Goal: Transaction & Acquisition: Purchase product/service

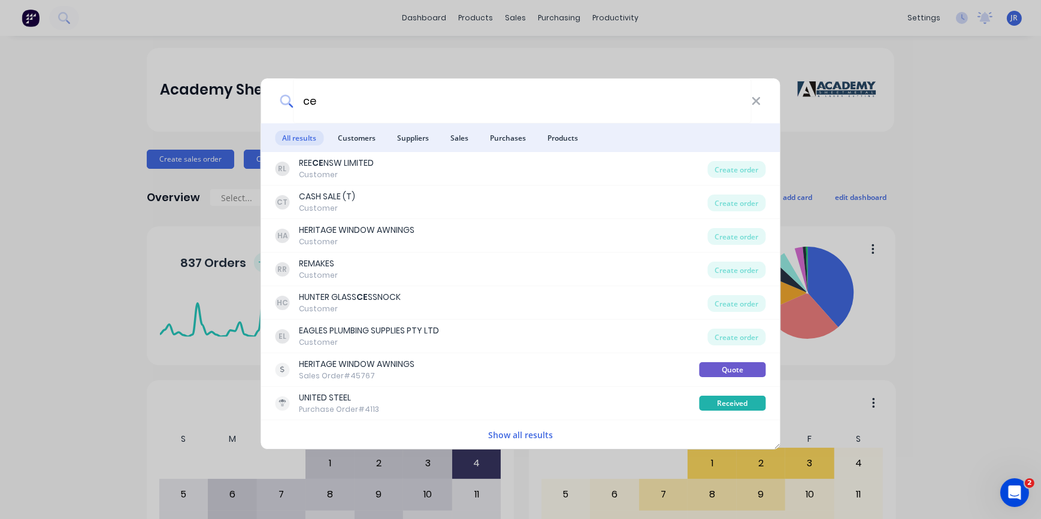
type input "c"
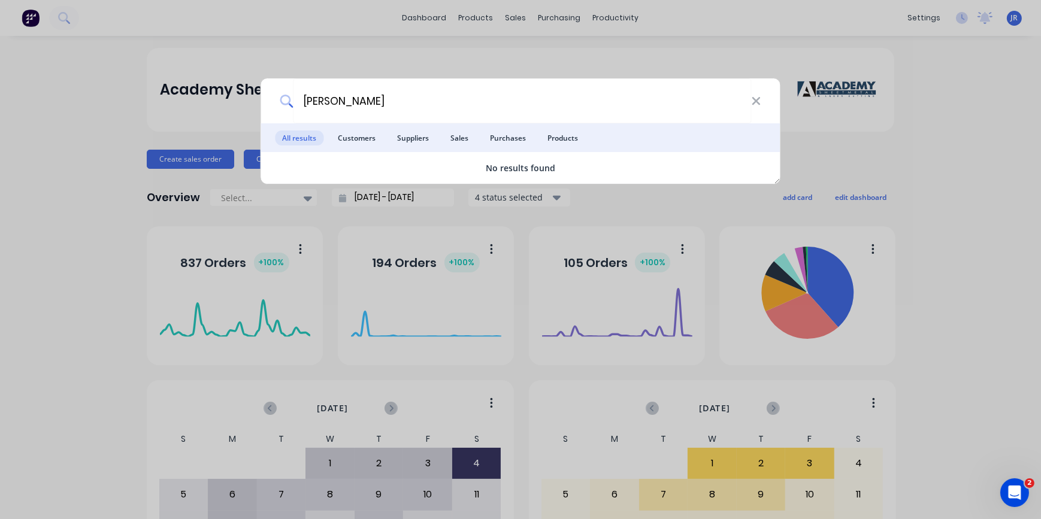
type input "J"
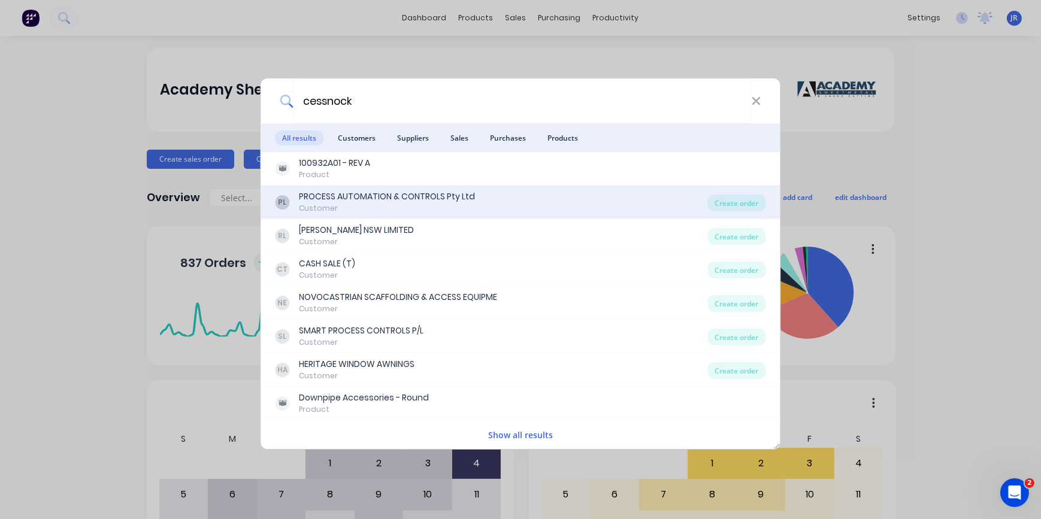
type input "cessnock"
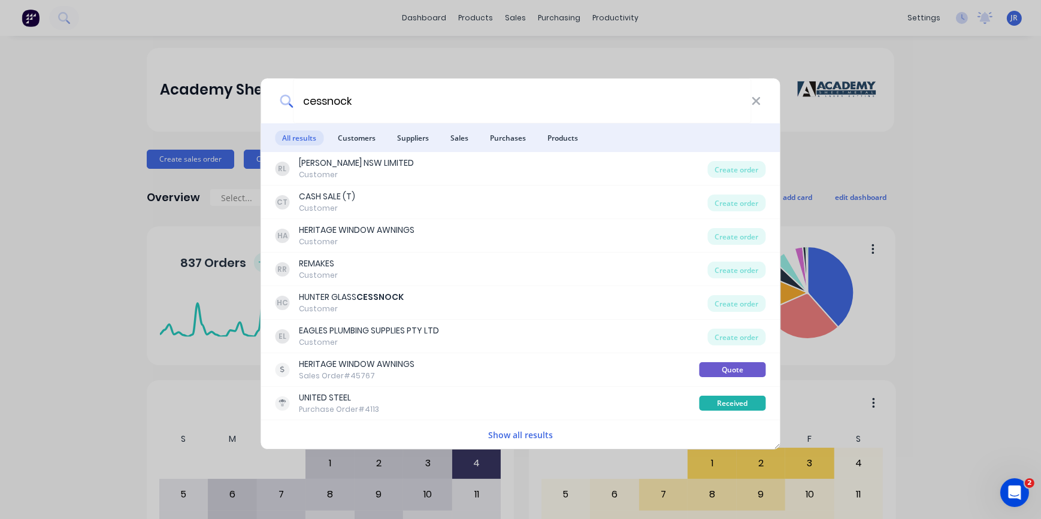
click at [68, 22] on div "cessnock All results Customers Suppliers Sales Purchases Products RL REECE NSW …" at bounding box center [520, 259] width 1041 height 519
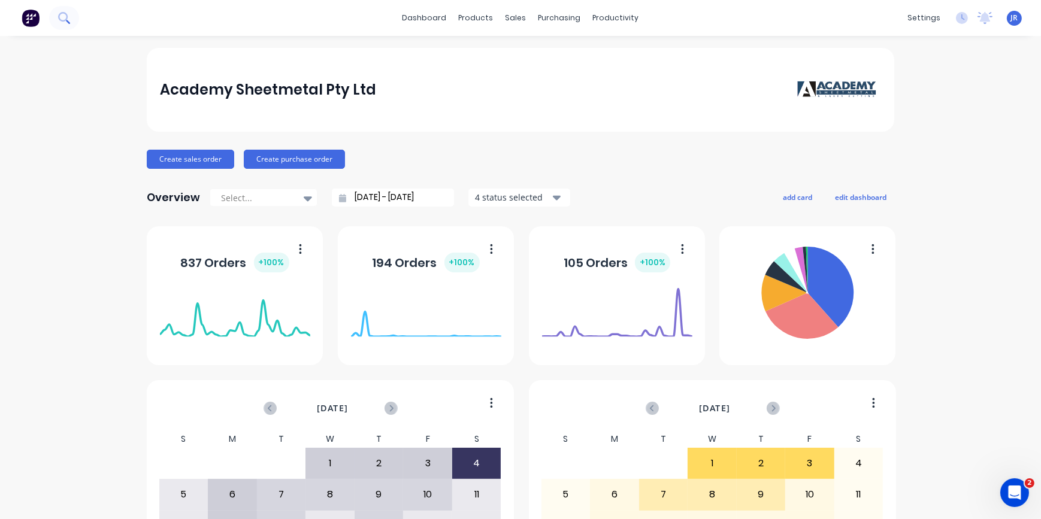
click at [67, 17] on icon at bounding box center [63, 17] width 10 height 10
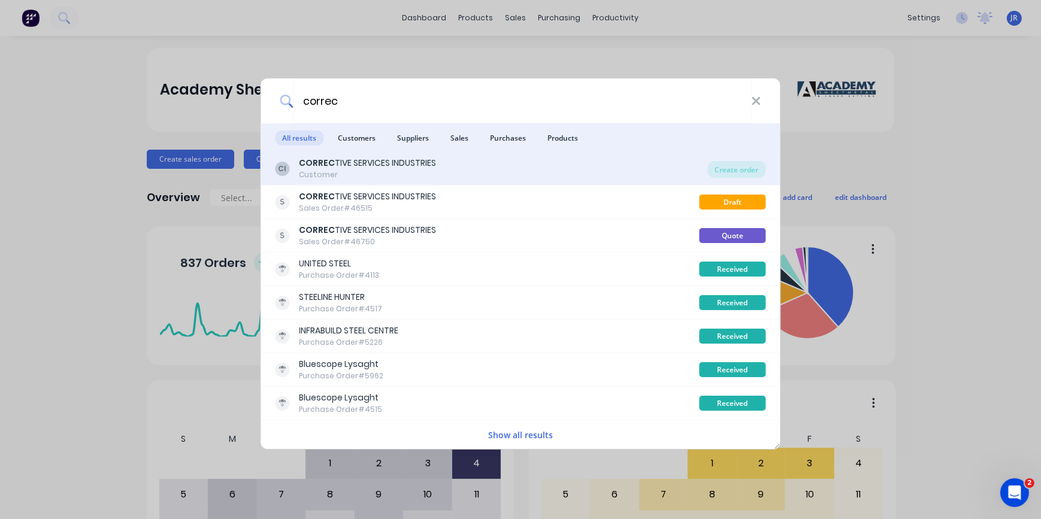
type input "correc"
click at [410, 170] on div "Customer" at bounding box center [368, 175] width 137 height 11
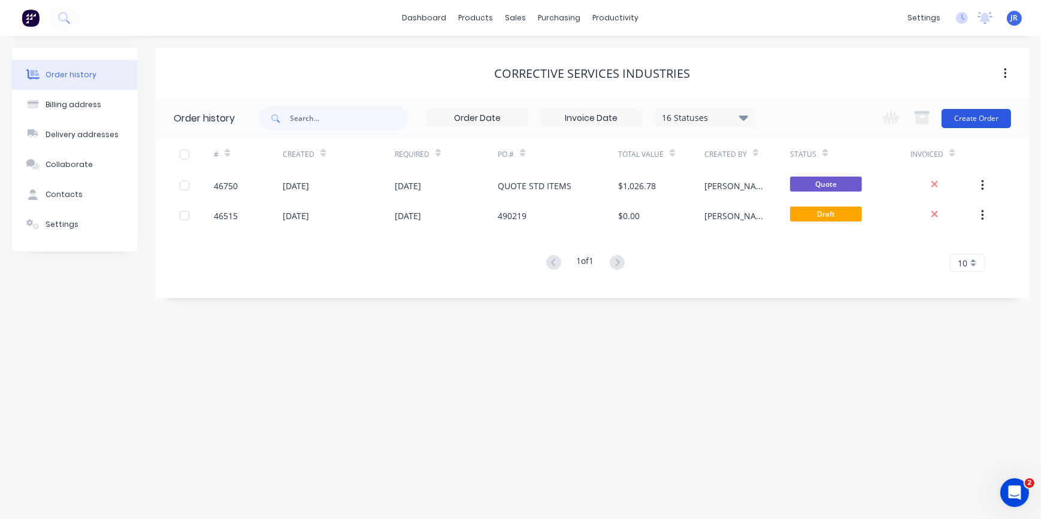
click at [989, 122] on button "Create Order" at bounding box center [976, 118] width 69 height 19
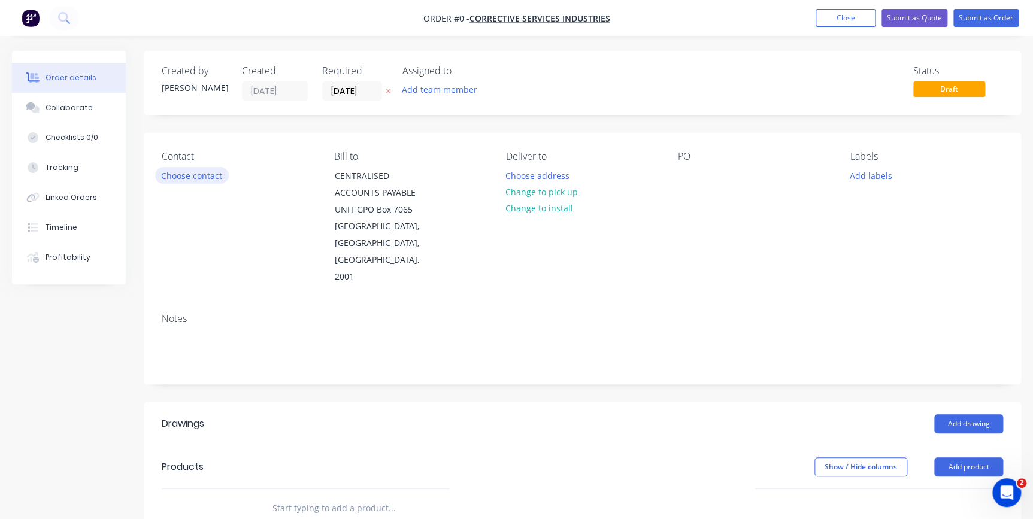
click at [197, 175] on button "Choose contact" at bounding box center [192, 175] width 74 height 16
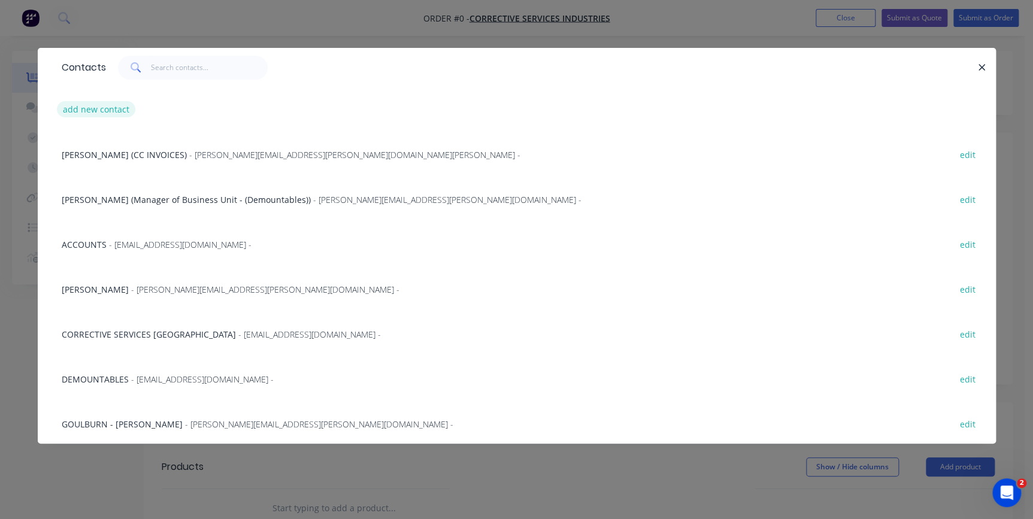
click at [100, 106] on button "add new contact" at bounding box center [96, 109] width 79 height 16
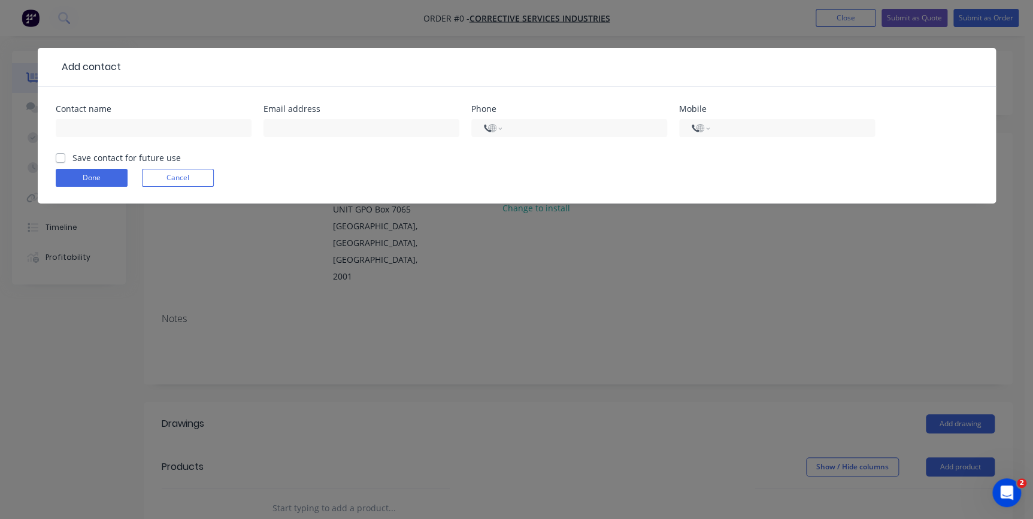
select select "AU"
click at [216, 172] on div "Done Cancel" at bounding box center [517, 178] width 923 height 18
click at [207, 173] on button "Cancel" at bounding box center [178, 178] width 72 height 18
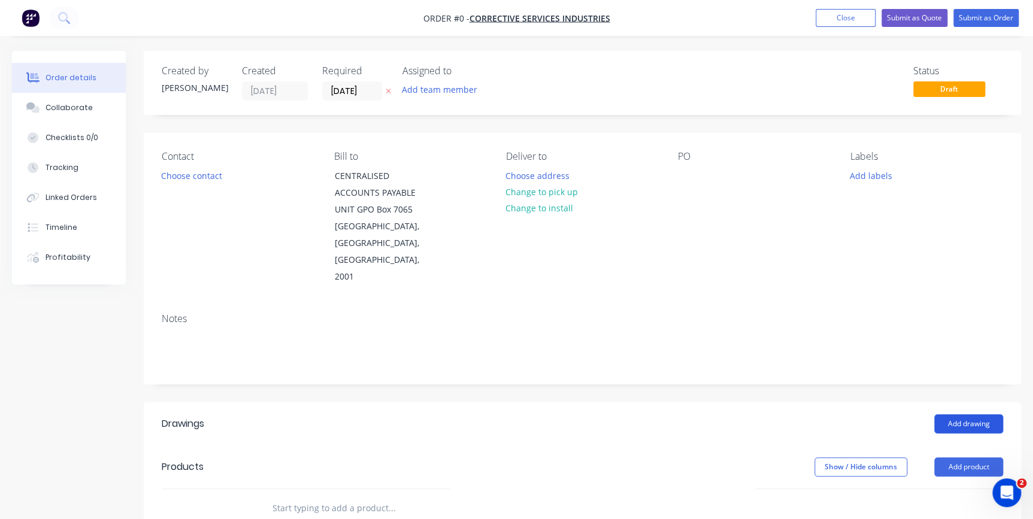
click at [975, 415] on button "Add drawing" at bounding box center [969, 424] width 69 height 19
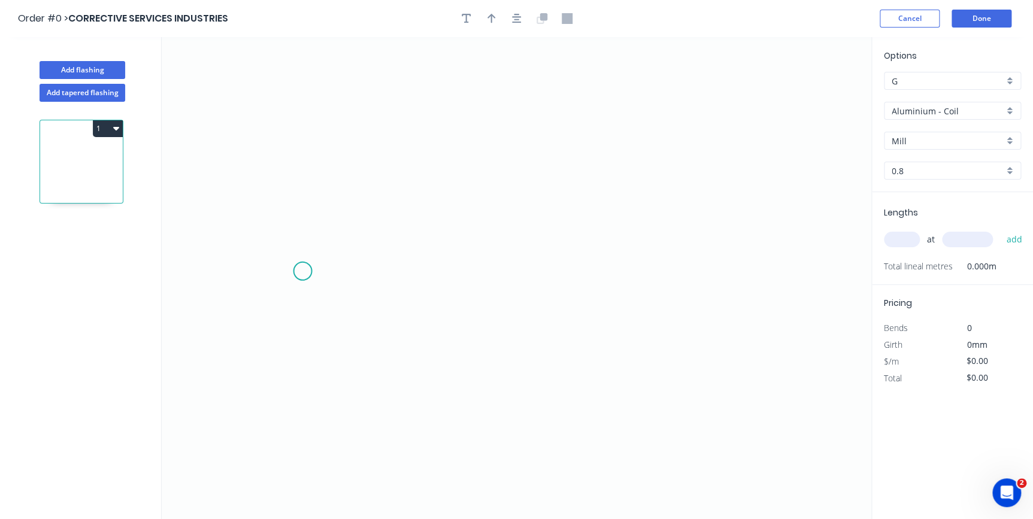
click at [303, 271] on icon "0" at bounding box center [517, 278] width 710 height 482
click at [305, 131] on icon "0" at bounding box center [517, 278] width 710 height 482
click at [581, 153] on icon "0 ?" at bounding box center [517, 278] width 710 height 482
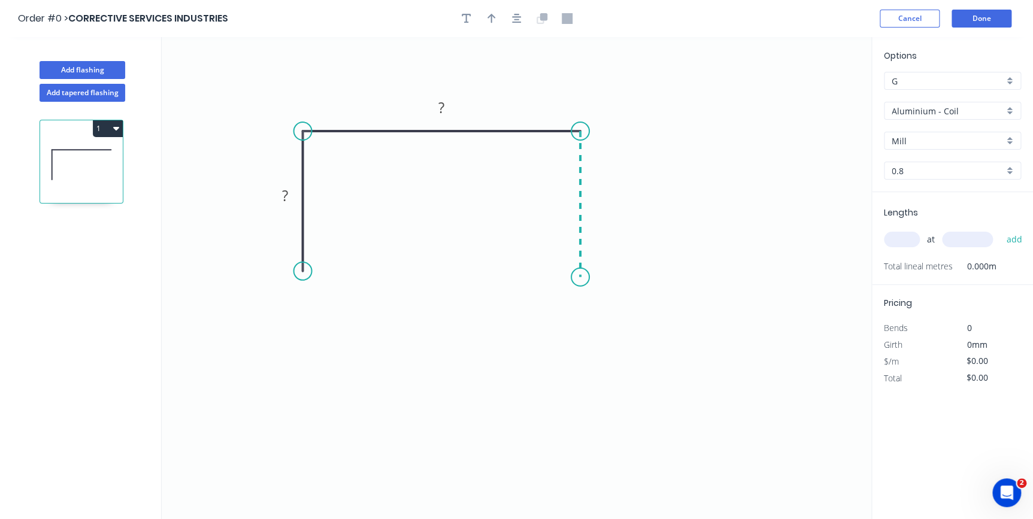
click at [576, 278] on icon "0 ? ?" at bounding box center [517, 278] width 710 height 482
click at [307, 279] on circle at bounding box center [303, 279] width 18 height 18
click at [292, 197] on rect at bounding box center [285, 200] width 24 height 17
type input "$14.60"
drag, startPoint x: 310, startPoint y: 282, endPoint x: 300, endPoint y: 281, distance: 10.3
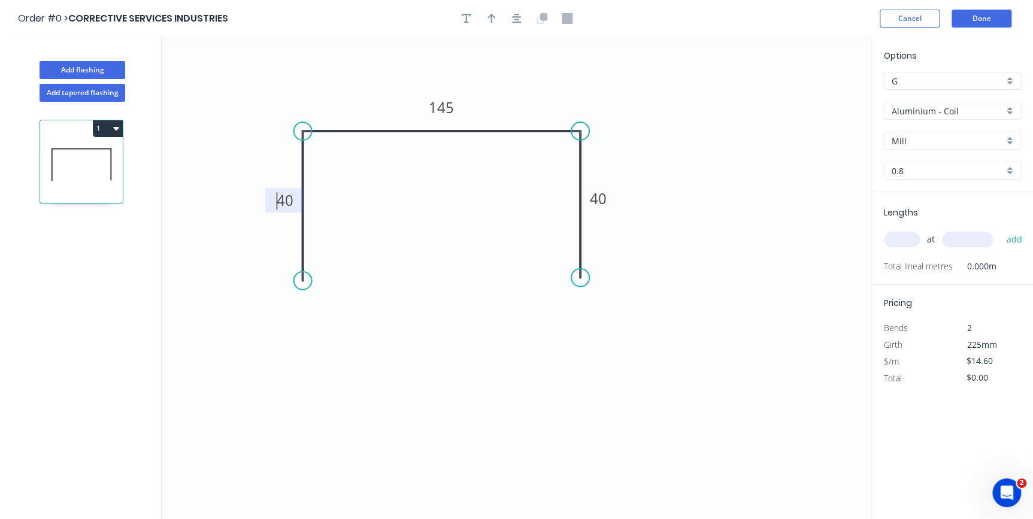
click at [300, 281] on circle at bounding box center [303, 281] width 18 height 18
drag, startPoint x: 308, startPoint y: 285, endPoint x: 325, endPoint y: 285, distance: 17.4
click at [325, 285] on circle at bounding box center [325, 285] width 18 height 18
click at [1008, 108] on div "Aluminium - Coil" at bounding box center [952, 111] width 137 height 18
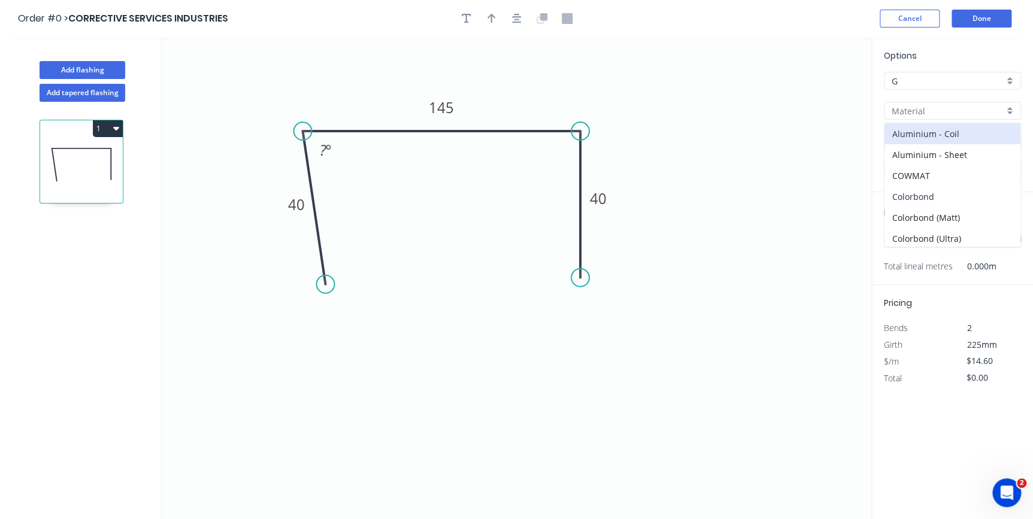
click at [927, 194] on div "Colorbond" at bounding box center [953, 196] width 136 height 21
type input "Colorbond"
type input "Basalt"
type input "0.55"
type input "$10.23"
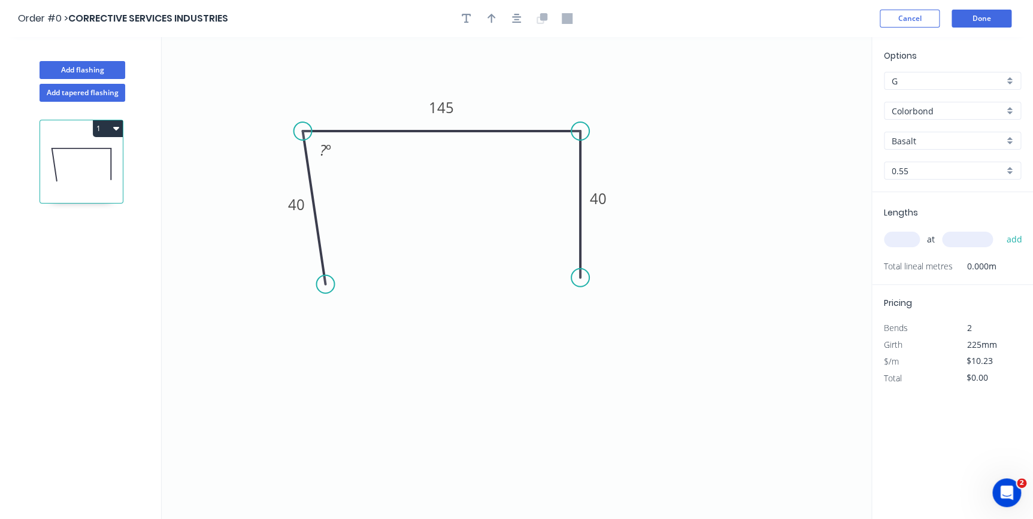
click at [1008, 149] on div "Options G G Colorbond Colorbond Colorbond (Matt) Colorbond (Ultra) Basalt Basal…" at bounding box center [952, 120] width 161 height 143
click at [1013, 138] on div "Basalt" at bounding box center [952, 141] width 137 height 18
click at [917, 267] on div "Surfmist" at bounding box center [953, 277] width 136 height 21
type input "Surfmist"
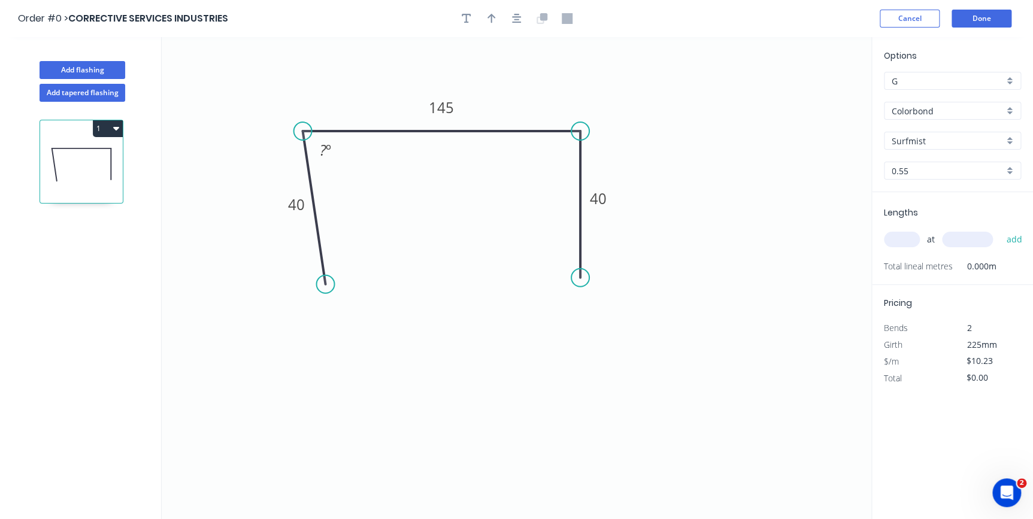
click at [900, 241] on input "text" at bounding box center [902, 240] width 36 height 16
type input "2"
type input "2370"
click at [1001, 229] on button "add" at bounding box center [1015, 239] width 28 height 20
type input "$48.49"
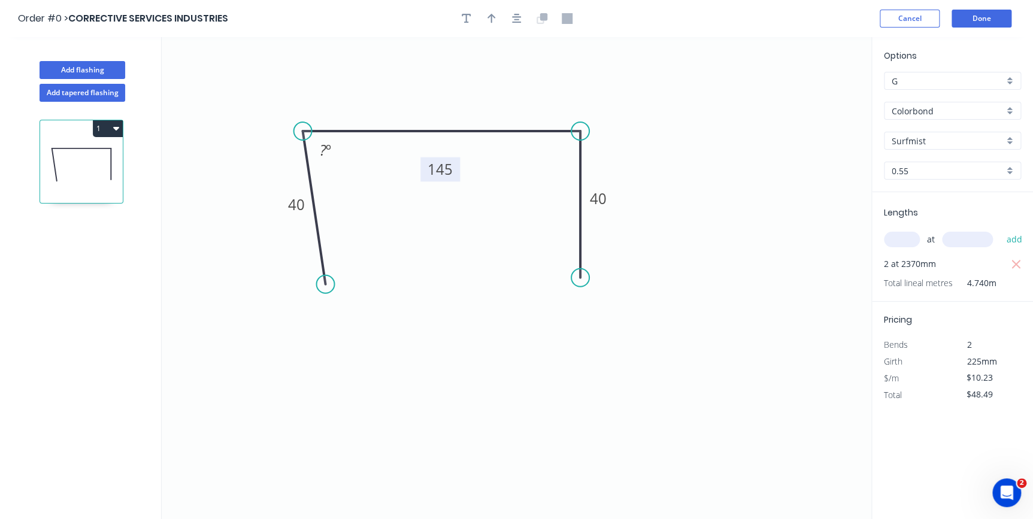
drag, startPoint x: 457, startPoint y: 100, endPoint x: 460, endPoint y: 151, distance: 51.1
click at [460, 158] on rect at bounding box center [441, 170] width 40 height 25
click at [465, 17] on icon "button" at bounding box center [467, 18] width 10 height 11
click at [247, 75] on textarea at bounding box center [239, 84] width 97 height 44
type textarea "ID"
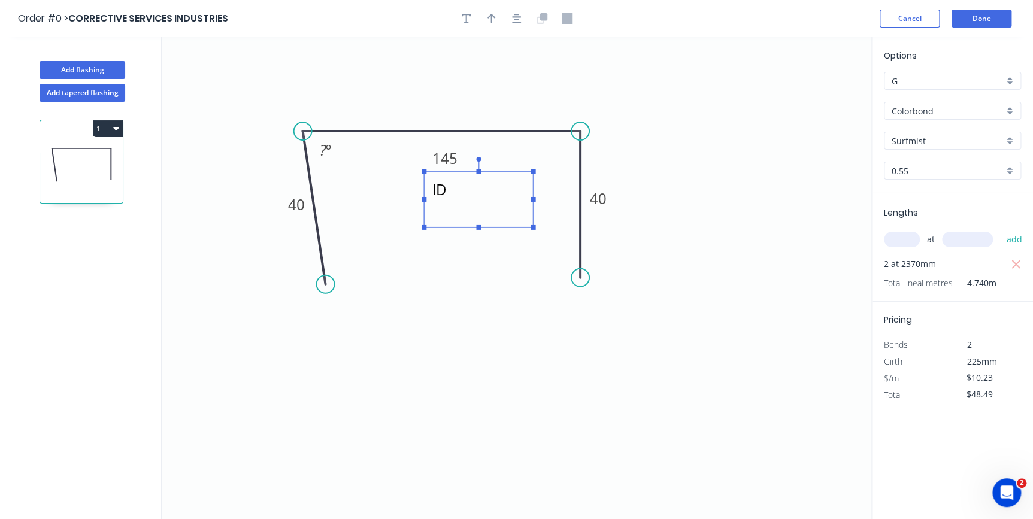
drag, startPoint x: 256, startPoint y: 59, endPoint x: 495, endPoint y: 174, distance: 265.8
click at [495, 174] on rect at bounding box center [478, 199] width 109 height 56
click at [509, 81] on icon "ID 40 145 40 ? º" at bounding box center [517, 278] width 710 height 482
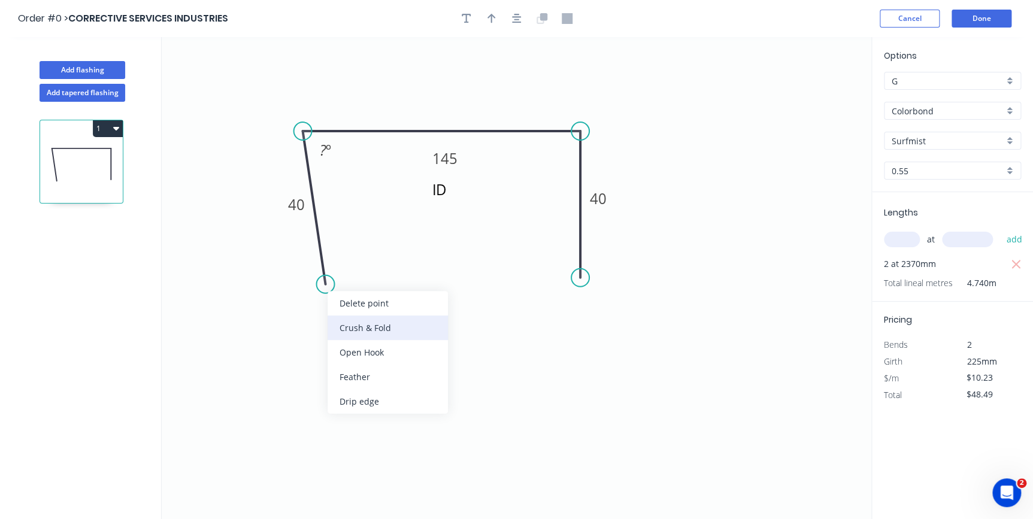
drag, startPoint x: 365, startPoint y: 340, endPoint x: 371, endPoint y: 322, distance: 19.5
click at [371, 322] on div "Delete point Crush & Fold Open Hook Feather Drip edge" at bounding box center [388, 352] width 120 height 123
drag, startPoint x: 370, startPoint y: 327, endPoint x: 377, endPoint y: 322, distance: 8.3
click at [370, 325] on div "Crush & Fold" at bounding box center [393, 328] width 120 height 25
type input "$11.32"
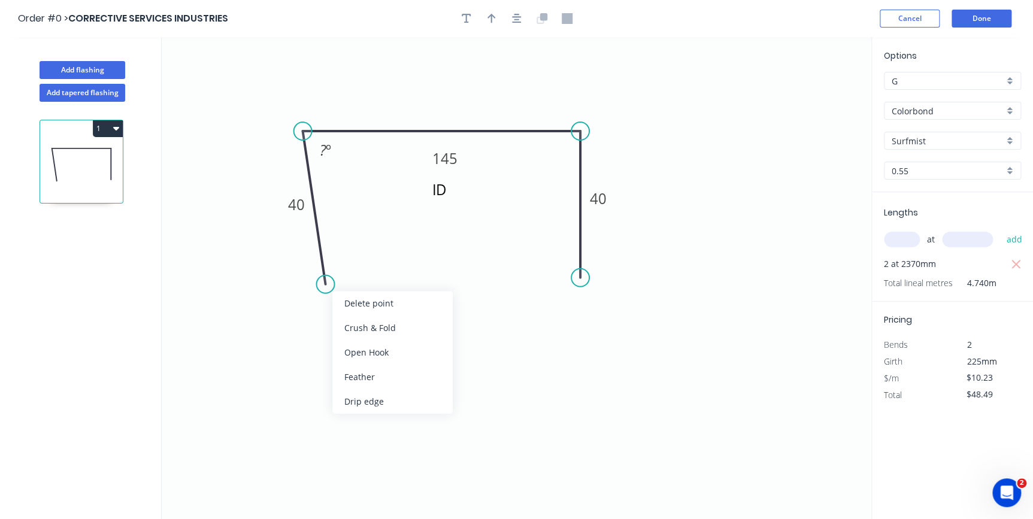
type input "$53.66"
click at [610, 315] on div "Crush & Fold" at bounding box center [645, 321] width 120 height 25
type input "$14.30"
type input "$67.78"
drag, startPoint x: 607, startPoint y: 323, endPoint x: 606, endPoint y: 305, distance: 18.0
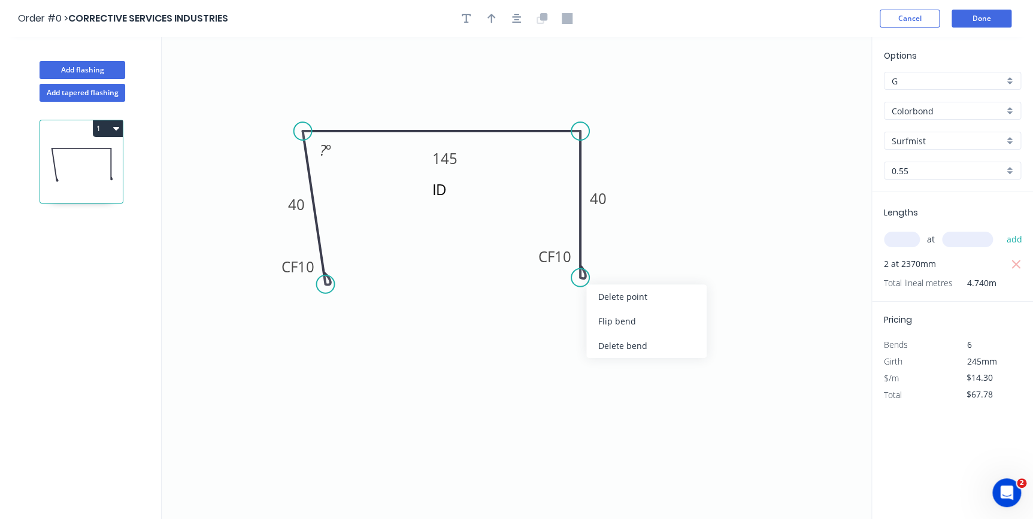
click at [607, 321] on div "Flip bend" at bounding box center [647, 321] width 120 height 25
click at [616, 259] on tspan "10" at bounding box center [614, 256] width 17 height 20
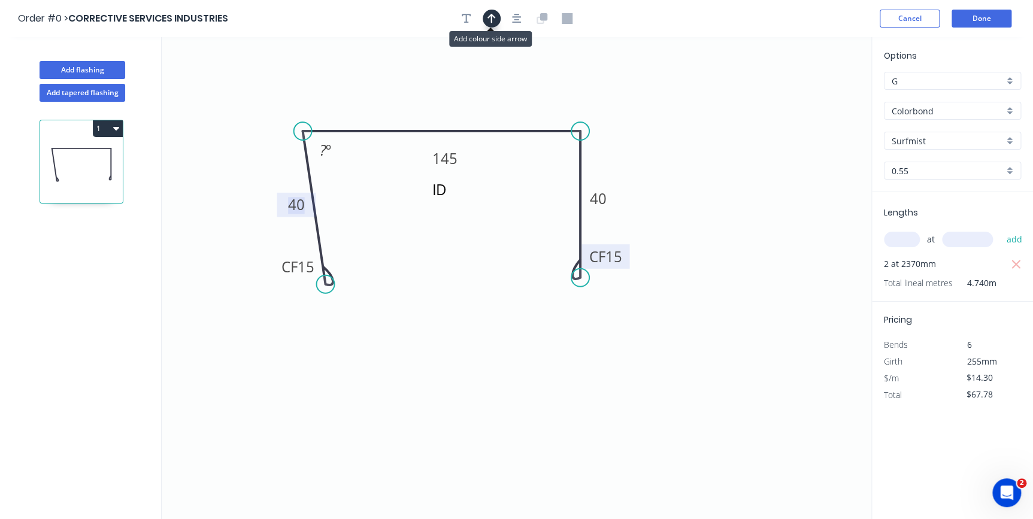
click at [491, 21] on icon "button" at bounding box center [492, 19] width 8 height 10
drag, startPoint x: 812, startPoint y: 100, endPoint x: 449, endPoint y: 107, distance: 362.5
click at [450, 107] on icon at bounding box center [451, 91] width 11 height 38
click at [322, 156] on tspan "?" at bounding box center [323, 150] width 7 height 20
click at [320, 151] on tspan "?" at bounding box center [323, 150] width 7 height 20
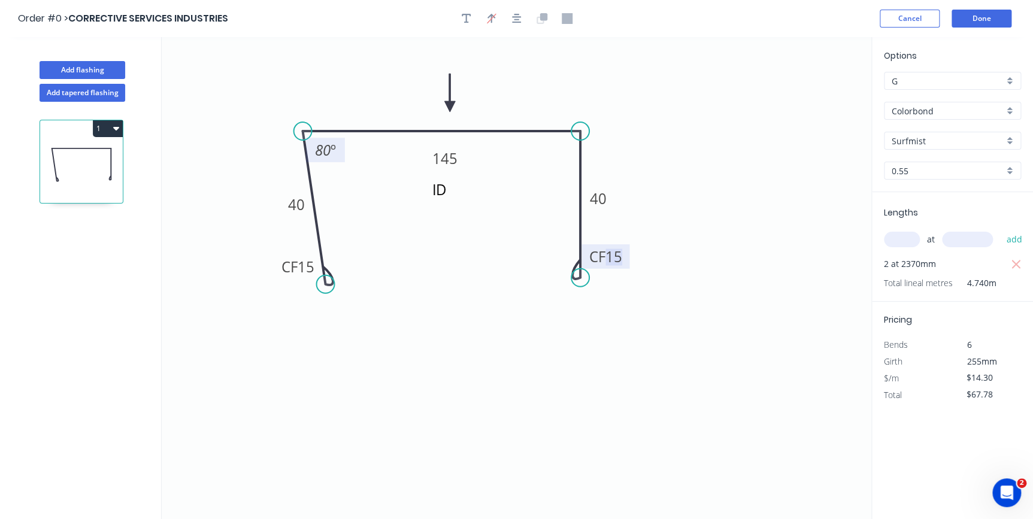
click at [300, 358] on icon "ID CF 15 40 145 CF 15 40 80 º" at bounding box center [517, 278] width 710 height 482
click at [972, 23] on button "Done" at bounding box center [982, 19] width 60 height 18
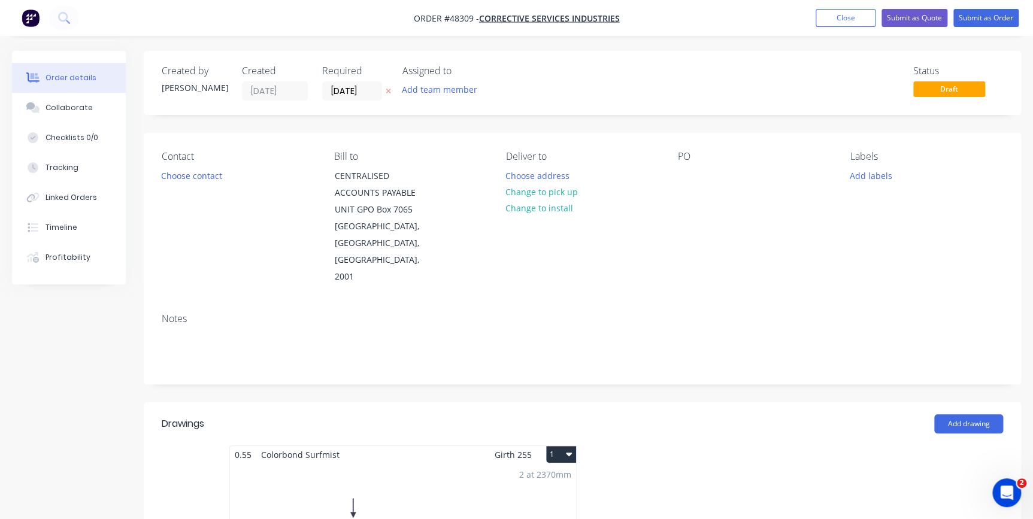
drag, startPoint x: 847, startPoint y: 176, endPoint x: 854, endPoint y: 185, distance: 10.7
click at [847, 176] on button "Add labels" at bounding box center [871, 175] width 55 height 16
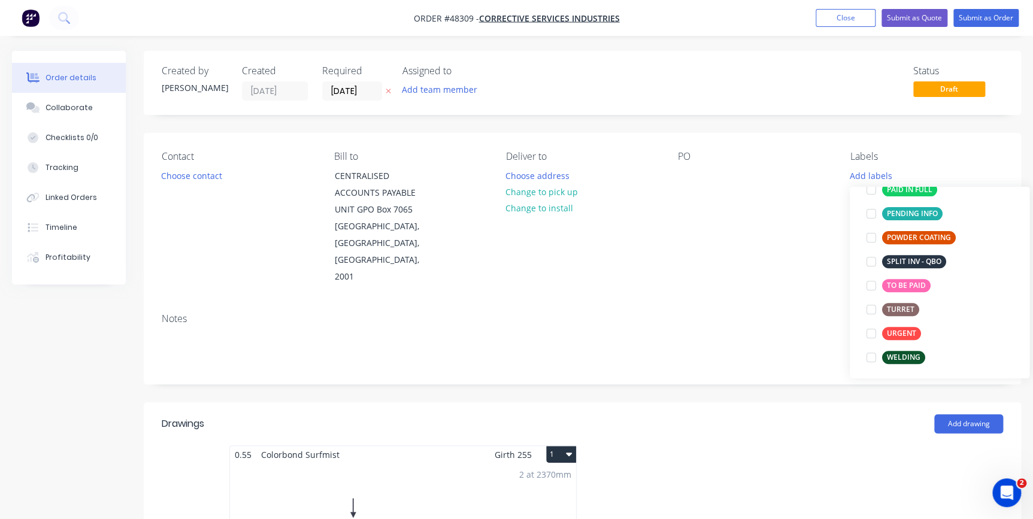
scroll to position [240, 0]
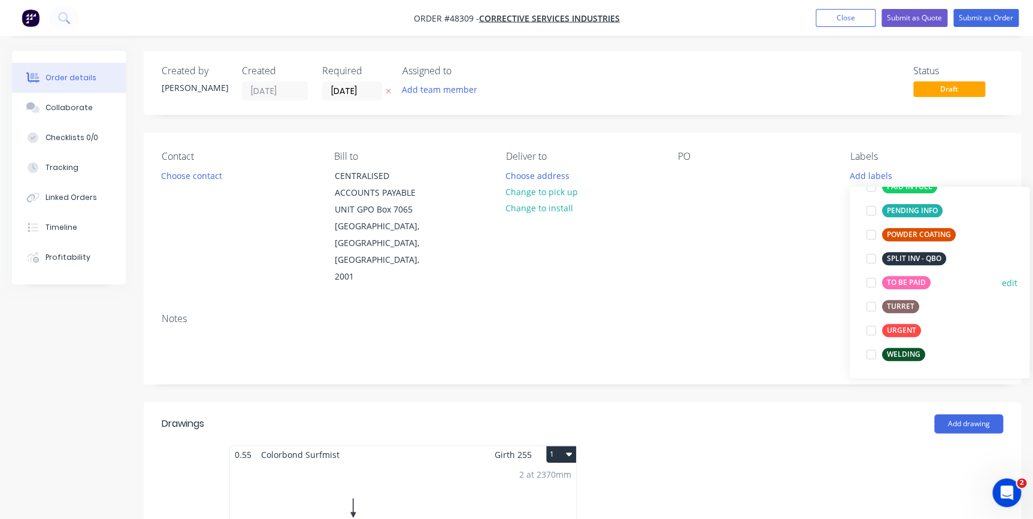
click at [866, 281] on div at bounding box center [872, 283] width 24 height 24
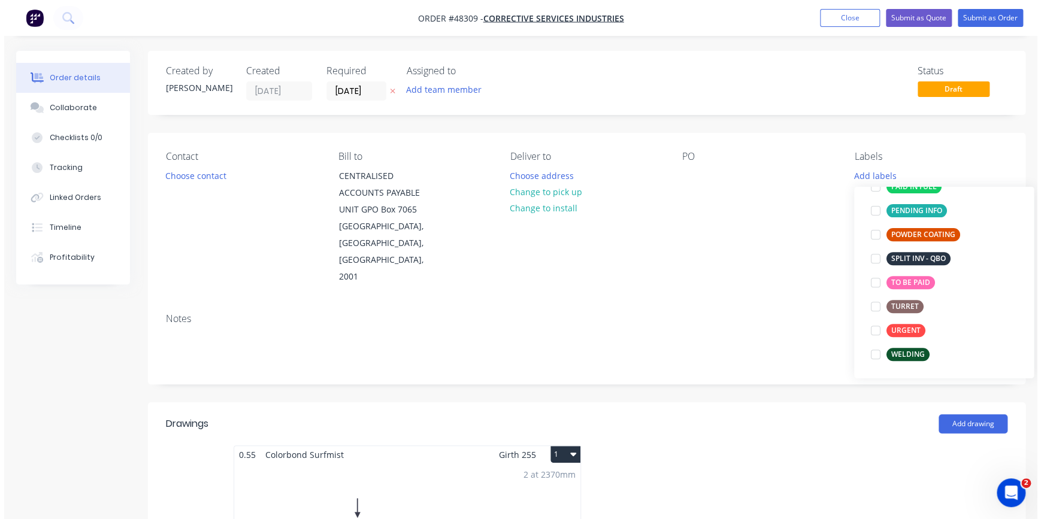
scroll to position [0, 0]
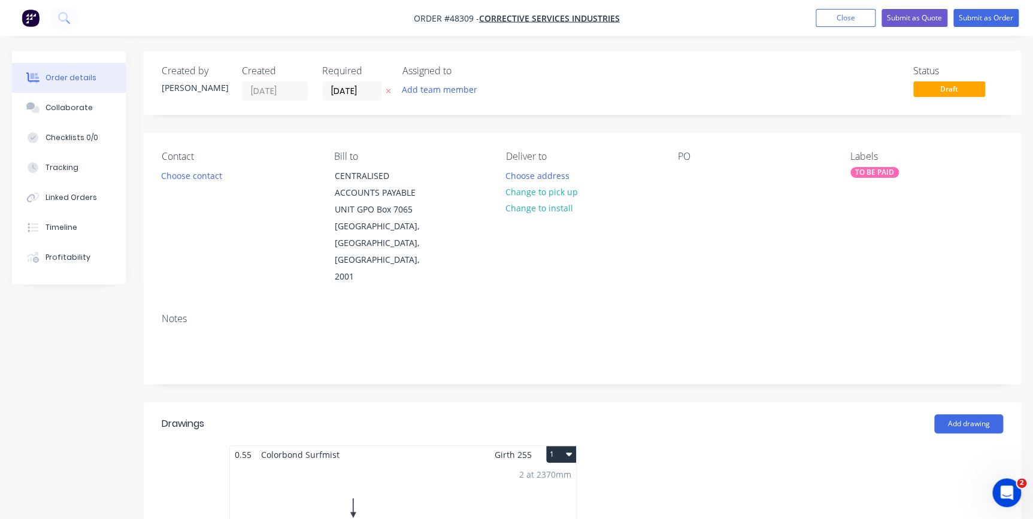
click at [743, 116] on div "Created by Jenna Created 02/10/25 Required 02/10/25 Assigned to Add team member…" at bounding box center [583, 527] width 878 height 953
click at [30, 17] on img "button" at bounding box center [31, 18] width 18 height 18
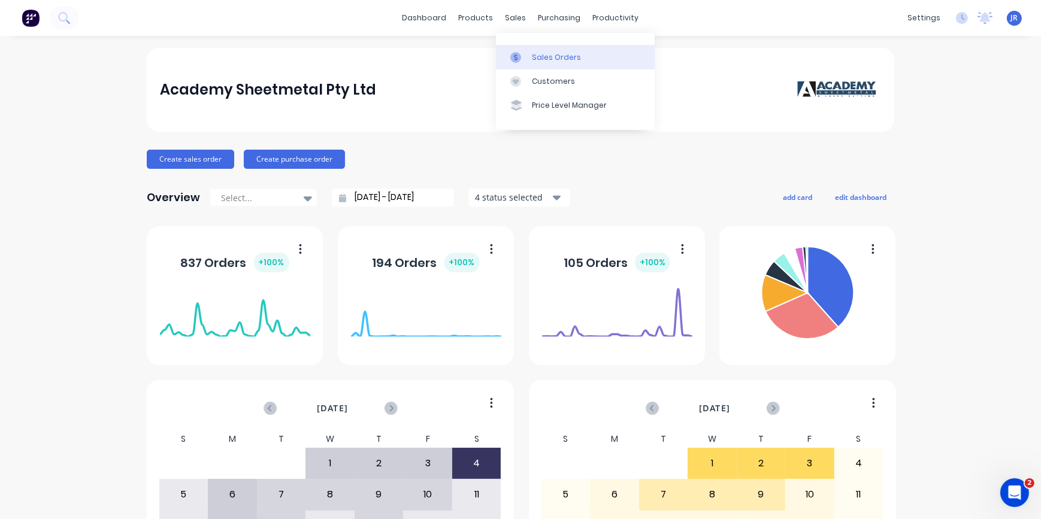
click at [557, 60] on div "Sales Orders" at bounding box center [556, 57] width 49 height 11
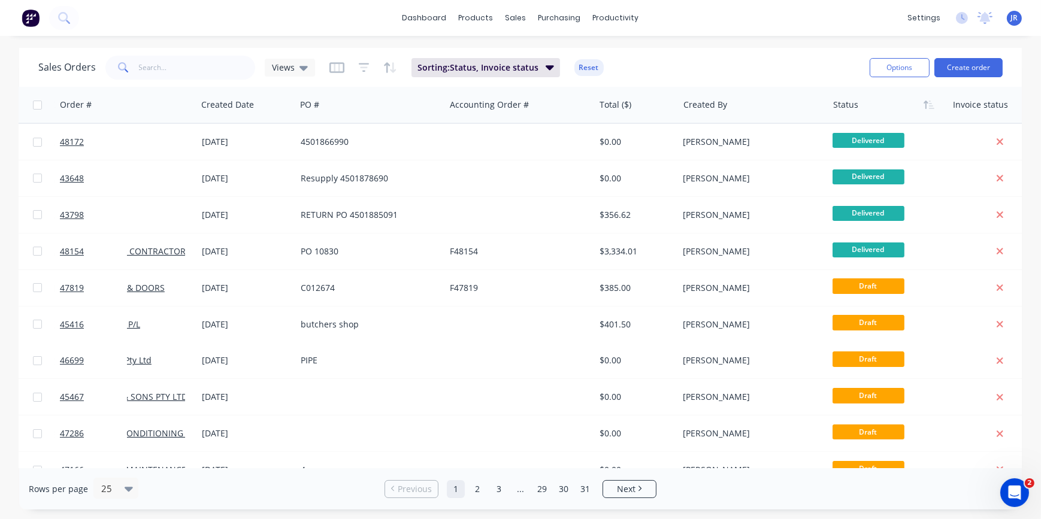
scroll to position [0, 62]
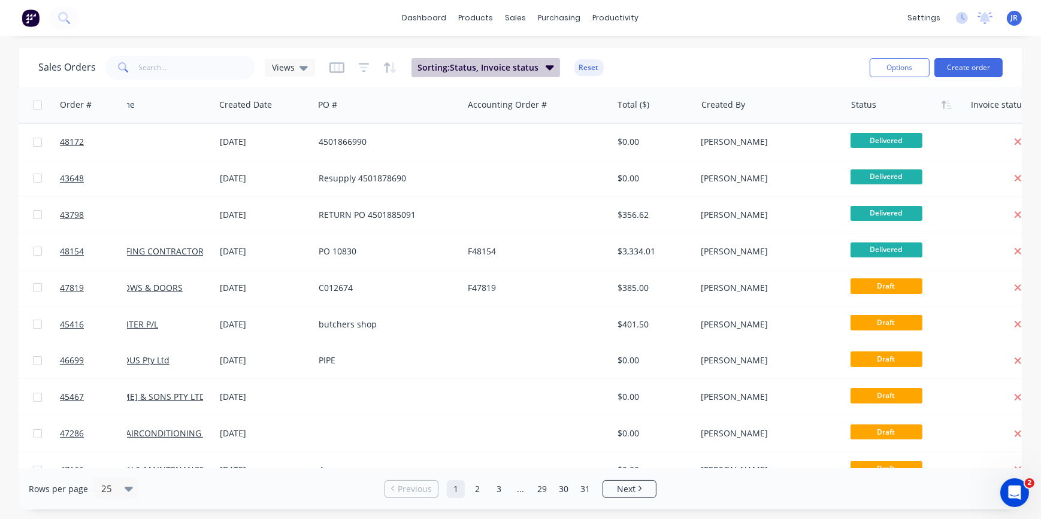
click at [548, 67] on icon "button" at bounding box center [550, 67] width 8 height 5
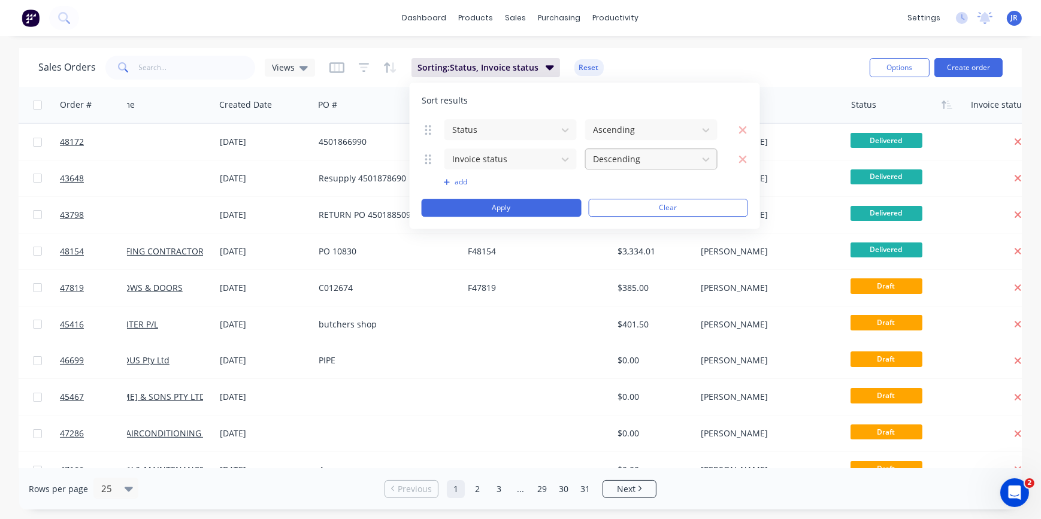
click at [693, 159] on div "Descending" at bounding box center [641, 159] width 107 height 20
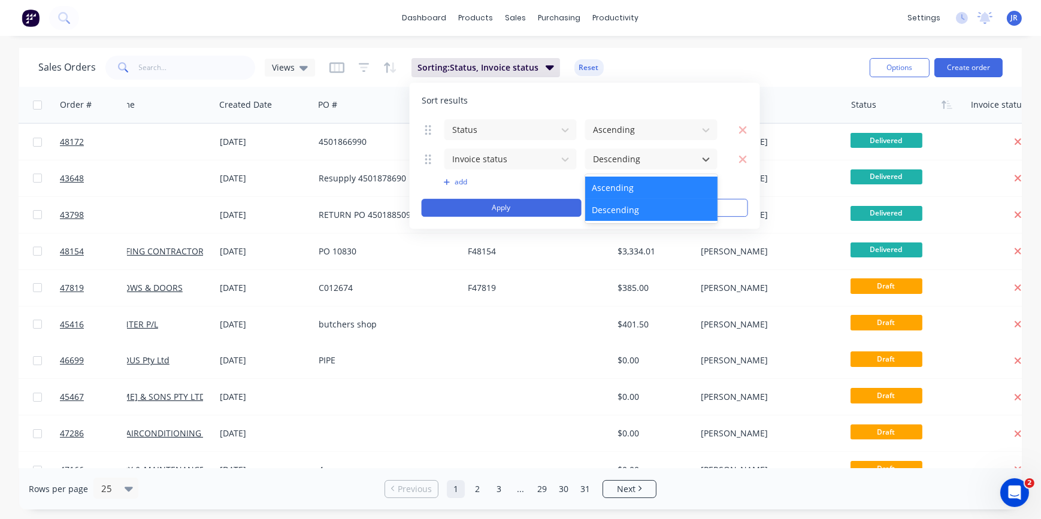
click at [658, 185] on div "Ascending" at bounding box center [651, 188] width 132 height 22
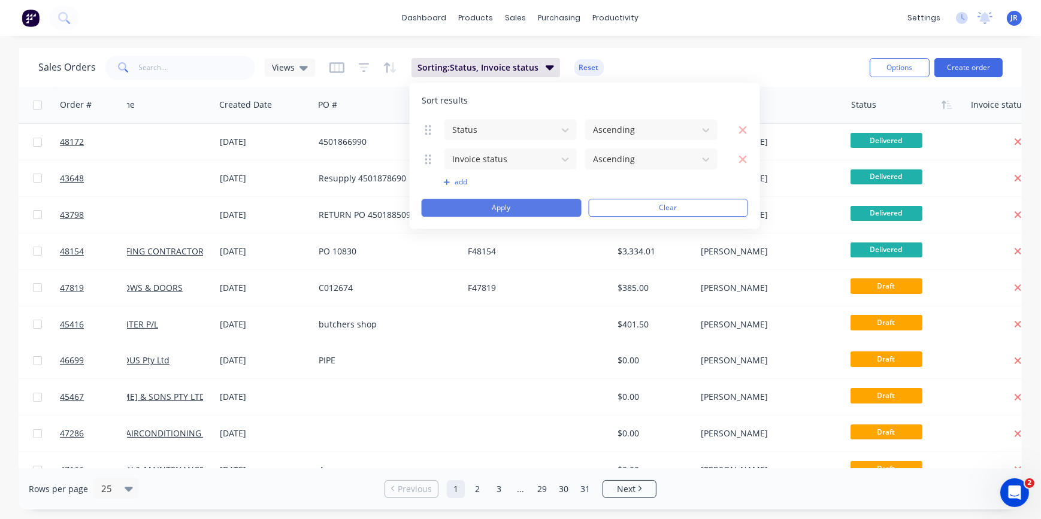
click at [540, 211] on button "Apply" at bounding box center [502, 208] width 160 height 18
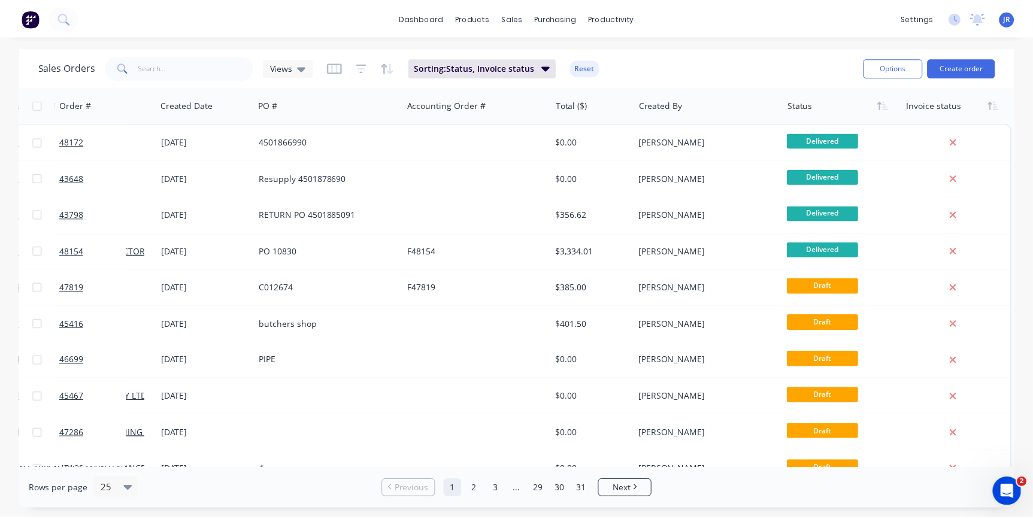
scroll to position [0, 0]
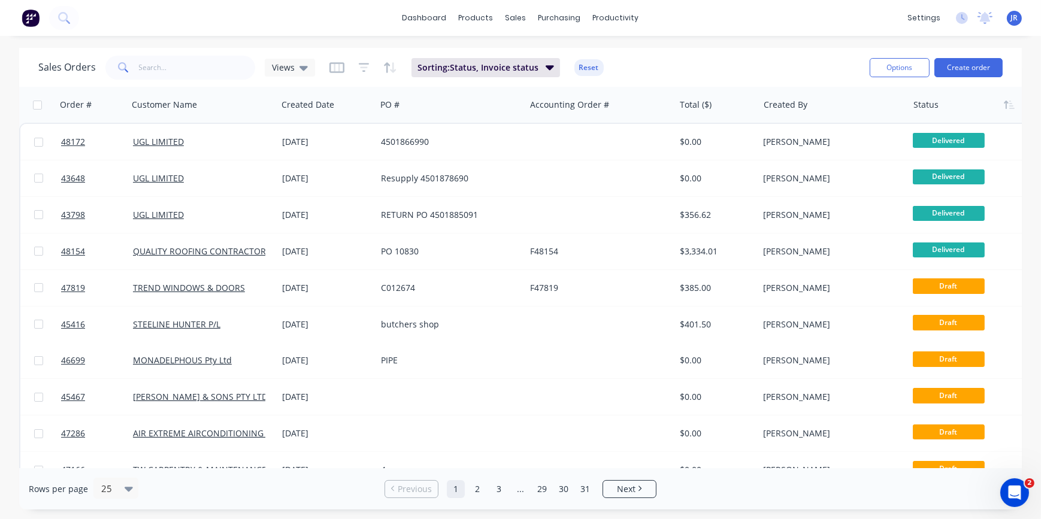
click at [33, 17] on img at bounding box center [31, 18] width 18 height 18
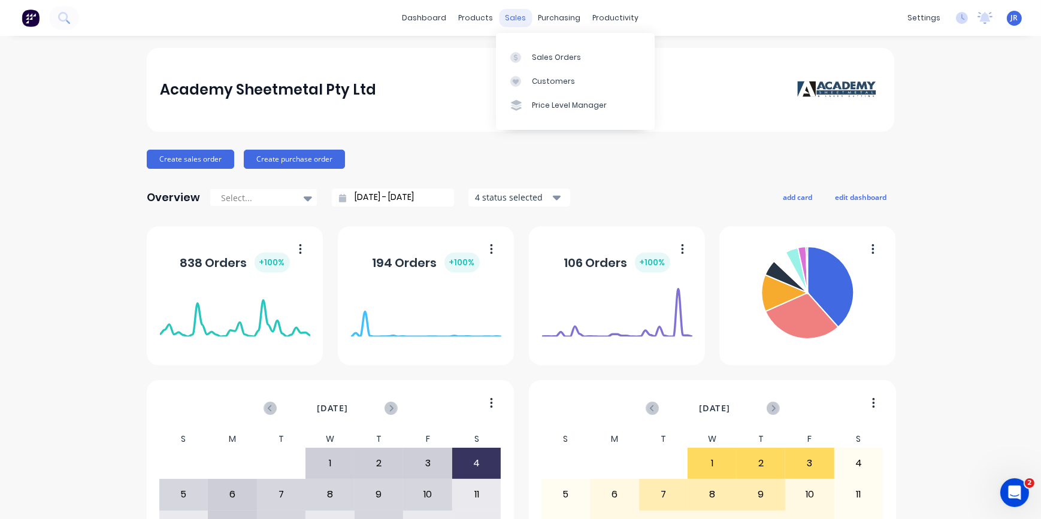
click at [517, 17] on div "sales" at bounding box center [516, 18] width 33 height 18
click at [542, 58] on div "Sales Orders" at bounding box center [556, 57] width 49 height 11
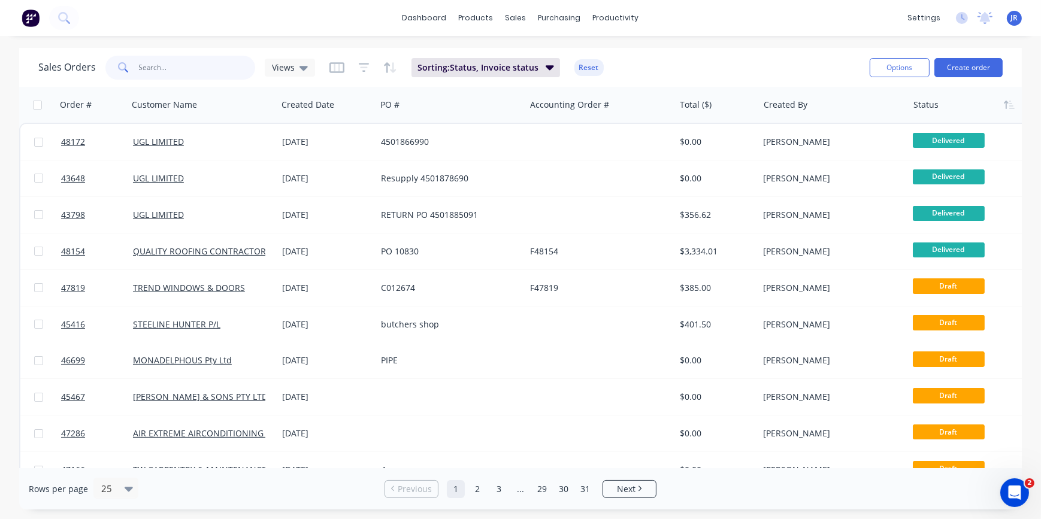
click at [165, 63] on input "text" at bounding box center [197, 68] width 117 height 24
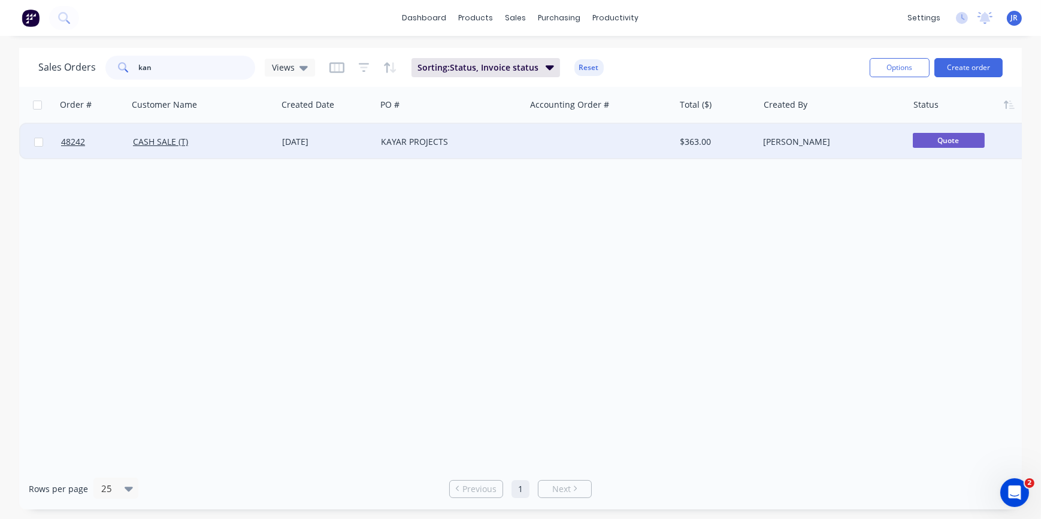
type input "kan"
click at [403, 143] on div "KAYAR PROJECTS" at bounding box center [447, 142] width 133 height 12
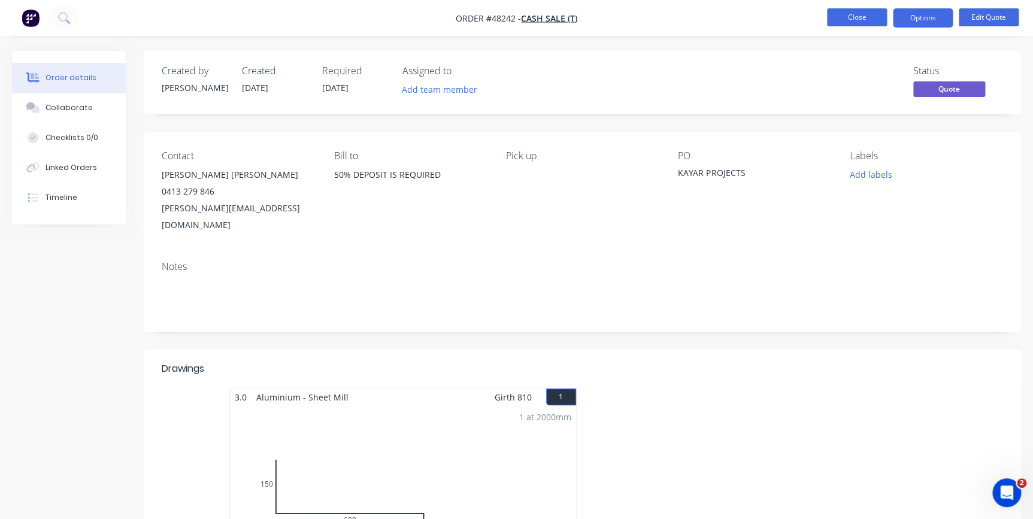
click at [861, 11] on button "Close" at bounding box center [857, 17] width 60 height 18
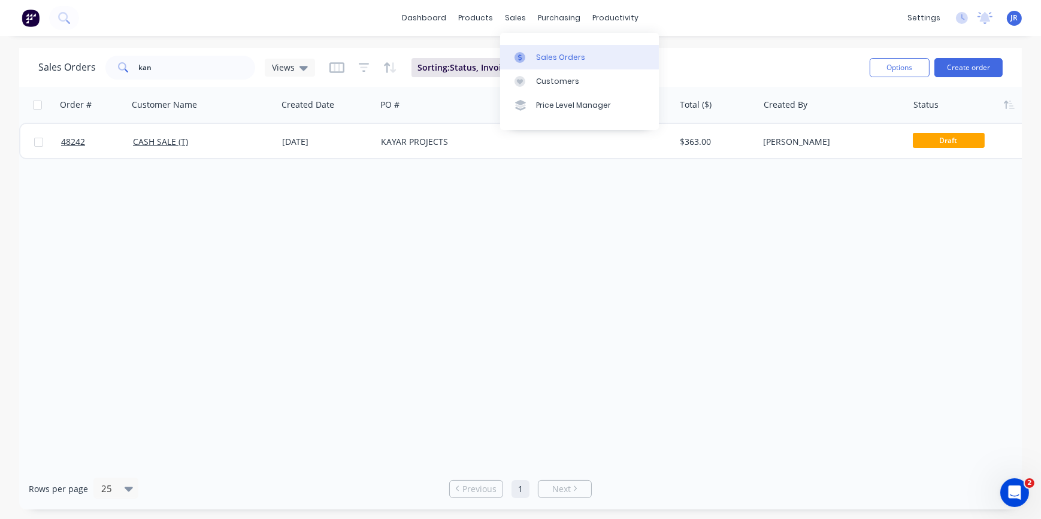
click at [554, 58] on div "Sales Orders" at bounding box center [560, 57] width 49 height 11
drag, startPoint x: 211, startPoint y: 71, endPoint x: 72, endPoint y: 11, distance: 151.6
click at [55, 47] on div "dashboard products sales purchasing productivity dashboard products Product Cat…" at bounding box center [520, 259] width 1041 height 519
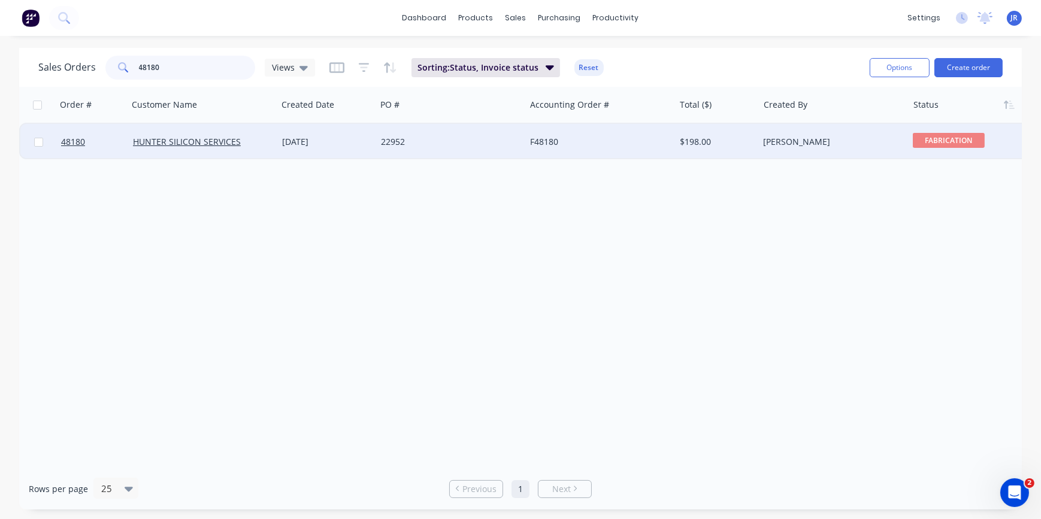
type input "48180"
click at [400, 141] on div "22952" at bounding box center [447, 142] width 133 height 12
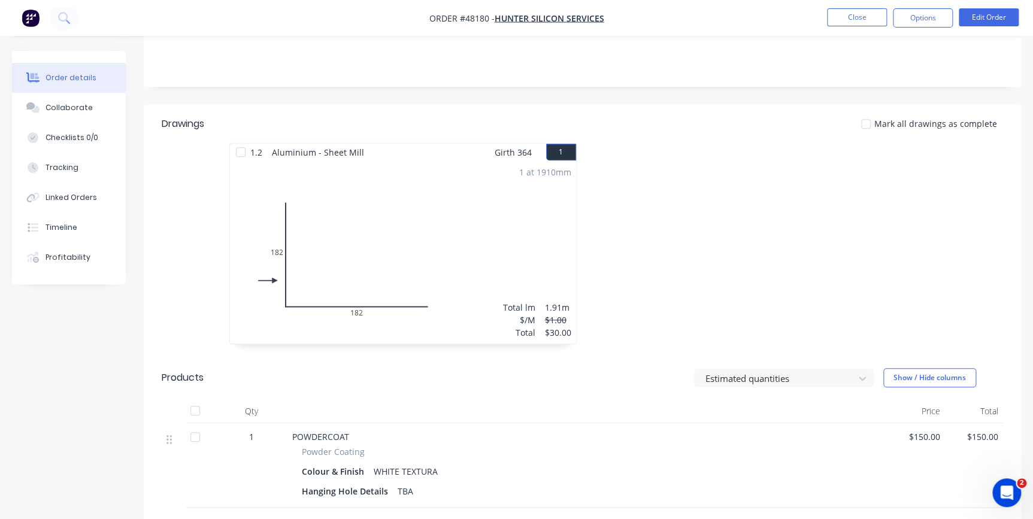
scroll to position [272, 0]
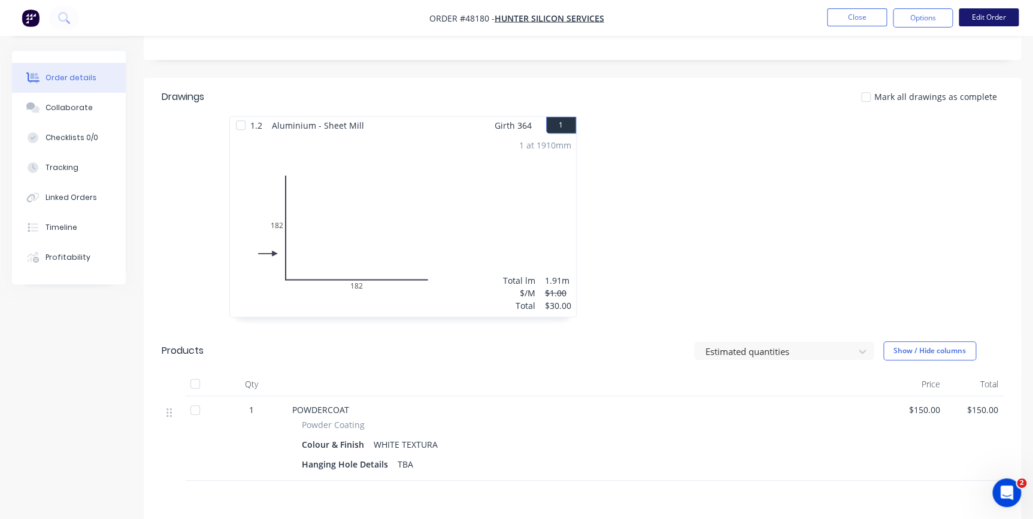
click at [977, 22] on button "Edit Order" at bounding box center [989, 17] width 60 height 18
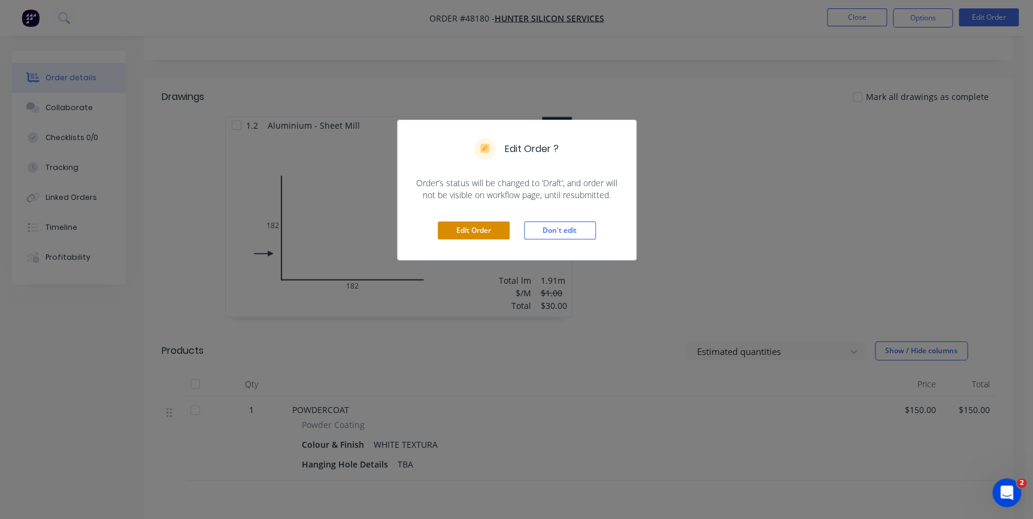
click at [450, 234] on button "Edit Order" at bounding box center [474, 231] width 72 height 18
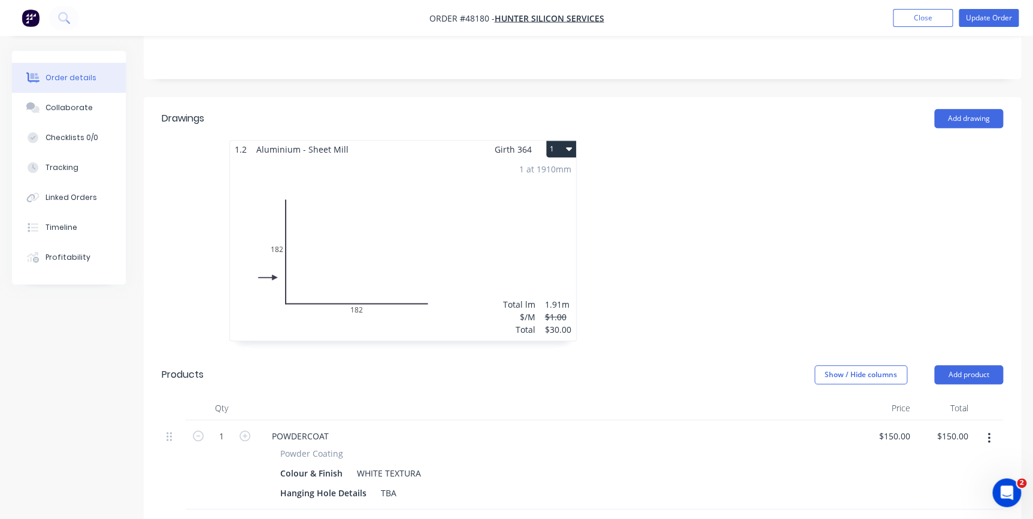
click at [350, 309] on div "1 at 1910mm Total lm $/M Total 1.91m $1.00 $30.00" at bounding box center [403, 249] width 346 height 183
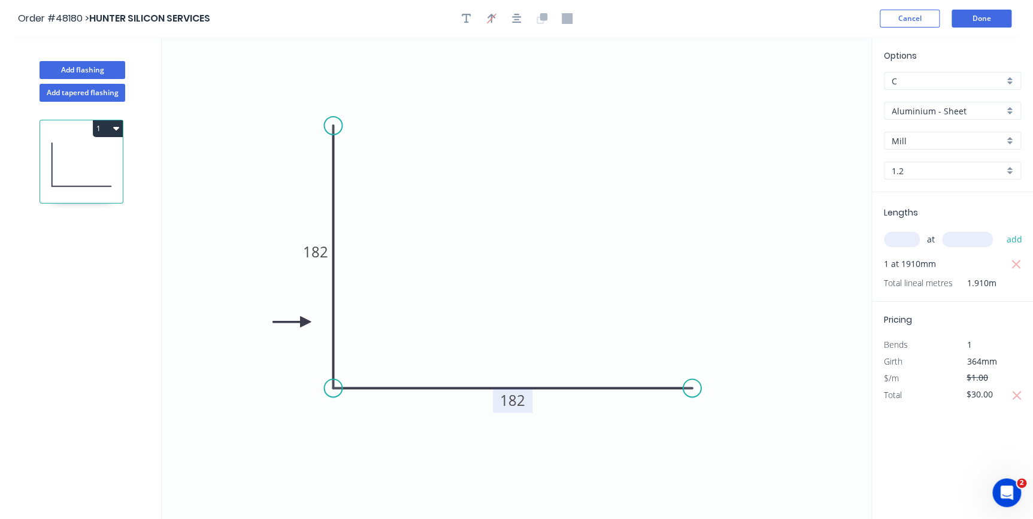
click at [525, 404] on rect at bounding box center [513, 401] width 40 height 25
click at [523, 403] on tspan "182" at bounding box center [512, 401] width 25 height 20
drag, startPoint x: 518, startPoint y: 398, endPoint x: 526, endPoint y: 399, distance: 7.8
click at [526, 399] on g "182" at bounding box center [512, 401] width 40 height 25
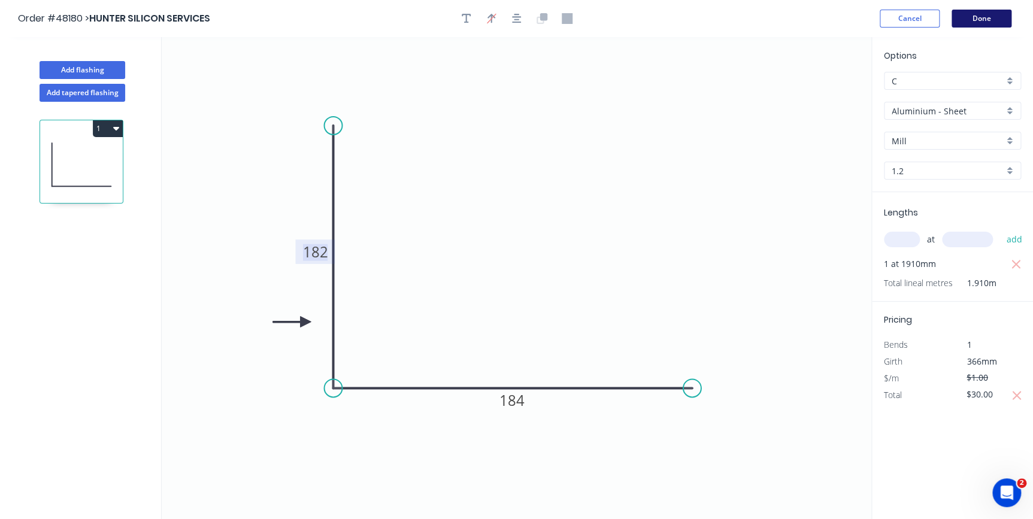
click at [972, 20] on button "Done" at bounding box center [982, 19] width 60 height 18
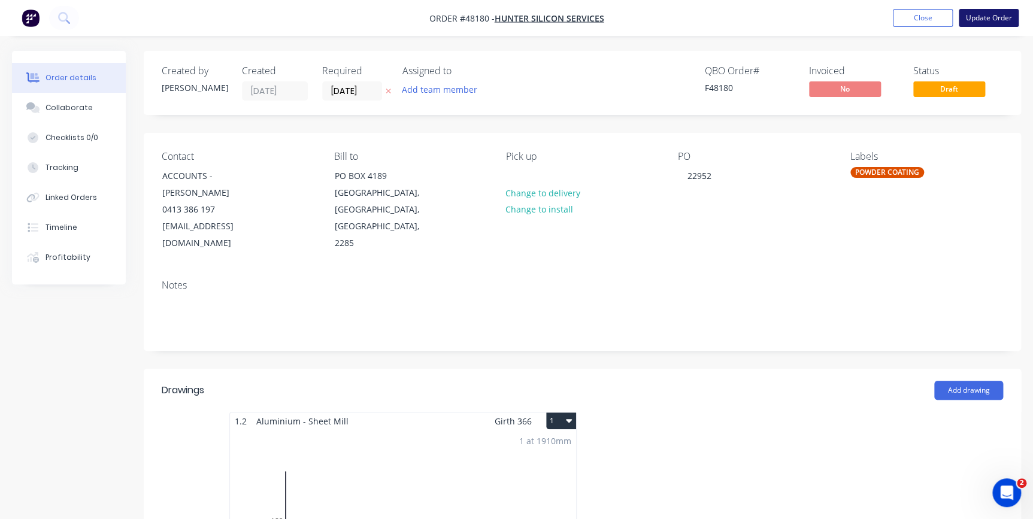
click at [987, 17] on button "Update Order" at bounding box center [989, 18] width 60 height 18
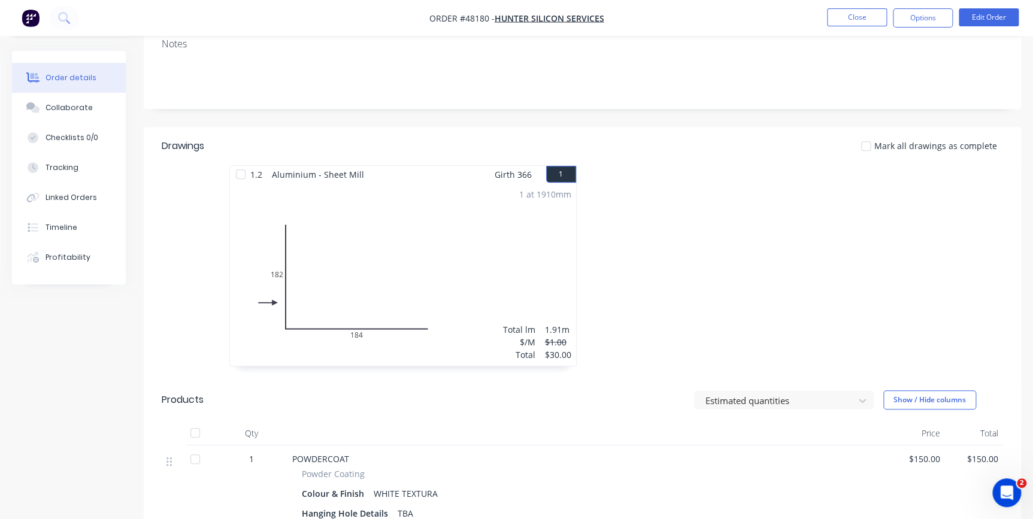
scroll to position [163, 0]
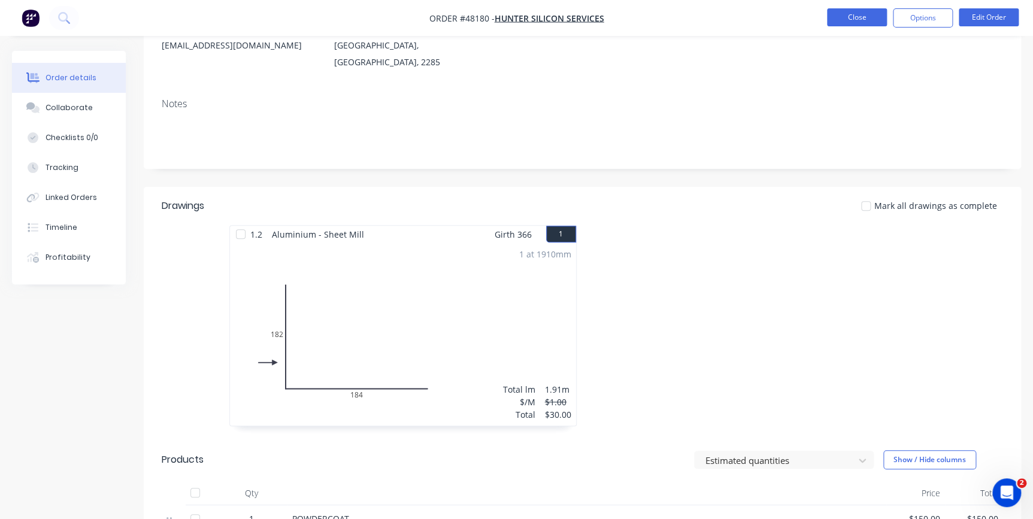
click at [839, 17] on button "Close" at bounding box center [857, 17] width 60 height 18
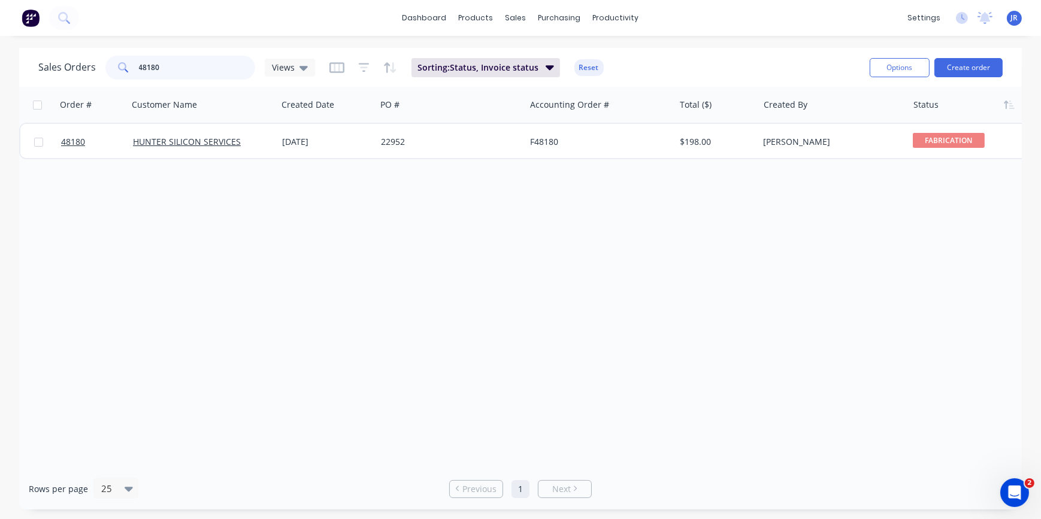
drag, startPoint x: 150, startPoint y: 60, endPoint x: 78, endPoint y: 48, distance: 72.9
click at [75, 52] on div "Sales Orders 48180 Views Sorting: Status, Invoice status Reset Options Create o…" at bounding box center [520, 67] width 1003 height 39
type input "48078"
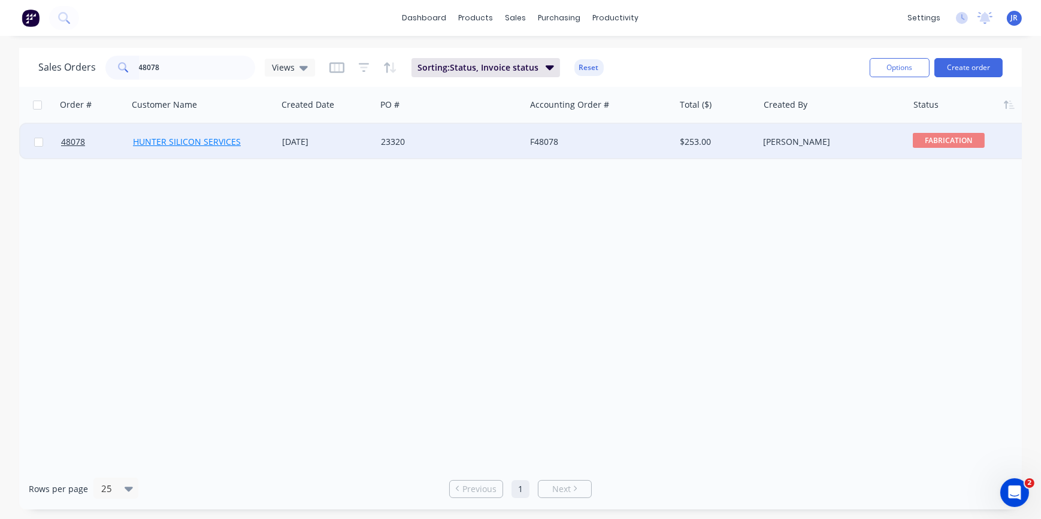
click at [144, 139] on link "HUNTER SILICON SERVICES" at bounding box center [187, 141] width 108 height 11
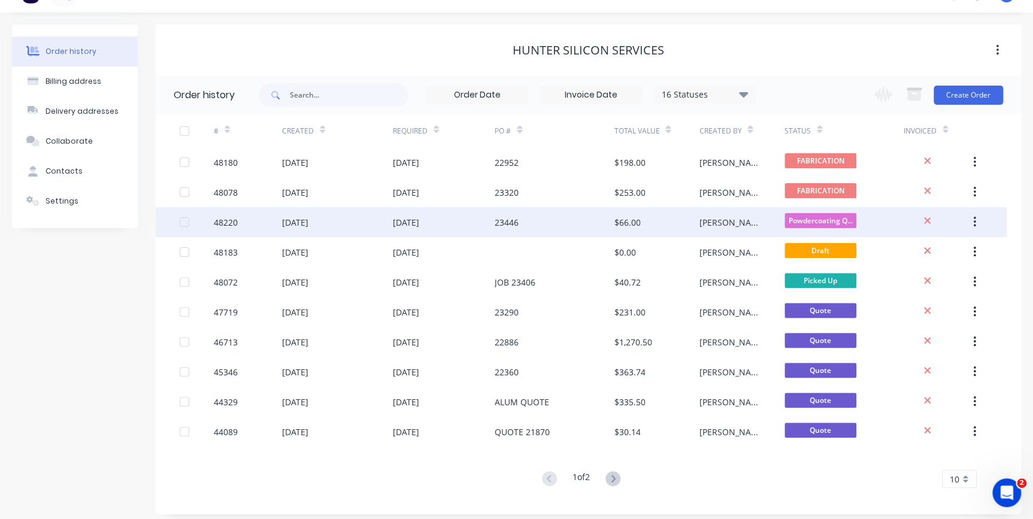
scroll to position [30, 0]
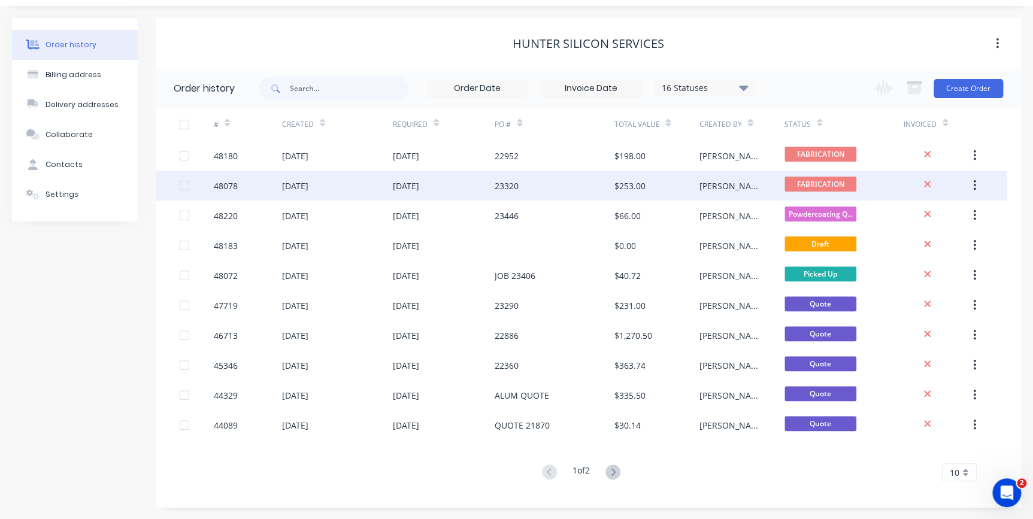
click at [373, 177] on div "[DATE]" at bounding box center [337, 186] width 111 height 30
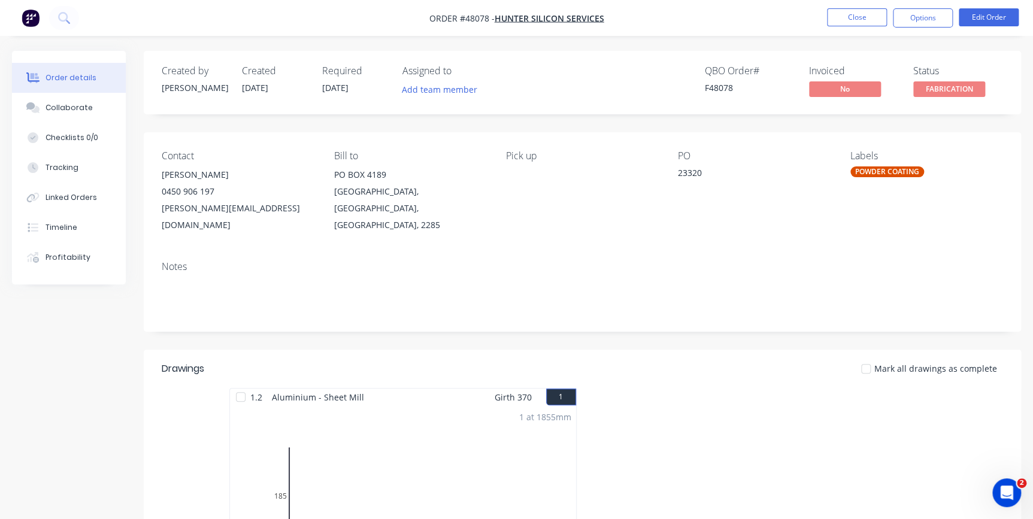
click at [29, 17] on img "button" at bounding box center [31, 18] width 18 height 18
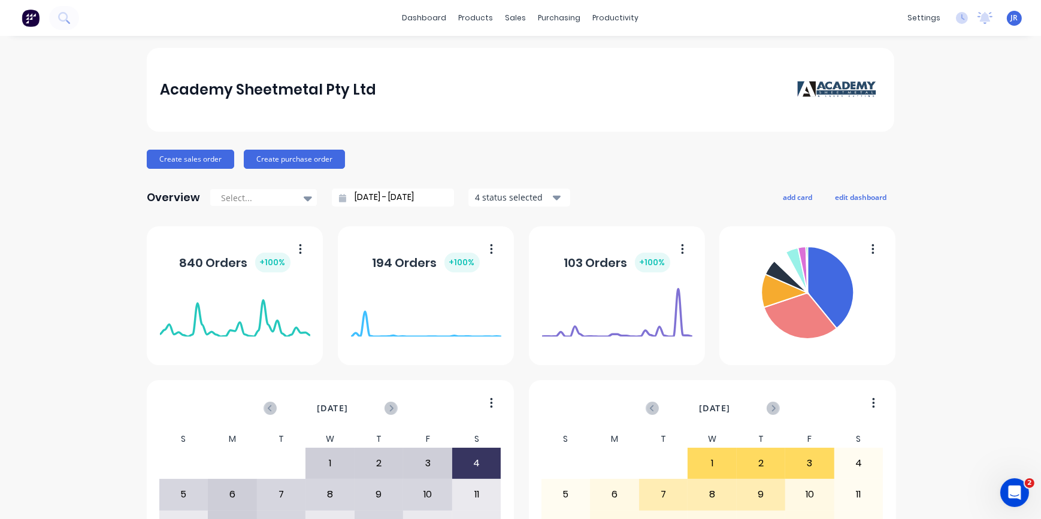
click at [26, 16] on img at bounding box center [31, 18] width 18 height 18
click at [68, 25] on button at bounding box center [64, 18] width 30 height 24
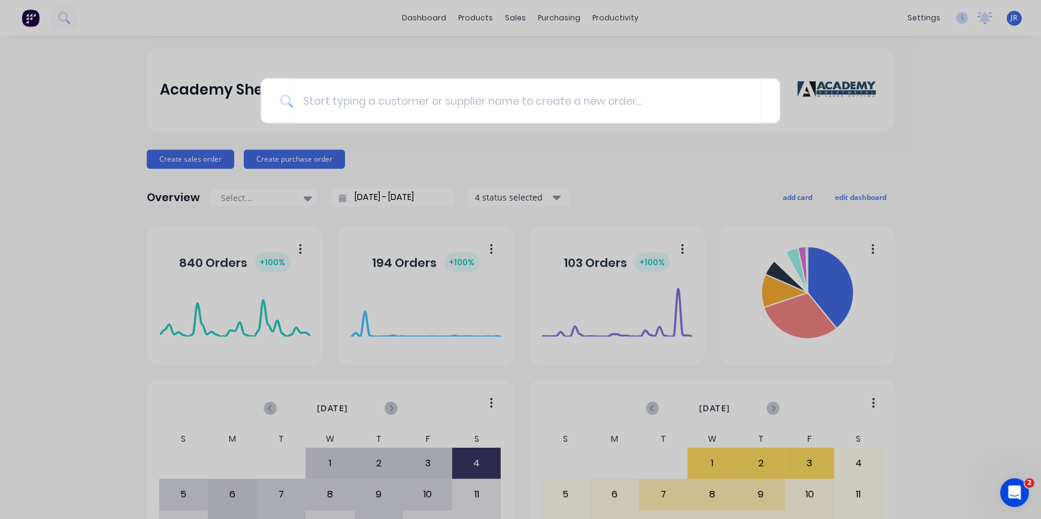
click at [330, 38] on div at bounding box center [520, 259] width 1041 height 519
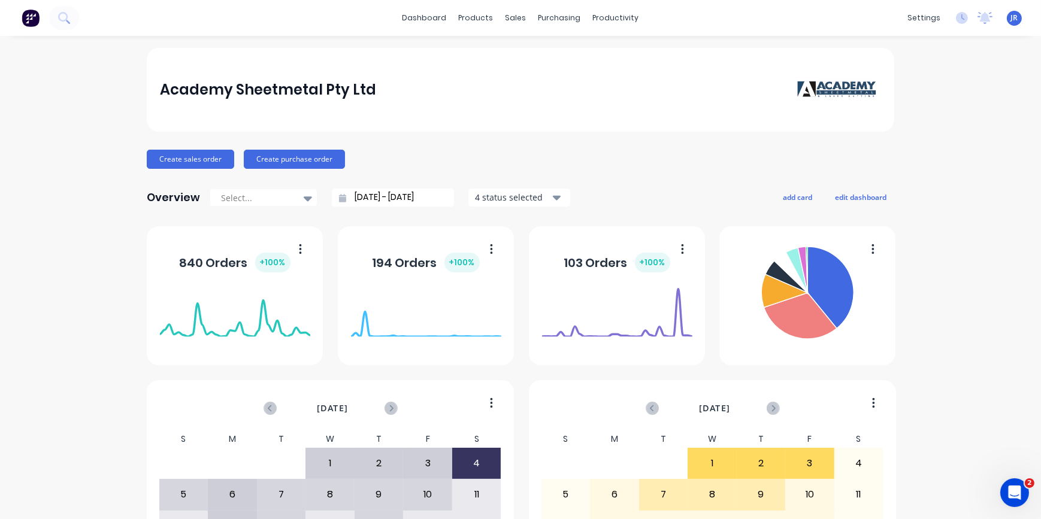
click at [55, 178] on div "Academy Sheetmetal Pty Ltd Create sales order Create purchase order Overview Se…" at bounding box center [520, 360] width 1041 height 625
drag, startPoint x: 47, startPoint y: 126, endPoint x: 44, endPoint y: 113, distance: 13.7
click at [47, 125] on div "Academy Sheetmetal Pty Ltd Create sales order Create purchase order Overview Se…" at bounding box center [520, 360] width 1041 height 625
click at [29, 19] on img at bounding box center [31, 18] width 18 height 18
click at [548, 59] on div "Sales Orders" at bounding box center [556, 57] width 49 height 11
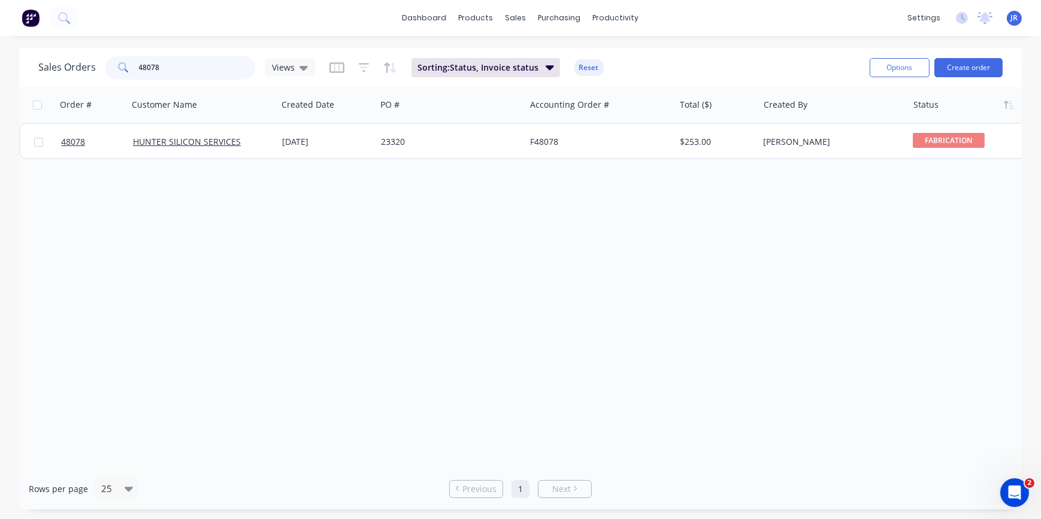
drag, startPoint x: 171, startPoint y: 71, endPoint x: 161, endPoint y: 102, distance: 32.4
click at [140, 68] on input "48078" at bounding box center [197, 68] width 117 height 24
type input "4"
type input "sfn"
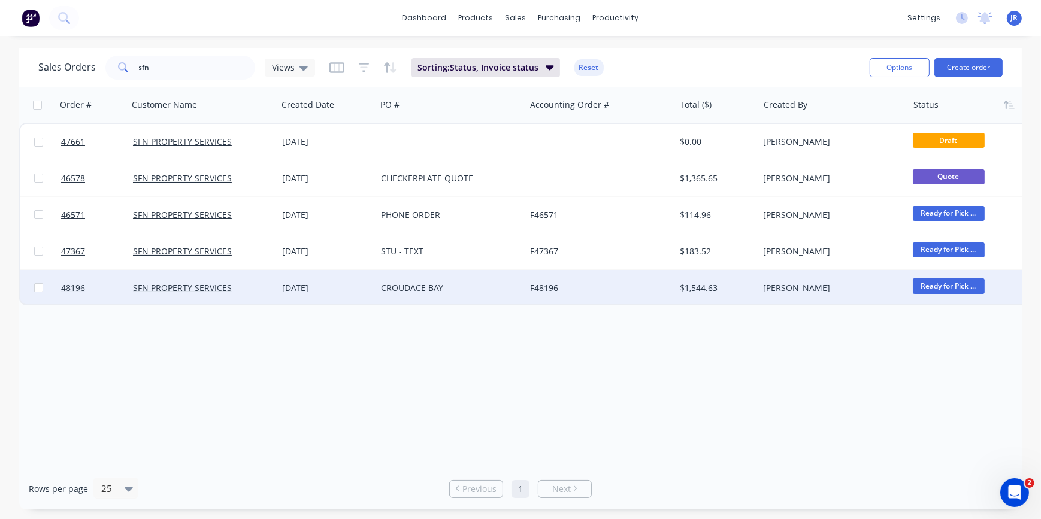
click at [408, 288] on div "CROUDACE BAY" at bounding box center [447, 288] width 133 height 12
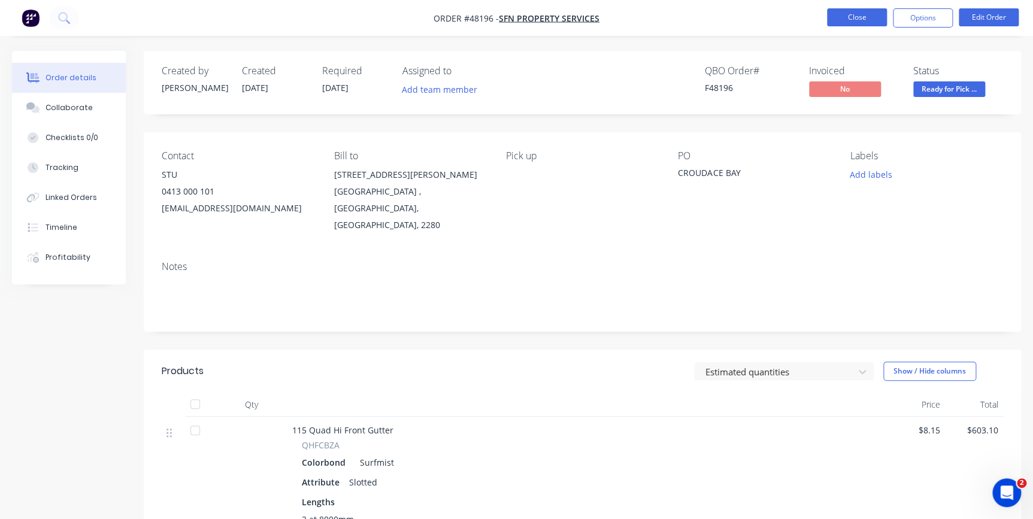
click at [857, 17] on button "Close" at bounding box center [857, 17] width 60 height 18
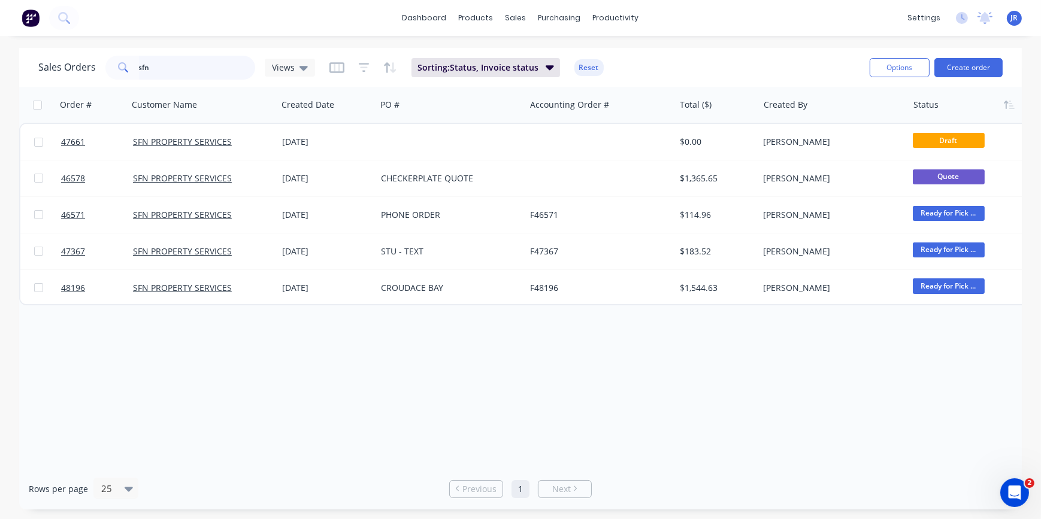
drag, startPoint x: 165, startPoint y: 72, endPoint x: 101, endPoint y: 72, distance: 64.7
click at [101, 72] on div "Sales Orders sfn Views" at bounding box center [176, 68] width 277 height 24
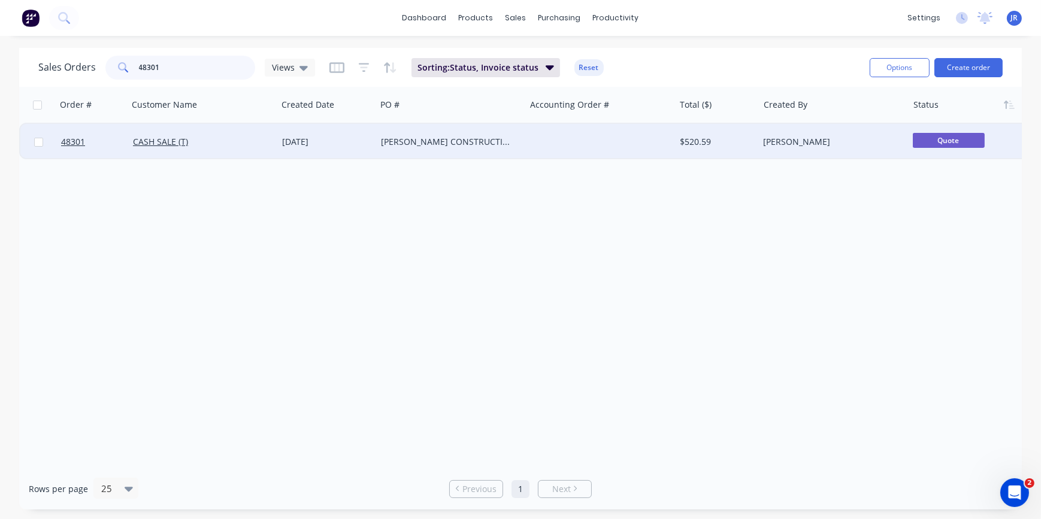
type input "48301"
click at [407, 134] on div "[PERSON_NAME] CONSTRUCTIONS" at bounding box center [450, 142] width 149 height 36
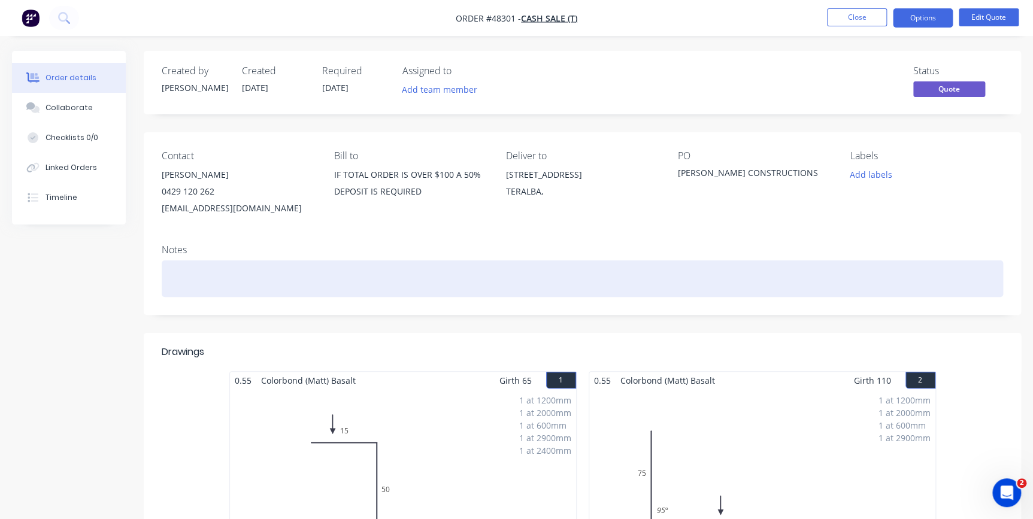
click at [182, 271] on div at bounding box center [583, 279] width 842 height 37
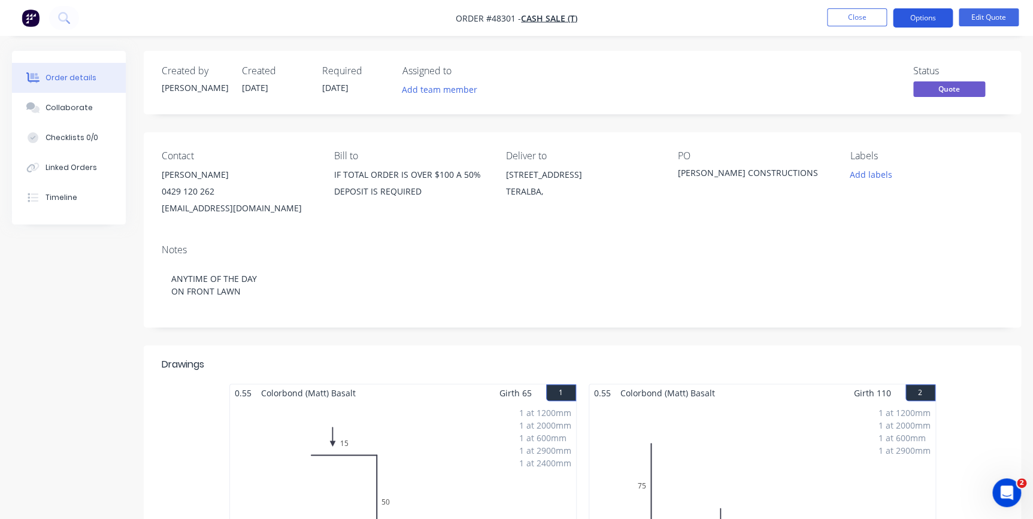
click at [915, 19] on button "Options" at bounding box center [923, 17] width 60 height 19
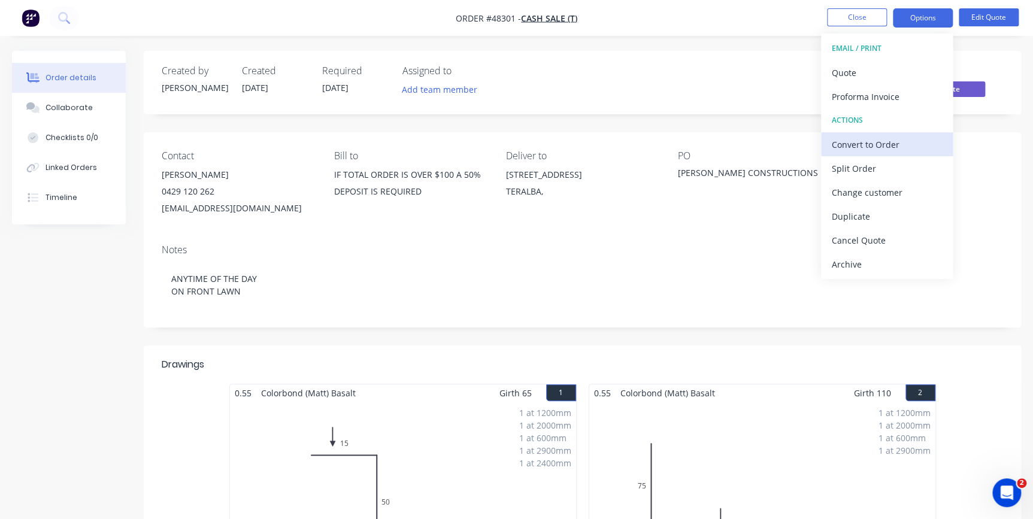
click at [872, 147] on div "Convert to Order" at bounding box center [887, 144] width 110 height 17
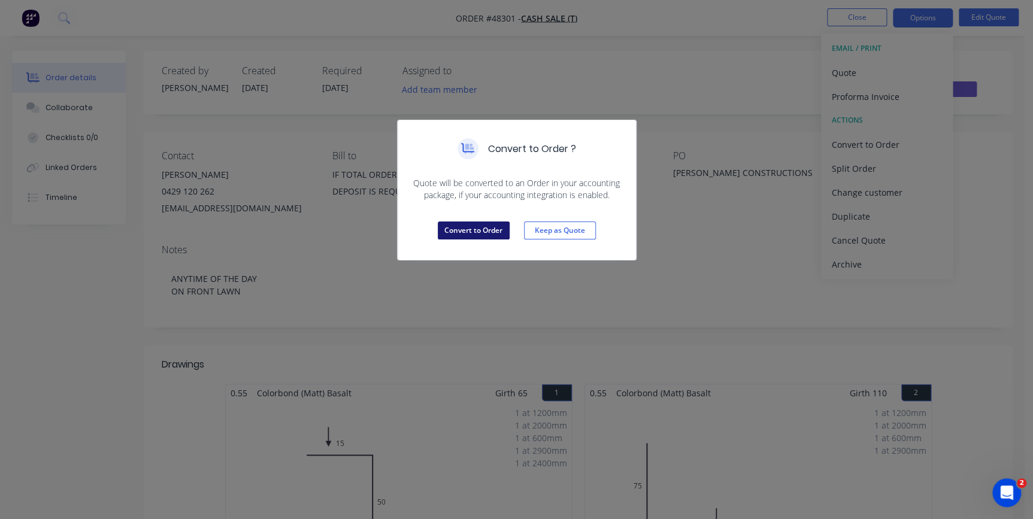
click at [482, 230] on button "Convert to Order" at bounding box center [474, 231] width 72 height 18
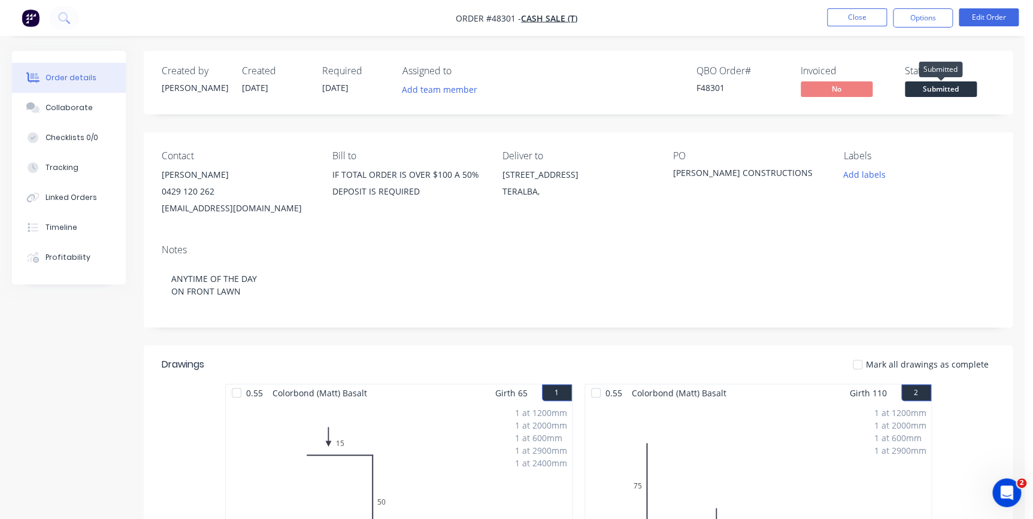
click at [931, 84] on span "Submitted" at bounding box center [941, 88] width 72 height 15
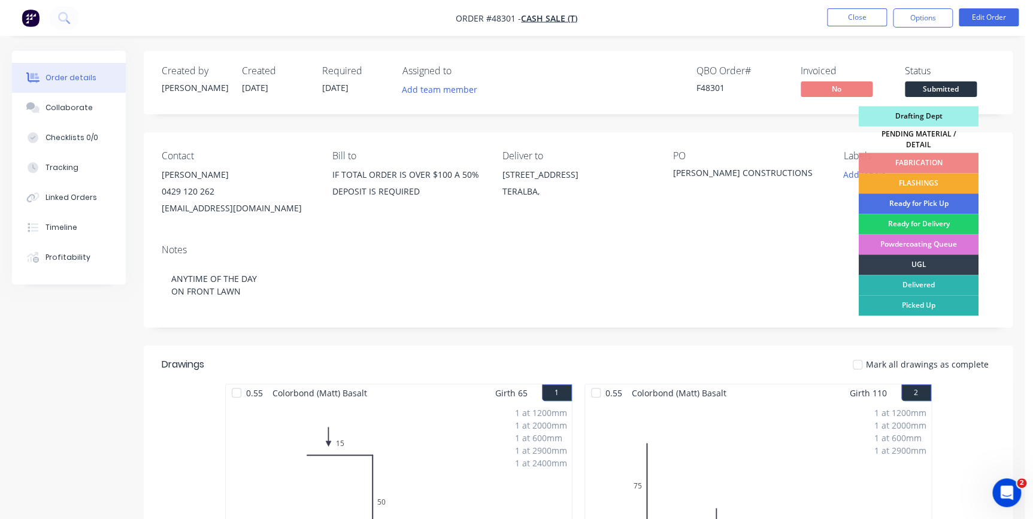
drag, startPoint x: 896, startPoint y: 180, endPoint x: 884, endPoint y: 97, distance: 83.5
click at [896, 180] on div "FLASHINGS" at bounding box center [919, 183] width 120 height 20
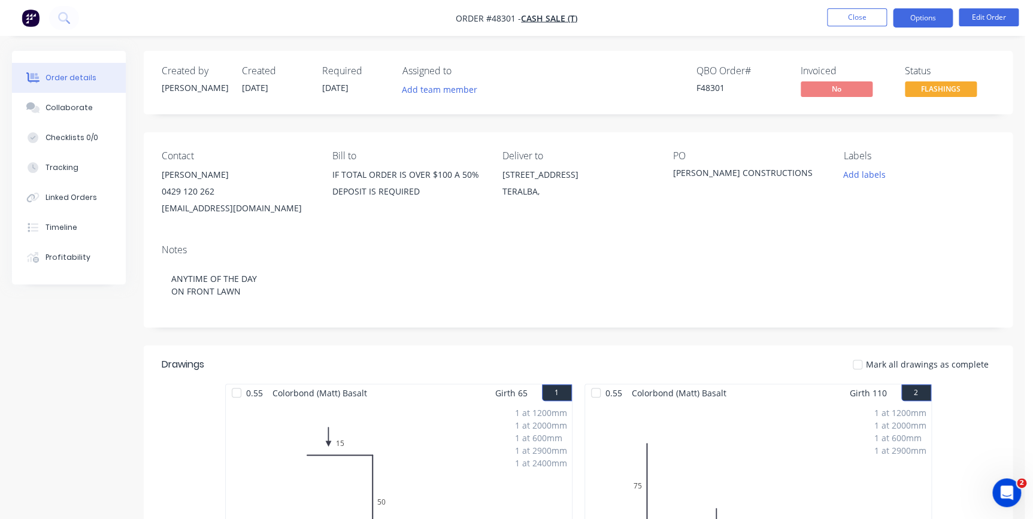
click at [912, 23] on button "Options" at bounding box center [923, 17] width 60 height 19
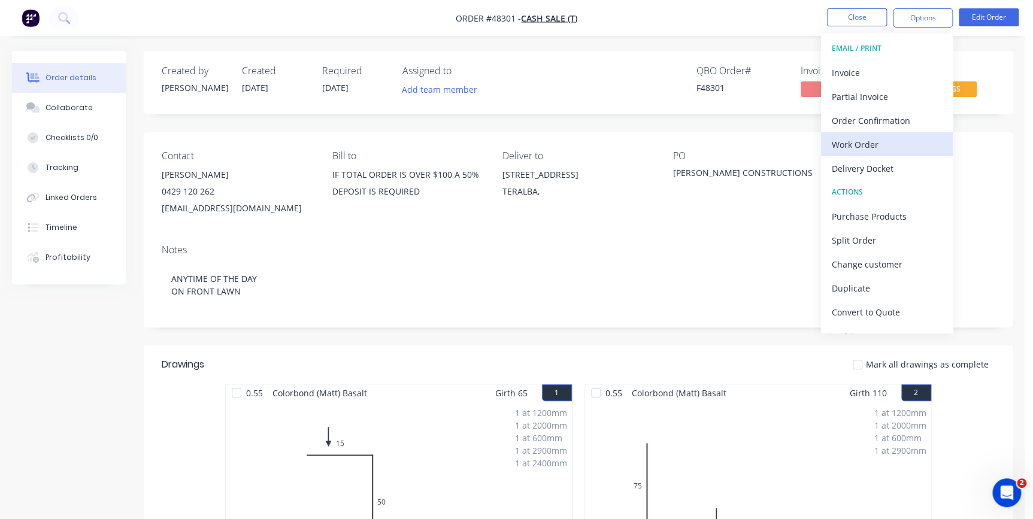
click at [857, 138] on div "Work Order" at bounding box center [887, 144] width 110 height 17
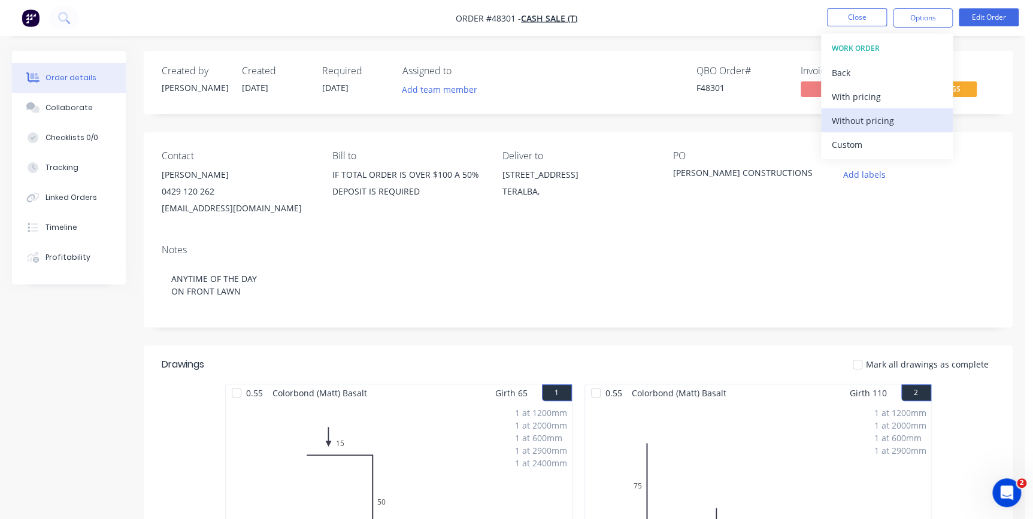
click at [853, 120] on div "Without pricing" at bounding box center [887, 120] width 110 height 17
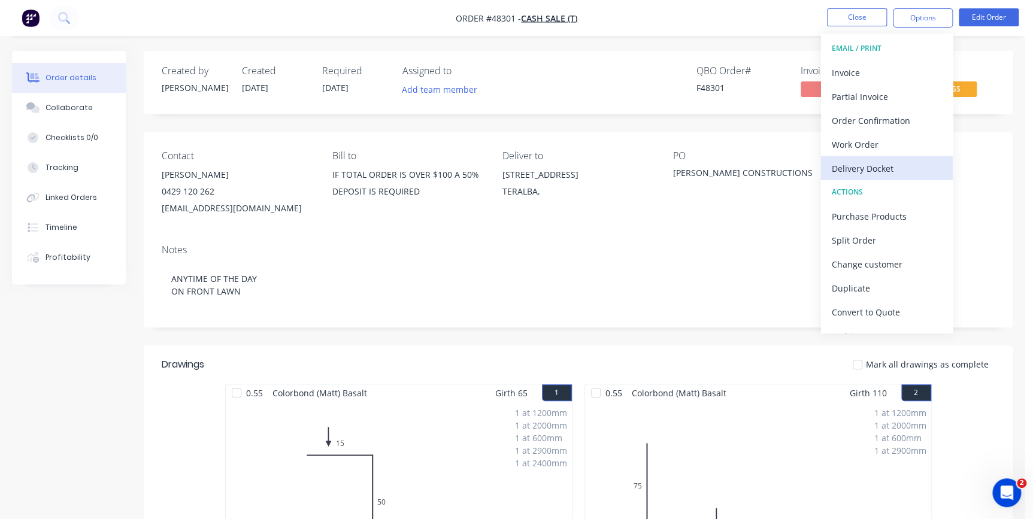
click at [852, 157] on button "Delivery Docket" at bounding box center [887, 168] width 132 height 24
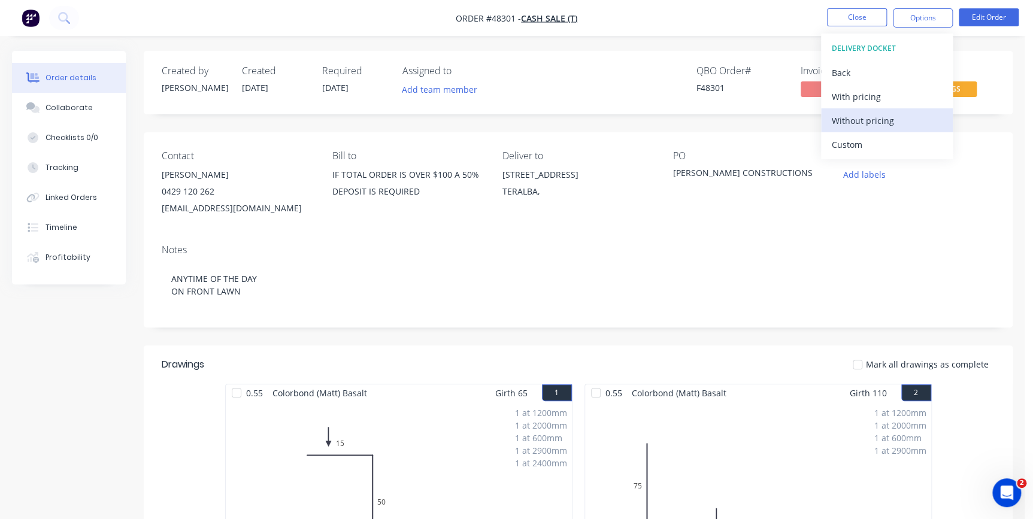
click at [854, 120] on div "Without pricing" at bounding box center [887, 120] width 110 height 17
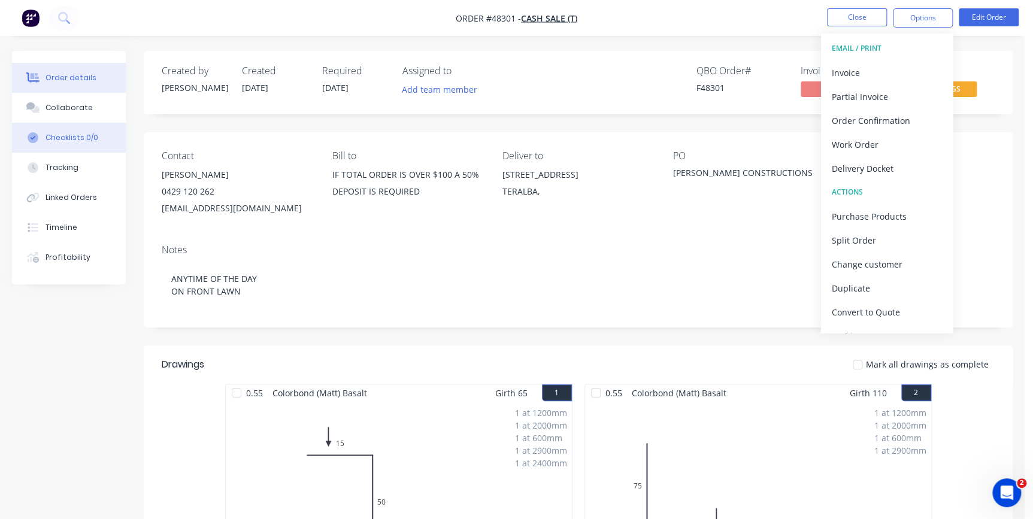
drag, startPoint x: 70, startPoint y: 109, endPoint x: 99, endPoint y: 131, distance: 35.9
click at [71, 108] on div "Collaborate" at bounding box center [69, 107] width 47 height 11
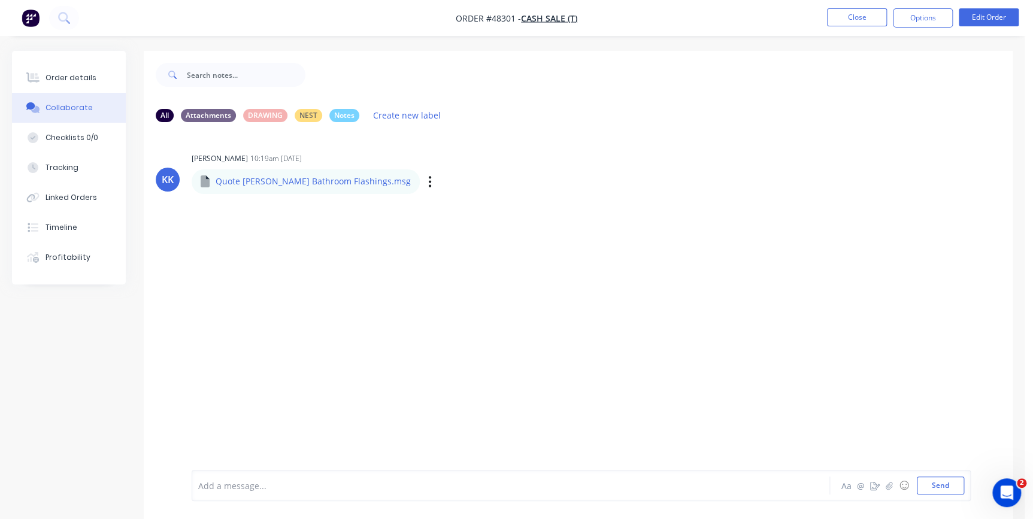
click at [425, 185] on div "Labels Download" at bounding box center [492, 181] width 135 height 17
click at [428, 184] on icon "button" at bounding box center [430, 182] width 4 height 14
click at [442, 215] on button "Download" at bounding box center [509, 213] width 135 height 27
click at [75, 80] on div "Order details" at bounding box center [71, 77] width 51 height 11
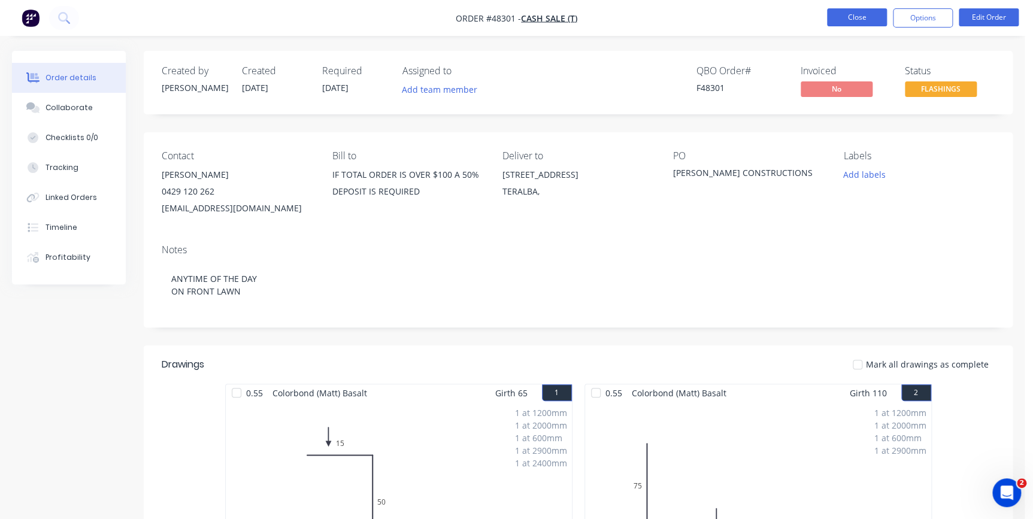
click at [845, 24] on button "Close" at bounding box center [857, 17] width 60 height 18
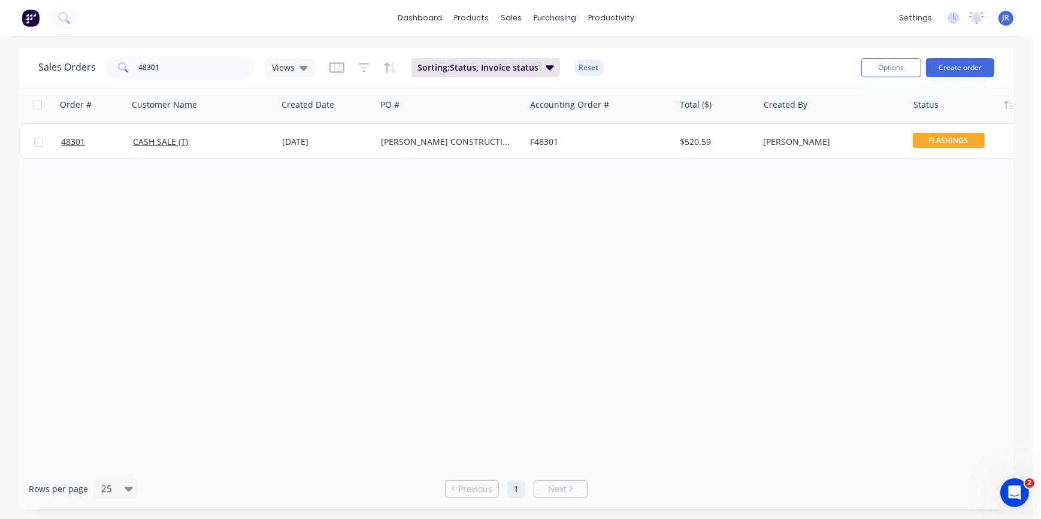
click at [34, 17] on img at bounding box center [31, 18] width 18 height 18
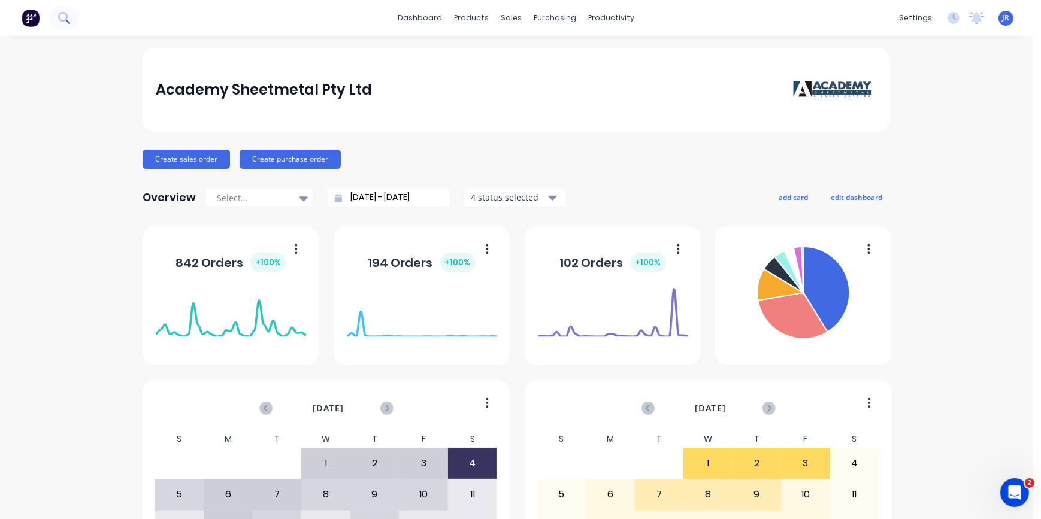
click at [71, 22] on button at bounding box center [64, 18] width 30 height 24
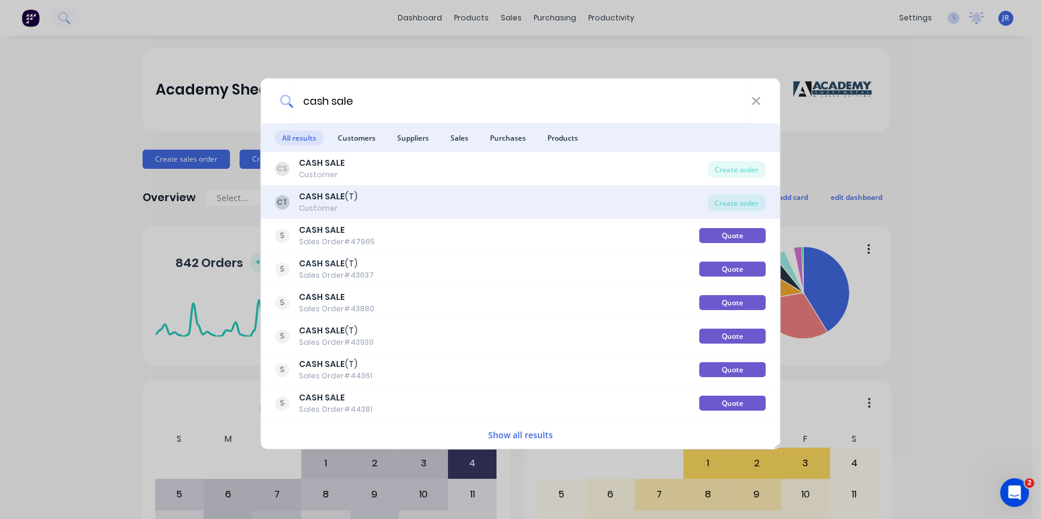
type input "cash sale"
click at [347, 199] on div "CASH SALE (T)" at bounding box center [329, 197] width 59 height 13
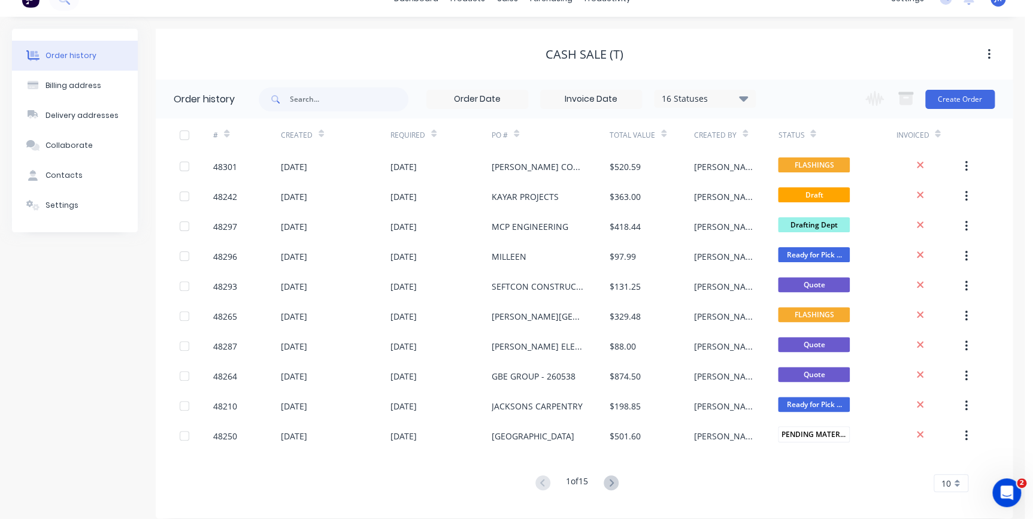
scroll to position [30, 0]
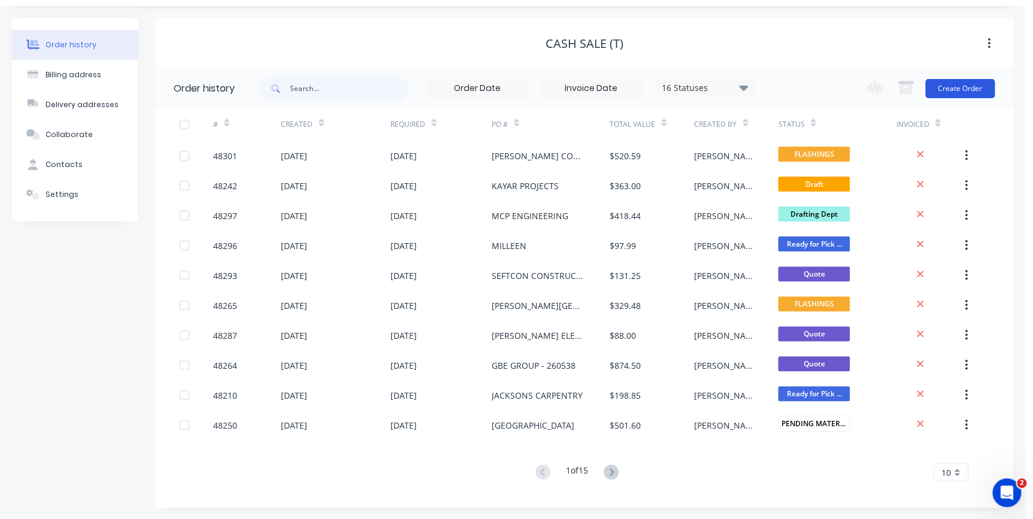
click at [962, 96] on button "Create Order" at bounding box center [960, 88] width 69 height 19
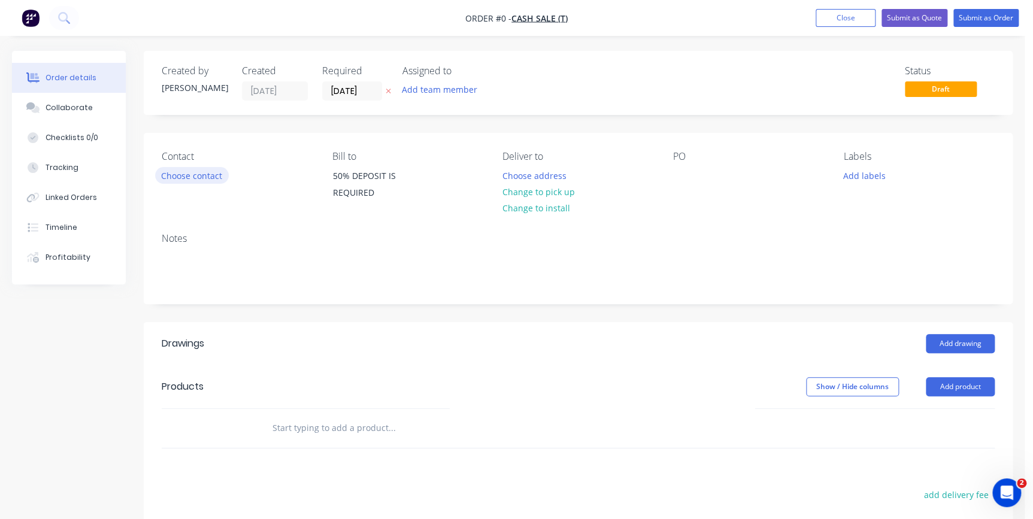
click at [202, 179] on button "Choose contact" at bounding box center [192, 175] width 74 height 16
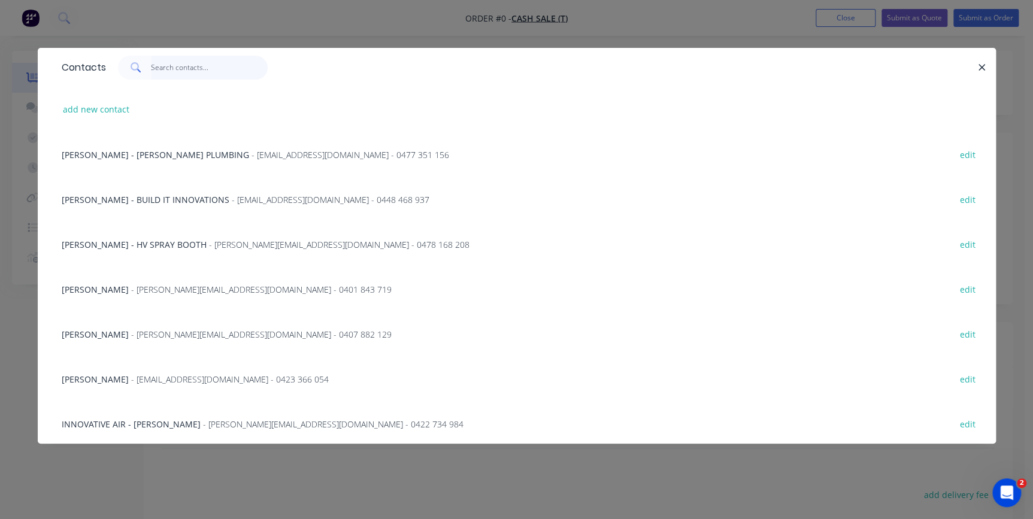
click at [173, 74] on input "text" at bounding box center [209, 68] width 117 height 24
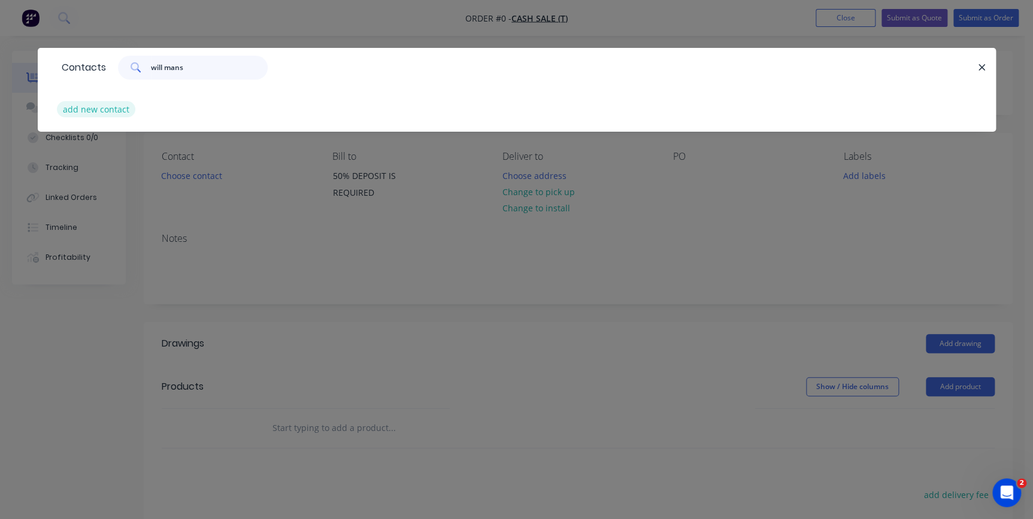
type input "will mans"
click at [69, 116] on button "add new contact" at bounding box center [96, 109] width 79 height 16
select select "AU"
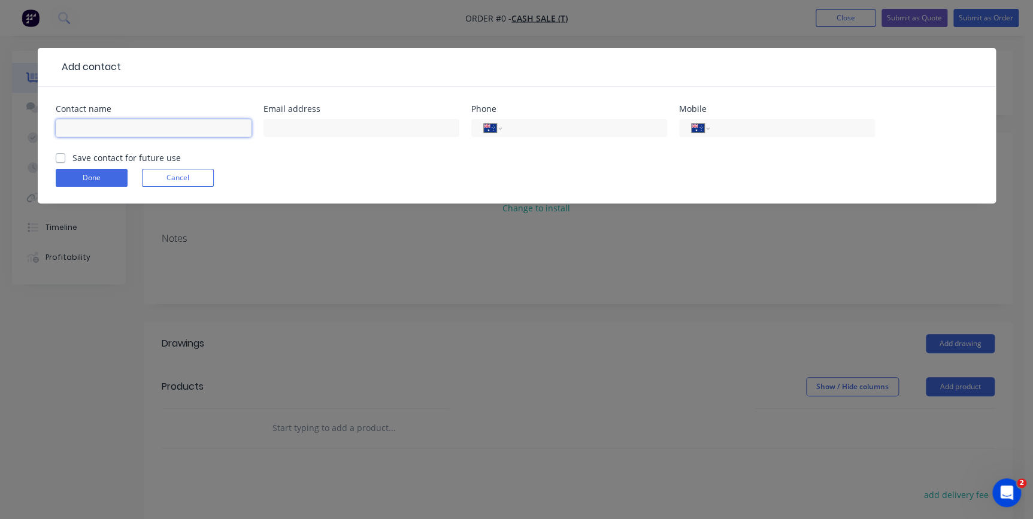
click at [129, 126] on input "text" at bounding box center [154, 128] width 196 height 18
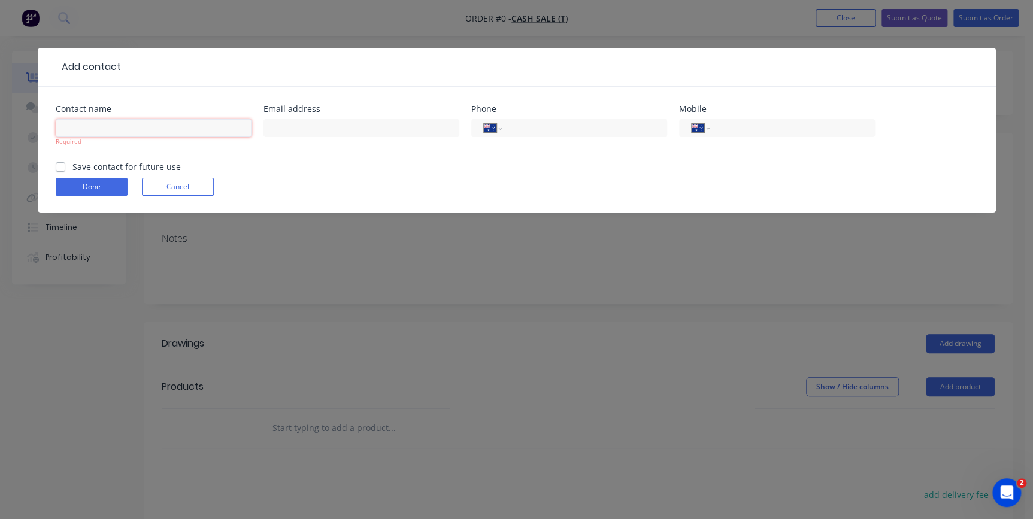
paste input "Will Mansfield"
click at [101, 130] on input "text" at bounding box center [154, 128] width 196 height 18
type input "Will Mansfield"
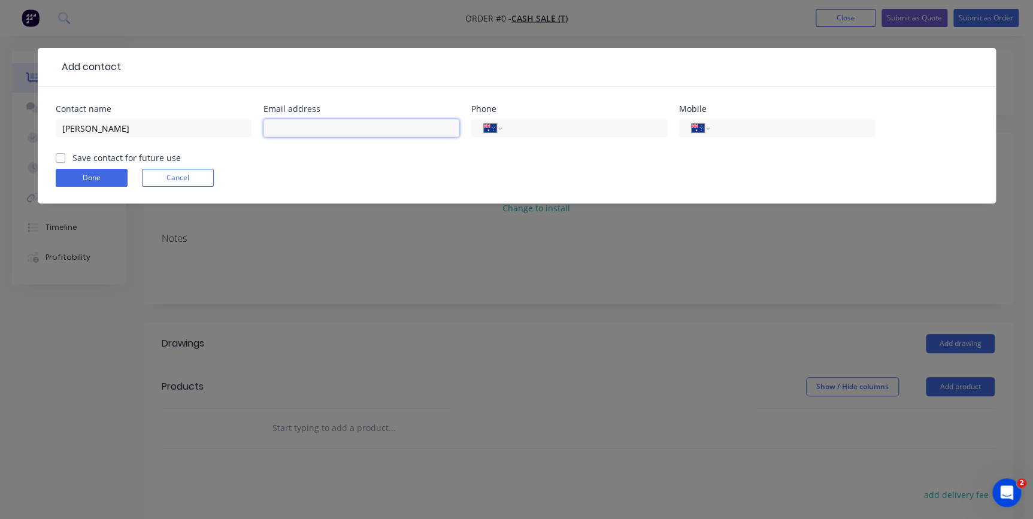
click at [371, 131] on input "text" at bounding box center [362, 128] width 196 height 18
paste input "will@clubprojects.com.au"
type input "will@clubprojects.com.au"
click at [732, 131] on input "tel" at bounding box center [790, 129] width 144 height 14
click at [72, 159] on label "Save contact for future use" at bounding box center [126, 158] width 108 height 13
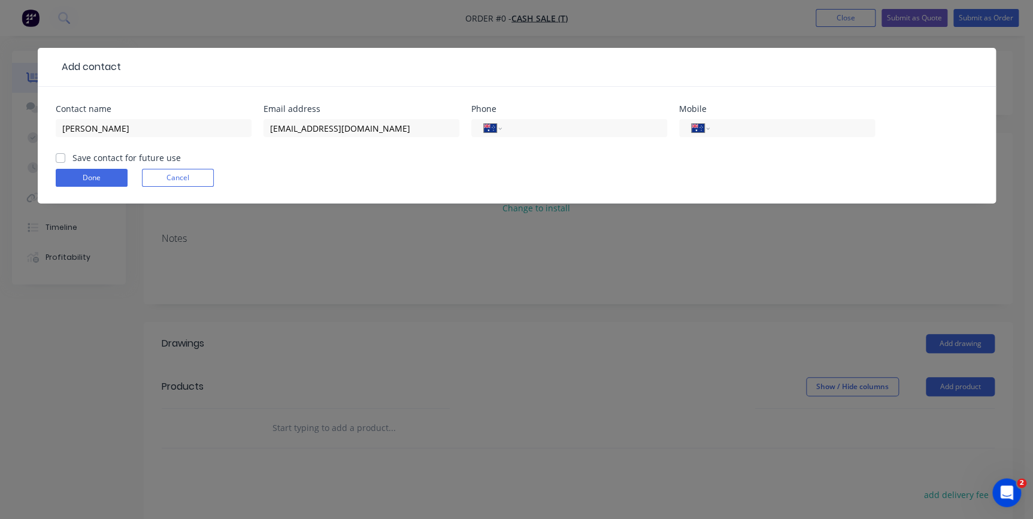
click at [57, 159] on input "Save contact for future use" at bounding box center [61, 157] width 10 height 11
checkbox input "true"
click at [68, 174] on button "Done" at bounding box center [92, 178] width 72 height 18
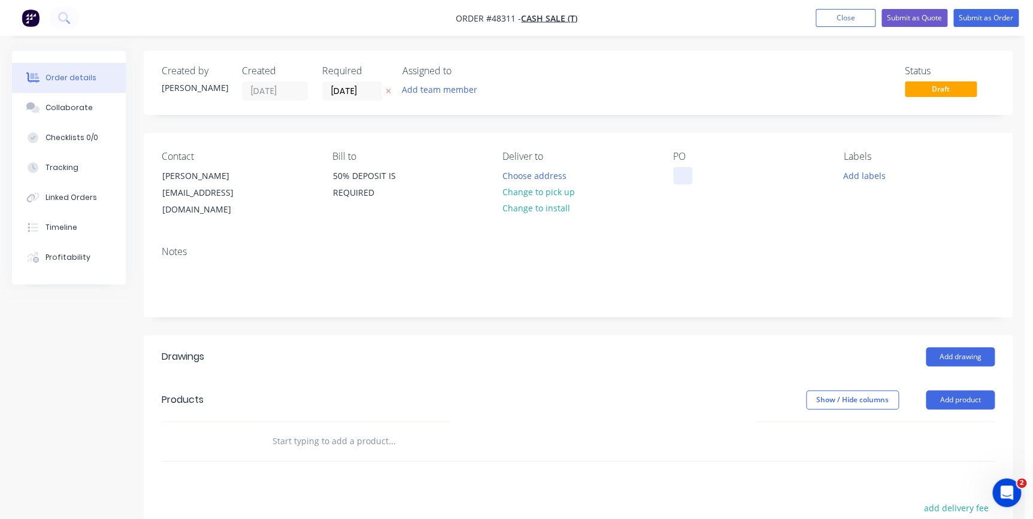
click at [684, 176] on div at bounding box center [682, 175] width 19 height 17
click at [565, 188] on button "Change to pick up" at bounding box center [538, 192] width 85 height 16
click at [354, 93] on input "[DATE]" at bounding box center [352, 91] width 59 height 18
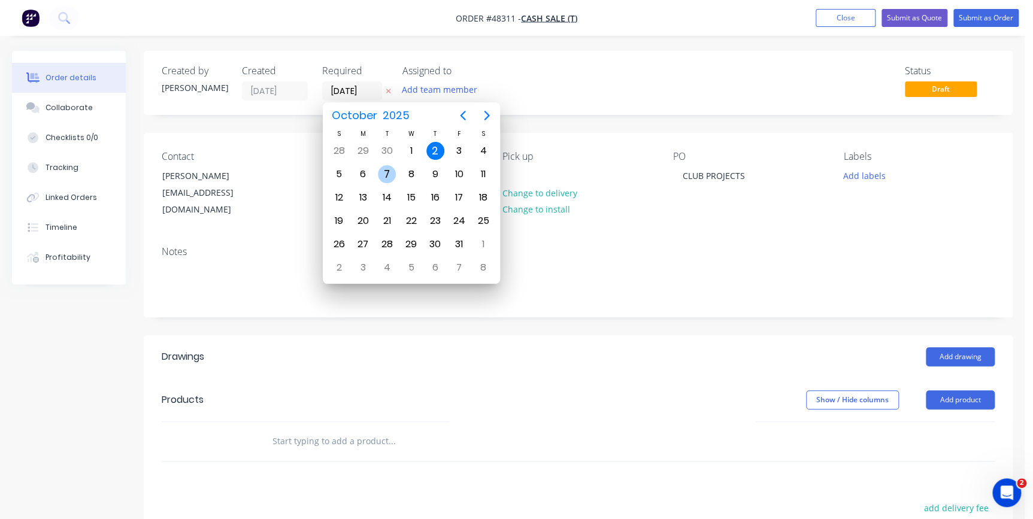
click at [382, 177] on div "7" at bounding box center [387, 174] width 18 height 18
type input "[DATE]"
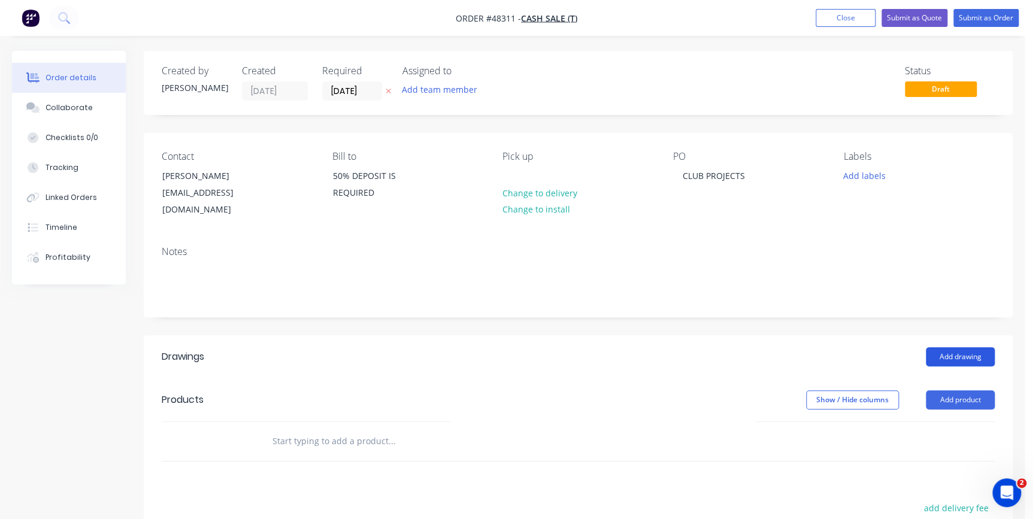
click at [947, 347] on button "Add drawing" at bounding box center [960, 356] width 69 height 19
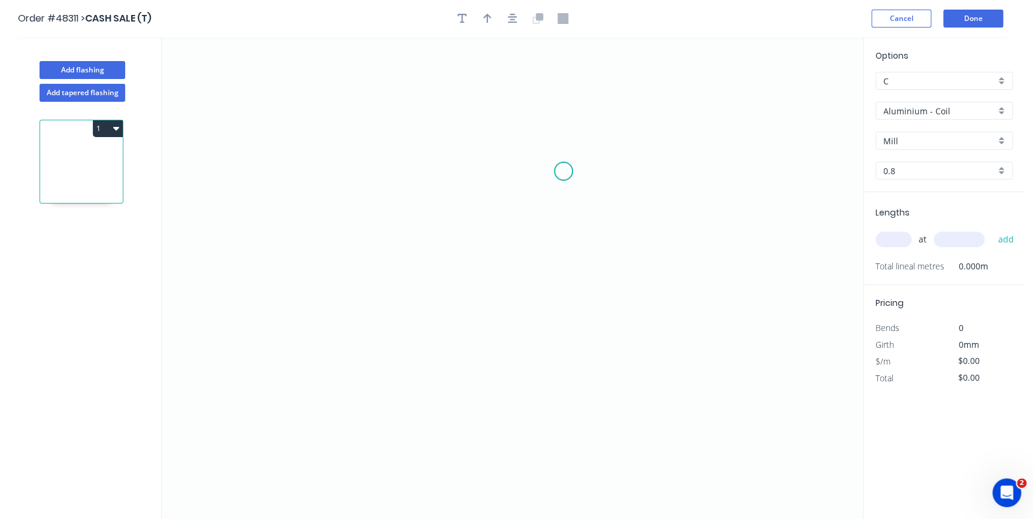
click at [565, 164] on icon "0" at bounding box center [513, 278] width 702 height 482
click at [561, 286] on icon "0" at bounding box center [513, 278] width 702 height 482
click at [275, 285] on icon "0 ?" at bounding box center [513, 278] width 702 height 482
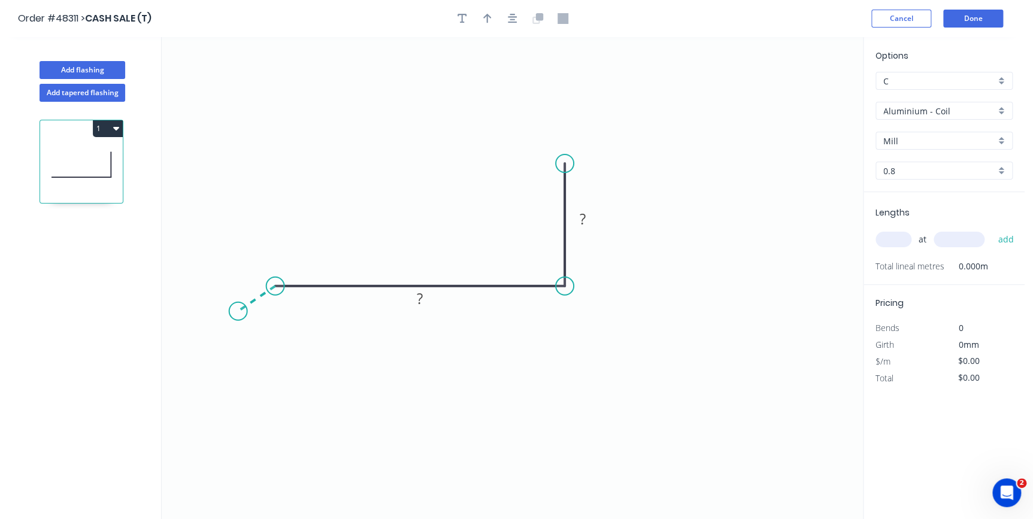
click at [238, 312] on icon "0 ? ?" at bounding box center [513, 278] width 702 height 482
drag, startPoint x: 235, startPoint y: 312, endPoint x: 246, endPoint y: 319, distance: 12.5
click at [246, 319] on circle at bounding box center [246, 316] width 18 height 18
click at [252, 287] on rect at bounding box center [248, 283] width 24 height 17
type input "$33.42"
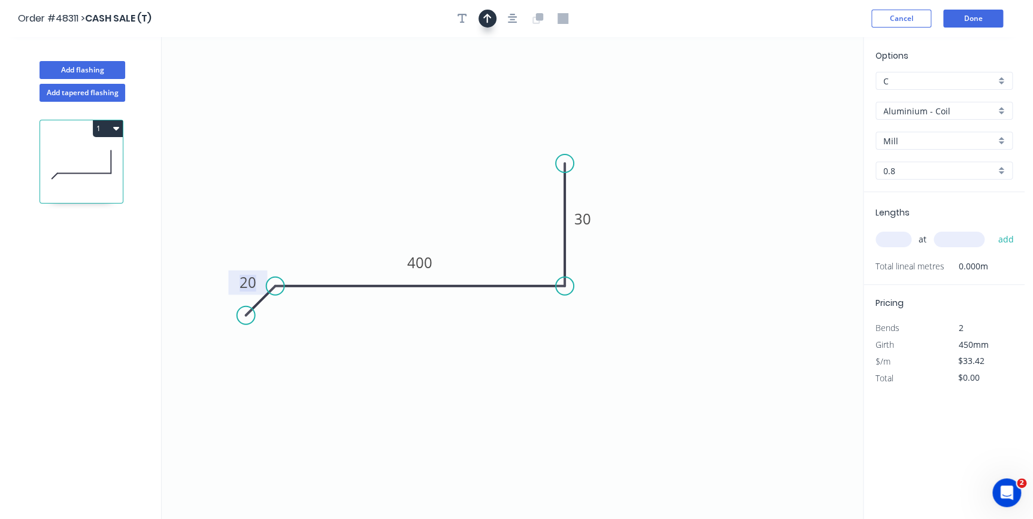
click at [482, 16] on button "button" at bounding box center [488, 19] width 18 height 18
drag, startPoint x: 791, startPoint y: 96, endPoint x: 404, endPoint y: 219, distance: 405.3
click at [404, 219] on icon at bounding box center [404, 205] width 11 height 38
click at [1000, 112] on div "Aluminium - Coil" at bounding box center [944, 111] width 137 height 18
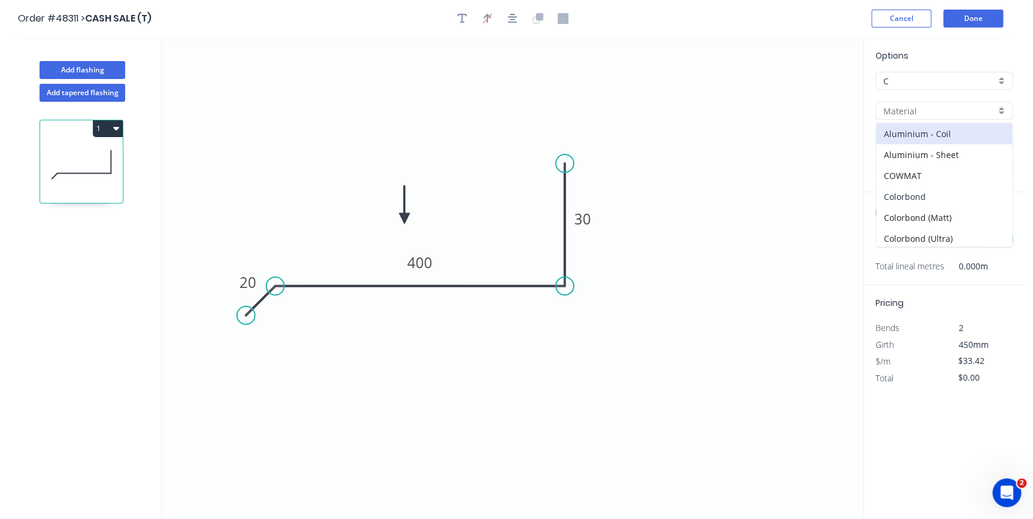
click at [947, 196] on div "Colorbond" at bounding box center [944, 196] width 136 height 21
type input "Colorbond"
type input "Basalt"
type input "0.55"
type input "$22.65"
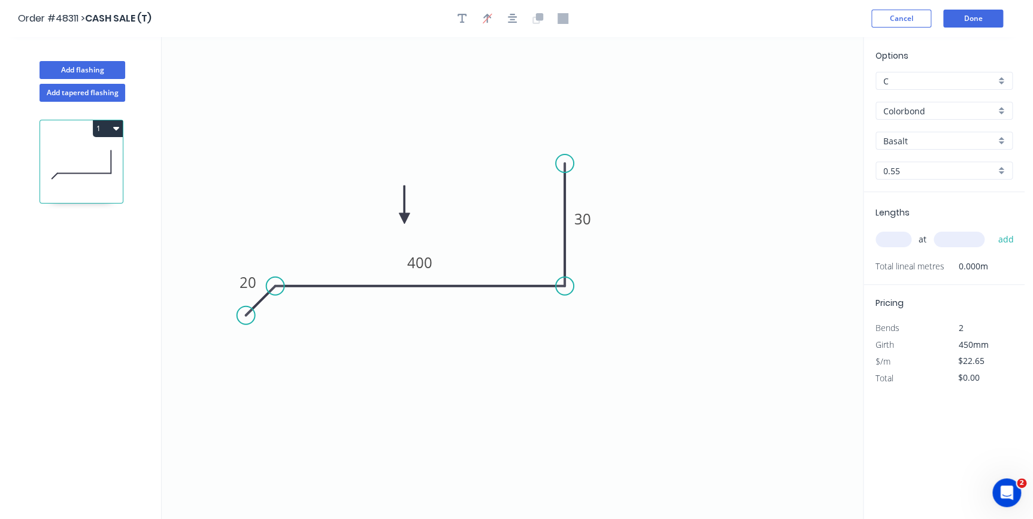
click at [910, 237] on input "text" at bounding box center [894, 240] width 36 height 16
type input "4"
type input "5000"
click at [992, 229] on button "add" at bounding box center [1006, 239] width 28 height 20
type input "$453.00"
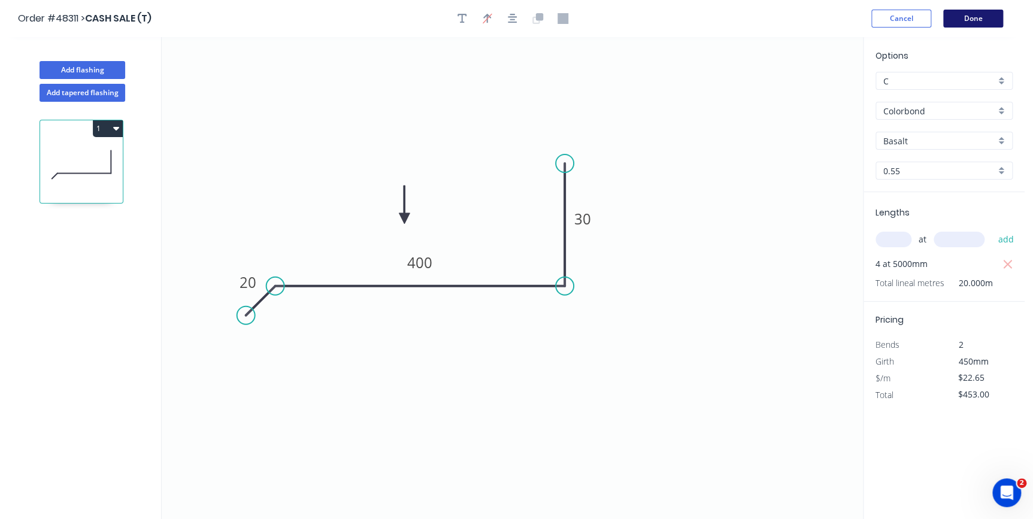
click at [964, 17] on button "Done" at bounding box center [974, 19] width 60 height 18
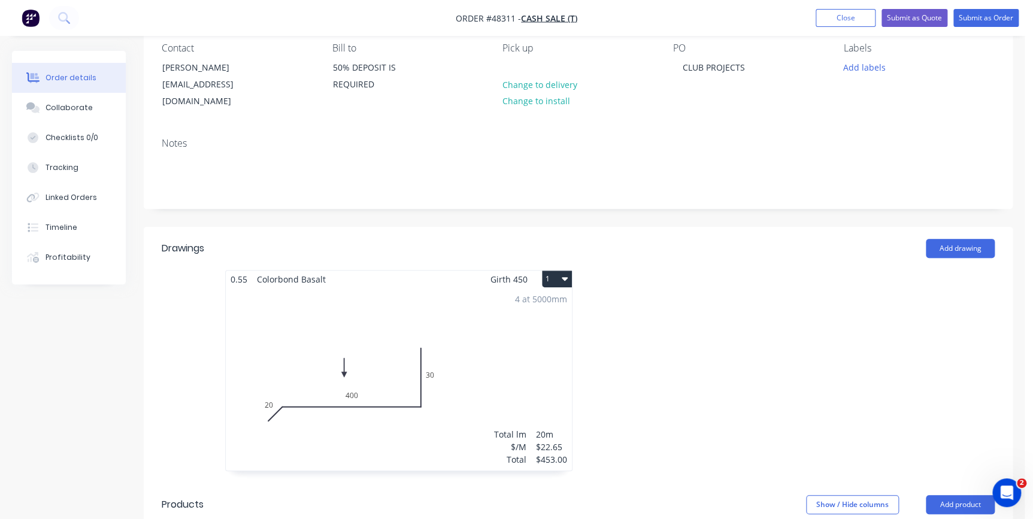
click at [345, 288] on div "4 at 5000mm Total lm $/M Total 20m $22.65 $453.00" at bounding box center [399, 379] width 346 height 183
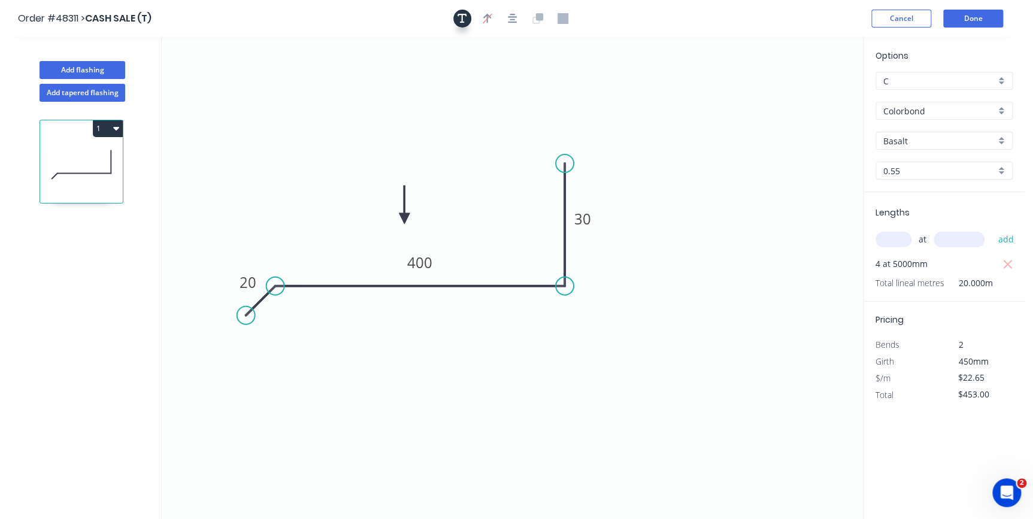
click at [464, 20] on icon "button" at bounding box center [463, 18] width 10 height 11
click at [245, 77] on textarea at bounding box center [239, 84] width 97 height 44
type textarea "colour to be advised"
drag, startPoint x: 281, startPoint y: 56, endPoint x: 428, endPoint y: 62, distance: 146.9
click at [428, 62] on rect at bounding box center [381, 90] width 109 height 56
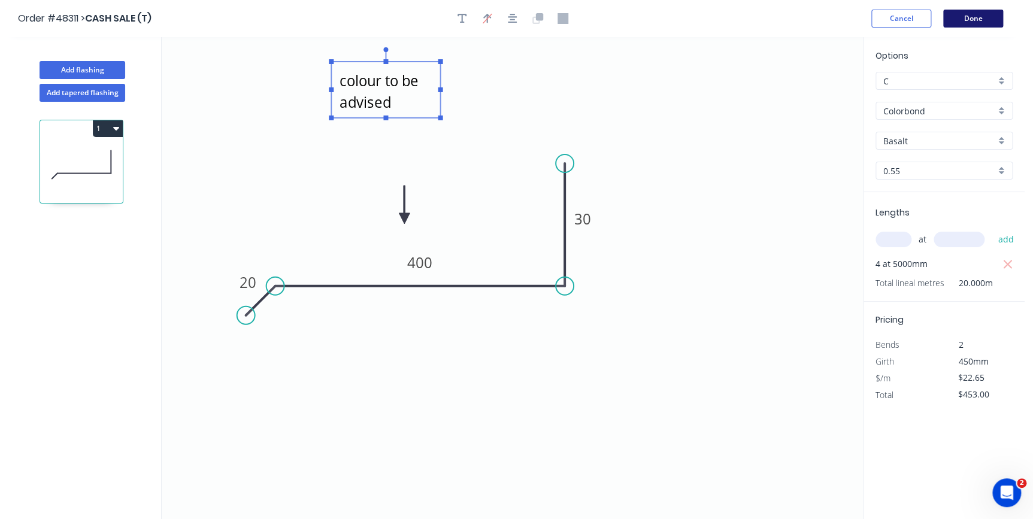
click at [957, 18] on button "Done" at bounding box center [974, 19] width 60 height 18
click at [969, 20] on button "Done" at bounding box center [974, 19] width 60 height 18
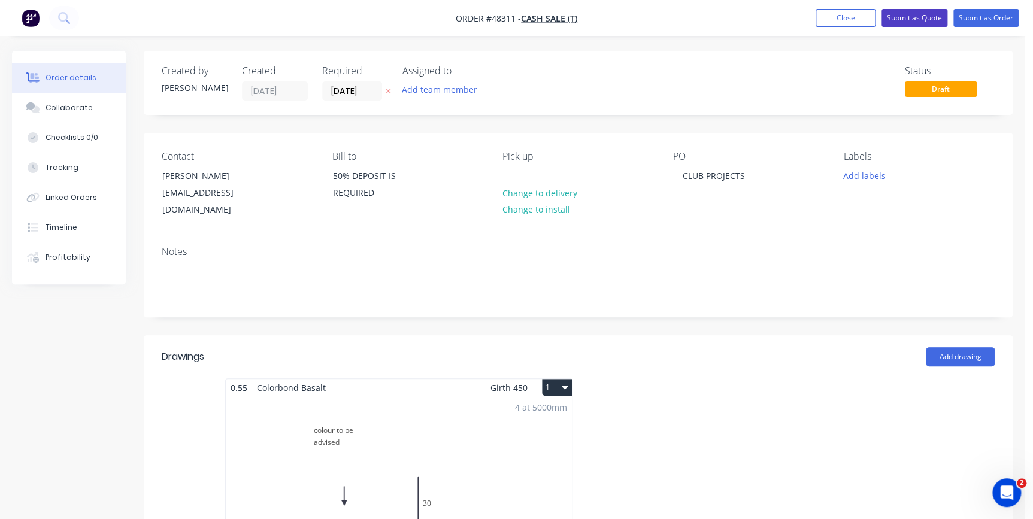
click at [920, 17] on button "Submit as Quote" at bounding box center [915, 18] width 66 height 18
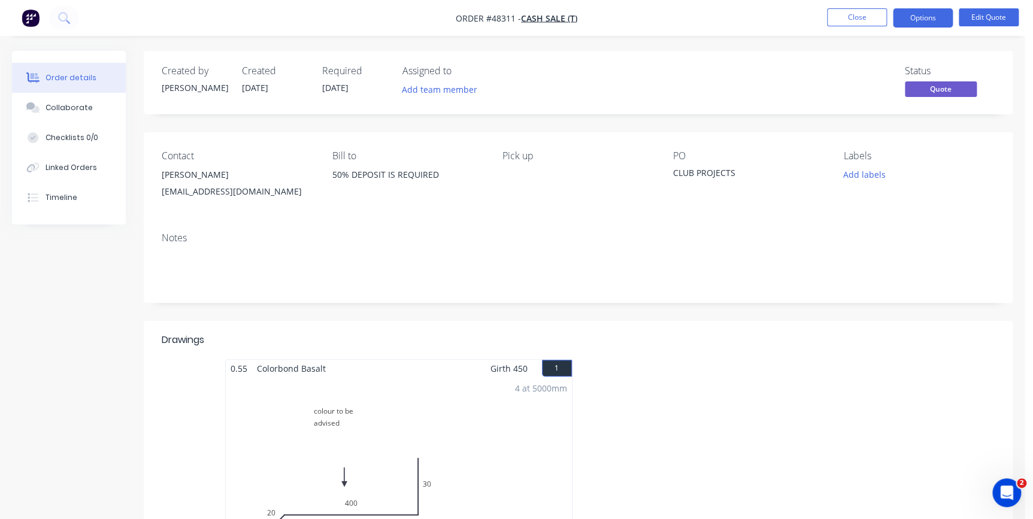
click at [384, 447] on div "4 at 5000mm Total lm $/M Total 20m $22.65 $453.00" at bounding box center [399, 468] width 346 height 183
click at [988, 13] on button "Edit Quote" at bounding box center [989, 17] width 60 height 18
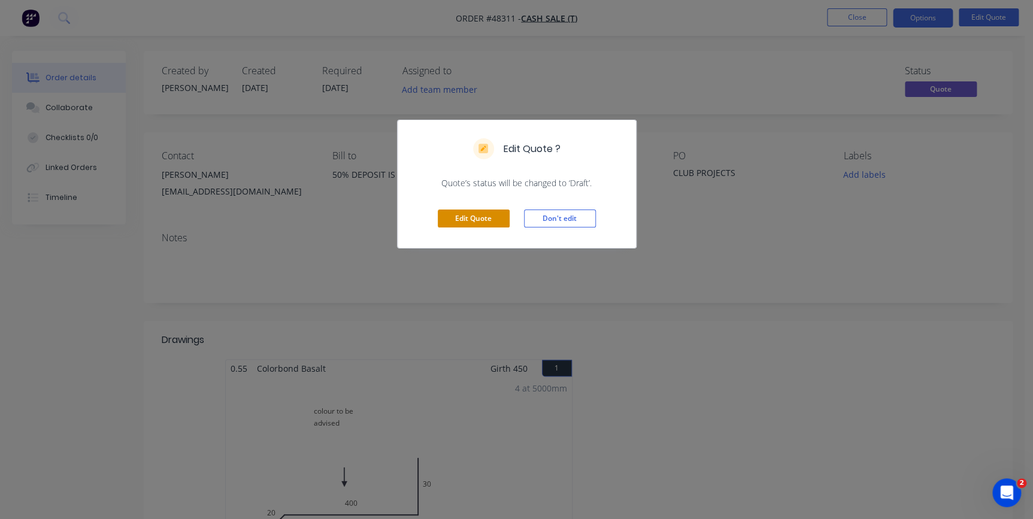
click at [483, 221] on button "Edit Quote" at bounding box center [474, 219] width 72 height 18
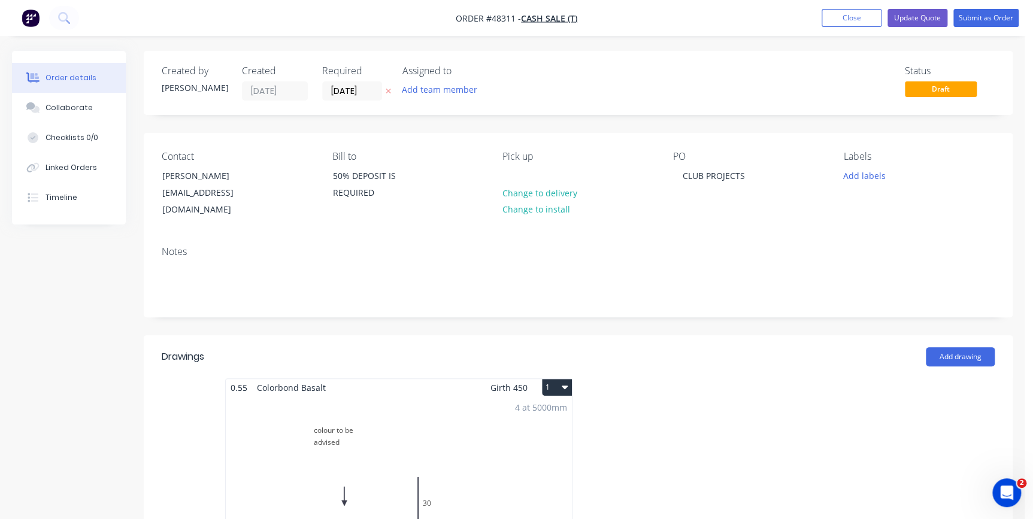
click at [353, 405] on div "4 at 5000mm Total lm $/M Total 20m $22.65 $453.00" at bounding box center [399, 488] width 346 height 183
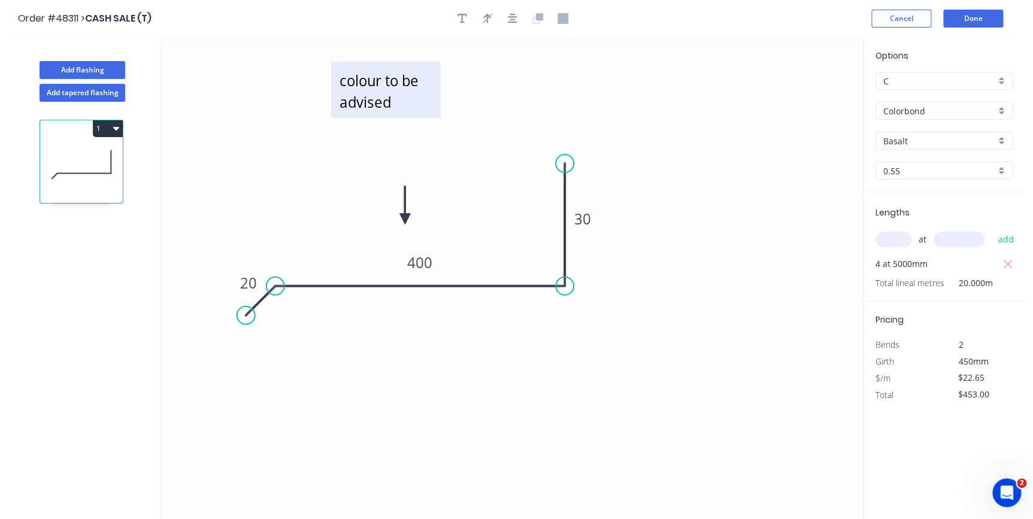
drag, startPoint x: 408, startPoint y: 122, endPoint x: 409, endPoint y: 114, distance: 7.2
click at [408, 120] on icon "colour to be advised 20 400 30" at bounding box center [513, 278] width 702 height 482
click at [409, 114] on rect at bounding box center [385, 90] width 109 height 56
click at [1001, 137] on div "Basalt" at bounding box center [944, 141] width 137 height 18
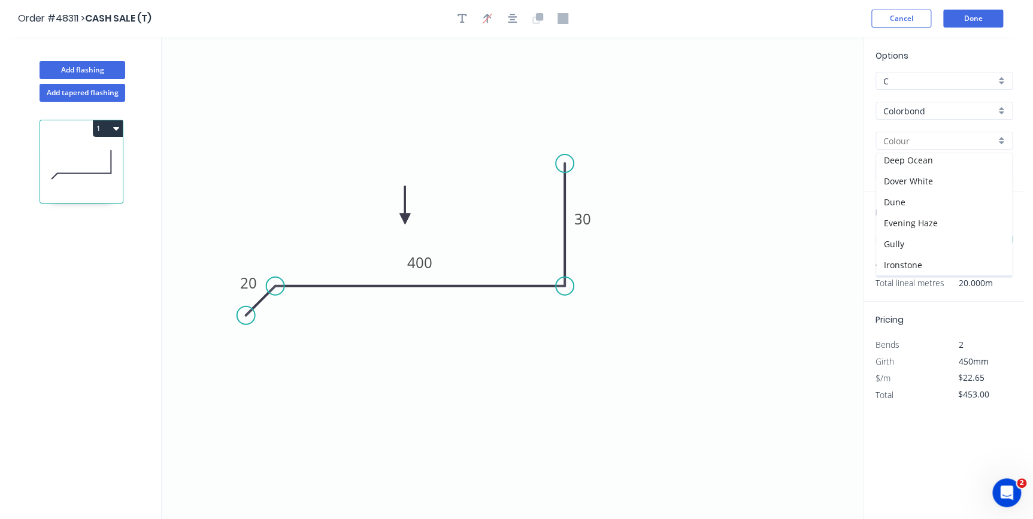
scroll to position [217, 0]
click at [908, 231] on div "Monument" at bounding box center [944, 239] width 136 height 21
type input "Monument"
click at [965, 20] on button "Done" at bounding box center [974, 19] width 60 height 18
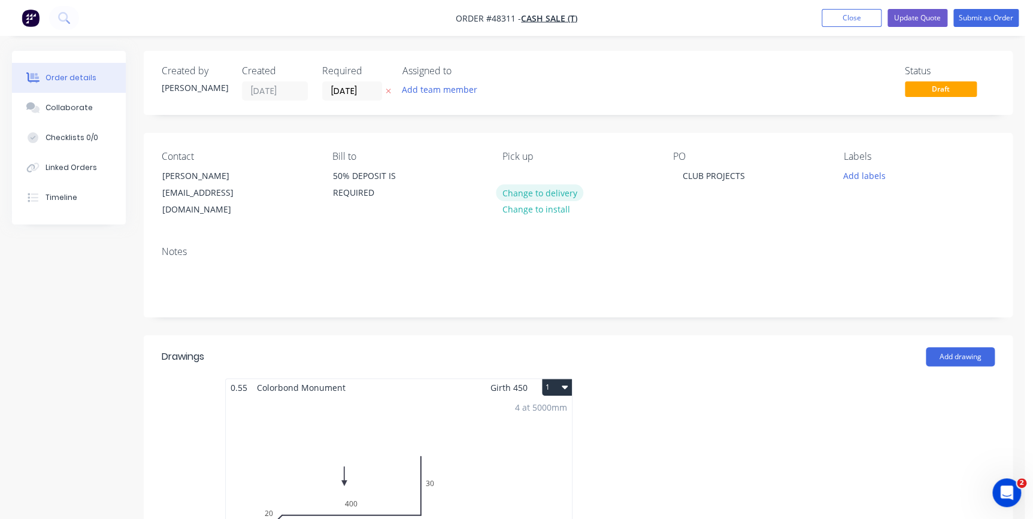
click at [550, 198] on button "Change to delivery" at bounding box center [539, 193] width 87 height 16
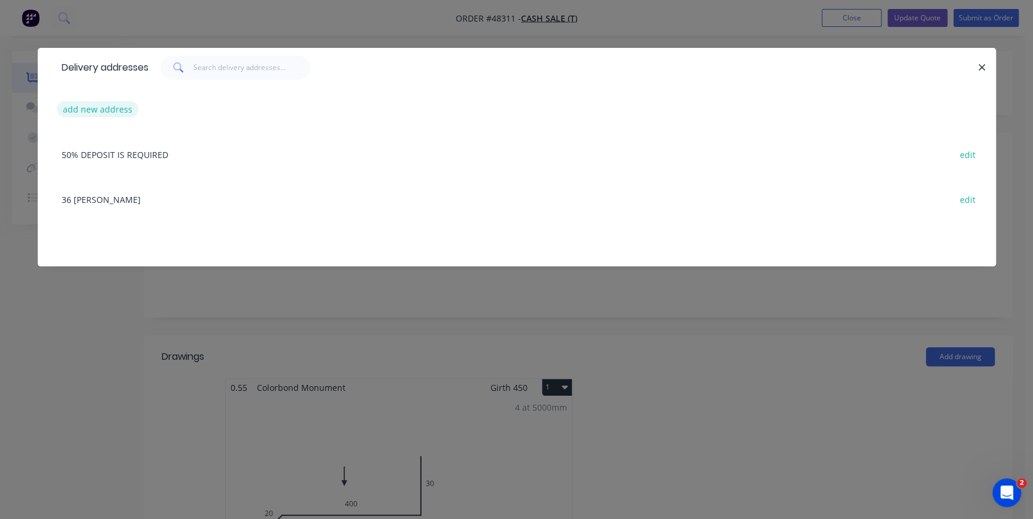
click at [86, 112] on button "add new address" at bounding box center [98, 109] width 82 height 16
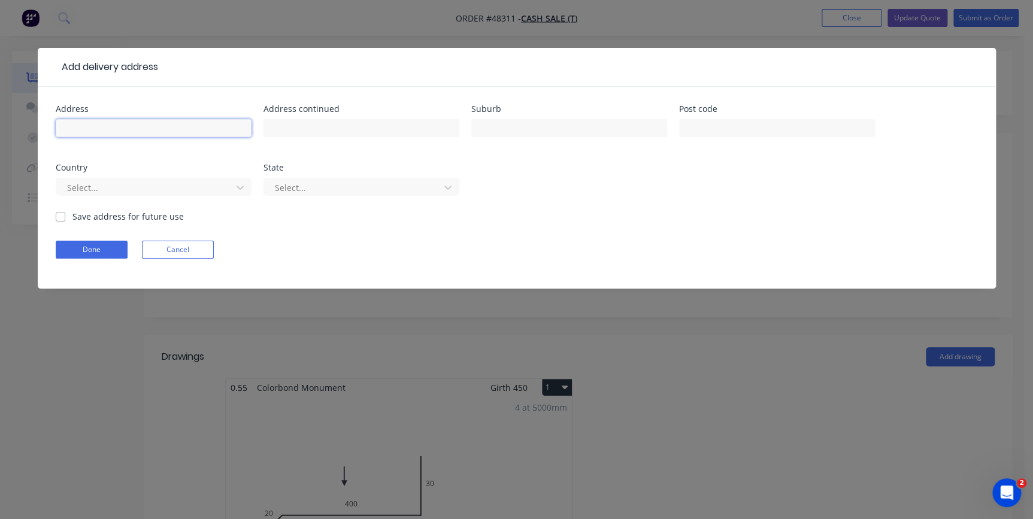
click at [74, 134] on input "text" at bounding box center [154, 128] width 196 height 18
type input "19 MURA ROAD"
type input "DAVISTOWN"
click at [701, 122] on input "text" at bounding box center [777, 128] width 196 height 18
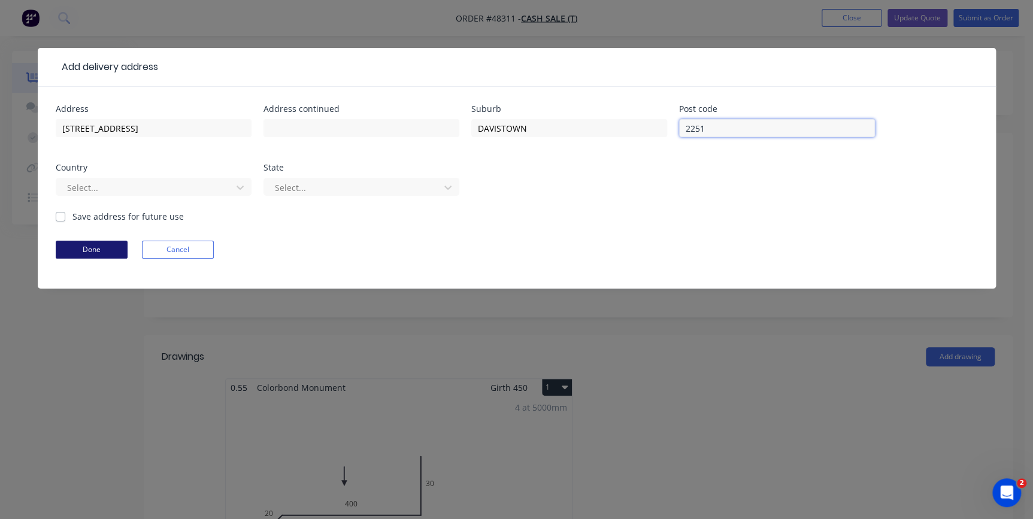
type input "2251"
click at [111, 253] on button "Done" at bounding box center [92, 250] width 72 height 18
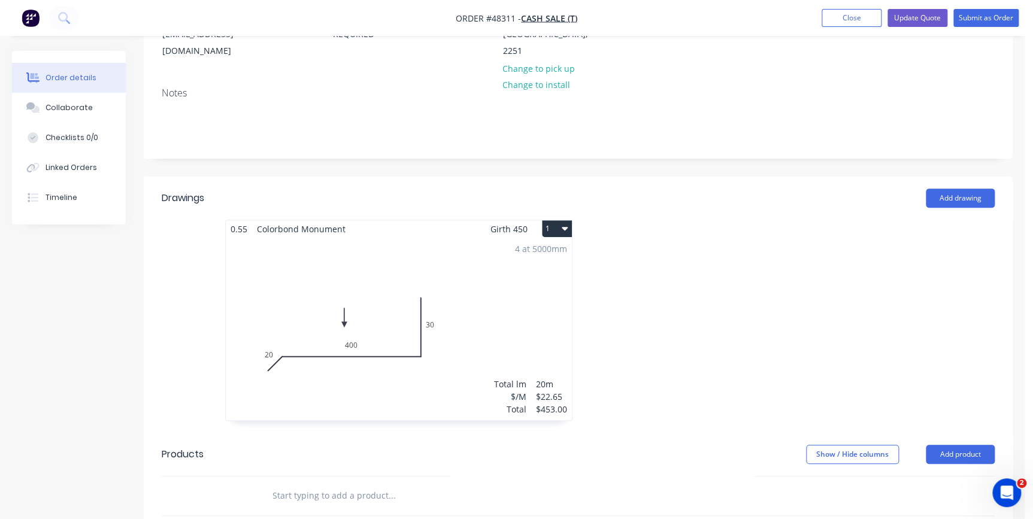
scroll to position [272, 0]
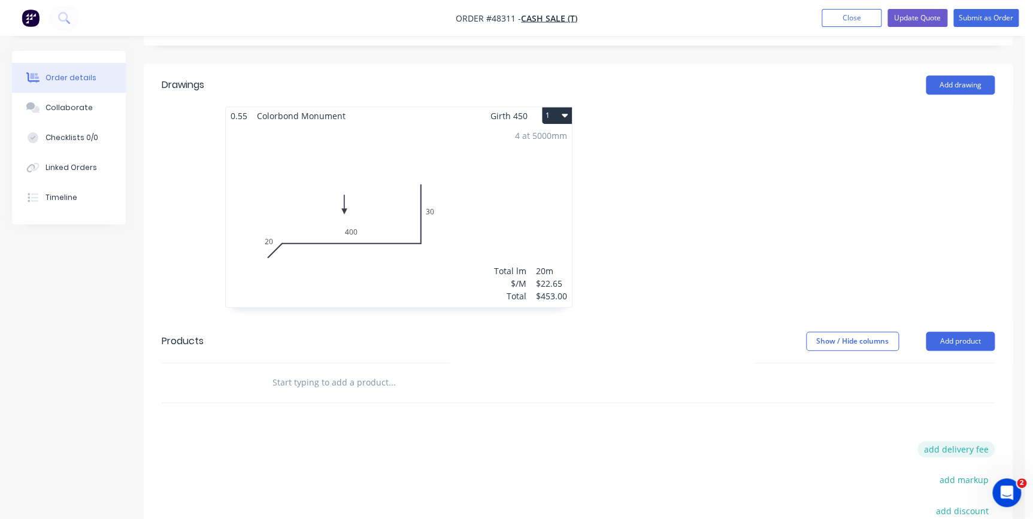
click at [941, 426] on div "Drawings Add drawing 0.55 Colorbond Monument Girth 450 1 0 20 400 30 0 20 400 3…" at bounding box center [578, 364] width 869 height 601
click at [942, 442] on button "add delivery fee" at bounding box center [956, 450] width 77 height 16
type input "120.00"
click at [986, 443] on icon at bounding box center [989, 449] width 12 height 12
click at [986, 442] on button "add delivery fee" at bounding box center [956, 450] width 77 height 16
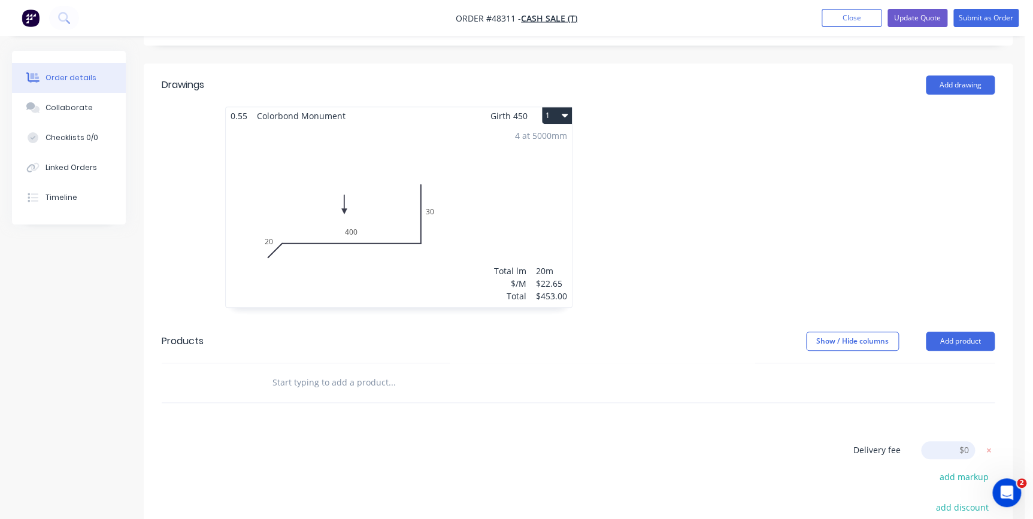
click at [986, 445] on icon at bounding box center [989, 451] width 12 height 12
click at [984, 442] on button "add delivery fee" at bounding box center [956, 450] width 77 height 16
type input "240.00"
click input "submit" at bounding box center [0, 0] width 0 height 0
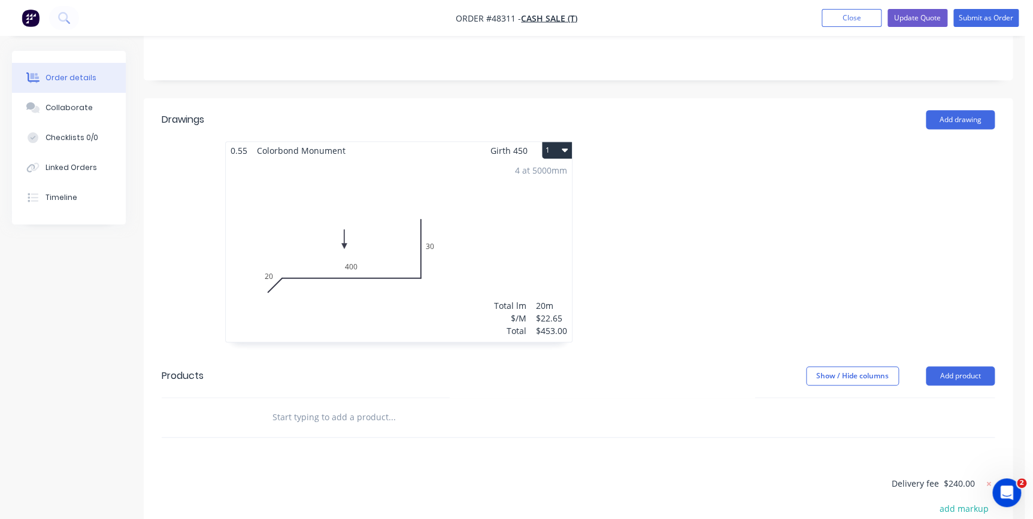
scroll to position [217, 0]
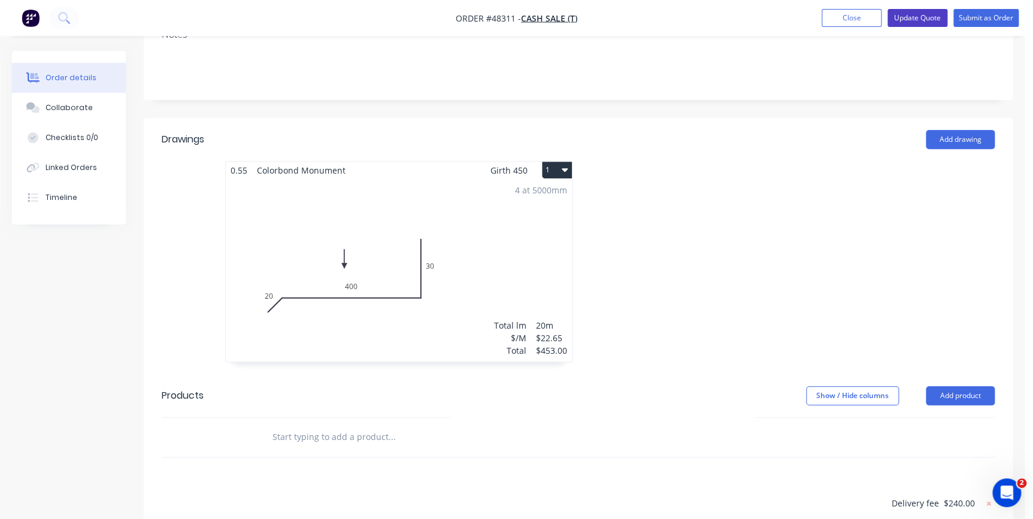
click at [896, 19] on button "Update Quote" at bounding box center [918, 18] width 60 height 18
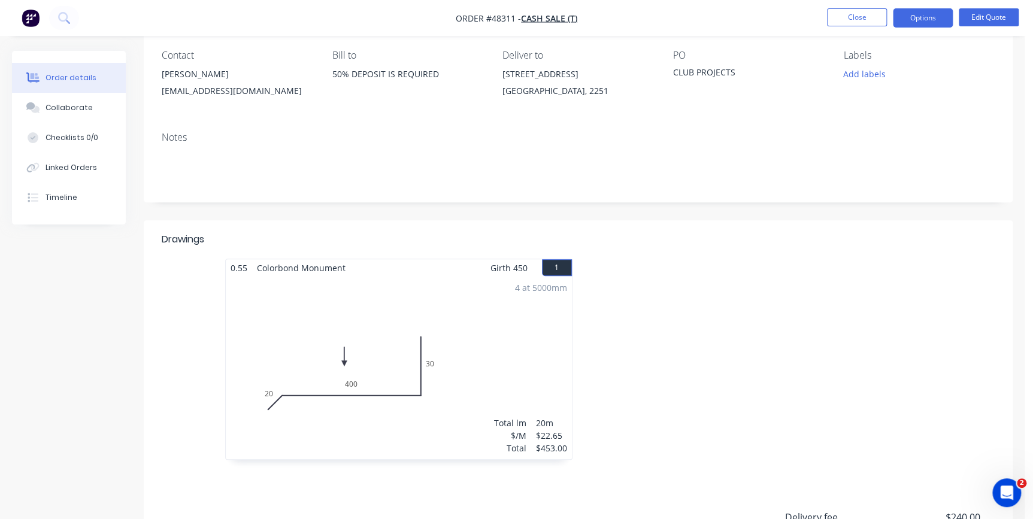
scroll to position [0, 0]
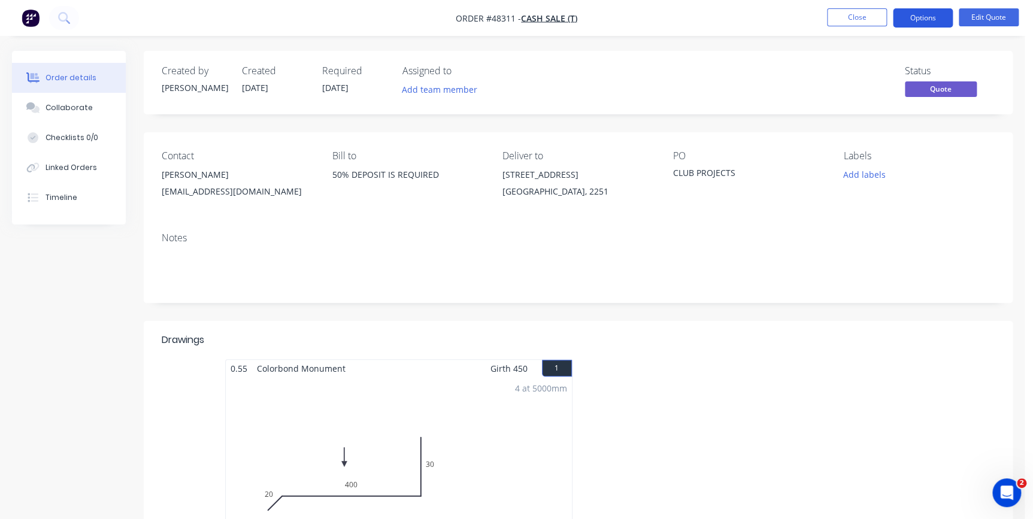
drag, startPoint x: 923, startPoint y: 22, endPoint x: 918, endPoint y: 26, distance: 6.4
click at [923, 22] on button "Options" at bounding box center [923, 17] width 60 height 19
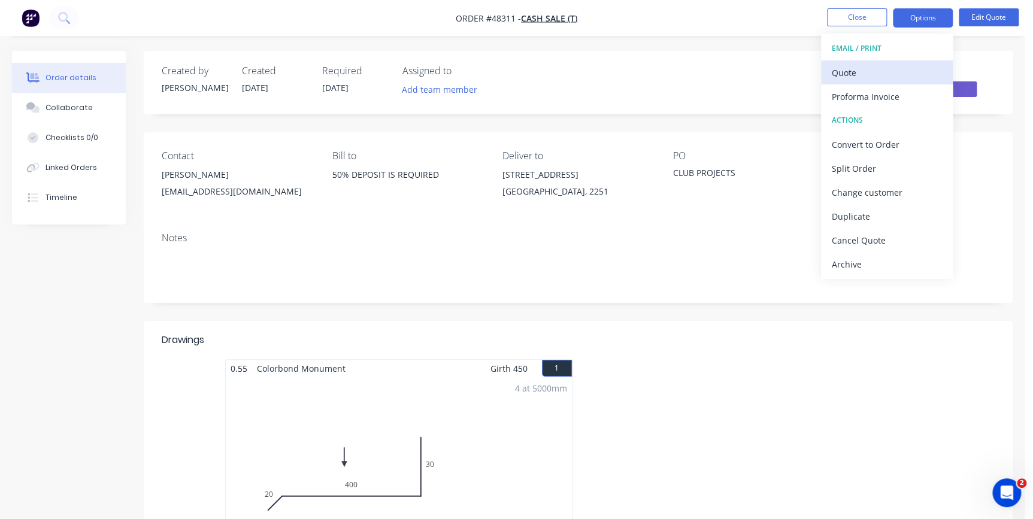
click at [891, 77] on div "Quote" at bounding box center [887, 72] width 110 height 17
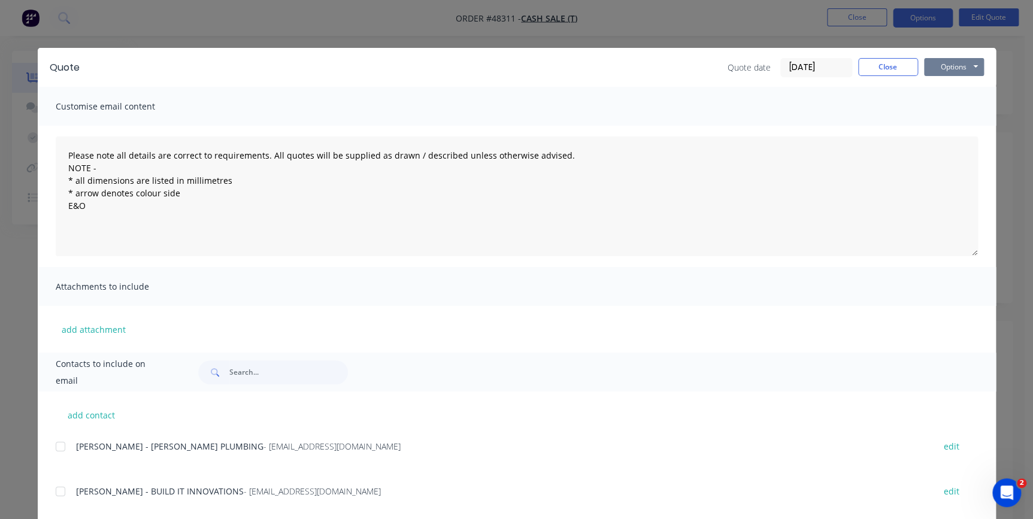
click at [937, 67] on button "Options" at bounding box center [954, 67] width 60 height 18
click at [946, 131] on button "Email" at bounding box center [962, 128] width 77 height 20
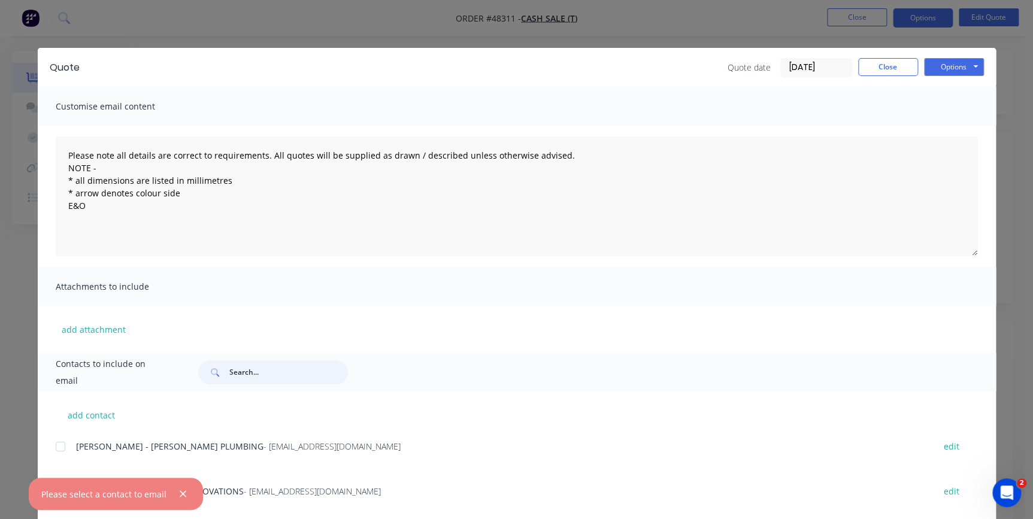
click at [260, 362] on input "text" at bounding box center [288, 373] width 119 height 24
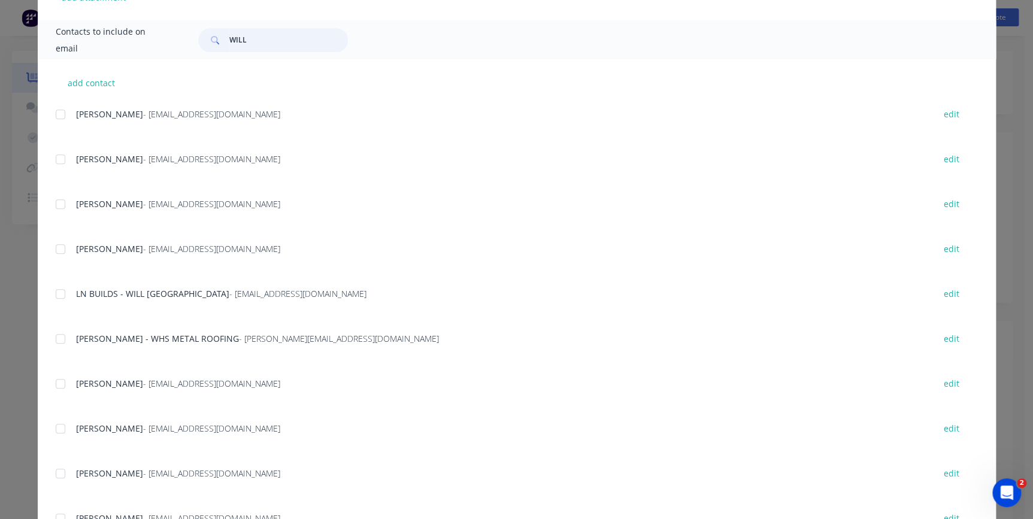
scroll to position [381, 0]
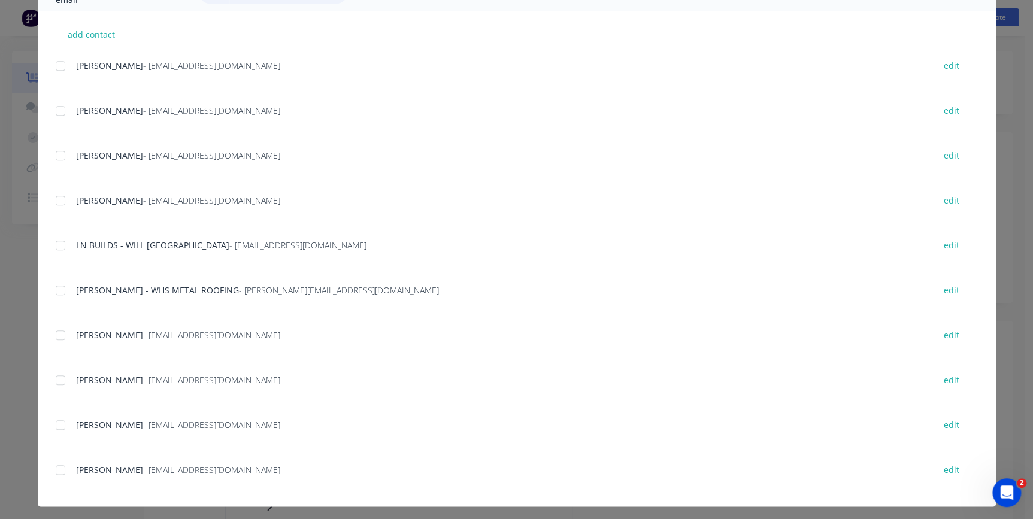
click at [55, 471] on div at bounding box center [61, 470] width 24 height 24
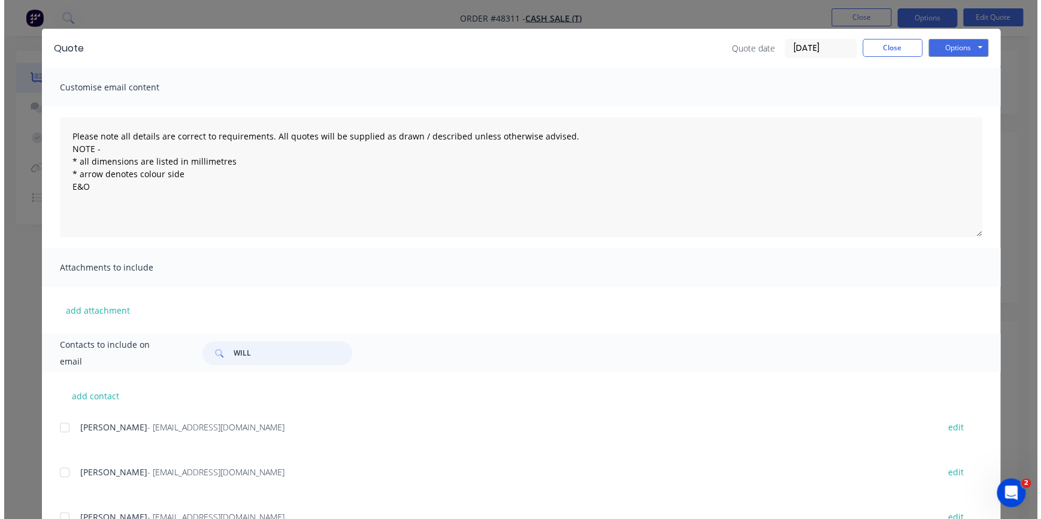
scroll to position [0, 0]
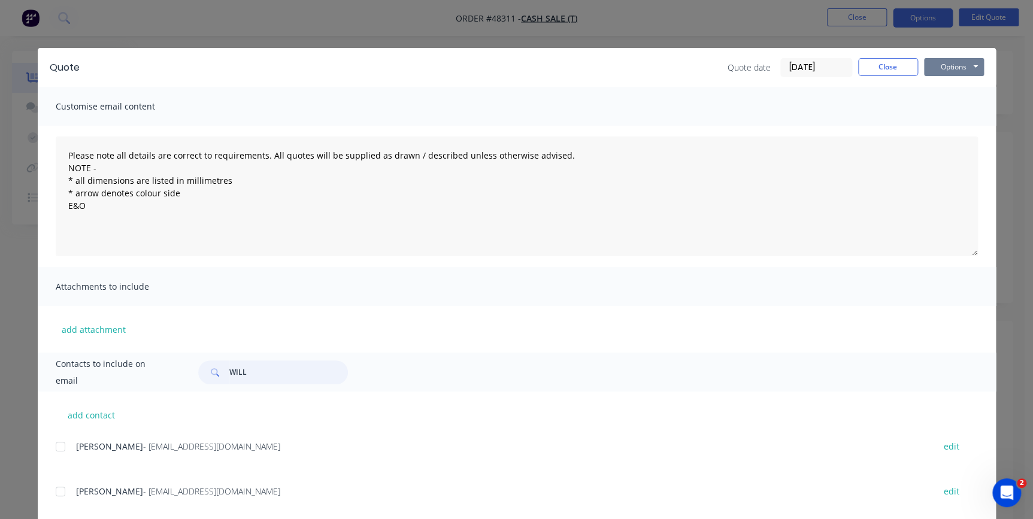
type input "WILL"
click at [948, 71] on button "Options" at bounding box center [954, 67] width 60 height 18
click at [953, 129] on button "Email" at bounding box center [962, 128] width 77 height 20
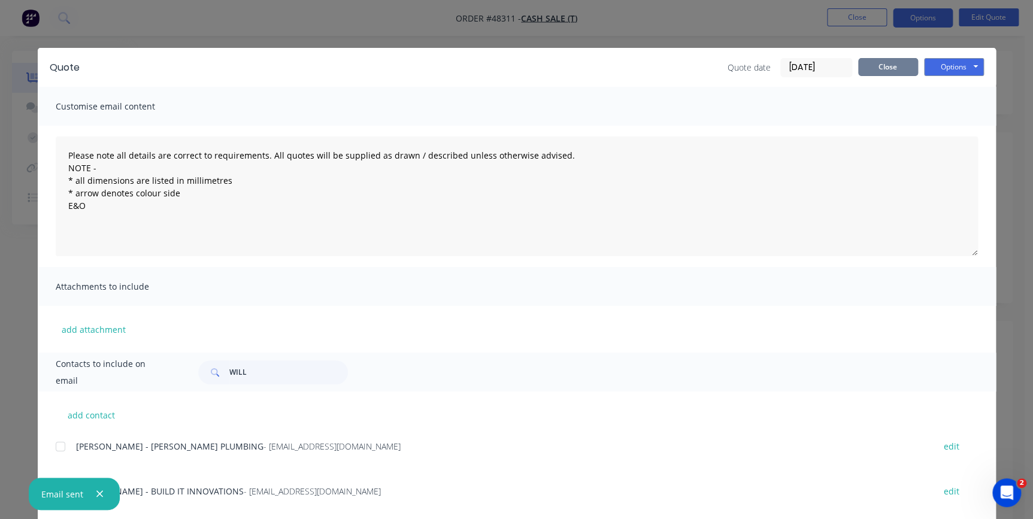
drag, startPoint x: 873, startPoint y: 69, endPoint x: 871, endPoint y: 52, distance: 18.1
click at [874, 68] on button "Close" at bounding box center [889, 67] width 60 height 18
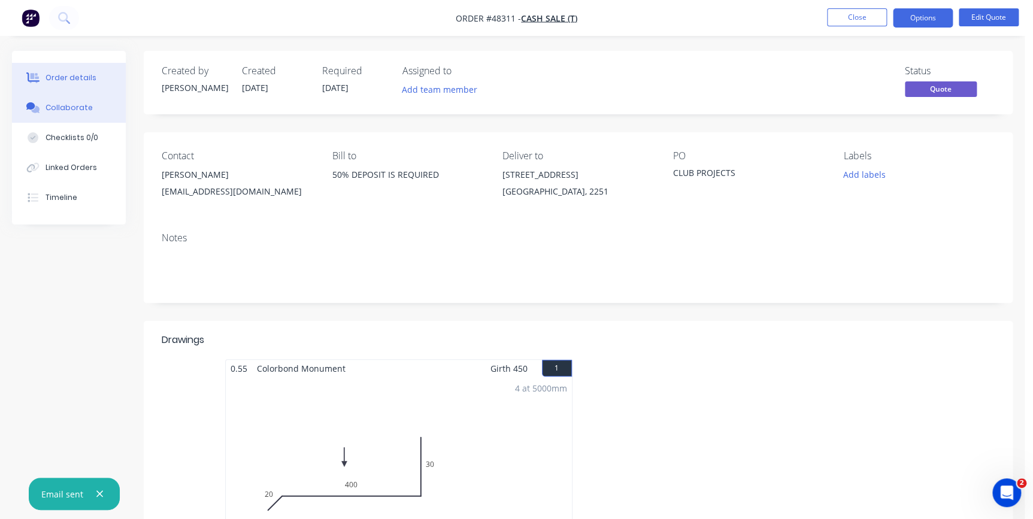
click at [72, 112] on div "Collaborate" at bounding box center [69, 107] width 47 height 11
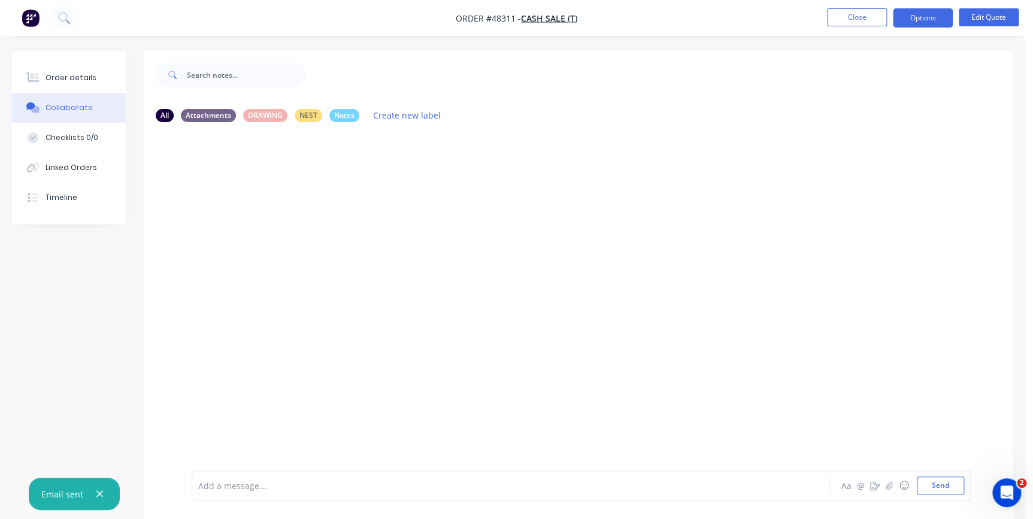
click at [98, 496] on icon "button" at bounding box center [100, 494] width 8 height 11
click at [941, 479] on button "Send" at bounding box center [940, 486] width 47 height 18
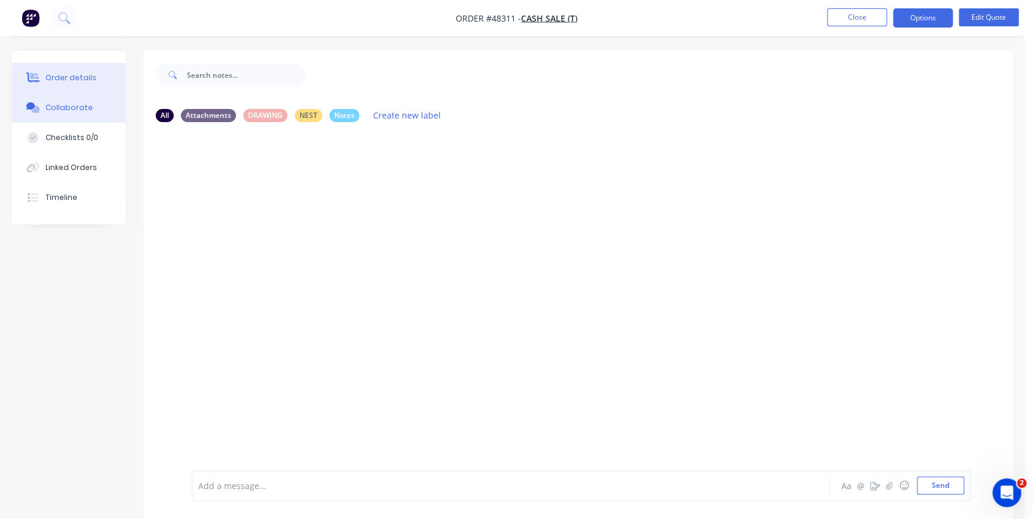
click at [59, 83] on div "Order details" at bounding box center [71, 77] width 51 height 11
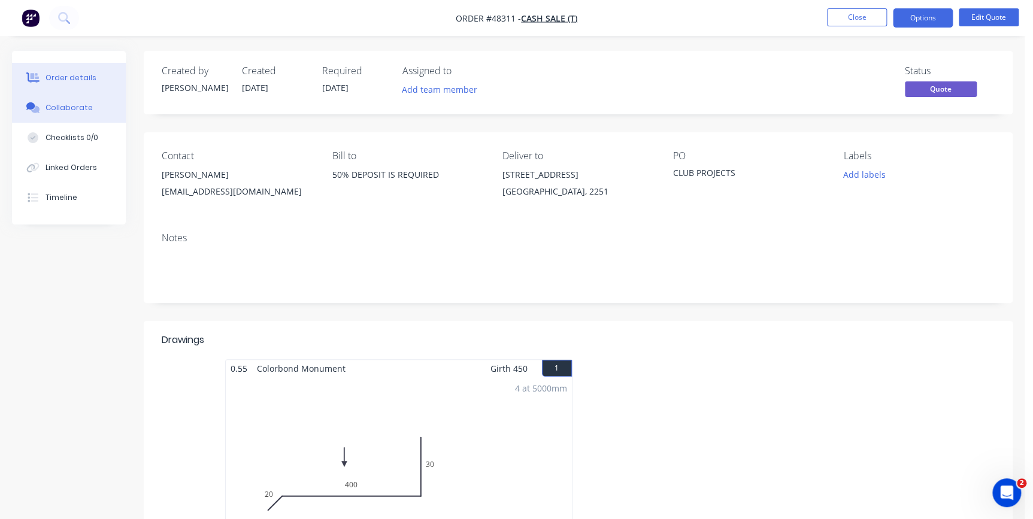
click at [76, 110] on div "Collaborate" at bounding box center [69, 107] width 47 height 11
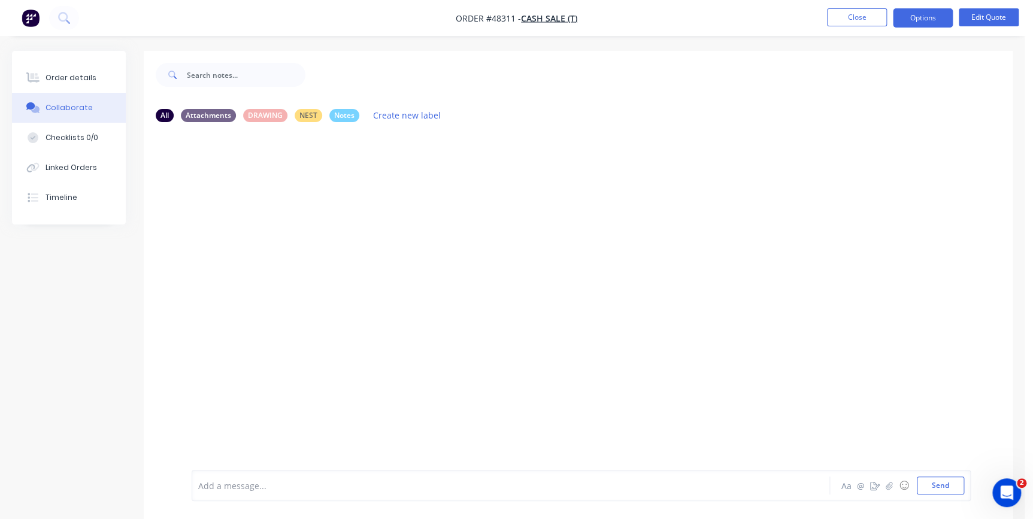
click at [35, 15] on img "button" at bounding box center [31, 18] width 18 height 18
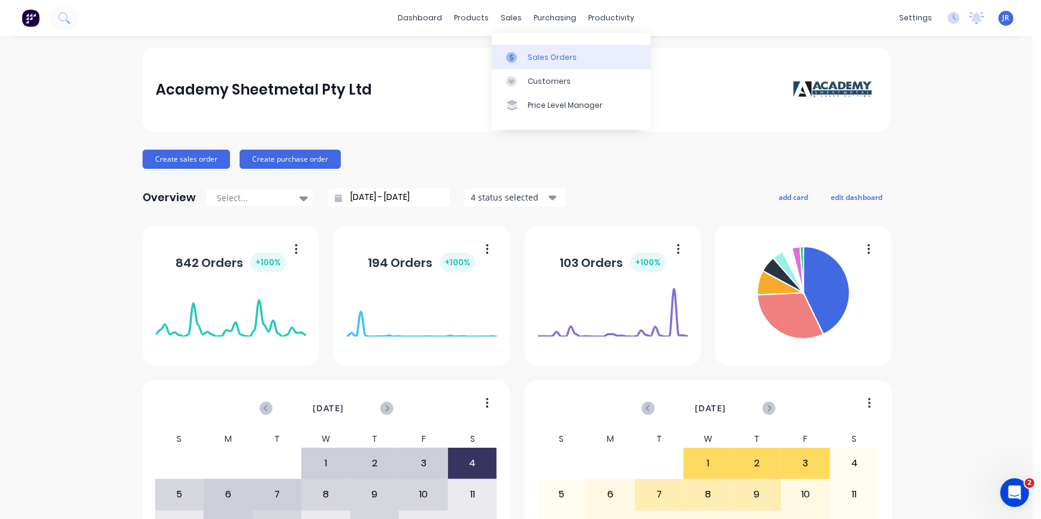
click at [516, 48] on link "Sales Orders" at bounding box center [571, 57] width 159 height 24
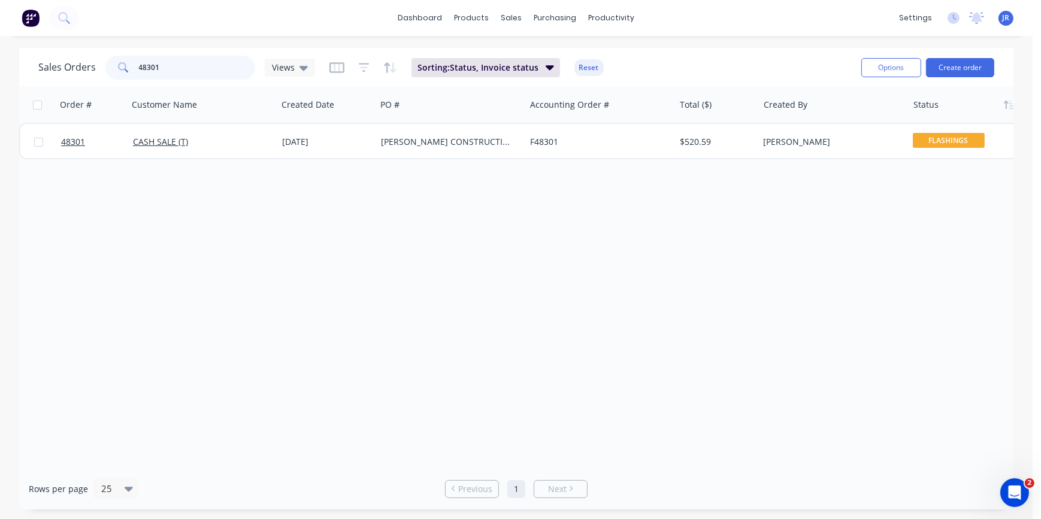
drag, startPoint x: 201, startPoint y: 67, endPoint x: 96, endPoint y: 48, distance: 105.9
click at [71, 59] on div "Sales Orders 48301 Views" at bounding box center [176, 68] width 277 height 24
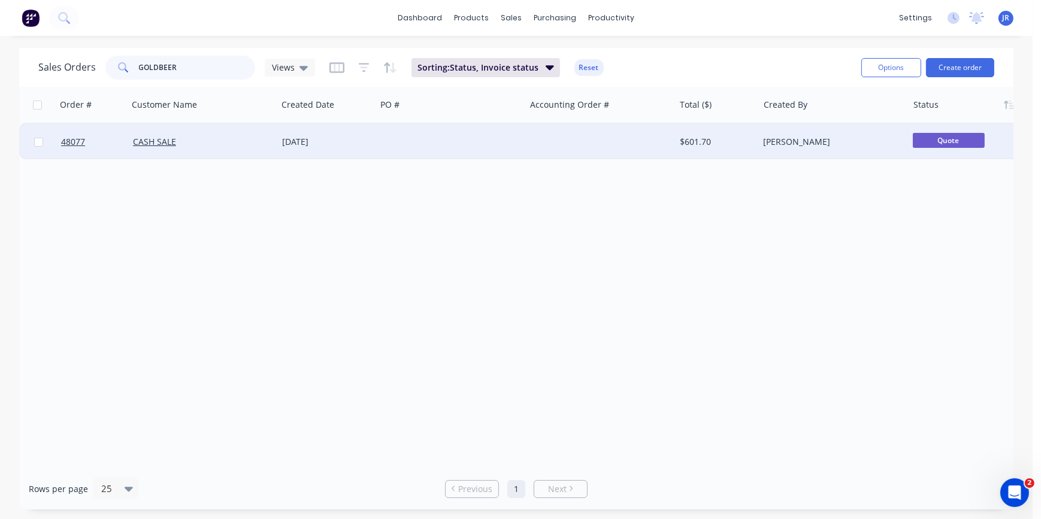
type input "GOLDBEER"
click at [309, 144] on div "[DATE]" at bounding box center [326, 142] width 89 height 12
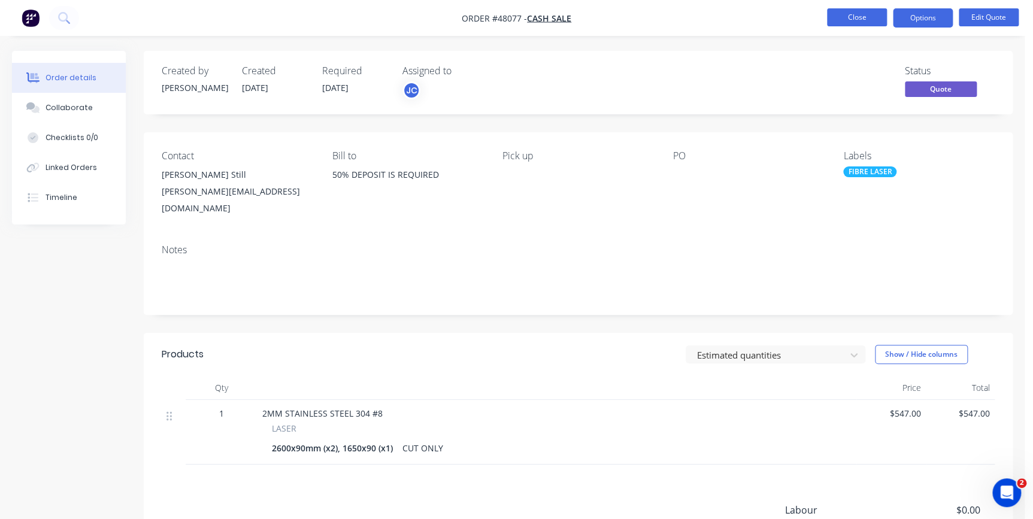
click at [833, 20] on button "Close" at bounding box center [857, 17] width 60 height 18
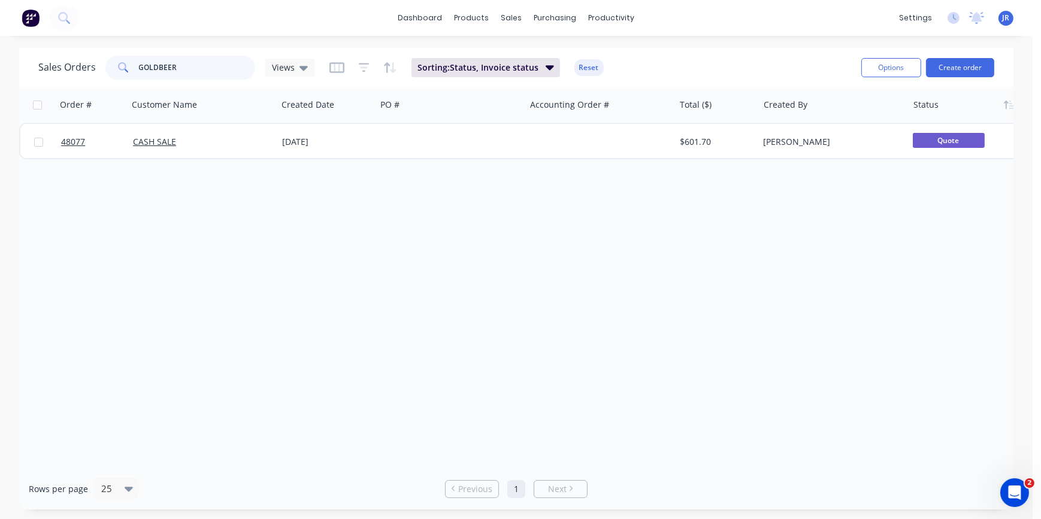
click at [64, 54] on div "Sales Orders GOLDBEER Views Sorting: Status, Invoice status Reset" at bounding box center [445, 67] width 814 height 29
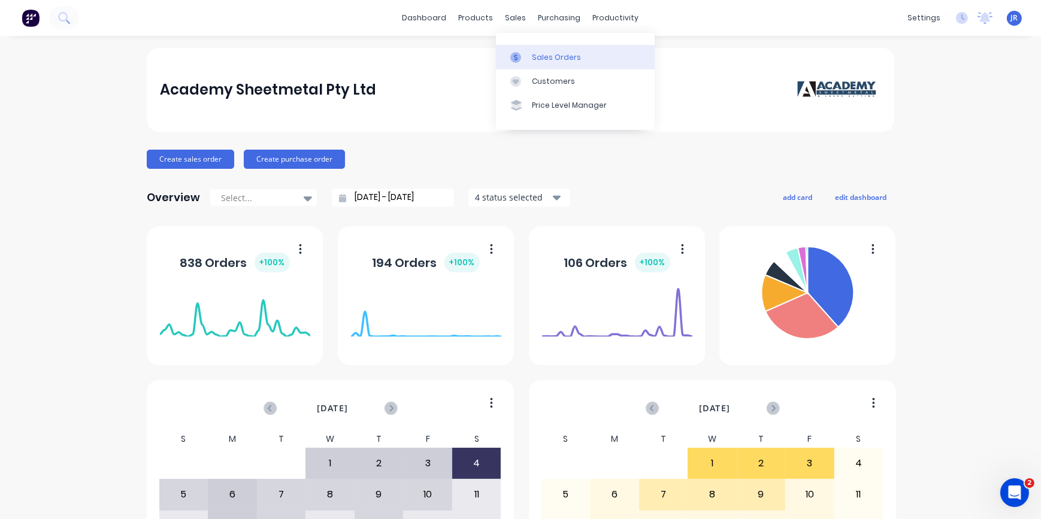
click at [525, 45] on link "Sales Orders" at bounding box center [575, 57] width 159 height 24
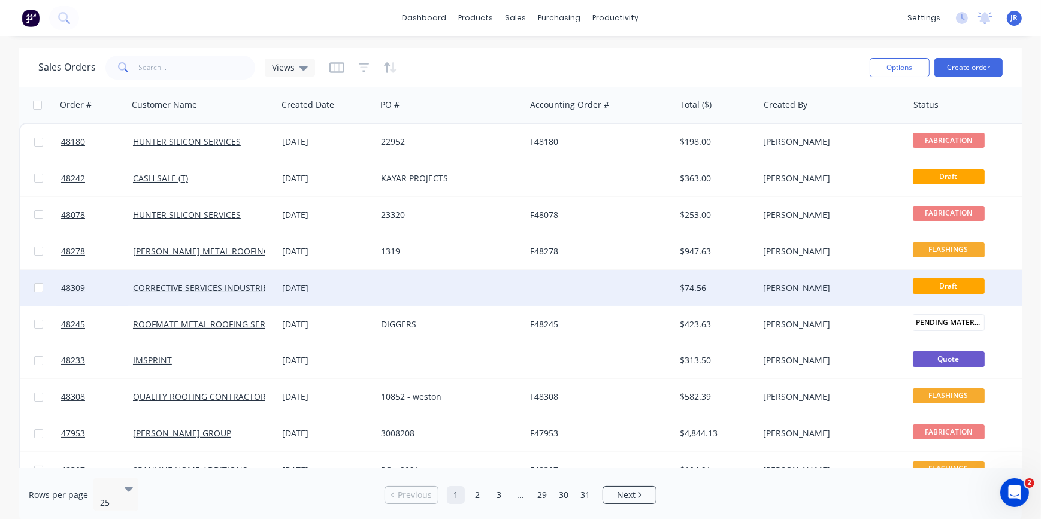
click at [222, 277] on div "CORRECTIVE SERVICES INDUSTRIES" at bounding box center [202, 288] width 149 height 36
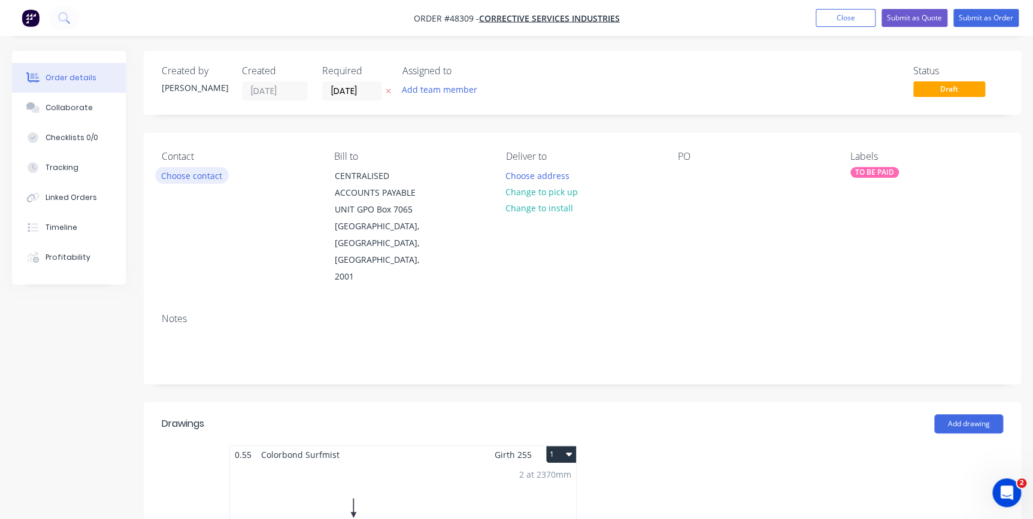
click at [187, 174] on button "Choose contact" at bounding box center [192, 175] width 74 height 16
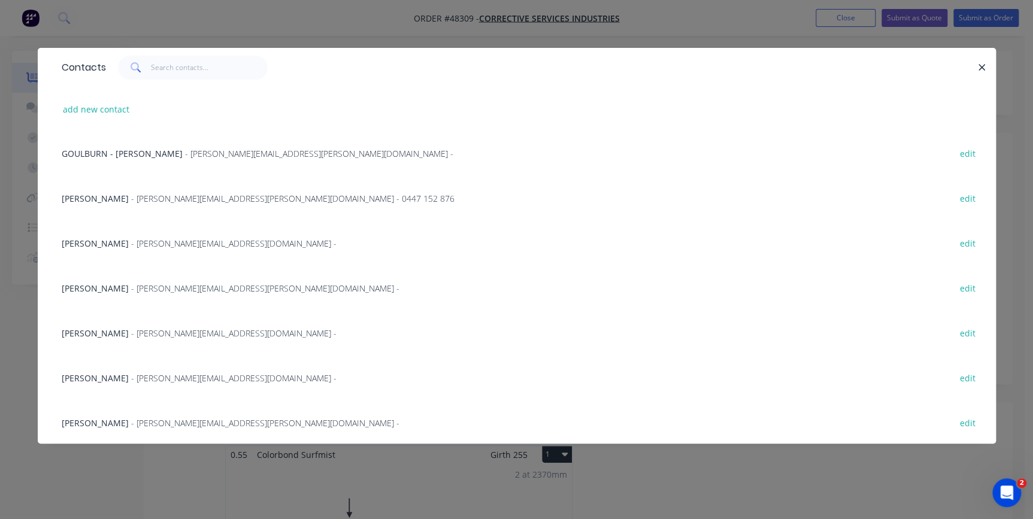
scroll to position [272, 0]
click at [132, 336] on span "- [PERSON_NAME][EMAIL_ADDRESS][DOMAIN_NAME] -" at bounding box center [233, 332] width 205 height 11
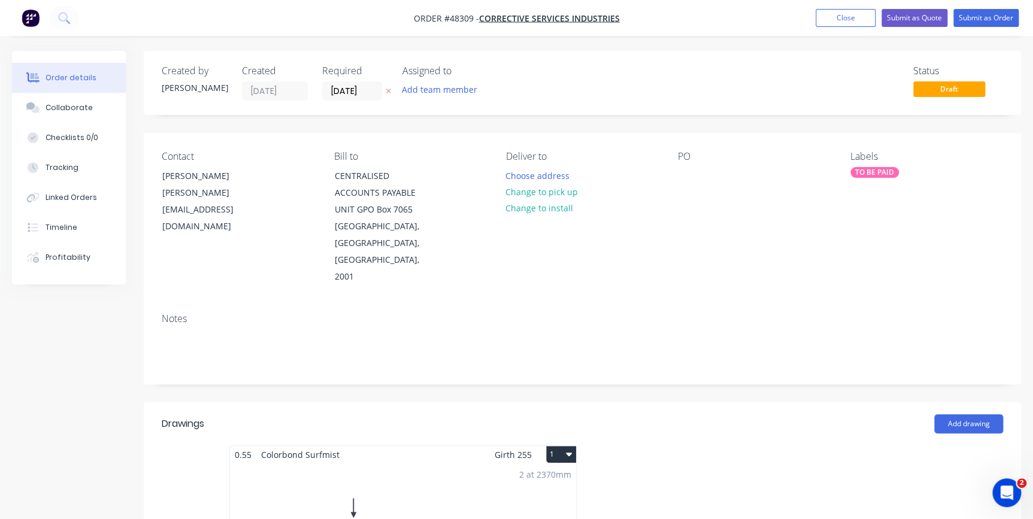
drag, startPoint x: 539, startPoint y: 188, endPoint x: 392, endPoint y: 118, distance: 161.9
click at [536, 186] on button "Change to pick up" at bounding box center [542, 192] width 85 height 16
click at [373, 96] on input "[DATE]" at bounding box center [352, 91] width 59 height 18
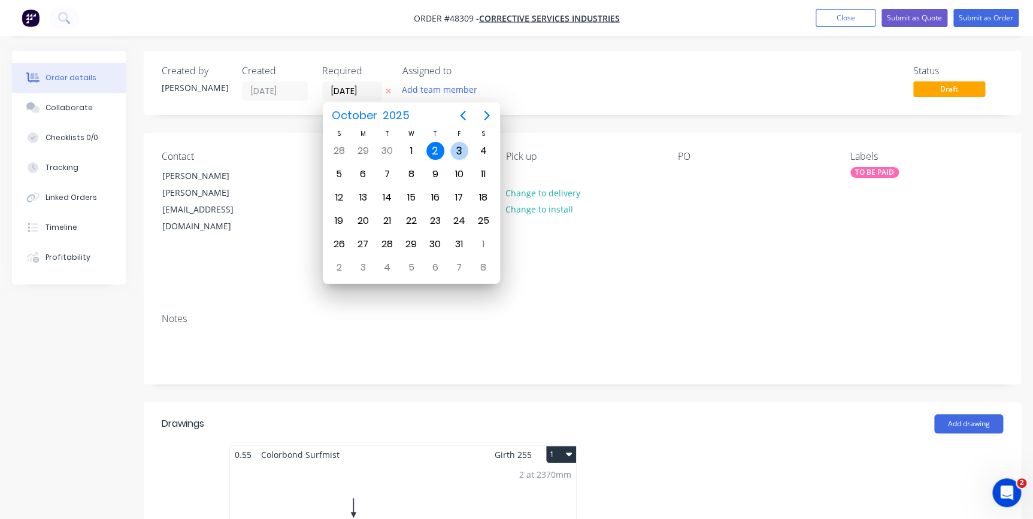
click at [454, 146] on div "3" at bounding box center [460, 151] width 18 height 18
type input "[DATE]"
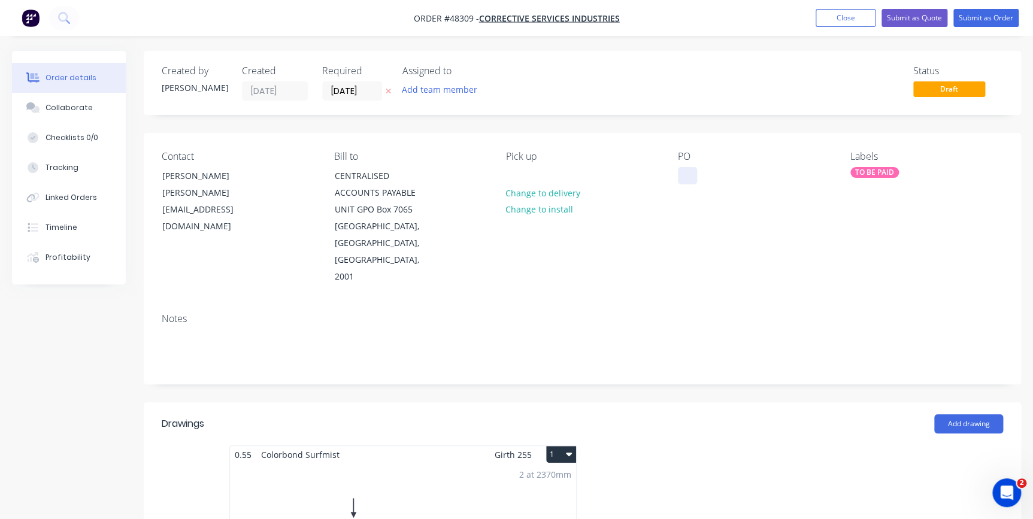
click at [685, 179] on div at bounding box center [687, 175] width 19 height 17
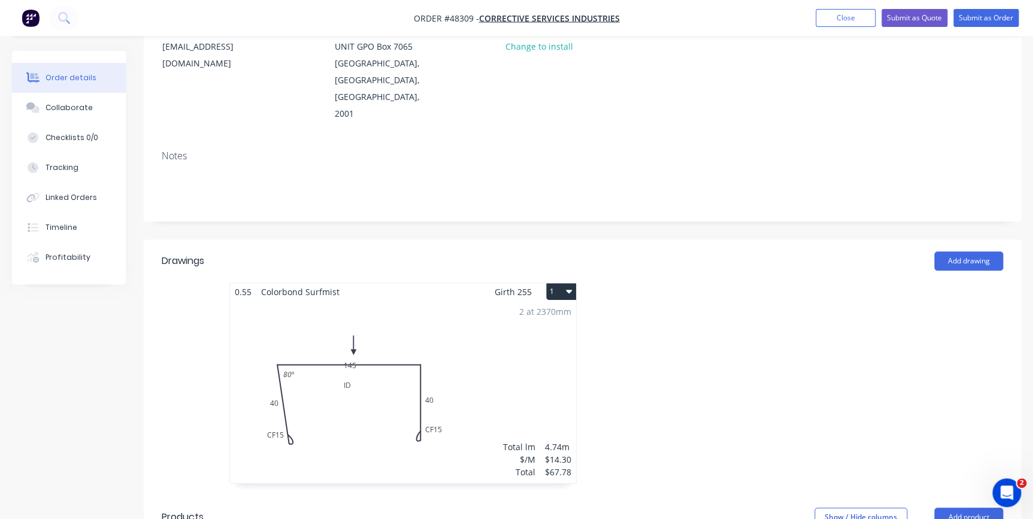
click at [393, 374] on div "2 at 2370mm Total lm $/M Total 4.74m $14.30 $67.78" at bounding box center [403, 392] width 346 height 183
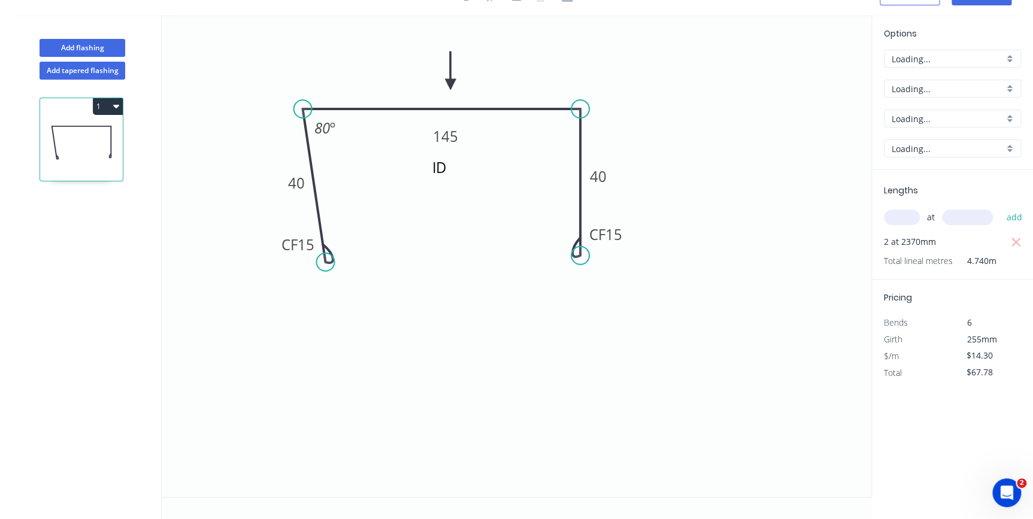
scroll to position [22, 0]
drag, startPoint x: 575, startPoint y: 259, endPoint x: 558, endPoint y: 259, distance: 16.2
click at [558, 259] on circle at bounding box center [558, 259] width 18 height 18
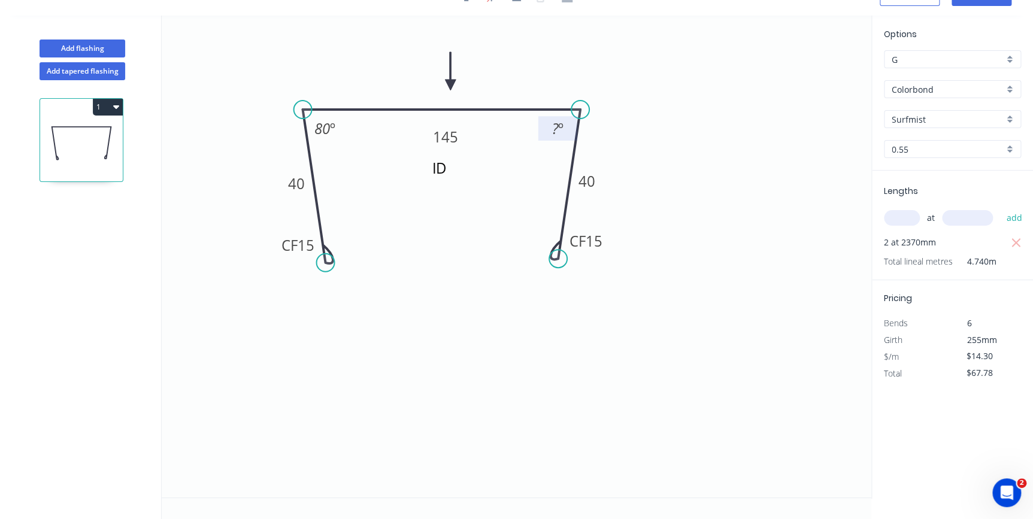
click at [560, 129] on tspan "º" at bounding box center [560, 129] width 5 height 20
click at [467, 322] on icon "ID CF 15 40 145 CF 15 40 80 º 85 º" at bounding box center [517, 257] width 710 height 482
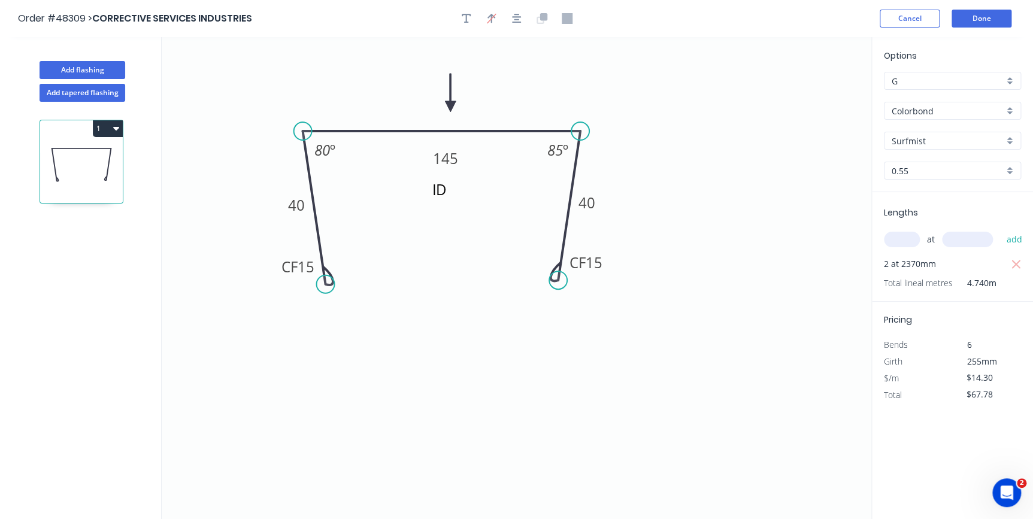
click at [982, 28] on header "Order #48309 > CORRECTIVE SERVICES INDUSTRIES Cancel Done" at bounding box center [516, 18] width 1033 height 37
click at [982, 25] on button "Done" at bounding box center [982, 19] width 60 height 18
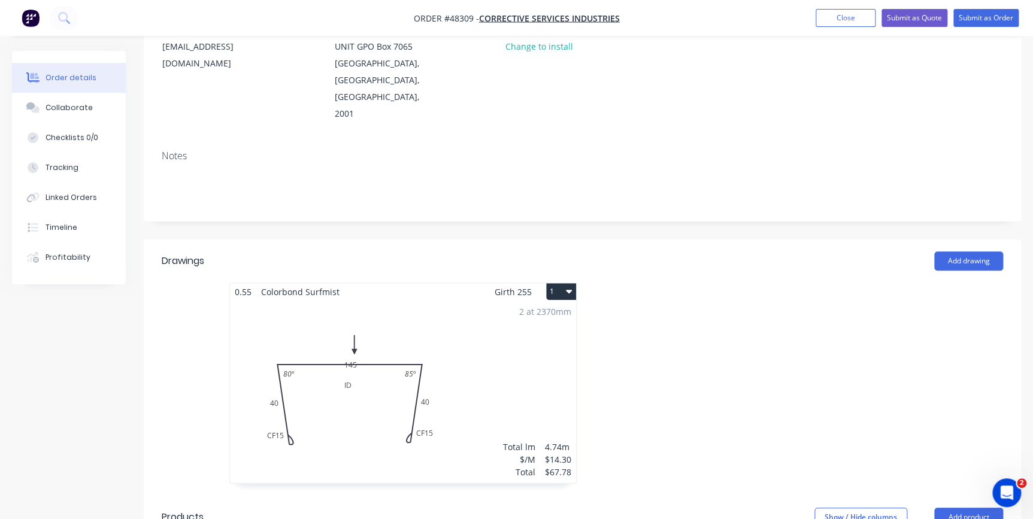
click at [395, 419] on div "2 at 2370mm Total lm $/M Total 4.74m $14.30 $67.78" at bounding box center [403, 392] width 346 height 183
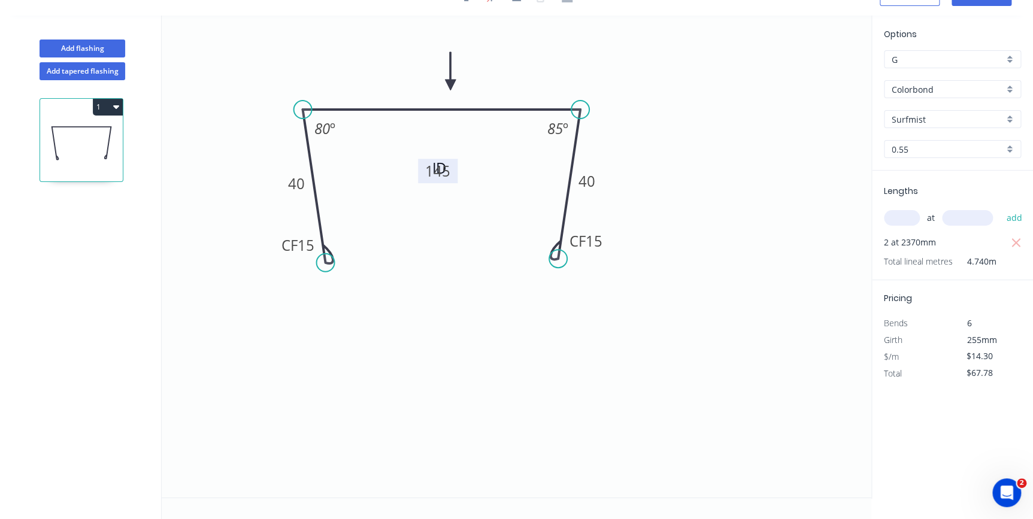
drag, startPoint x: 462, startPoint y: 137, endPoint x: 454, endPoint y: 171, distance: 35.0
click at [454, 171] on rect at bounding box center [438, 171] width 40 height 25
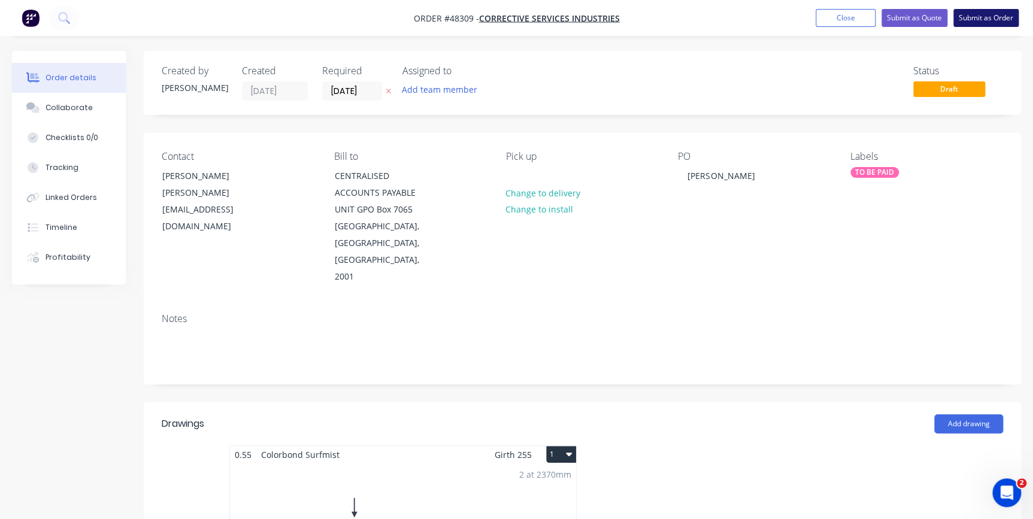
click at [972, 13] on button "Submit as Order" at bounding box center [986, 18] width 65 height 18
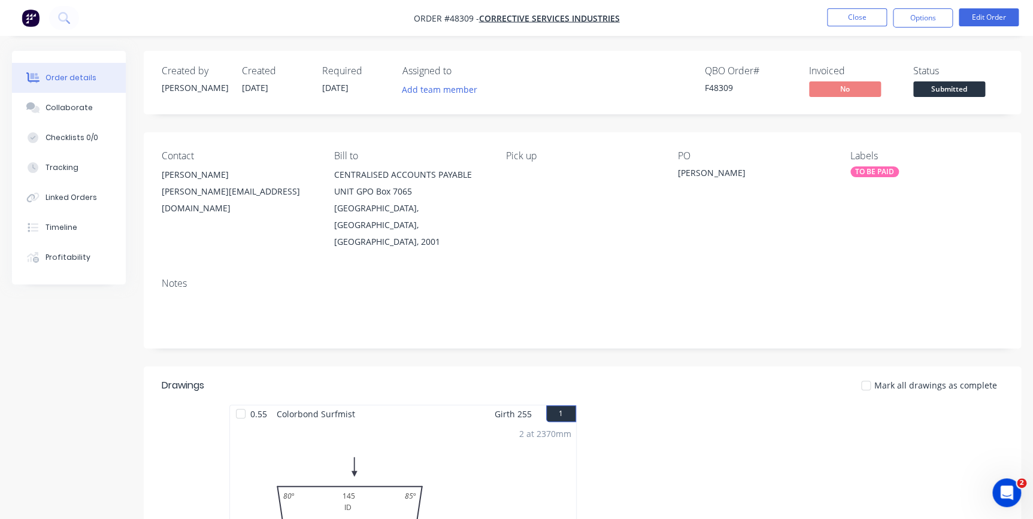
click at [932, 93] on span "Submitted" at bounding box center [950, 88] width 72 height 15
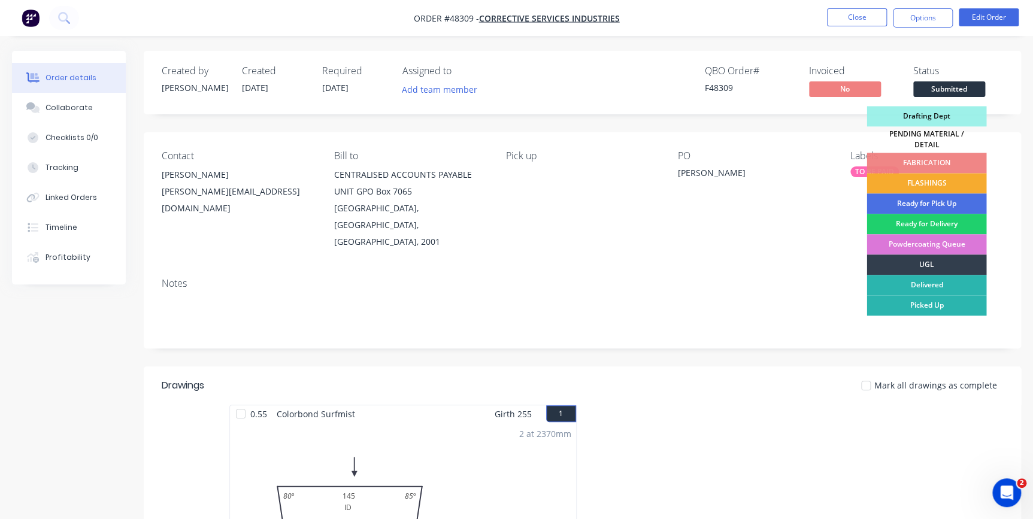
click at [936, 176] on div "FLASHINGS" at bounding box center [927, 183] width 120 height 20
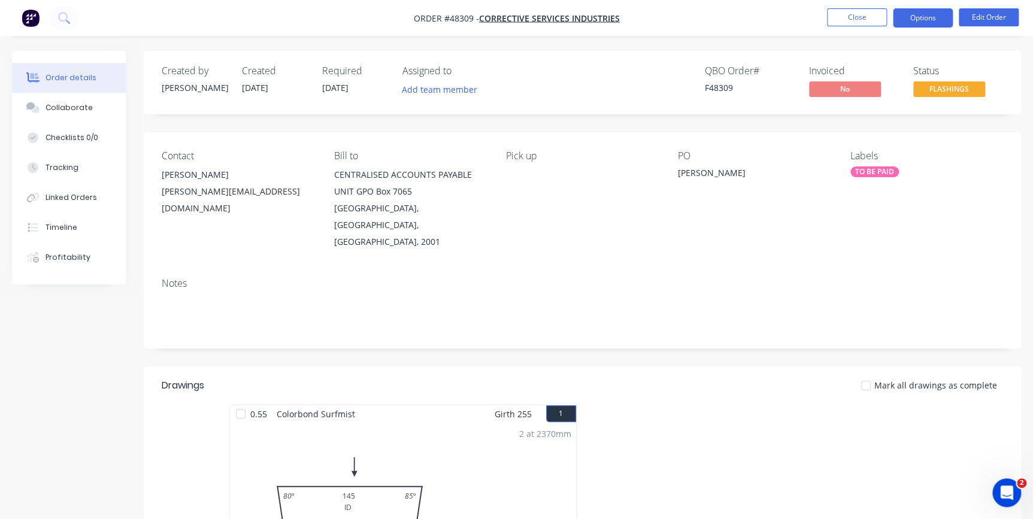
click at [908, 12] on button "Options" at bounding box center [923, 17] width 60 height 19
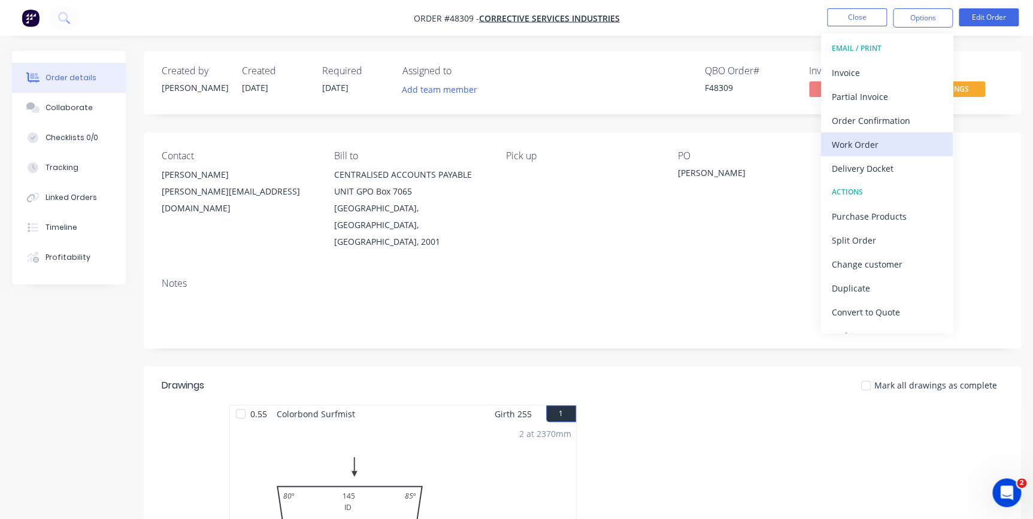
click at [851, 141] on div "Work Order" at bounding box center [887, 144] width 110 height 17
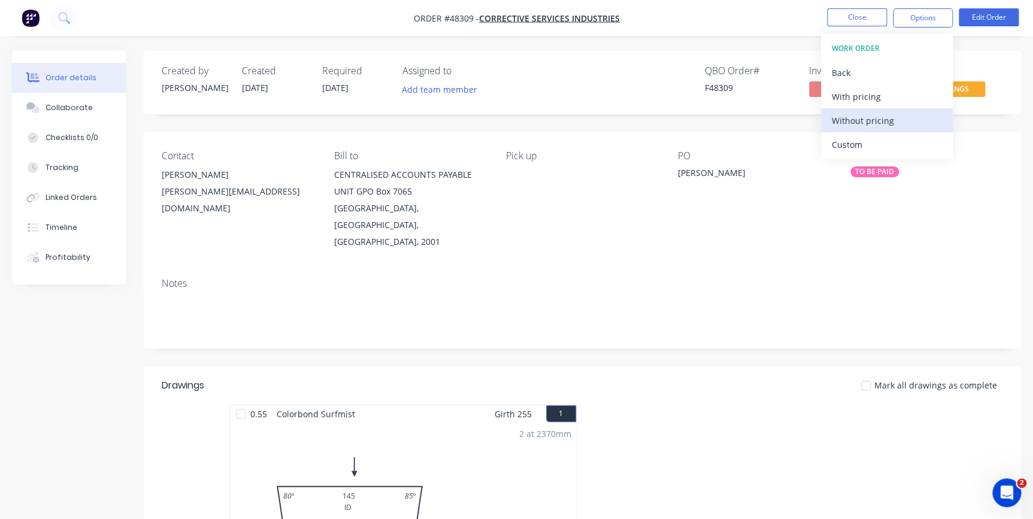
click at [860, 120] on div "Without pricing" at bounding box center [887, 120] width 110 height 17
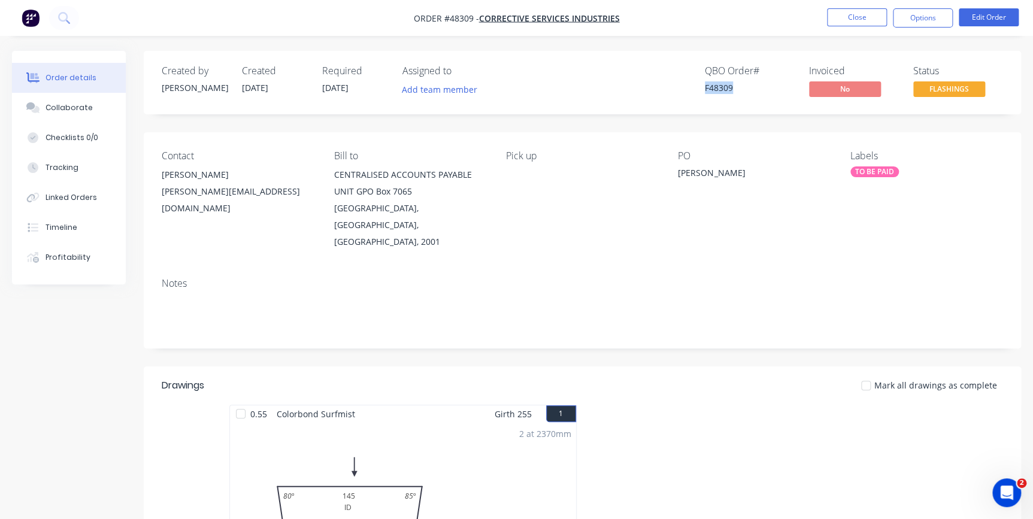
drag, startPoint x: 709, startPoint y: 86, endPoint x: 748, endPoint y: 90, distance: 39.1
click at [748, 90] on div "QBO Order # F48309 Invoiced No Status FLASHINGS" at bounding box center [762, 82] width 481 height 35
copy div "F48309"
click at [68, 105] on div "Collaborate" at bounding box center [69, 107] width 47 height 11
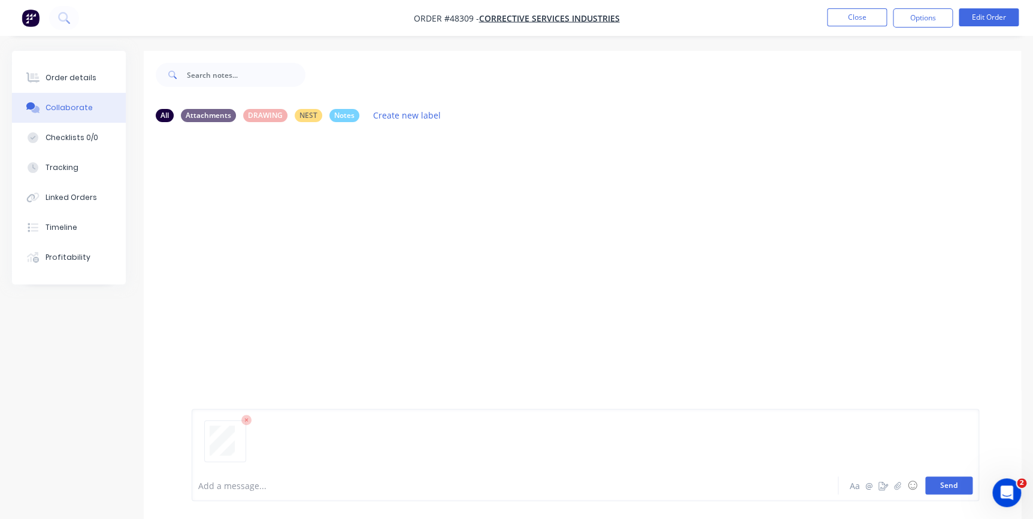
click at [942, 488] on button "Send" at bounding box center [949, 486] width 47 height 18
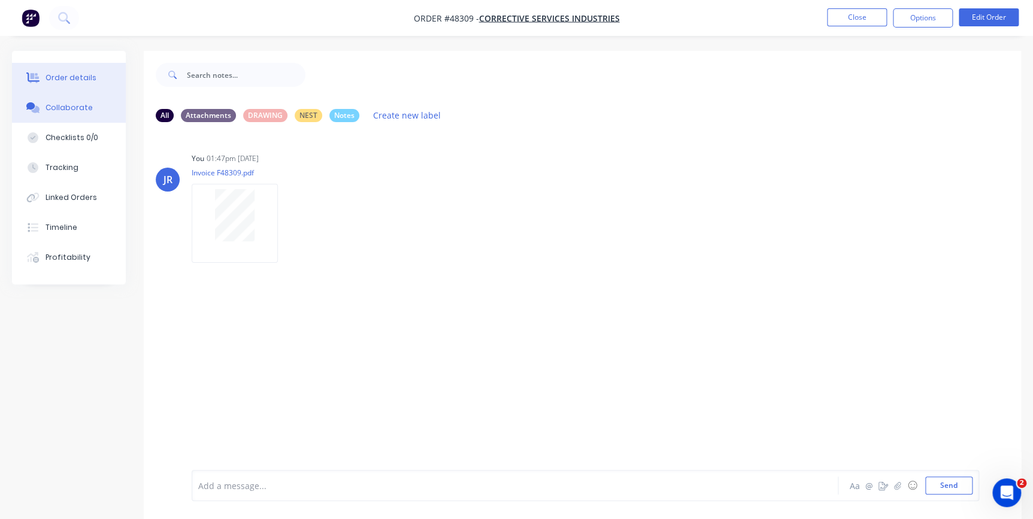
click at [61, 70] on button "Order details" at bounding box center [69, 78] width 114 height 30
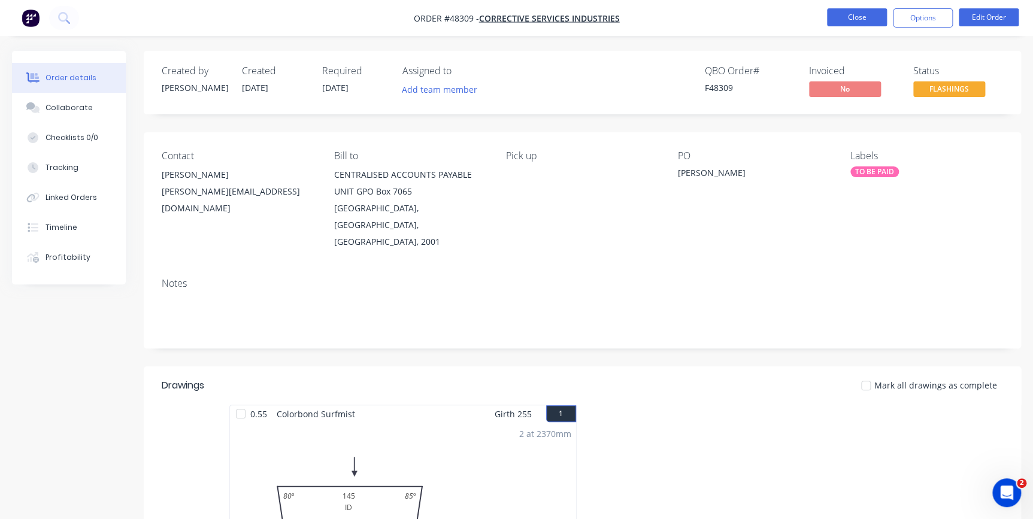
click at [857, 16] on button "Close" at bounding box center [857, 17] width 60 height 18
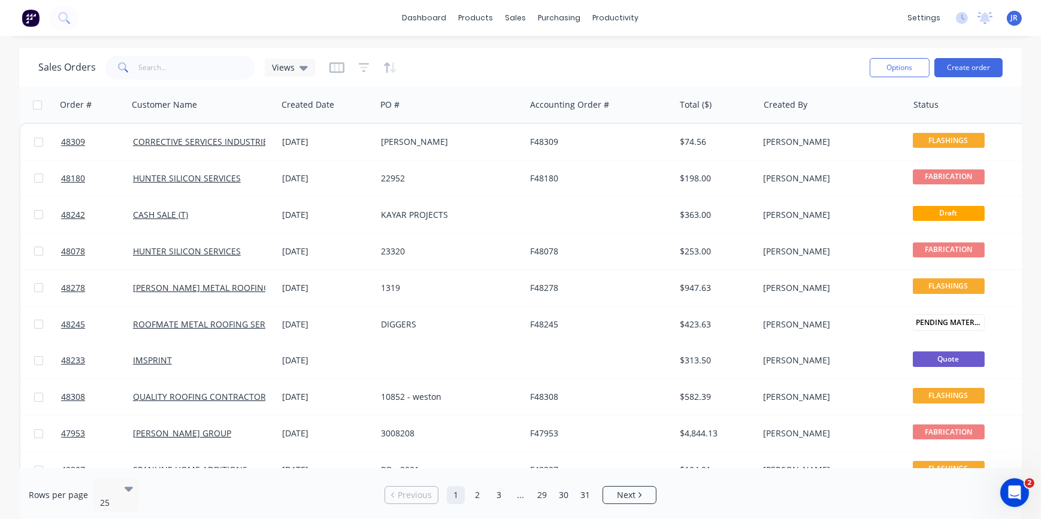
click at [31, 16] on img at bounding box center [31, 18] width 18 height 18
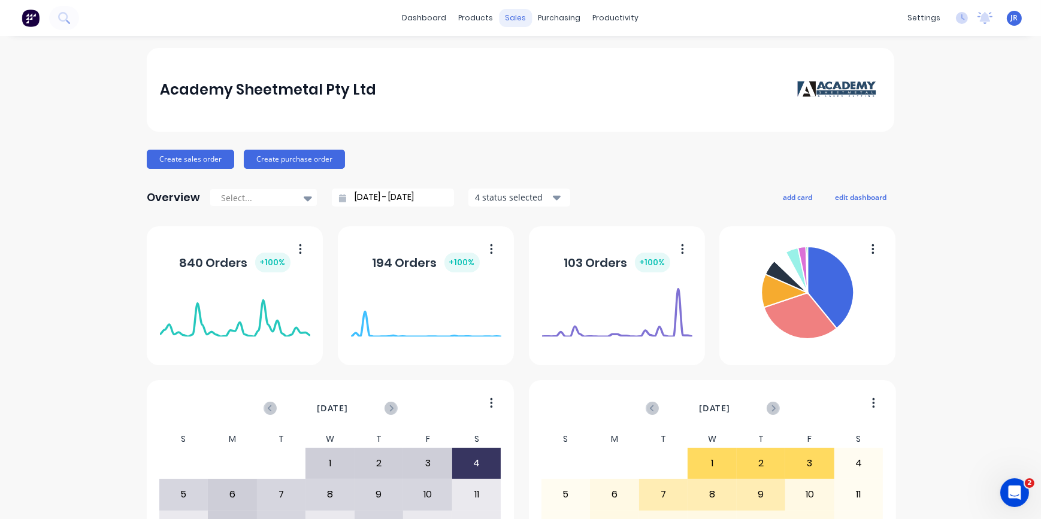
click at [504, 23] on div "sales" at bounding box center [516, 18] width 33 height 18
click at [31, 20] on img at bounding box center [31, 18] width 18 height 18
click at [36, 23] on img at bounding box center [31, 18] width 18 height 18
click at [65, 17] on icon at bounding box center [63, 17] width 11 height 11
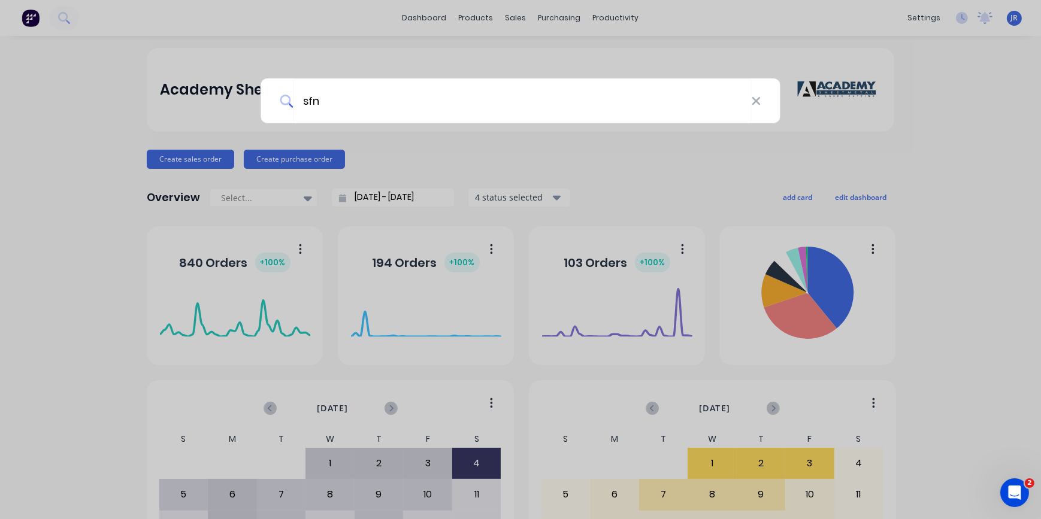
type input "sfn"
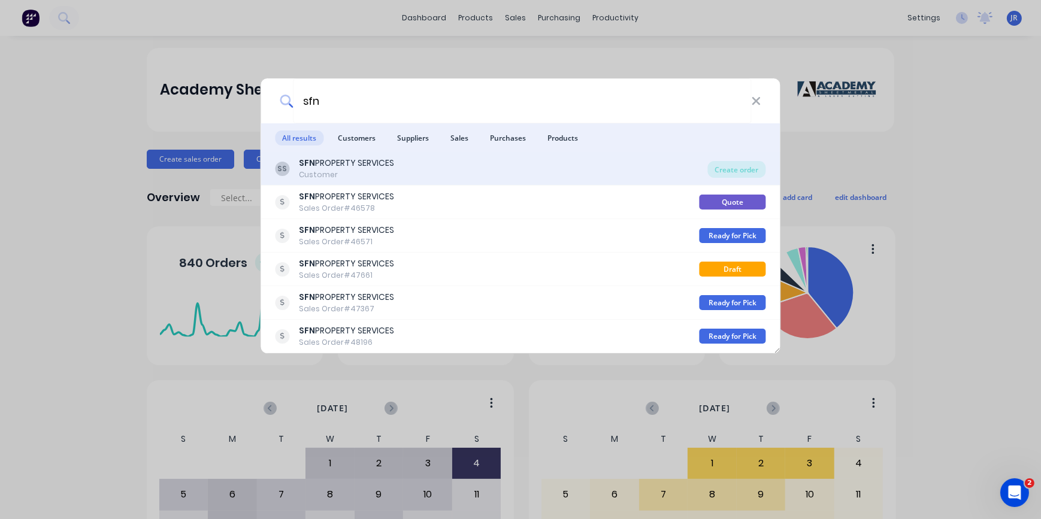
click at [361, 173] on div "Customer" at bounding box center [347, 175] width 95 height 11
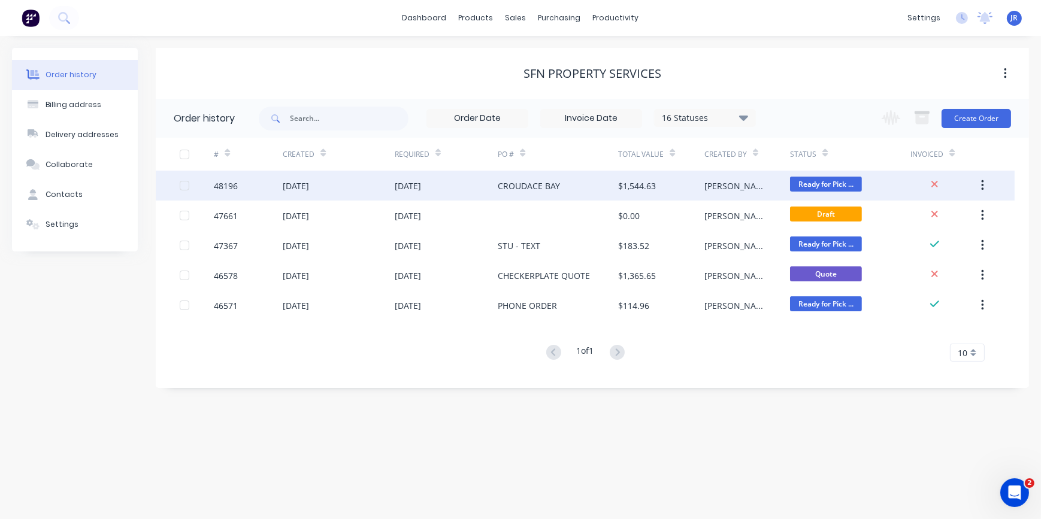
click at [546, 191] on div "CROUDACE BAY" at bounding box center [529, 186] width 62 height 13
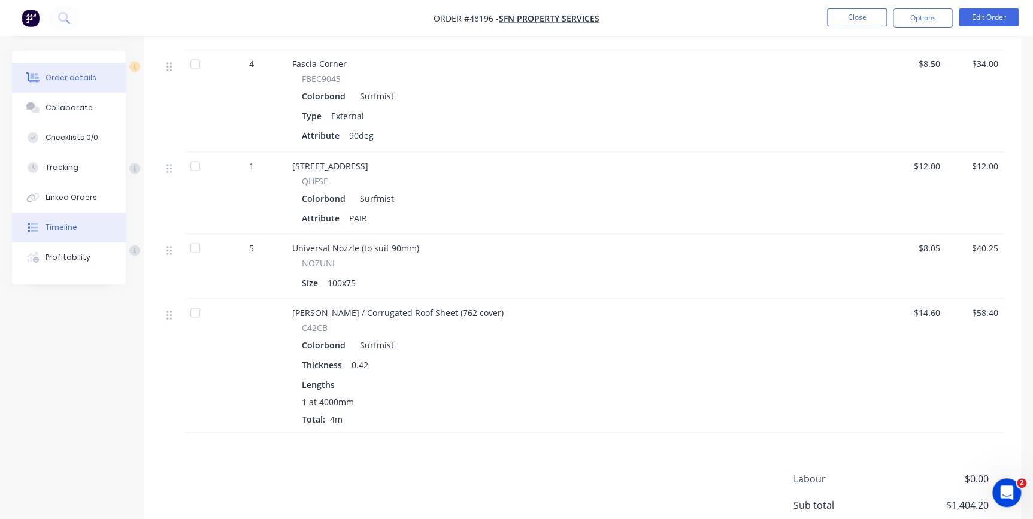
scroll to position [1060, 0]
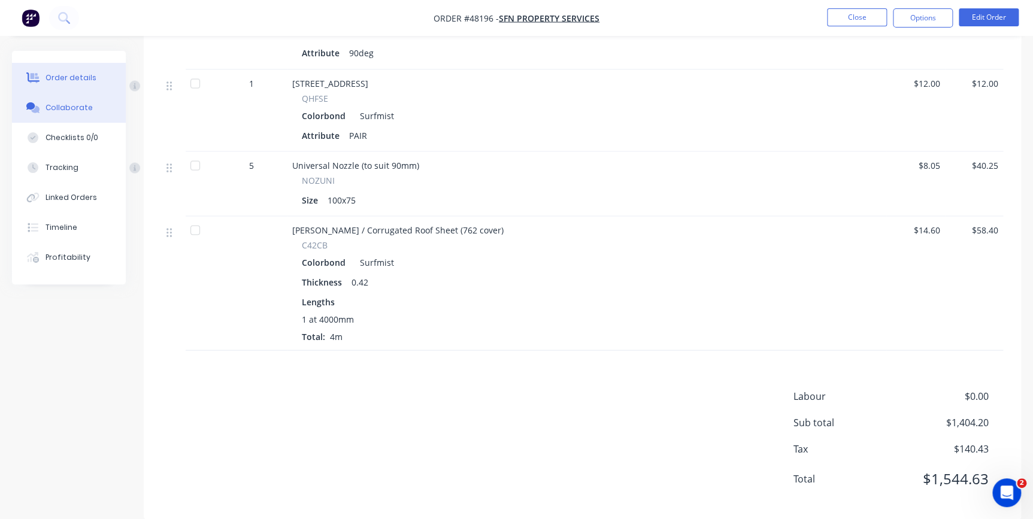
click at [56, 107] on div "Collaborate" at bounding box center [69, 107] width 47 height 11
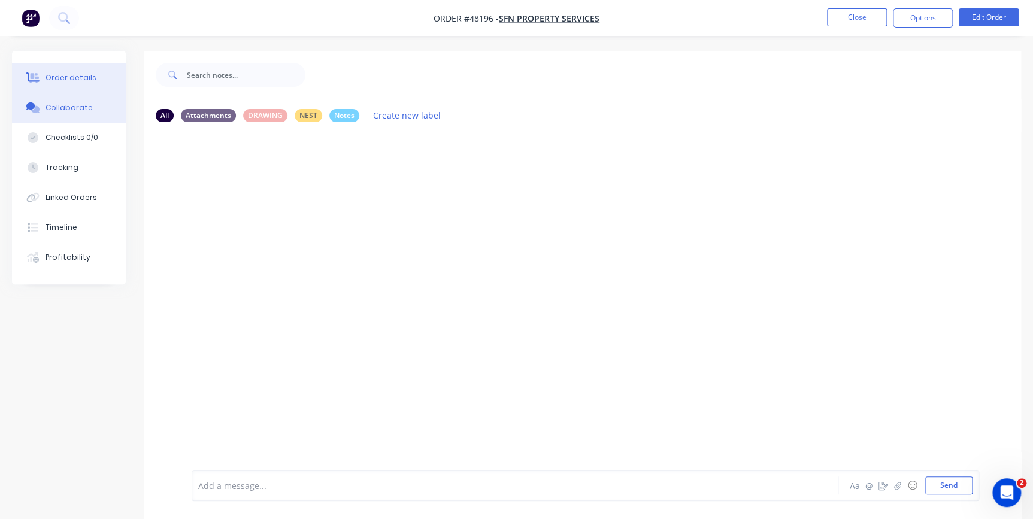
click at [70, 76] on div "Order details" at bounding box center [71, 77] width 51 height 11
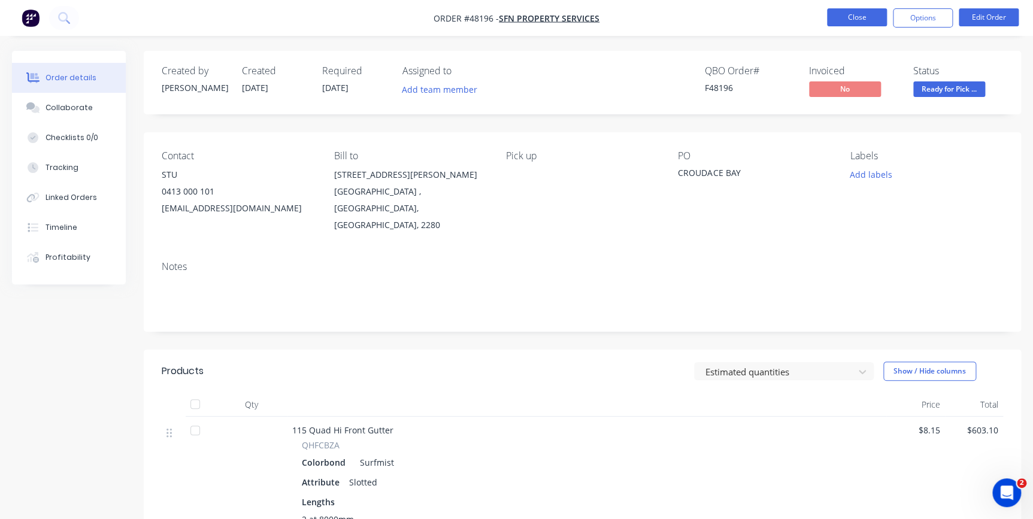
click at [844, 19] on button "Close" at bounding box center [857, 17] width 60 height 18
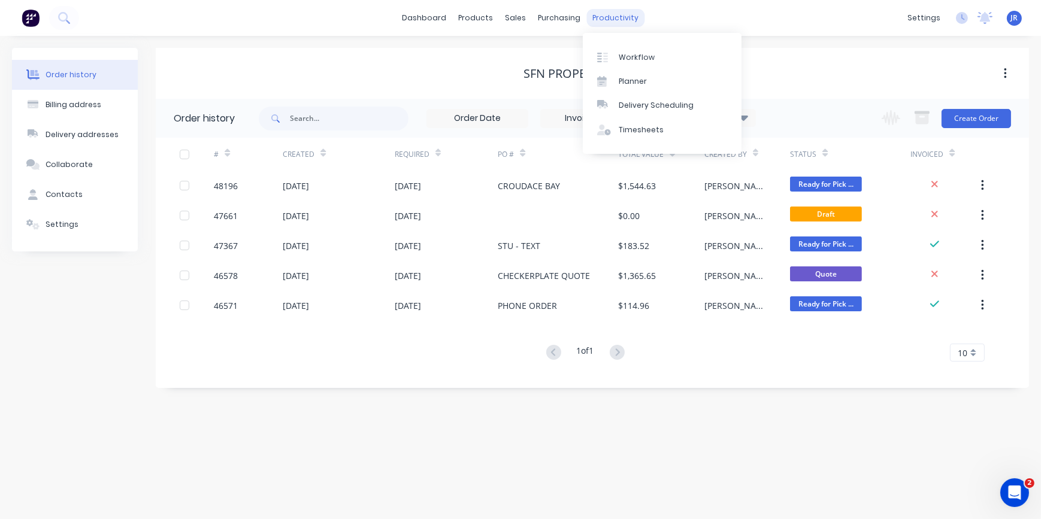
click at [609, 20] on div "productivity" at bounding box center [616, 18] width 58 height 18
click at [639, 104] on div "Delivery Scheduling" at bounding box center [656, 105] width 75 height 11
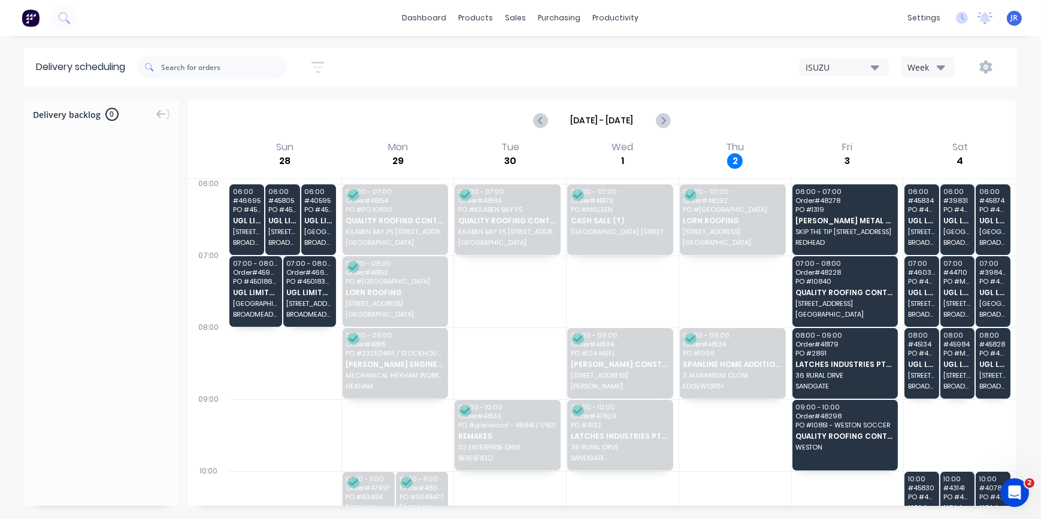
click at [171, 16] on div "dashboard products sales purchasing productivity dashboard products Product Cat…" at bounding box center [520, 18] width 1041 height 36
drag, startPoint x: 278, startPoint y: 0, endPoint x: 280, endPoint y: 8, distance: 8.1
click at [280, 8] on div "dashboard products sales purchasing productivity dashboard products Product Cat…" at bounding box center [520, 18] width 1041 height 36
click at [27, 18] on img at bounding box center [31, 18] width 18 height 18
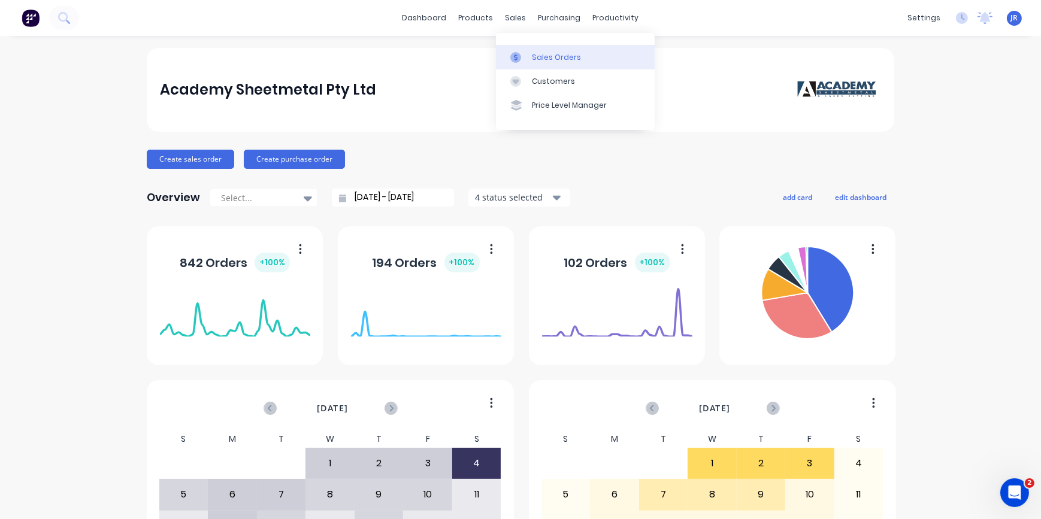
click at [552, 62] on div "Sales Orders" at bounding box center [556, 57] width 49 height 11
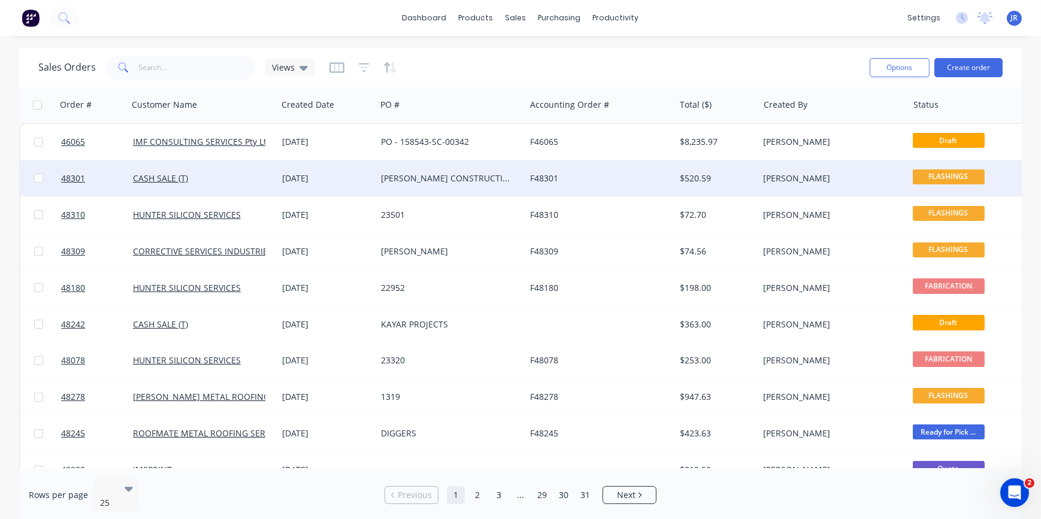
click at [395, 172] on div "[PERSON_NAME] CONSTRUCTIONS" at bounding box center [450, 179] width 149 height 36
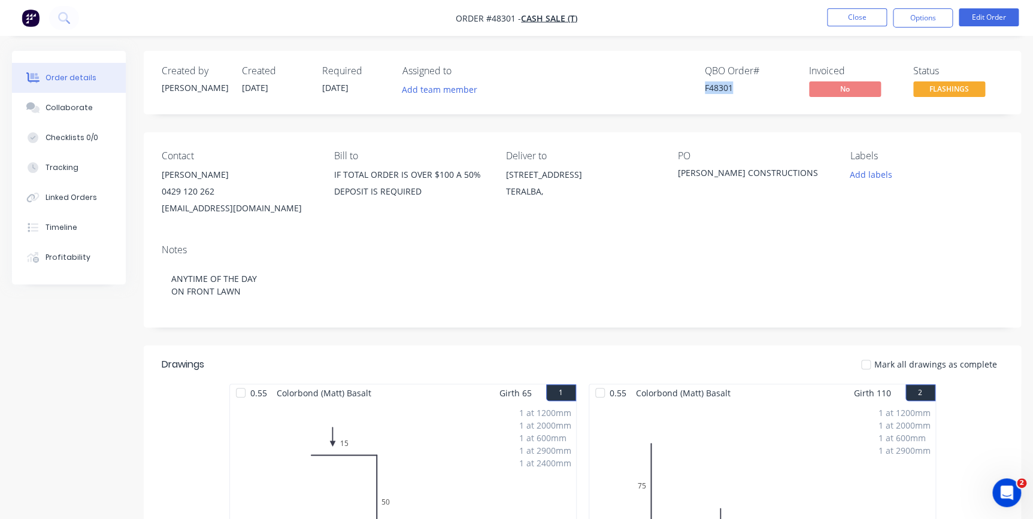
drag, startPoint x: 696, startPoint y: 89, endPoint x: 742, endPoint y: 90, distance: 46.1
click at [742, 90] on div "QBO Order # F48301 Invoiced No Status FLASHINGS" at bounding box center [762, 82] width 481 height 35
copy div "F48301"
drag, startPoint x: 161, startPoint y: 211, endPoint x: 250, endPoint y: 208, distance: 89.3
click at [250, 208] on div "Contact [PERSON_NAME] [PHONE_NUMBER] [EMAIL_ADDRESS][DOMAIN_NAME] Bill to IF TO…" at bounding box center [583, 183] width 878 height 102
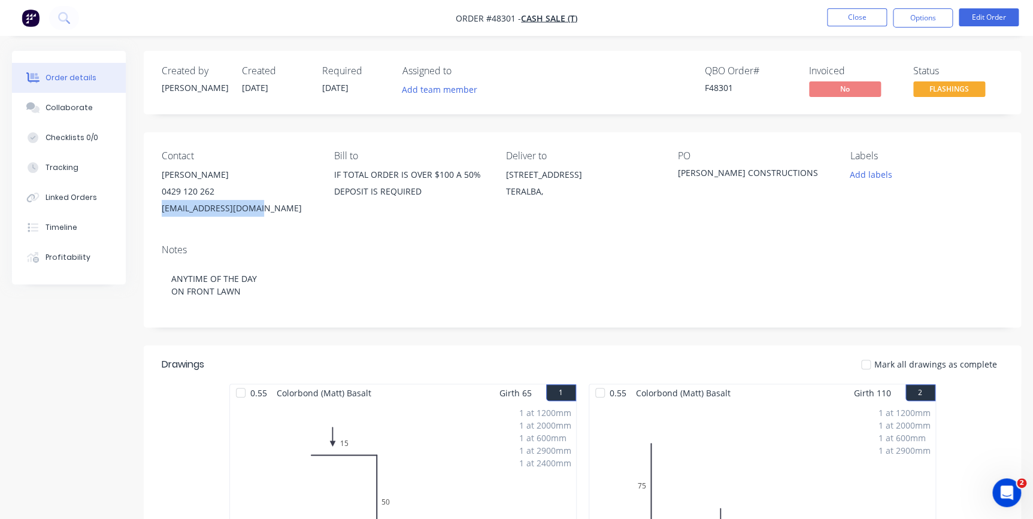
copy div "[EMAIL_ADDRESS][DOMAIN_NAME]"
click at [844, 19] on button "Close" at bounding box center [857, 17] width 60 height 18
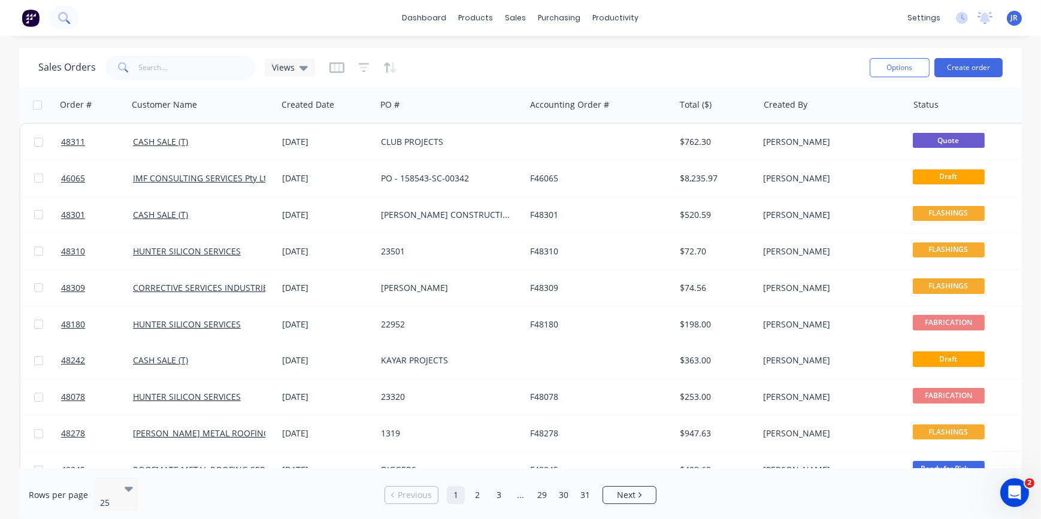
click at [60, 14] on icon at bounding box center [63, 17] width 10 height 10
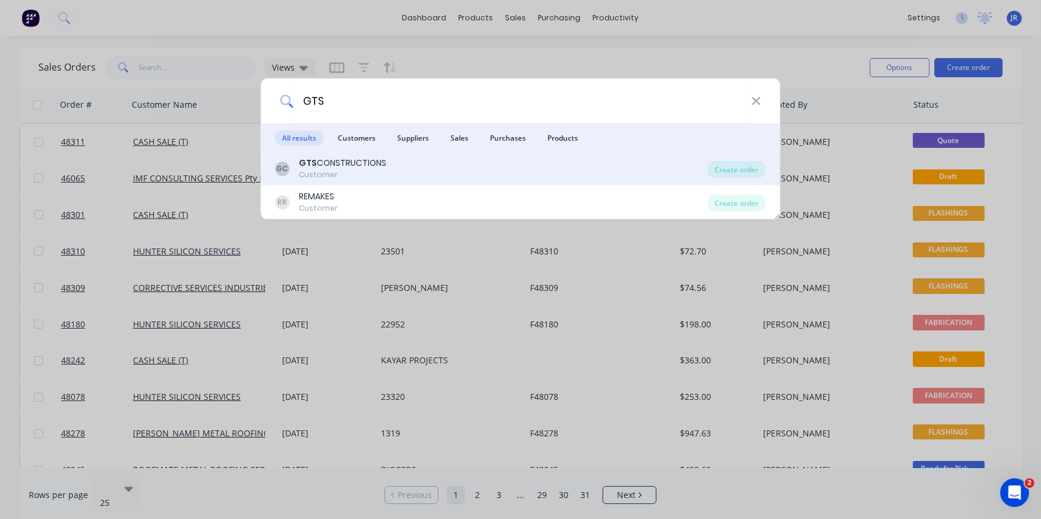
type input "GTS"
click at [330, 173] on div "Customer" at bounding box center [343, 175] width 87 height 11
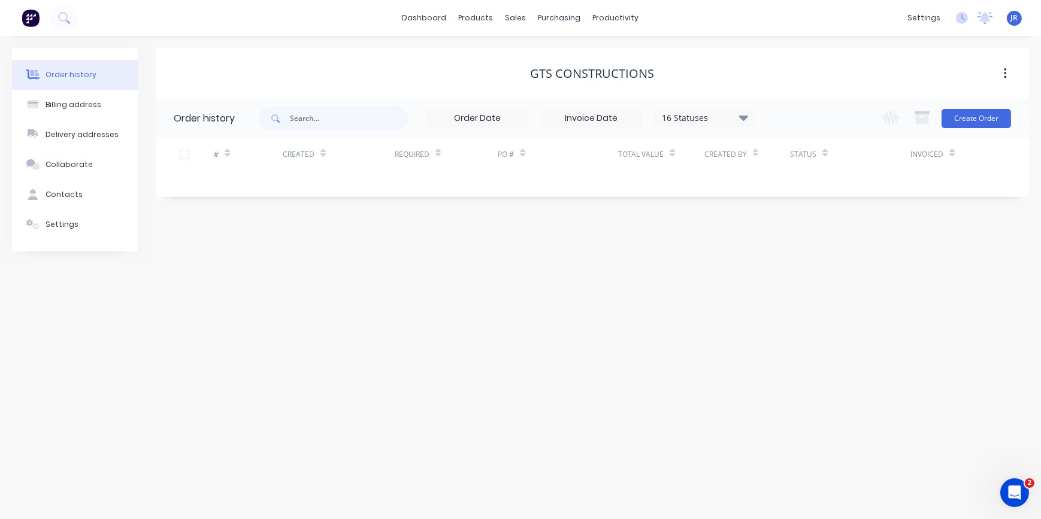
click at [732, 67] on div "GTS CONSTRUCTIONS" at bounding box center [593, 74] width 874 height 14
click at [979, 116] on button "Create Order" at bounding box center [976, 118] width 69 height 19
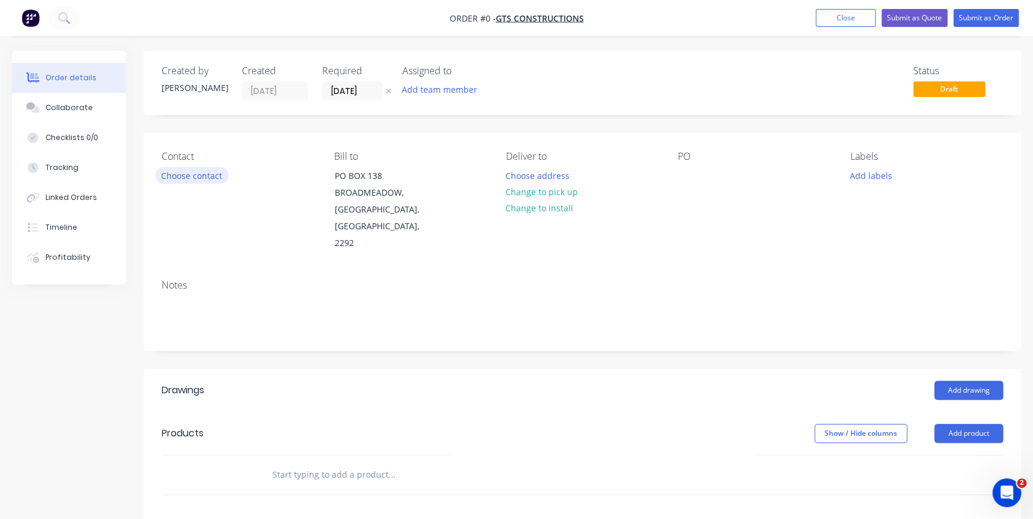
click at [199, 176] on button "Choose contact" at bounding box center [192, 175] width 74 height 16
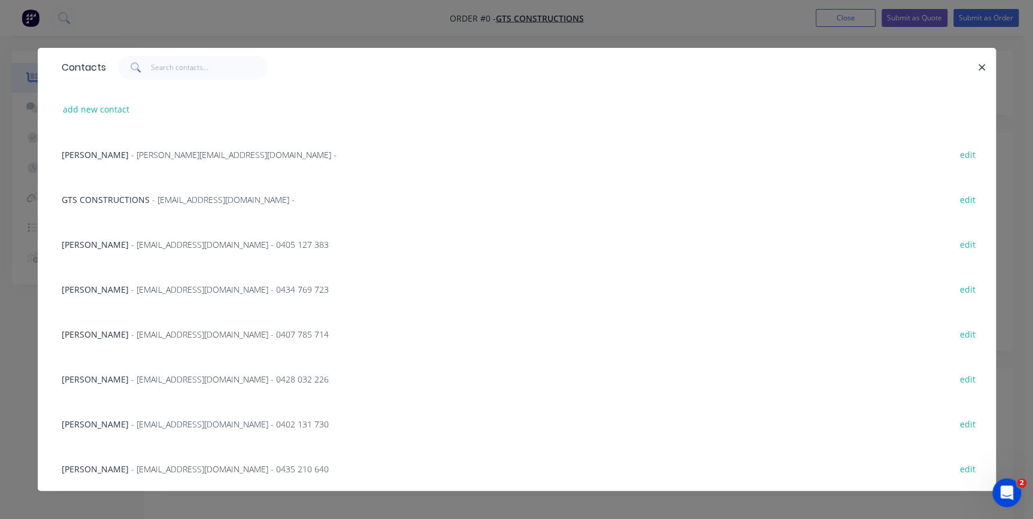
click at [126, 377] on span "[PERSON_NAME]" at bounding box center [95, 379] width 67 height 11
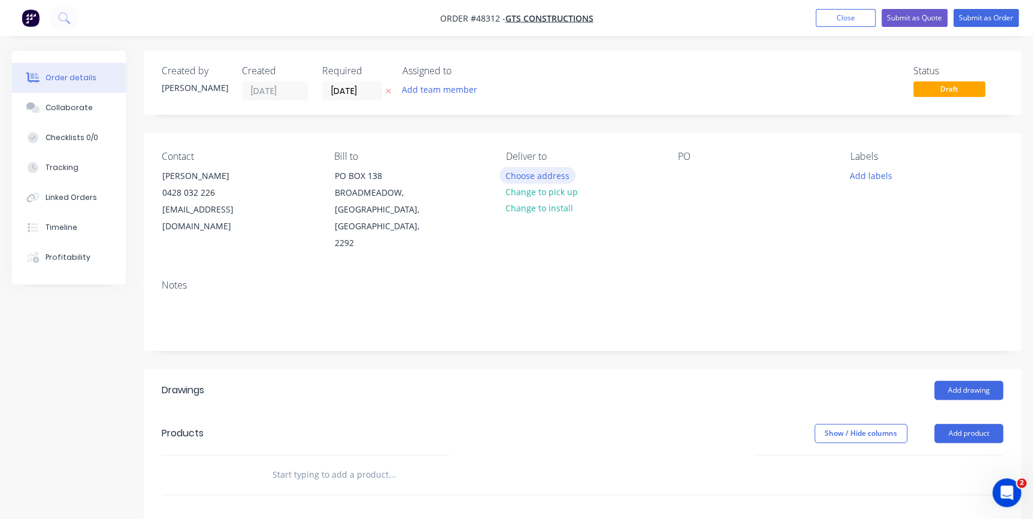
click at [536, 174] on button "Choose address" at bounding box center [538, 175] width 77 height 16
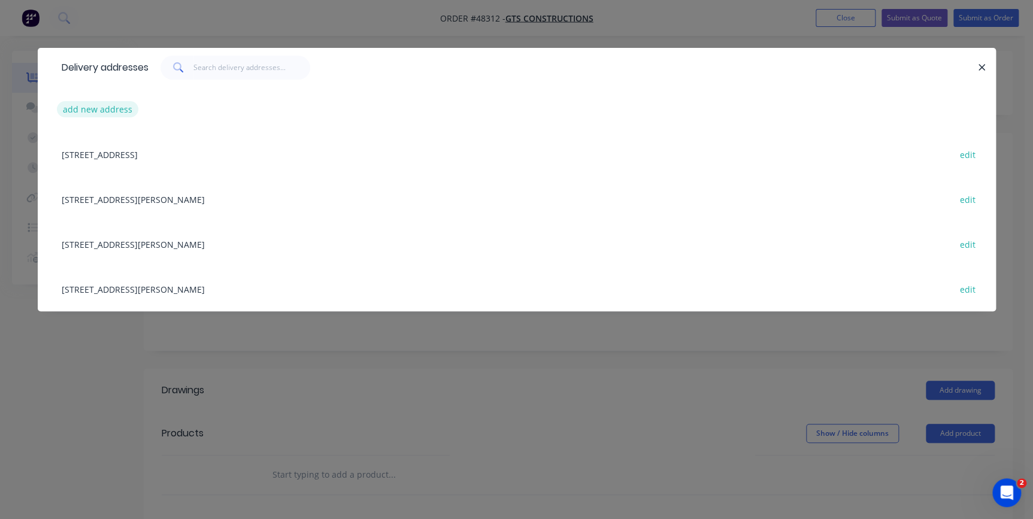
click at [102, 105] on button "add new address" at bounding box center [98, 109] width 82 height 16
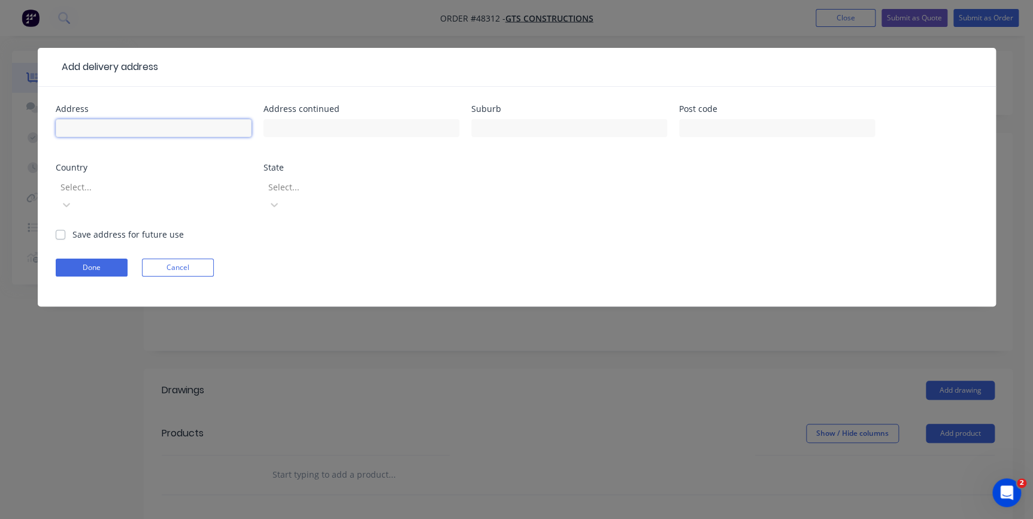
click at [105, 128] on input "text" at bounding box center [154, 128] width 196 height 18
type input "[STREET_ADDRESS][PERSON_NAME]"
type input "H"
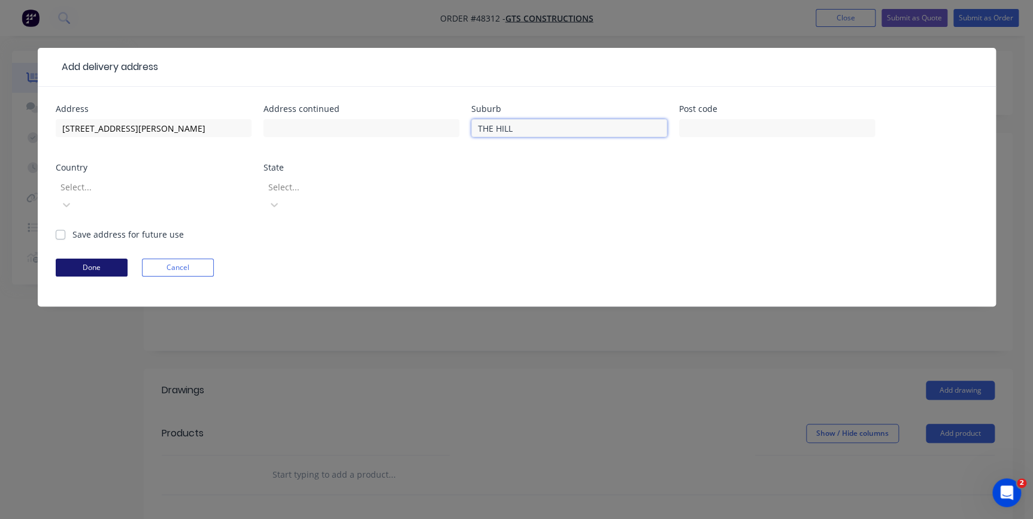
type input "THE HILL"
click at [96, 259] on button "Done" at bounding box center [92, 268] width 72 height 18
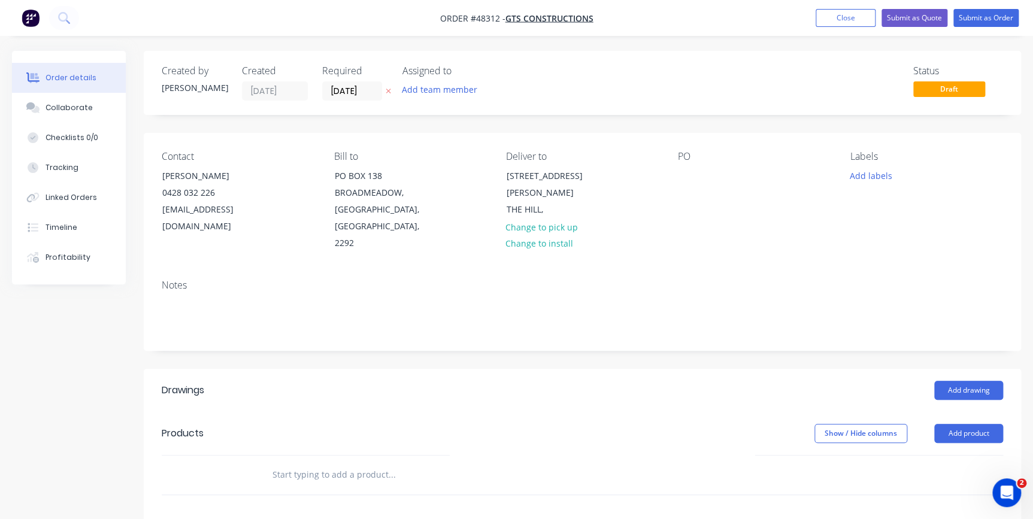
drag, startPoint x: 355, startPoint y: 98, endPoint x: 389, endPoint y: 105, distance: 35.0
click at [355, 96] on input "[DATE]" at bounding box center [352, 91] width 59 height 18
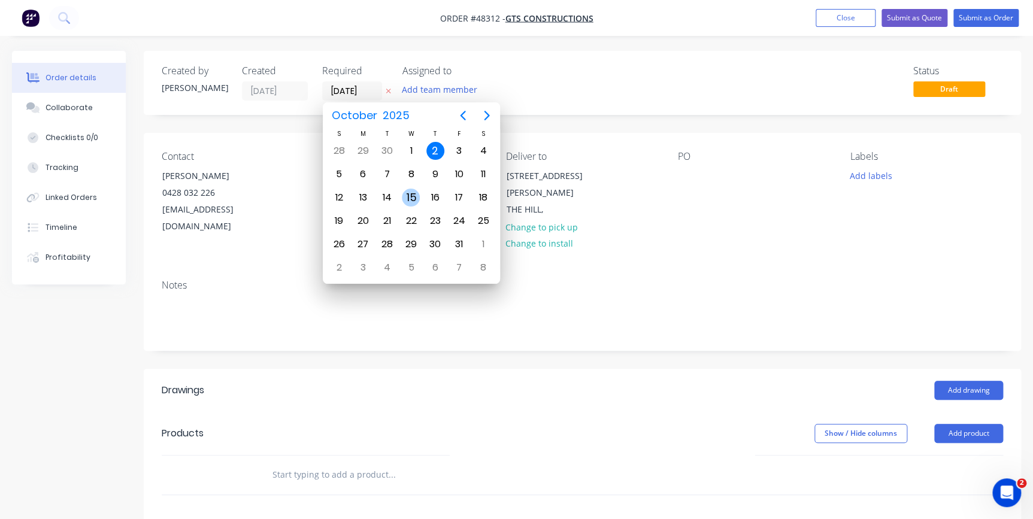
click at [410, 192] on div "15" at bounding box center [411, 198] width 18 height 18
type input "[DATE]"
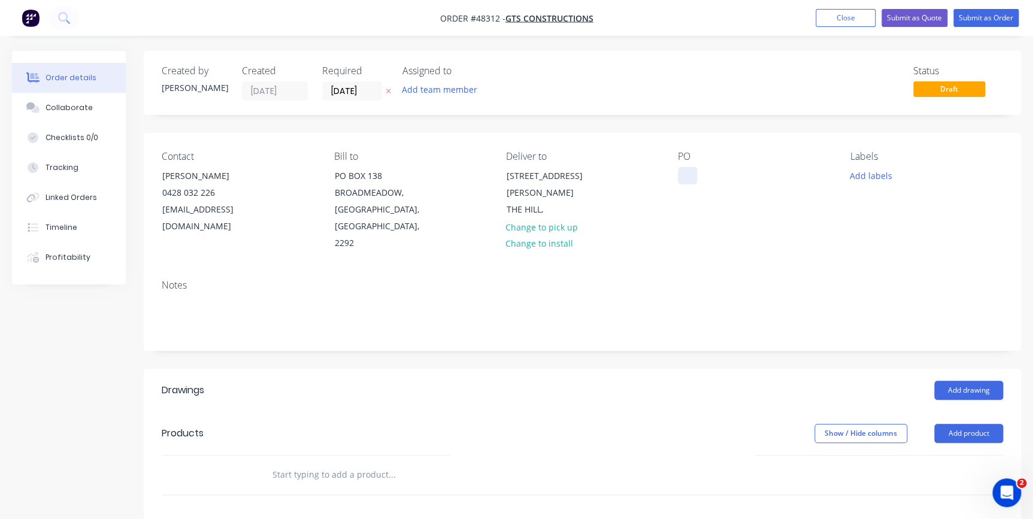
click at [683, 177] on div at bounding box center [687, 175] width 19 height 17
click at [974, 381] on button "Add drawing" at bounding box center [969, 390] width 69 height 19
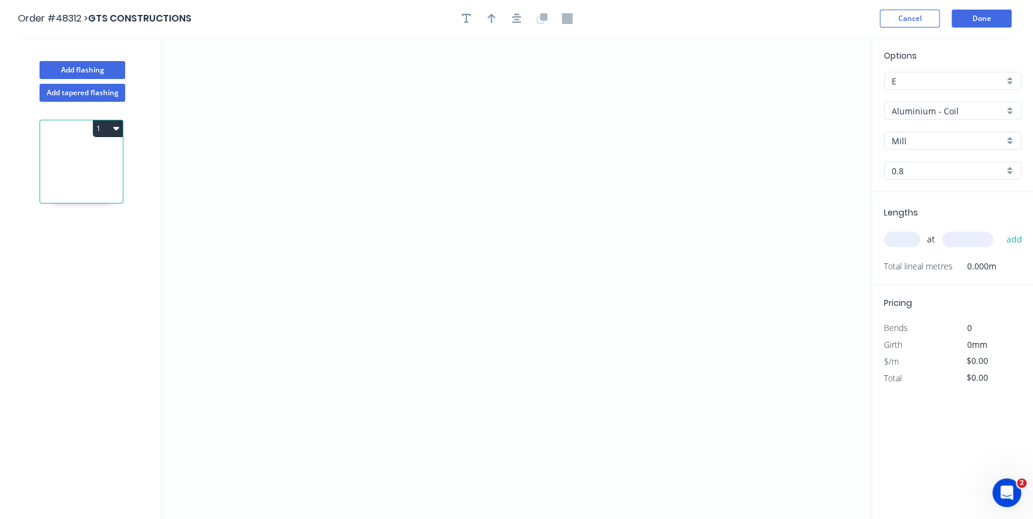
click at [1020, 108] on div "Aluminium - Coil" at bounding box center [952, 111] width 137 height 18
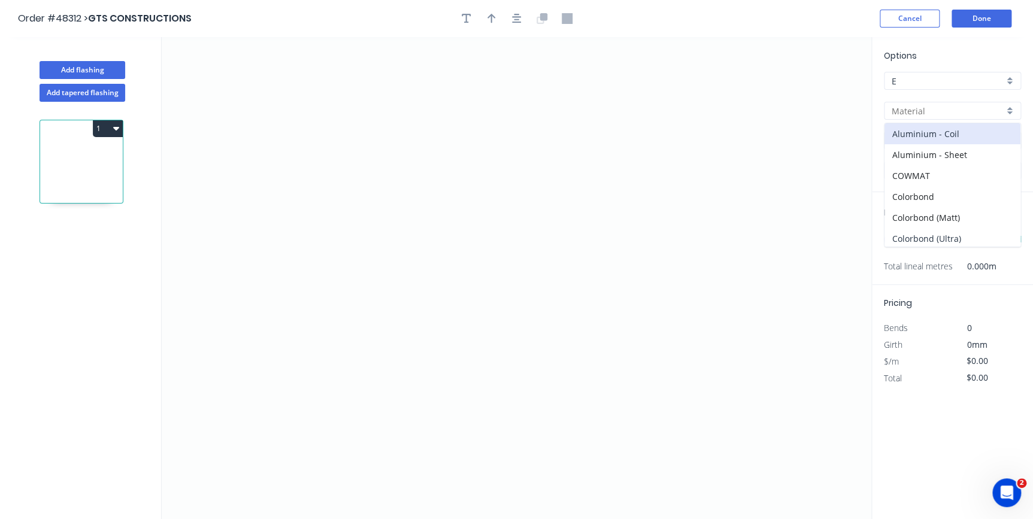
click at [924, 229] on div "Colorbond (Ultra)" at bounding box center [953, 238] width 136 height 21
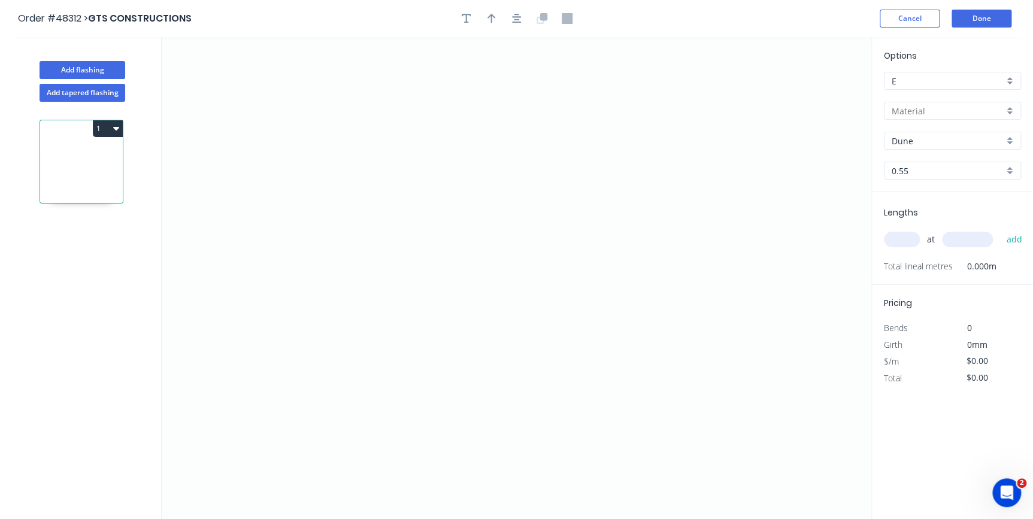
type input "Colorbond (Ultra)"
type input "Dune"
type input "0.55"
click at [280, 127] on icon "0" at bounding box center [517, 278] width 710 height 482
click at [279, 231] on icon "0" at bounding box center [517, 278] width 710 height 482
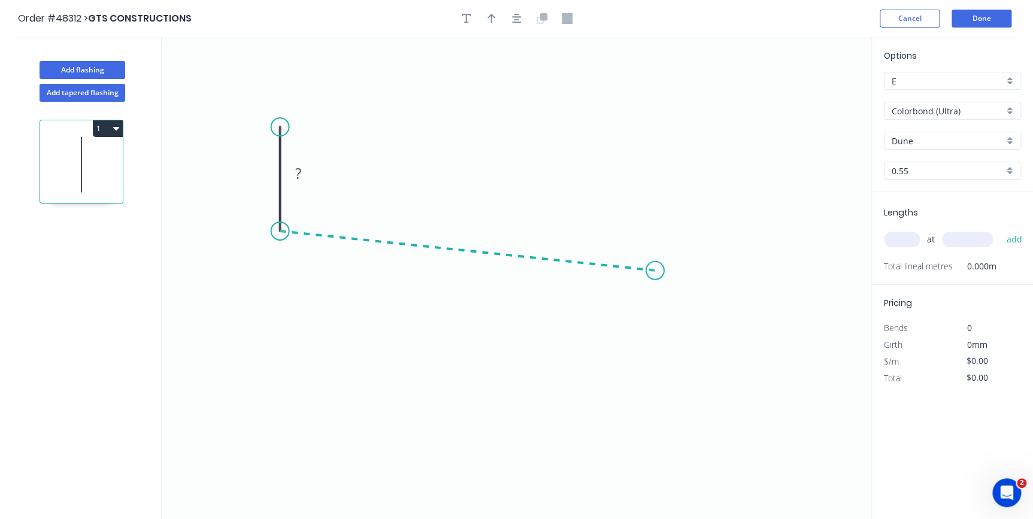
click at [655, 271] on icon "0 ?" at bounding box center [517, 278] width 710 height 482
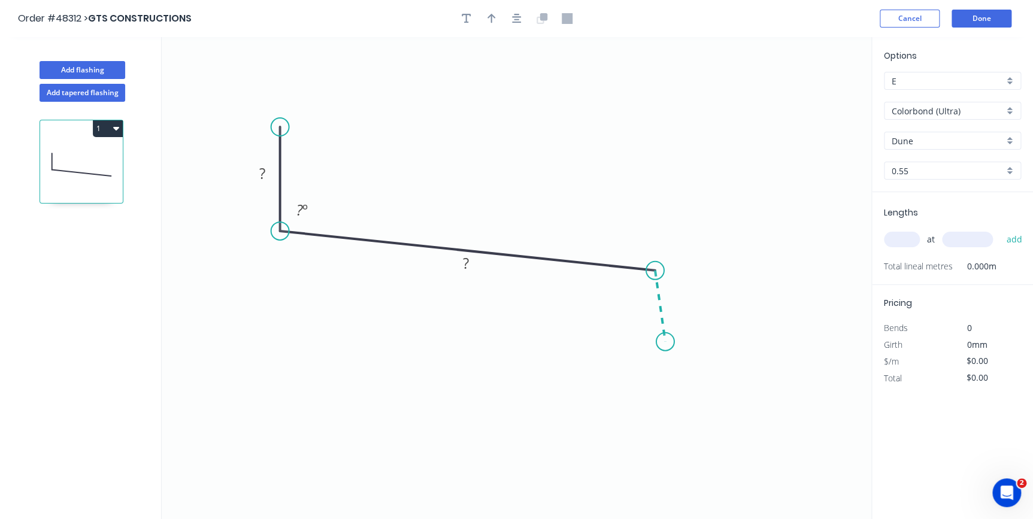
click at [666, 342] on icon "0 ? ? ? º" at bounding box center [517, 278] width 710 height 482
click at [269, 173] on rect at bounding box center [262, 174] width 24 height 17
click at [896, 240] on input "text" at bounding box center [902, 240] width 36 height 16
type input "$37.76"
click at [495, 14] on icon "button" at bounding box center [492, 18] width 8 height 11
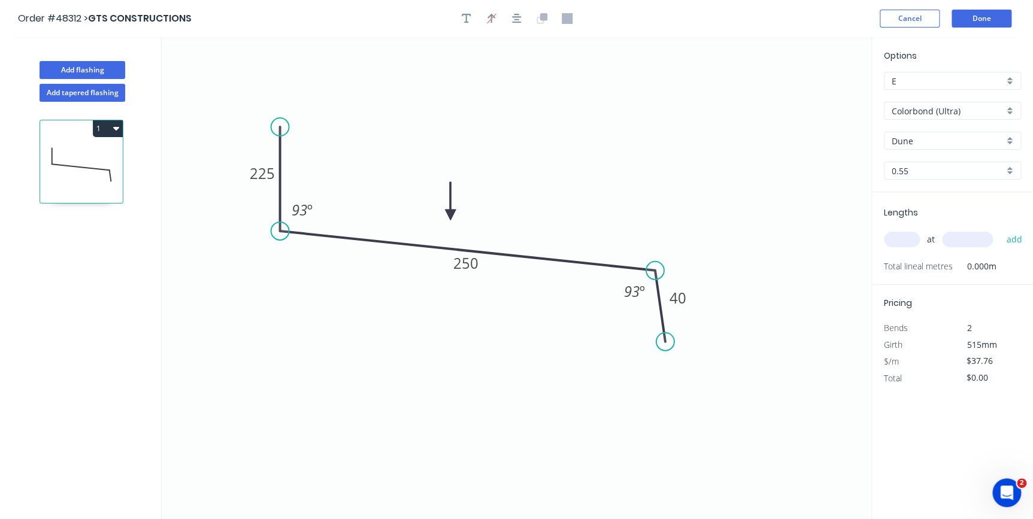
drag, startPoint x: 811, startPoint y: 96, endPoint x: 654, endPoint y: 274, distance: 237.2
click at [450, 211] on icon at bounding box center [450, 201] width 11 height 38
click at [887, 237] on input "text" at bounding box center [902, 240] width 36 height 16
type input "4"
type input "1"
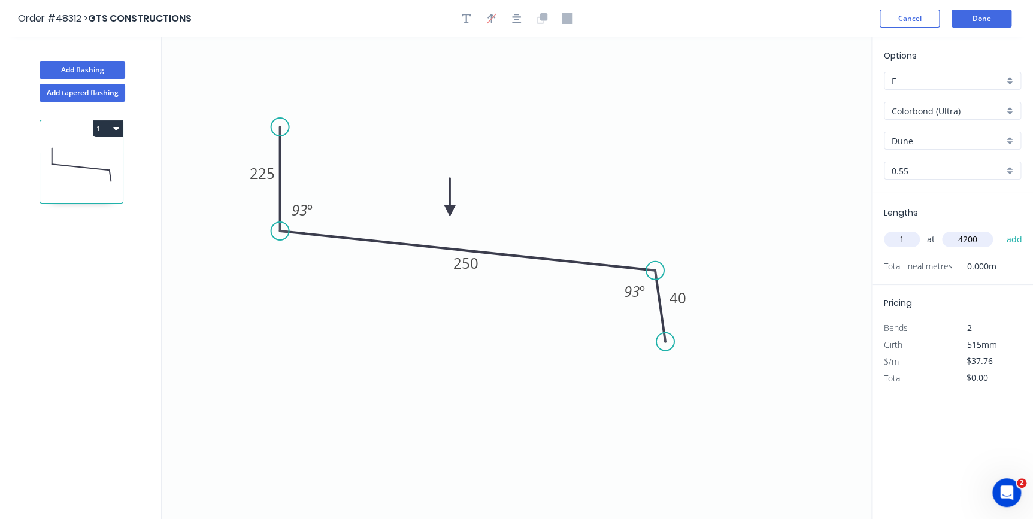
type input "4200"
click at [1001, 229] on button "add" at bounding box center [1015, 239] width 28 height 20
type input "$158.59"
click at [123, 128] on div "1" at bounding box center [82, 162] width 84 height 84
click at [108, 126] on button "1" at bounding box center [108, 128] width 30 height 17
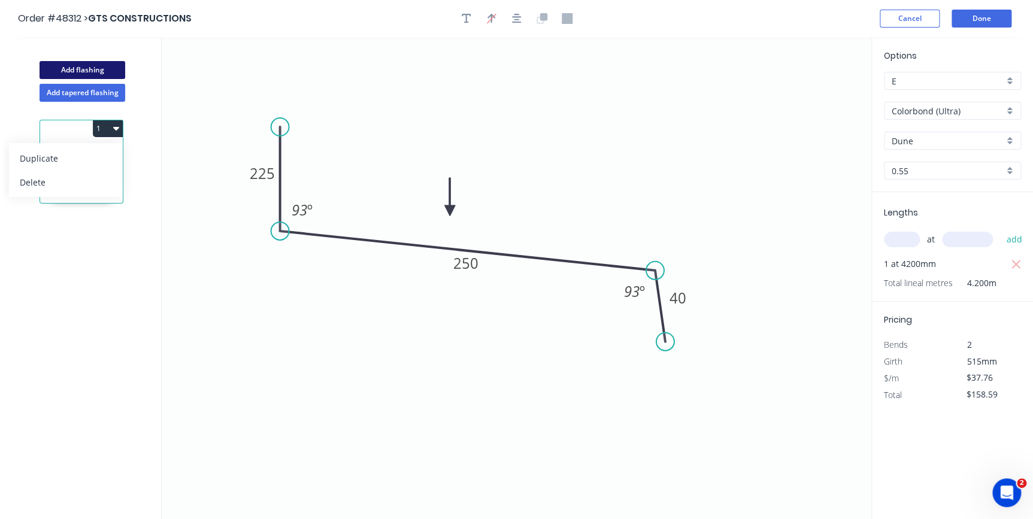
click at [106, 69] on button "Add flashing" at bounding box center [83, 70] width 86 height 18
type input "$0.00"
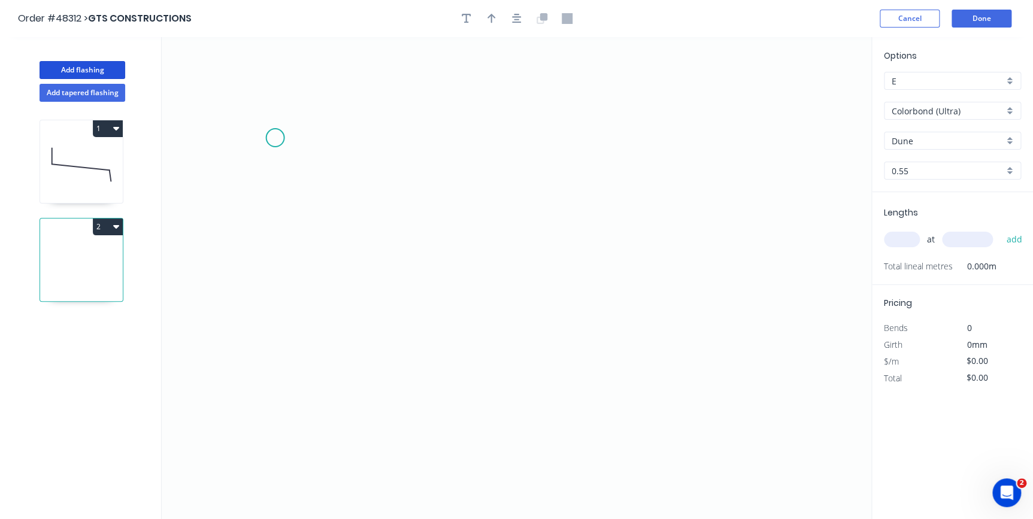
click at [275, 138] on icon "0" at bounding box center [517, 278] width 710 height 482
click at [271, 239] on icon "0" at bounding box center [517, 278] width 710 height 482
click at [706, 253] on icon "0 ?" at bounding box center [517, 278] width 710 height 482
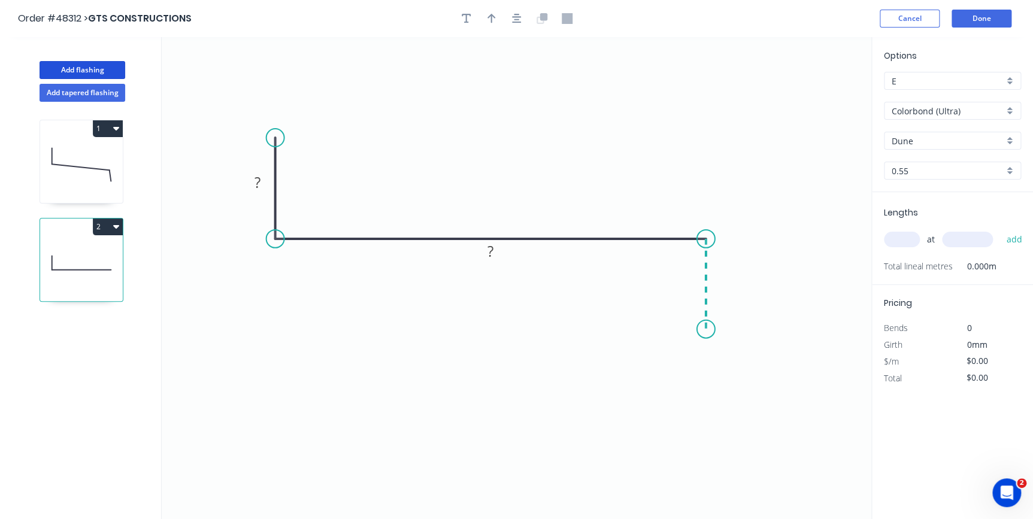
click at [706, 330] on icon "0 ? ?" at bounding box center [517, 278] width 710 height 482
click at [712, 243] on circle at bounding box center [706, 239] width 18 height 18
click at [710, 314] on icon "0 ? ?" at bounding box center [517, 278] width 710 height 482
click at [265, 182] on rect at bounding box center [258, 183] width 24 height 17
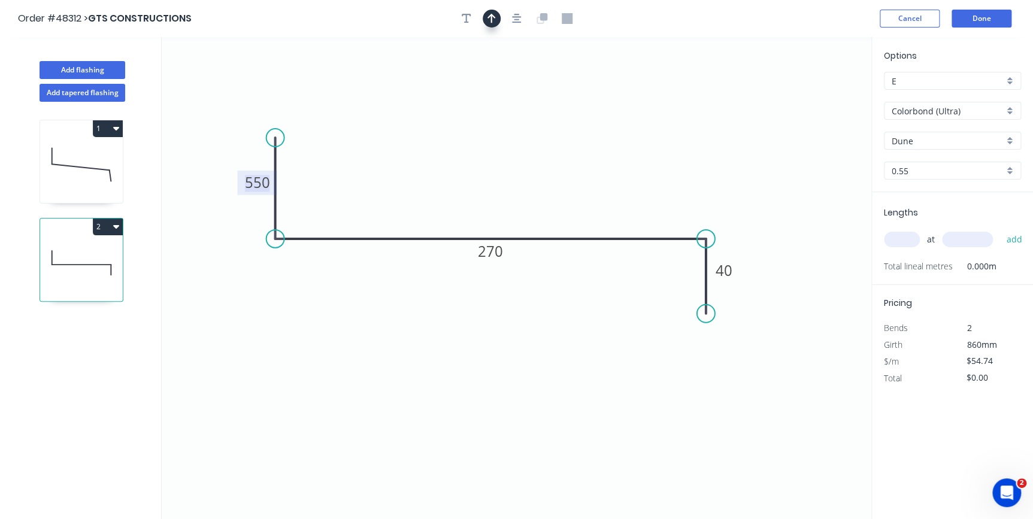
click at [494, 20] on icon "button" at bounding box center [492, 18] width 8 height 11
drag, startPoint x: 768, startPoint y: 95, endPoint x: 441, endPoint y: 180, distance: 338.1
click at [441, 180] on icon at bounding box center [441, 166] width 11 height 38
click at [84, 160] on icon at bounding box center [81, 164] width 83 height 77
type input "$37.76"
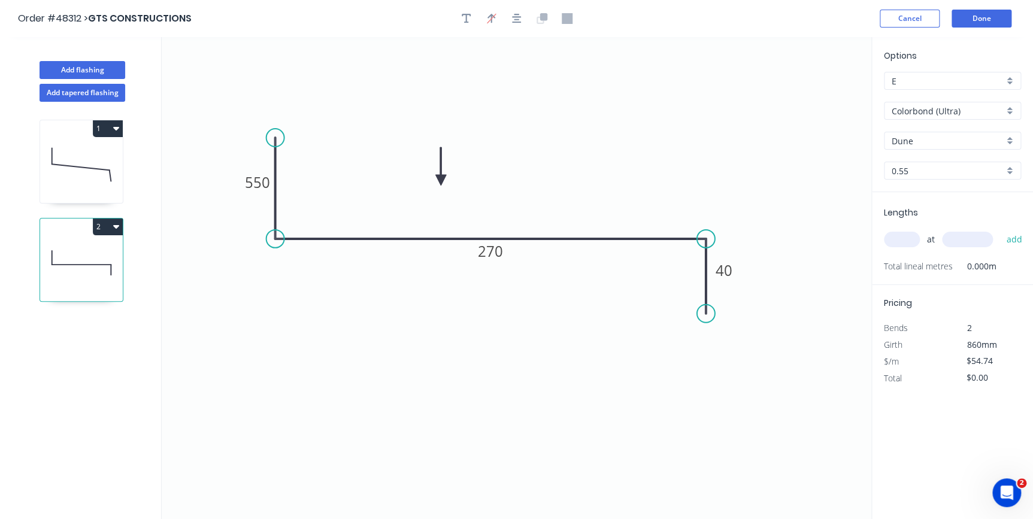
type input "$158.59"
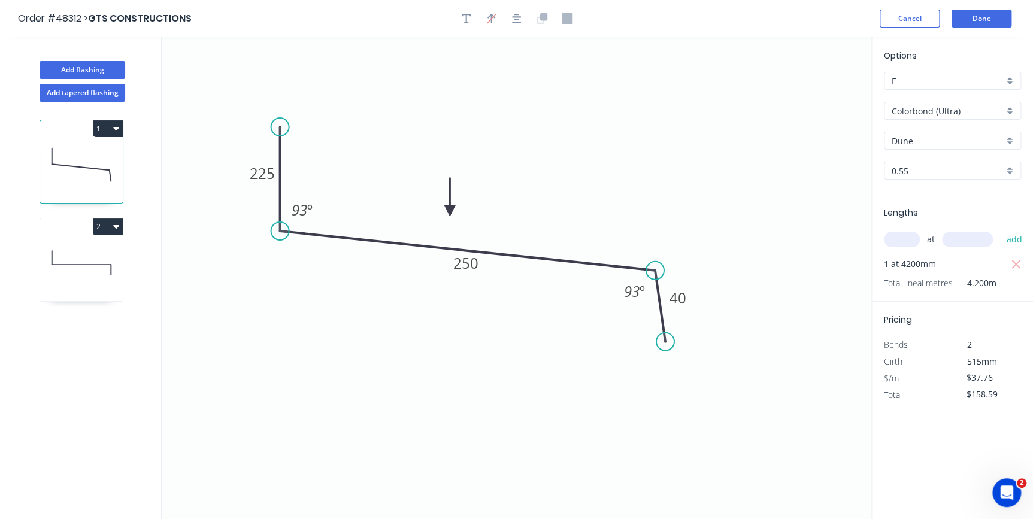
click at [82, 229] on div "2" at bounding box center [81, 227] width 83 height 17
type input "$54.74"
type input "$0.00"
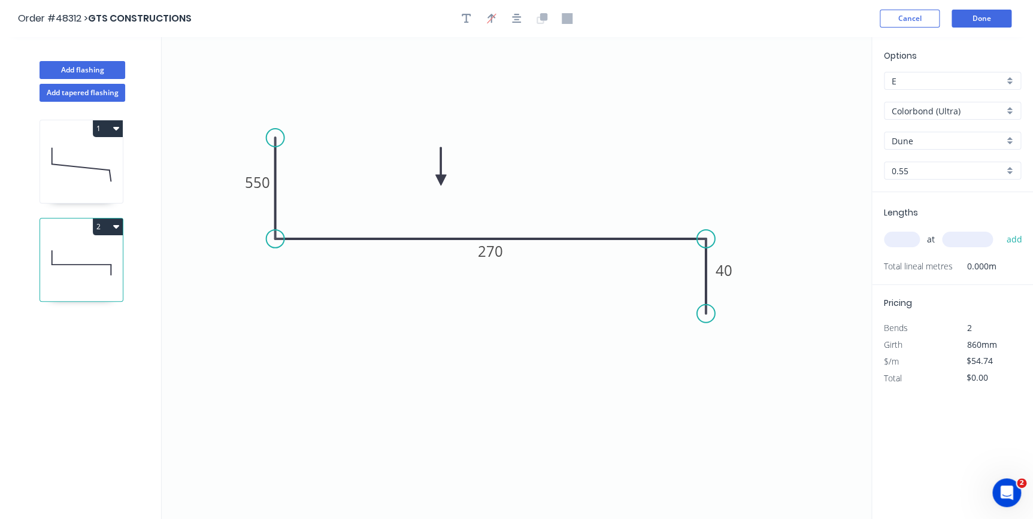
click at [916, 240] on input "text" at bounding box center [902, 240] width 36 height 16
type input "2"
type input "6400"
click at [1001, 229] on button "add" at bounding box center [1015, 239] width 28 height 20
type input "$700.67"
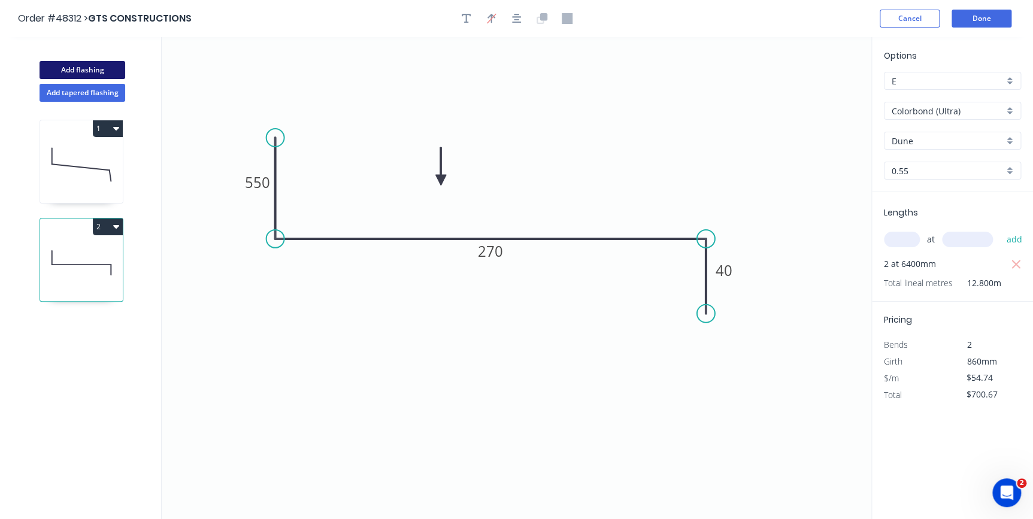
click at [80, 69] on button "Add flashing" at bounding box center [83, 70] width 86 height 18
type input "$0.00"
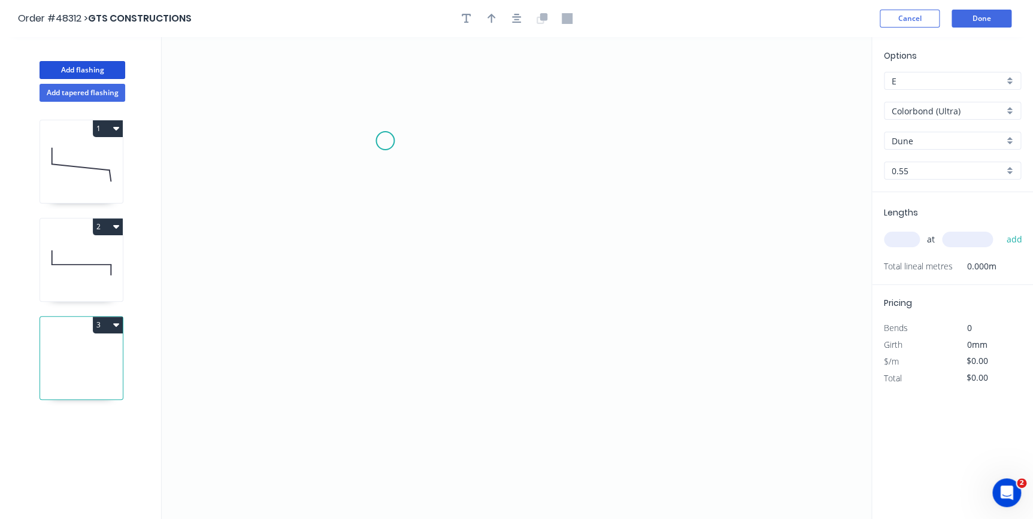
click at [385, 141] on icon "0" at bounding box center [517, 278] width 710 height 482
click at [518, 153] on icon "0" at bounding box center [517, 278] width 710 height 482
click at [520, 149] on circle at bounding box center [520, 141] width 18 height 18
click at [521, 149] on circle at bounding box center [520, 141] width 18 height 18
click at [530, 336] on icon "0 ?" at bounding box center [517, 278] width 710 height 482
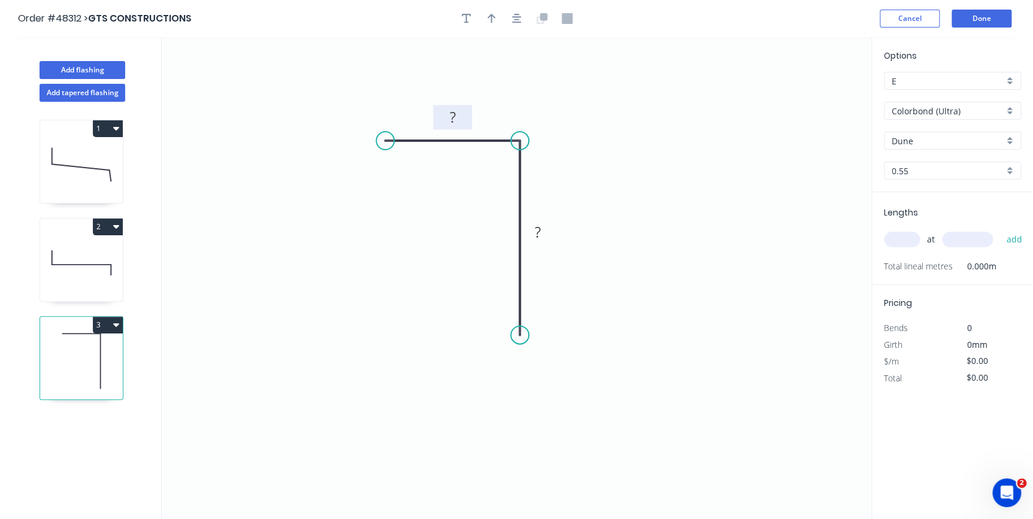
click at [458, 122] on rect at bounding box center [453, 118] width 24 height 17
type input "$7.42"
click at [491, 13] on icon "button" at bounding box center [492, 18] width 8 height 11
drag, startPoint x: 807, startPoint y: 96, endPoint x: 588, endPoint y: 102, distance: 218.8
click at [486, 104] on icon "0 15 75" at bounding box center [517, 278] width 710 height 482
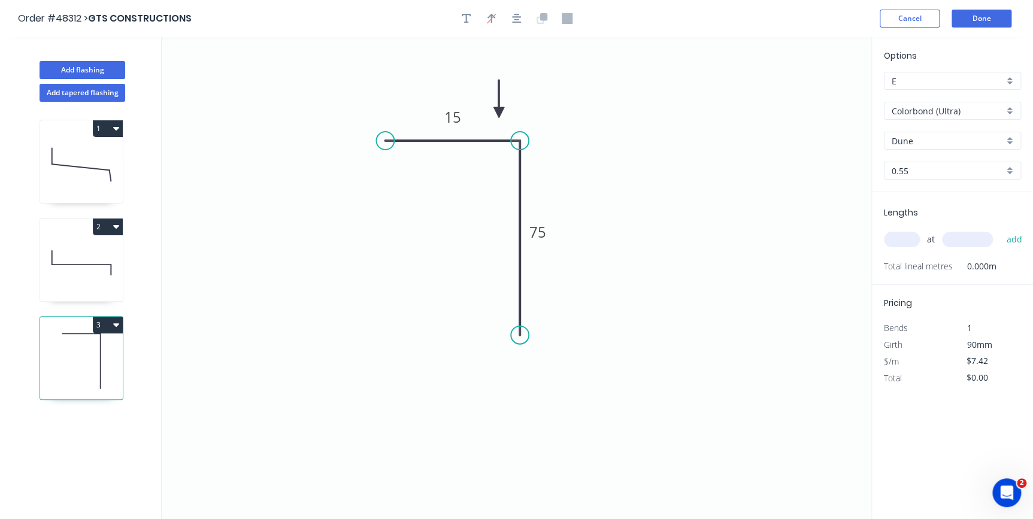
drag, startPoint x: 811, startPoint y: 92, endPoint x: 497, endPoint y: 114, distance: 314.1
click at [497, 114] on icon at bounding box center [499, 99] width 11 height 38
click at [902, 243] on input "text" at bounding box center [902, 240] width 36 height 16
type input "2"
type input "2700"
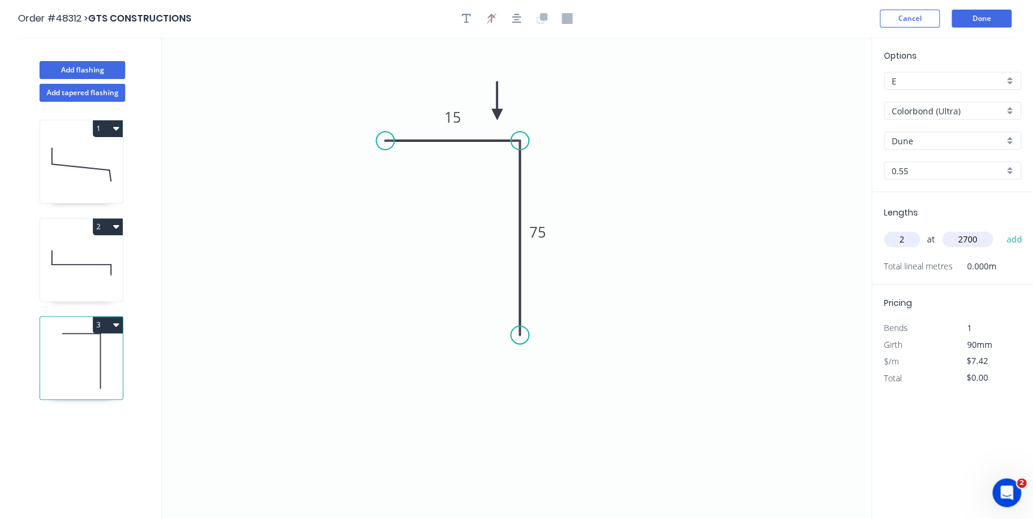
click at [1001, 229] on button "add" at bounding box center [1015, 239] width 28 height 20
type input "$40.07"
click at [975, 26] on button "Done" at bounding box center [982, 19] width 60 height 18
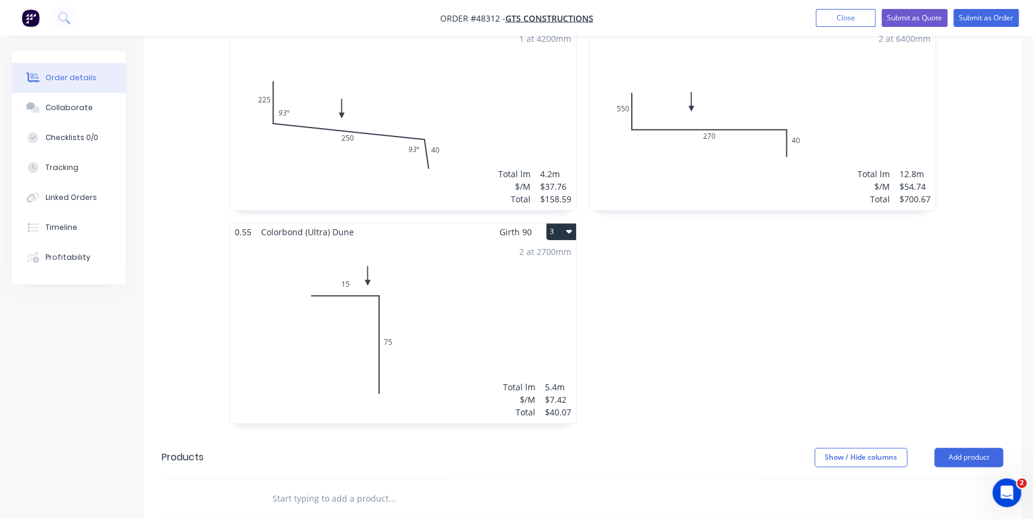
scroll to position [490, 0]
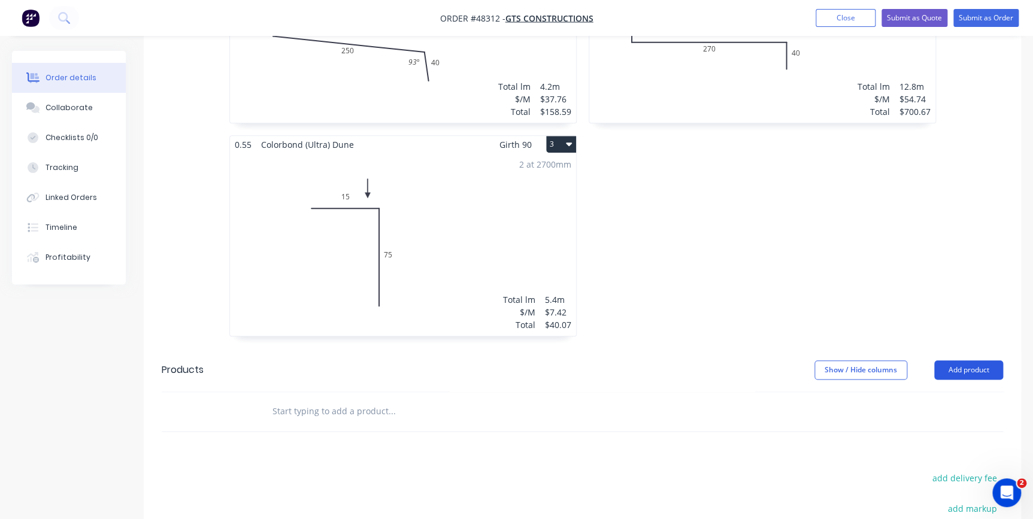
click at [950, 361] on button "Add product" at bounding box center [969, 370] width 69 height 19
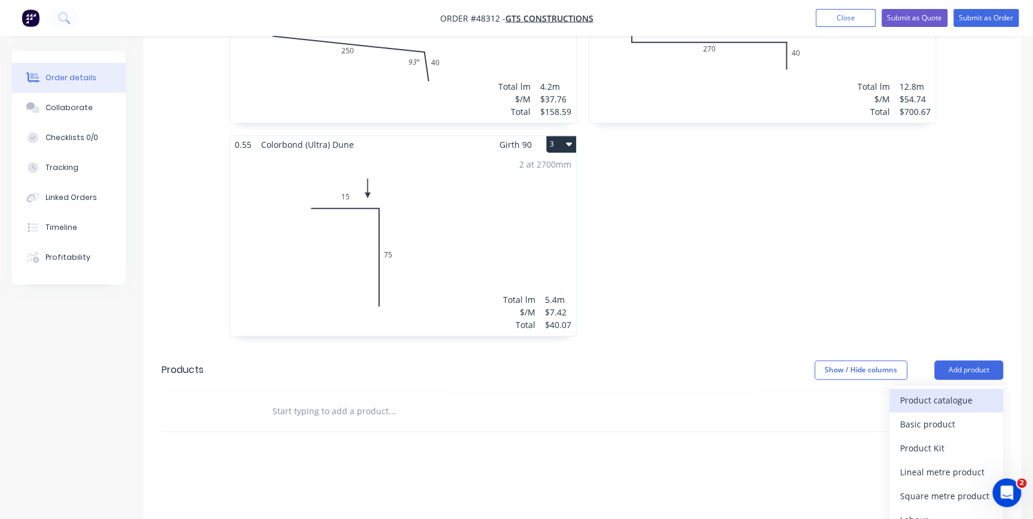
click at [941, 392] on div "Product catalogue" at bounding box center [946, 400] width 92 height 17
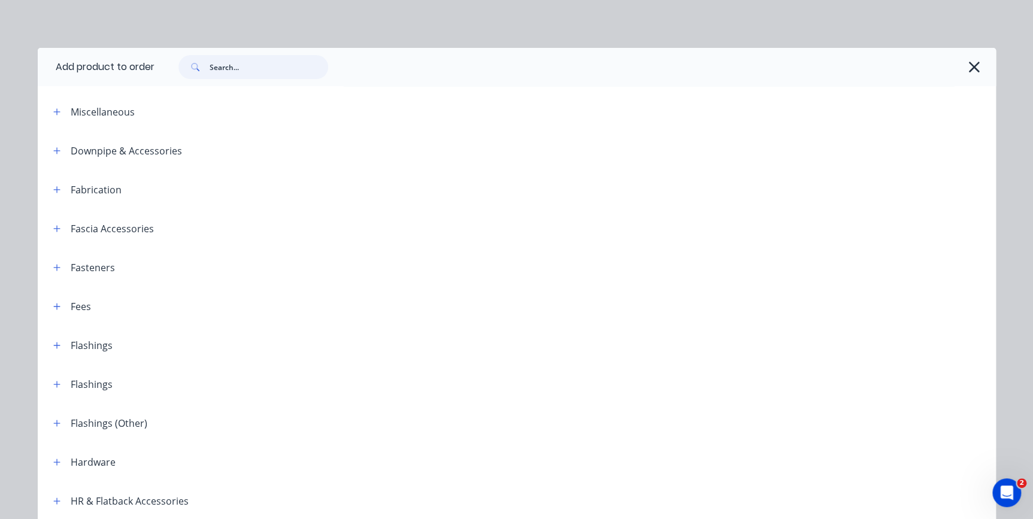
click at [261, 65] on input "text" at bounding box center [269, 67] width 119 height 24
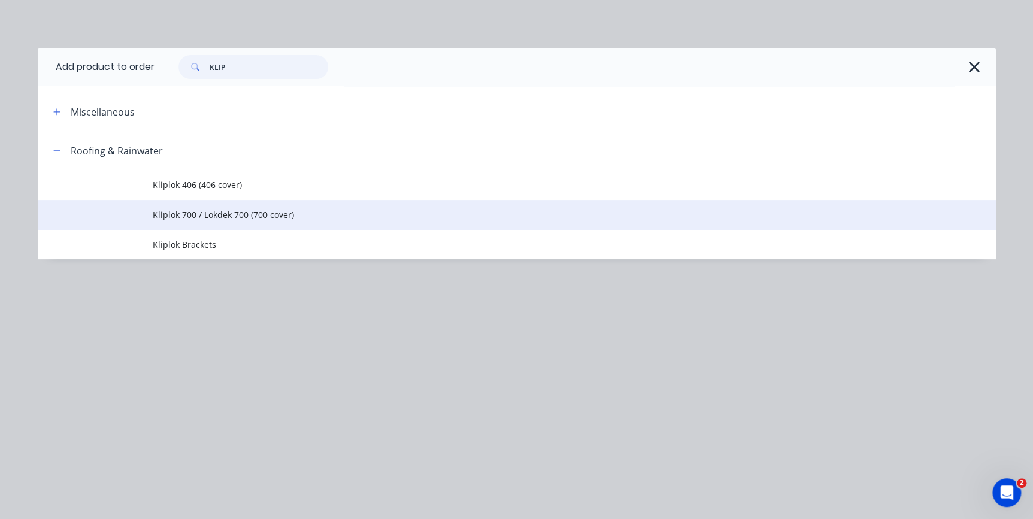
type input "KLIP"
click at [204, 216] on span "Kliplok 700 / Lokdek 700 (700 cover)" at bounding box center [490, 214] width 675 height 13
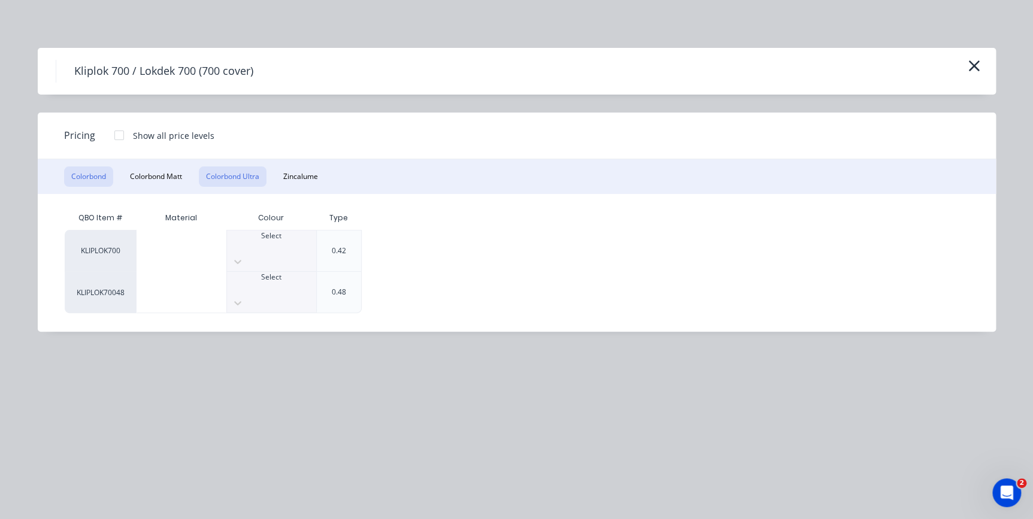
click at [243, 180] on button "Colorbond Ultra" at bounding box center [233, 177] width 68 height 20
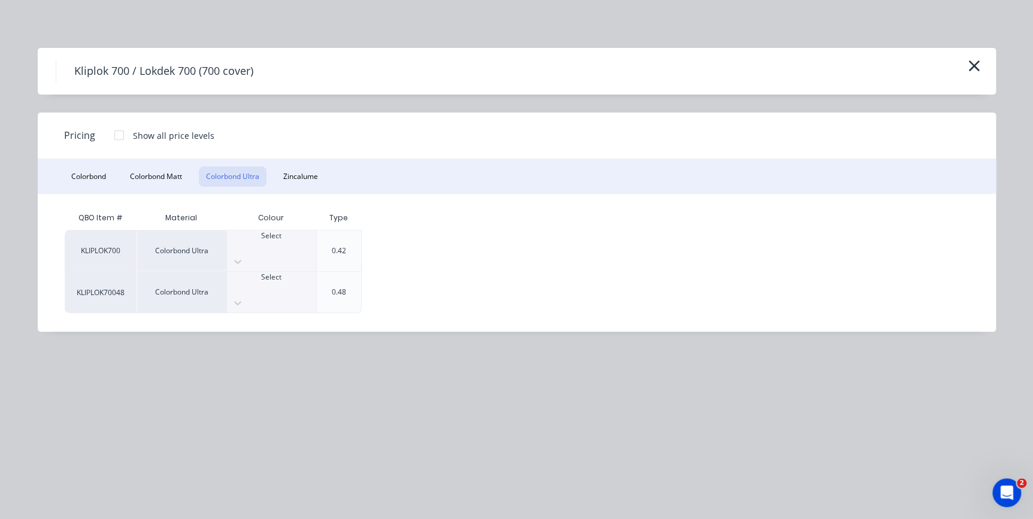
click at [268, 247] on div at bounding box center [271, 246] width 89 height 11
click at [121, 132] on div at bounding box center [119, 135] width 24 height 24
click at [433, 249] on div "$25.40" at bounding box center [402, 251] width 80 height 41
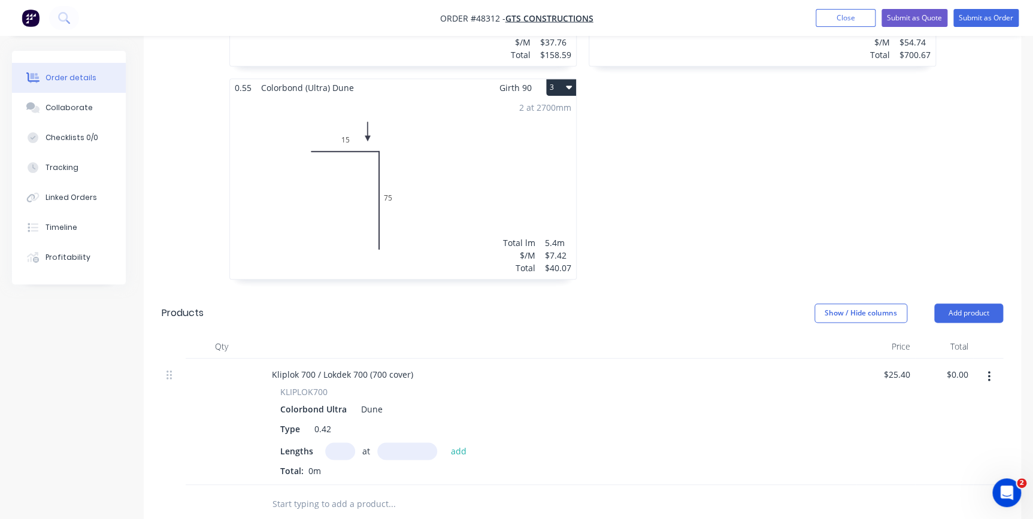
scroll to position [653, 0]
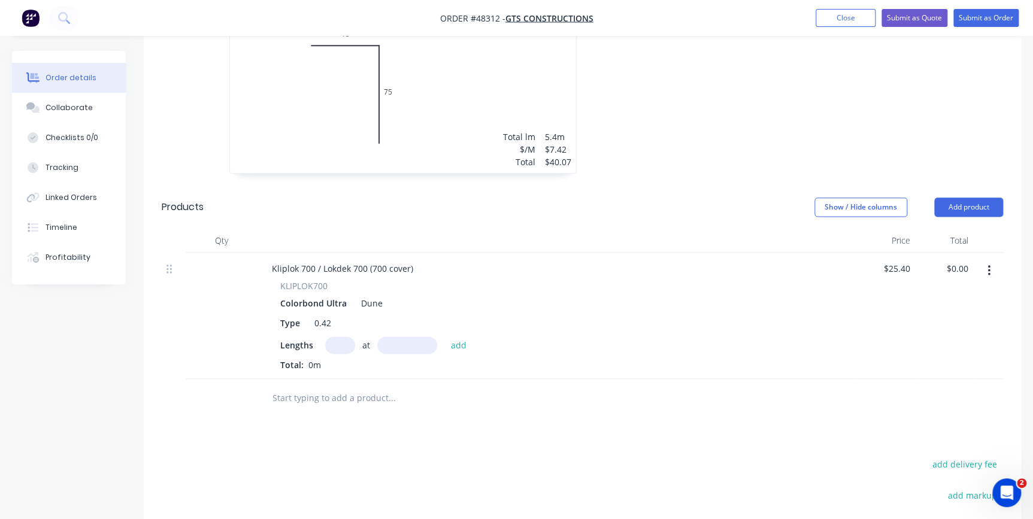
click at [343, 337] on input "text" at bounding box center [340, 345] width 30 height 17
type input "6"
type input "6235"
click at [445, 337] on button "add" at bounding box center [459, 345] width 28 height 16
type input "$950.21"
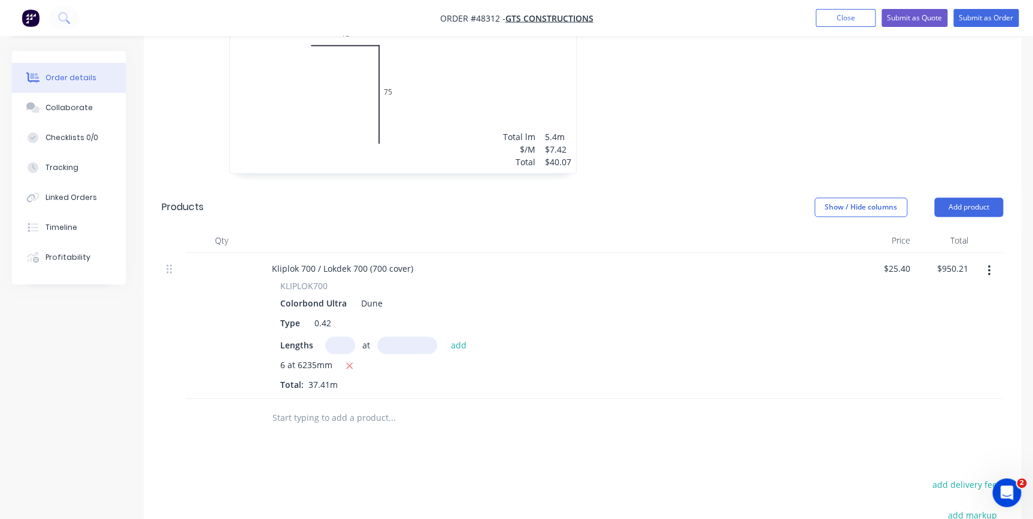
click at [953, 186] on header "Products Show / Hide columns Add product" at bounding box center [583, 207] width 878 height 43
click at [953, 198] on button "Add product" at bounding box center [969, 207] width 69 height 19
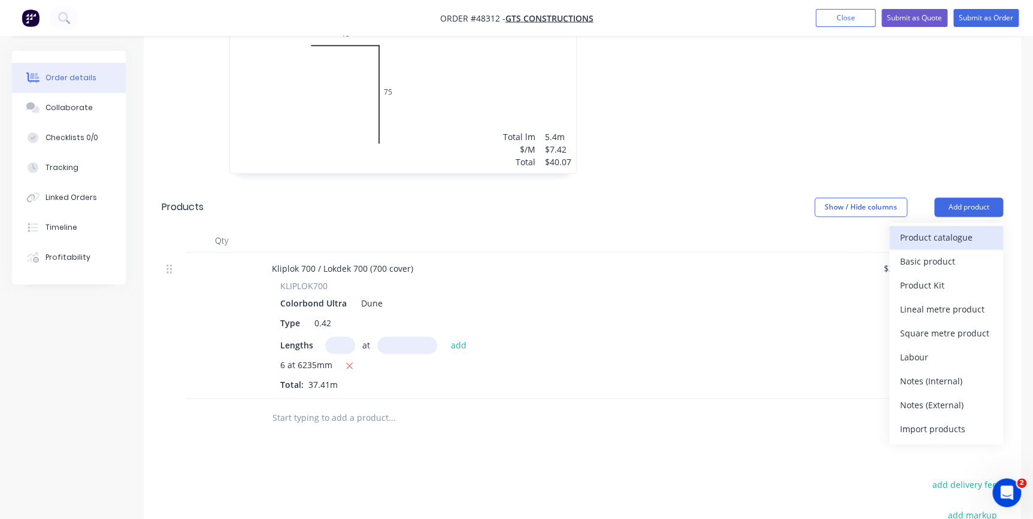
click at [927, 229] on div "Product catalogue" at bounding box center [946, 237] width 92 height 17
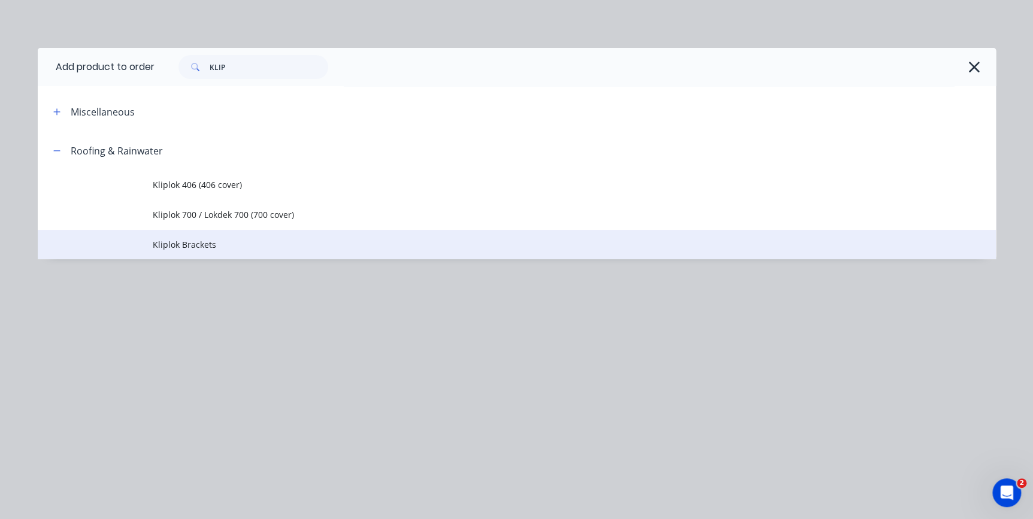
click at [183, 243] on span "Kliplok Brackets" at bounding box center [490, 244] width 675 height 13
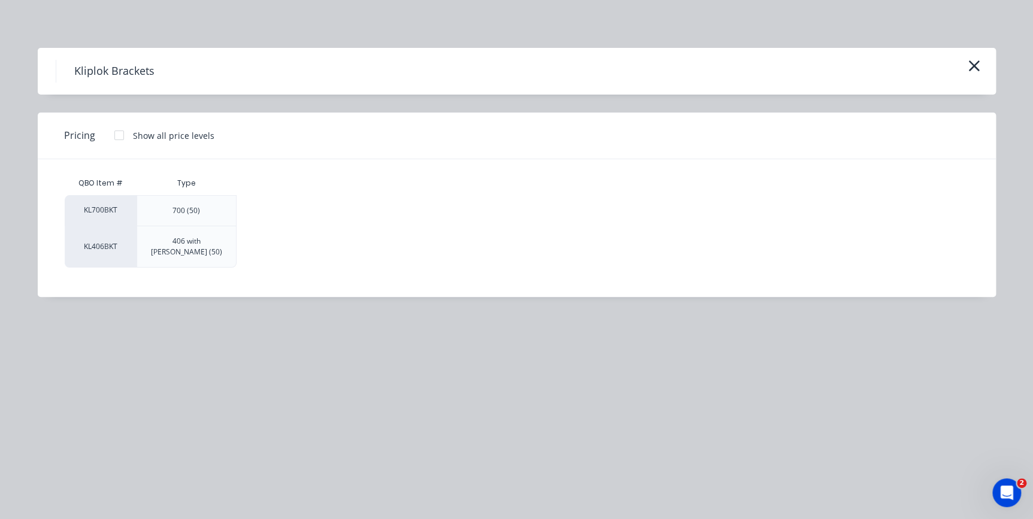
click at [116, 134] on div at bounding box center [119, 135] width 24 height 24
click at [276, 206] on div "$135.40" at bounding box center [277, 211] width 80 height 30
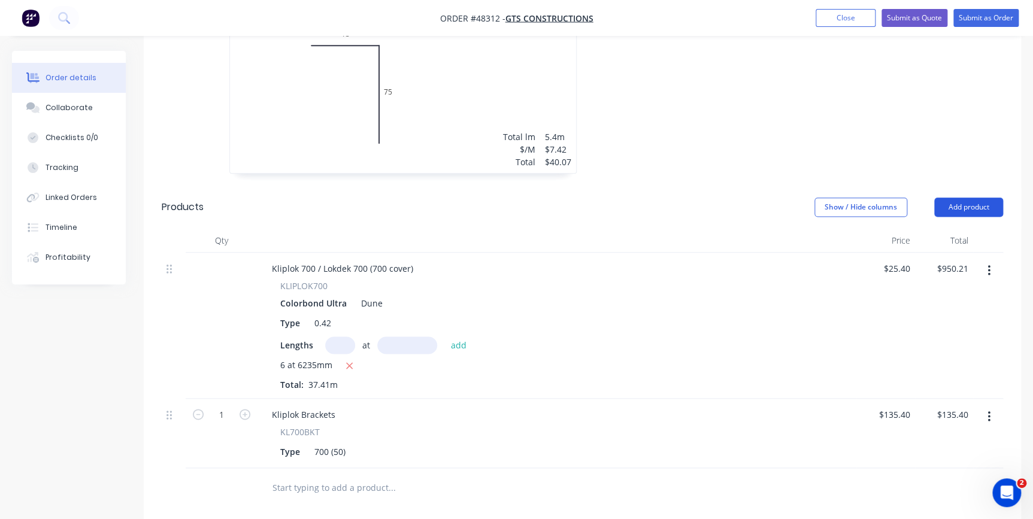
click at [965, 198] on button "Add product" at bounding box center [969, 207] width 69 height 19
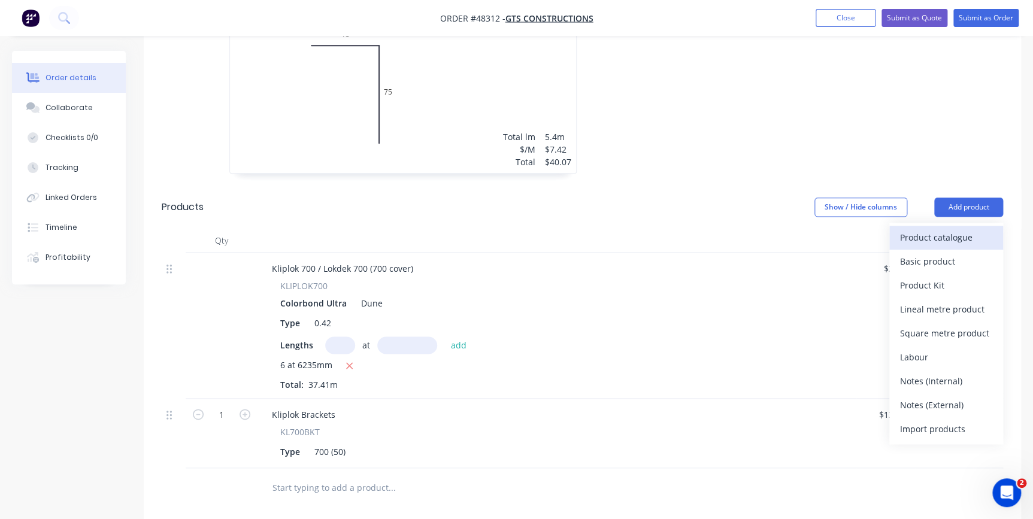
click at [971, 229] on div "Product catalogue" at bounding box center [946, 237] width 92 height 17
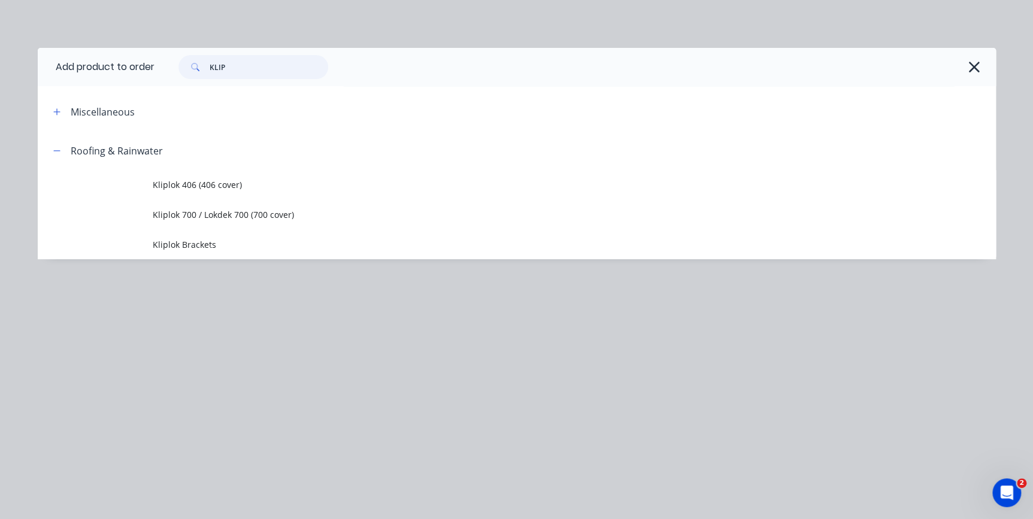
drag, startPoint x: 288, startPoint y: 62, endPoint x: 158, endPoint y: 28, distance: 134.4
click at [129, 50] on header "Add product to order KLIP" at bounding box center [517, 67] width 959 height 38
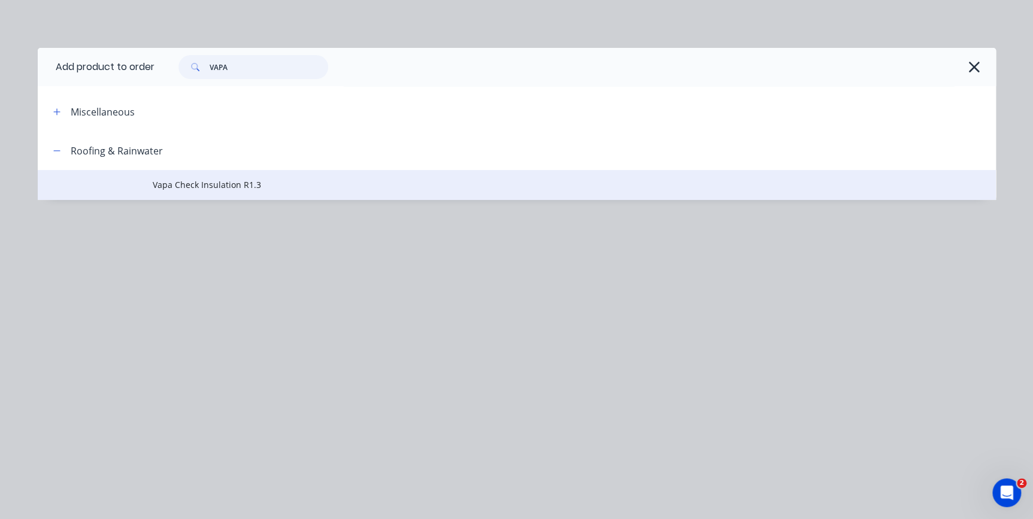
type input "VAPA"
click at [187, 188] on span "Vapa Check Insulation R1.3" at bounding box center [490, 185] width 675 height 13
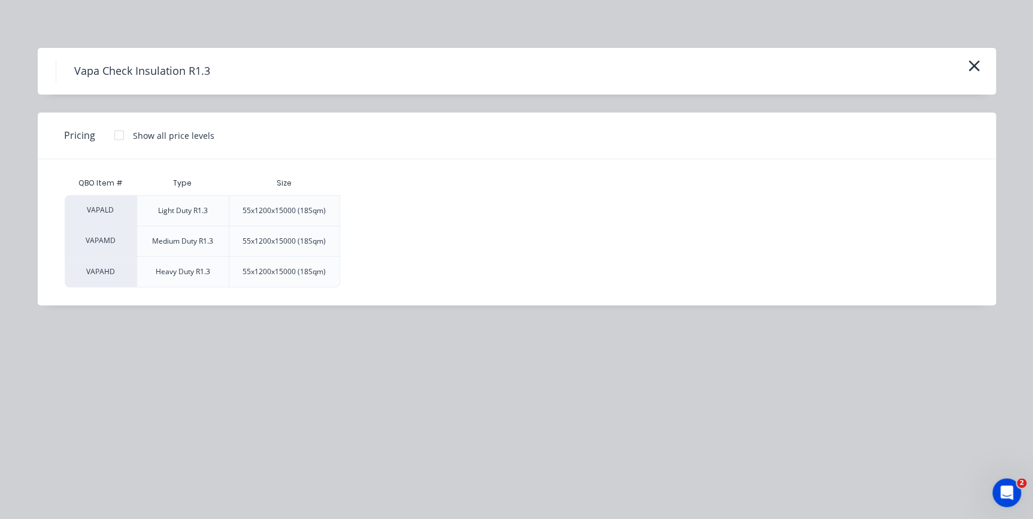
click at [120, 138] on div at bounding box center [119, 135] width 24 height 24
click at [390, 213] on div "$134.50" at bounding box center [381, 211] width 80 height 30
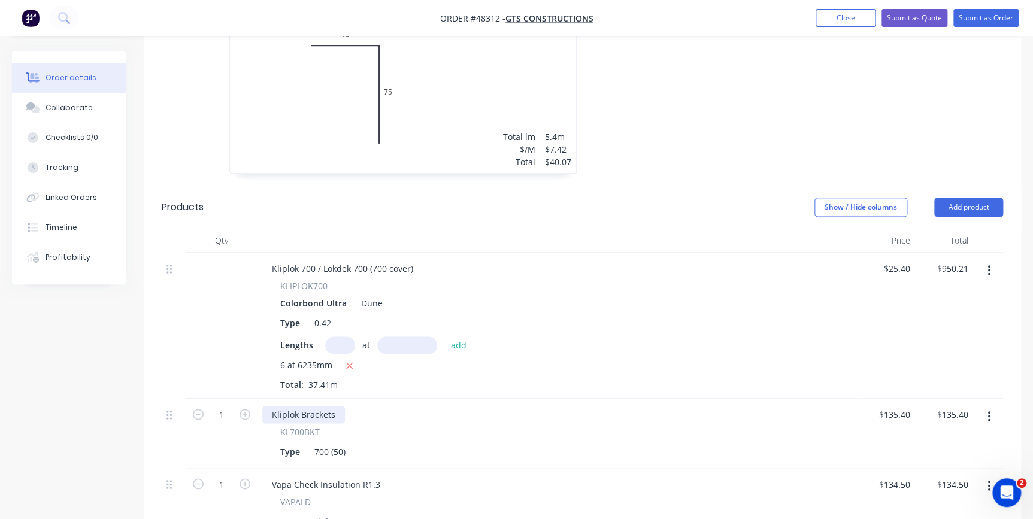
scroll to position [817, 0]
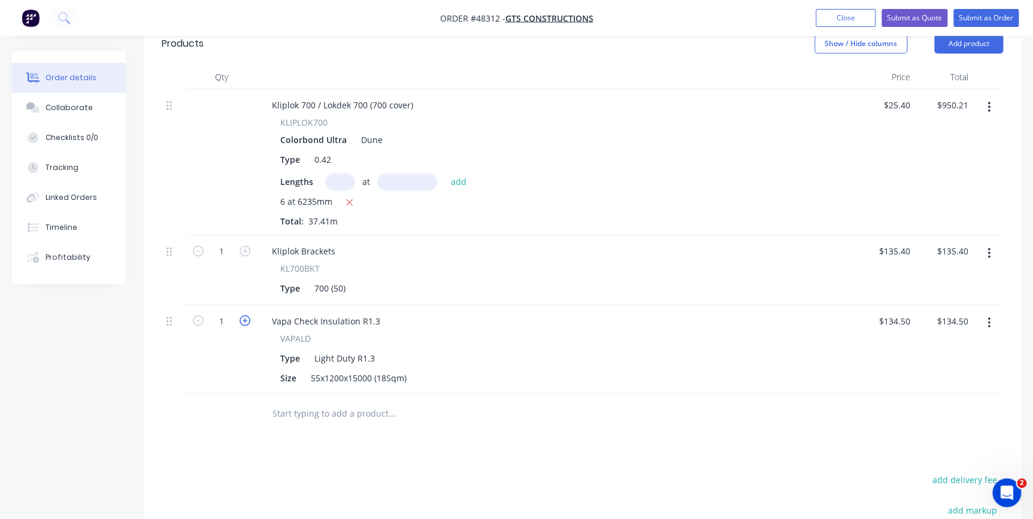
drag, startPoint x: 245, startPoint y: 301, endPoint x: 757, endPoint y: 250, distance: 514.8
click at [247, 315] on icon "button" at bounding box center [245, 320] width 11 height 11
type input "2"
type input "$269.00"
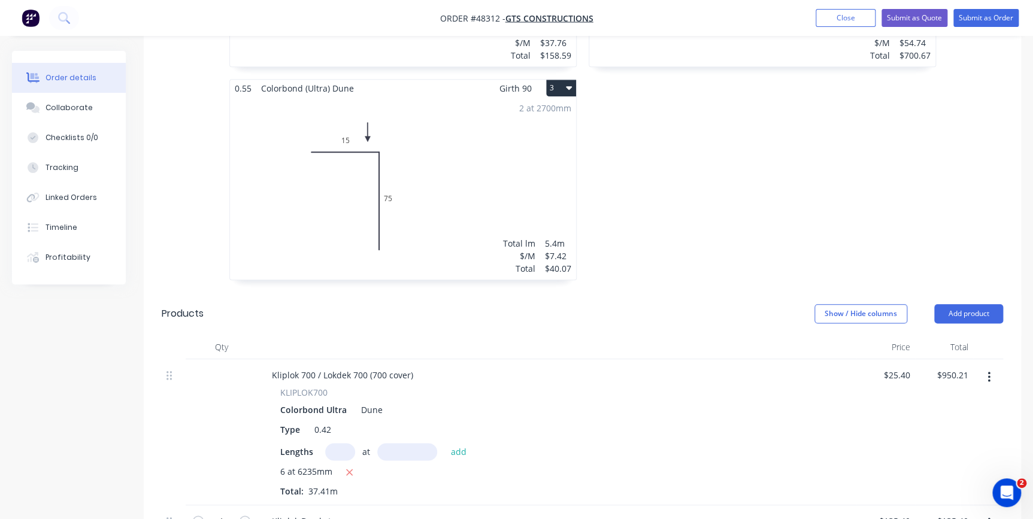
scroll to position [545, 0]
click at [951, 306] on button "Add product" at bounding box center [969, 315] width 69 height 19
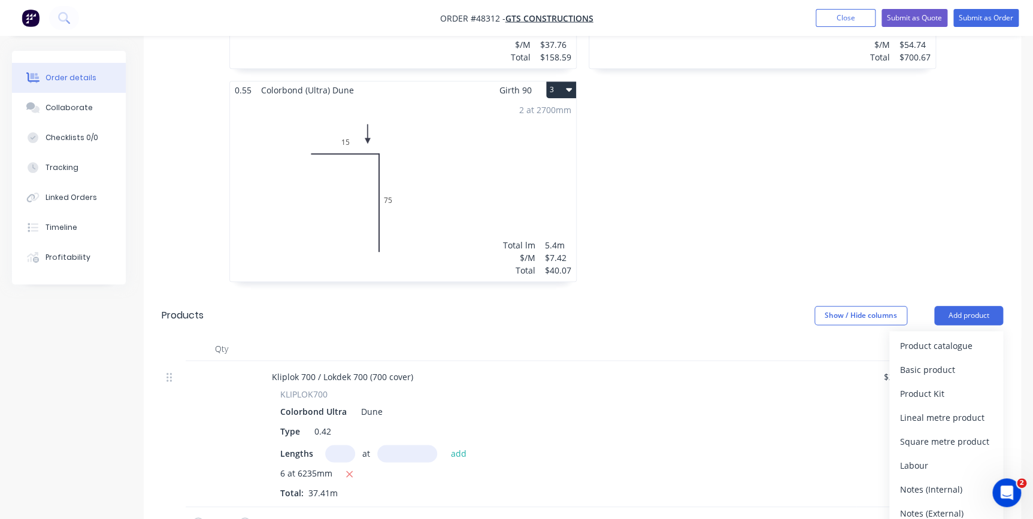
click at [962, 337] on div "Product catalogue" at bounding box center [946, 345] width 92 height 17
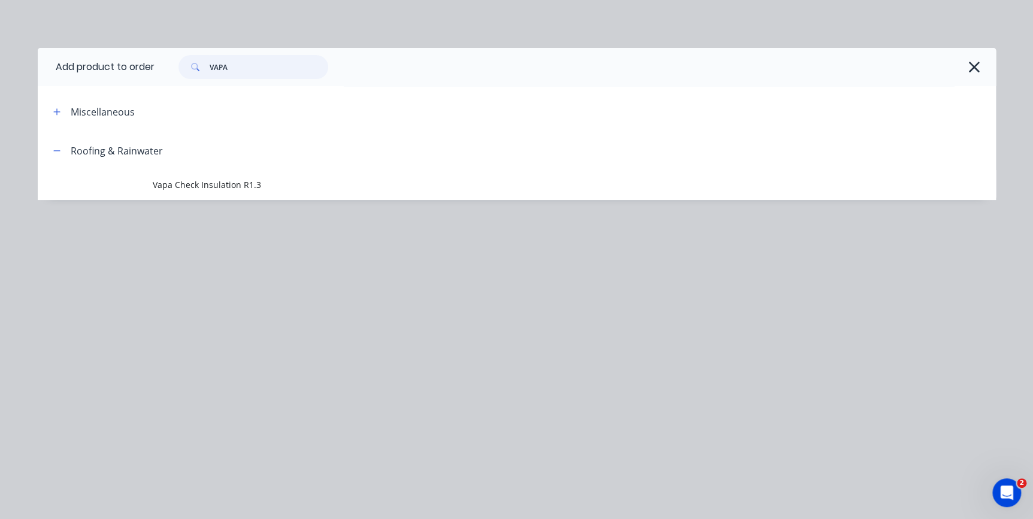
drag, startPoint x: 219, startPoint y: 61, endPoint x: 172, endPoint y: 41, distance: 51.3
click at [159, 52] on div "VAPA" at bounding box center [576, 67] width 842 height 38
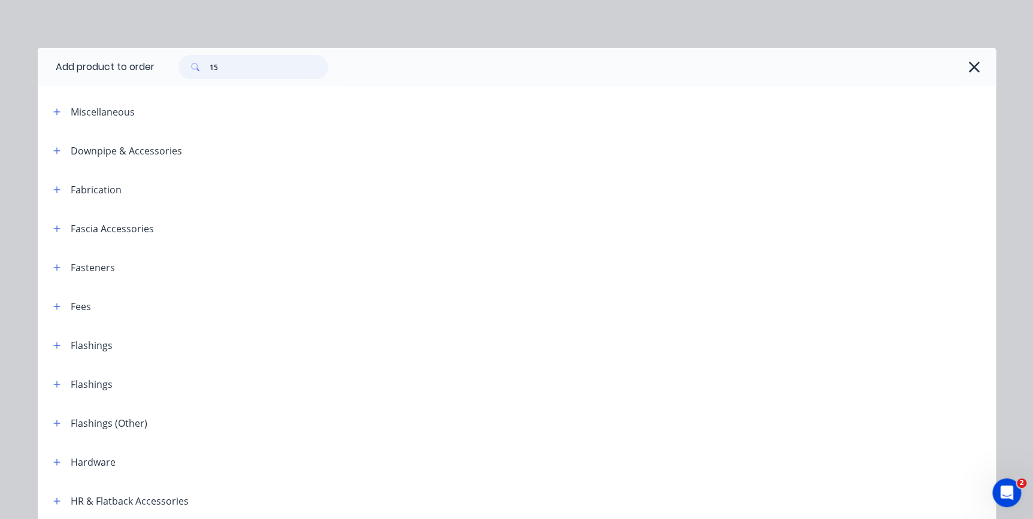
type input "1"
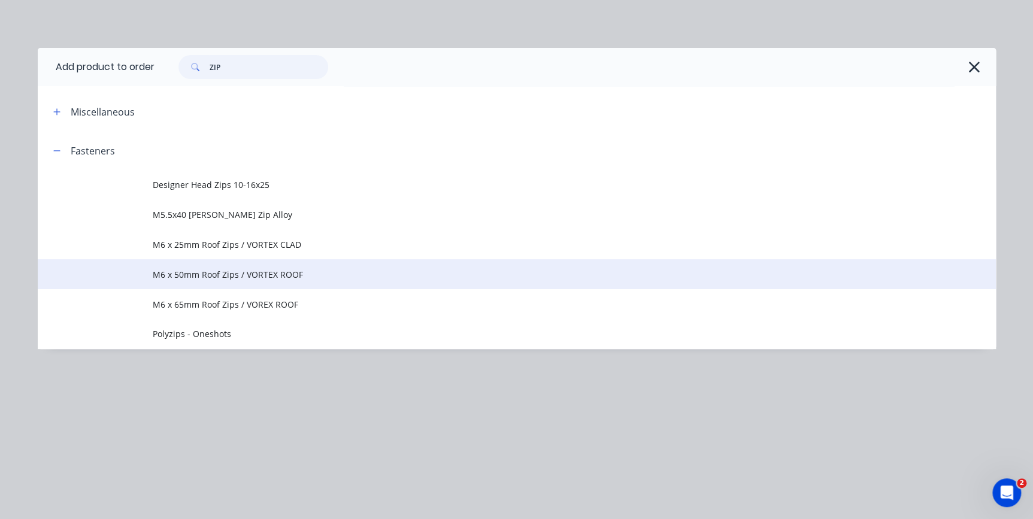
type input "ZIP"
click at [206, 277] on span "M6 x 50mm Roof Zips / VORTEX ROOF" at bounding box center [490, 274] width 675 height 13
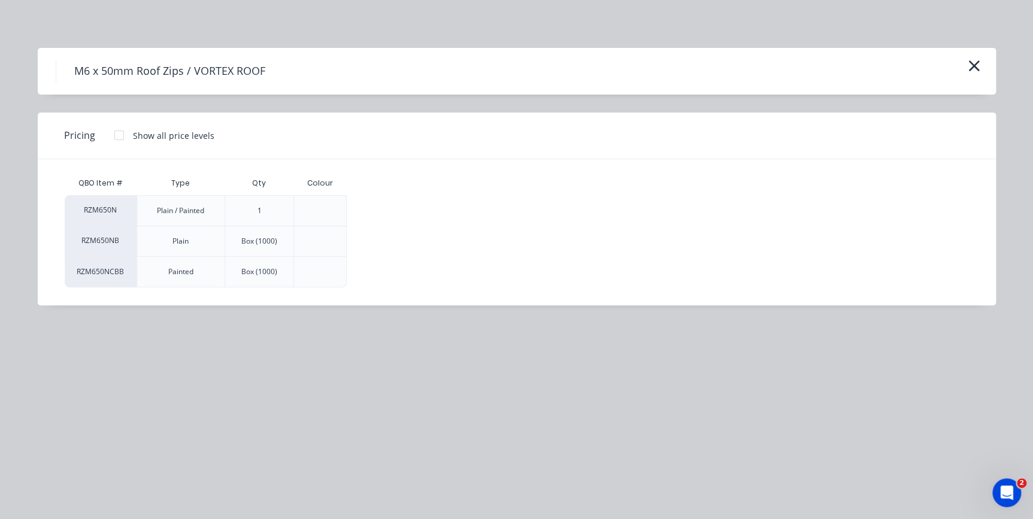
click at [120, 137] on div at bounding box center [119, 135] width 24 height 24
click at [376, 210] on div "$0.25" at bounding box center [387, 211] width 80 height 30
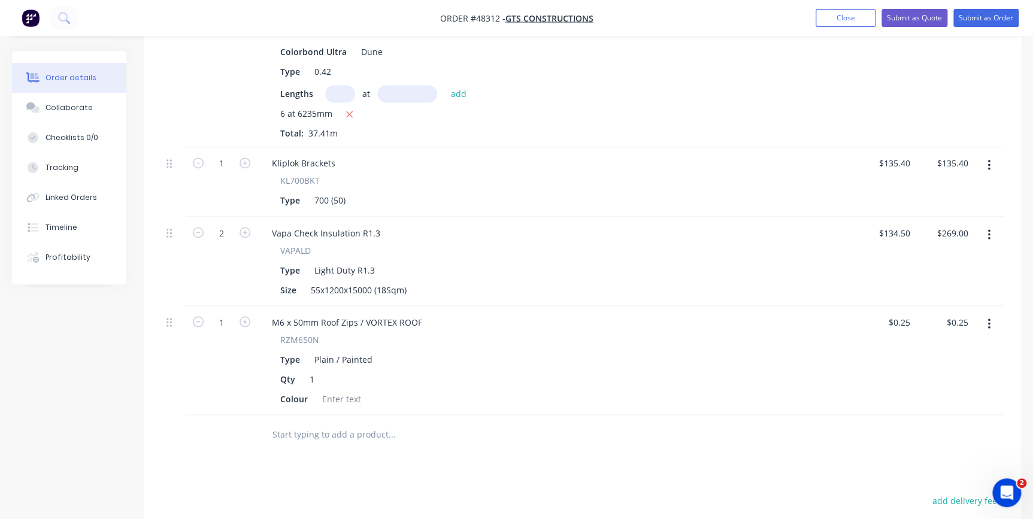
scroll to position [980, 0]
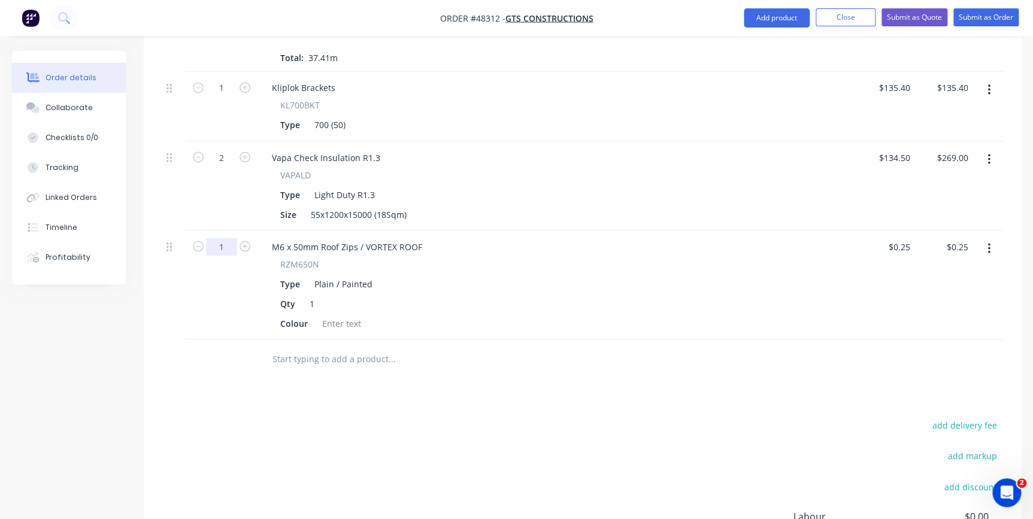
click at [225, 238] on input "1" at bounding box center [221, 247] width 31 height 18
type input "150"
type input "$37.50"
click at [335, 315] on div at bounding box center [342, 323] width 49 height 17
click at [333, 315] on div at bounding box center [342, 323] width 49 height 17
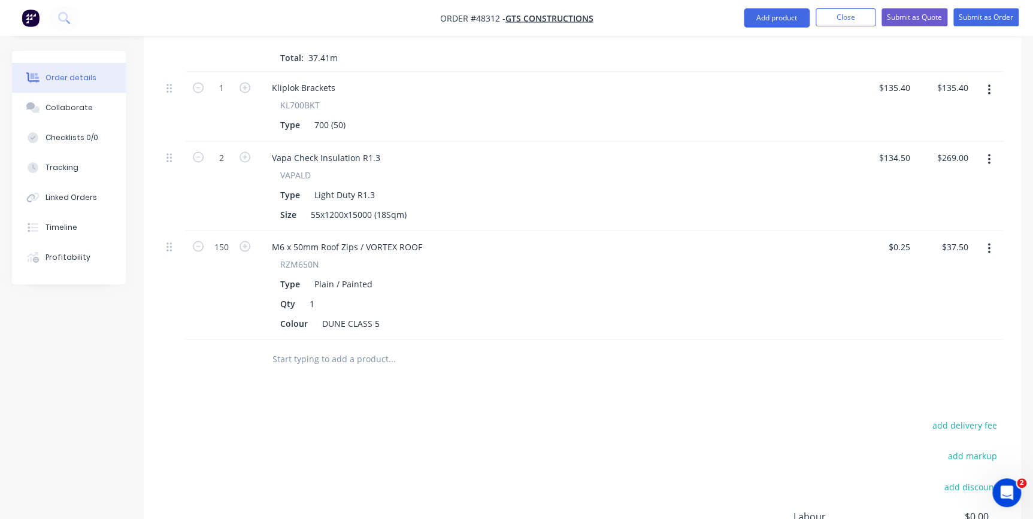
click at [318, 348] on input "text" at bounding box center [392, 359] width 240 height 24
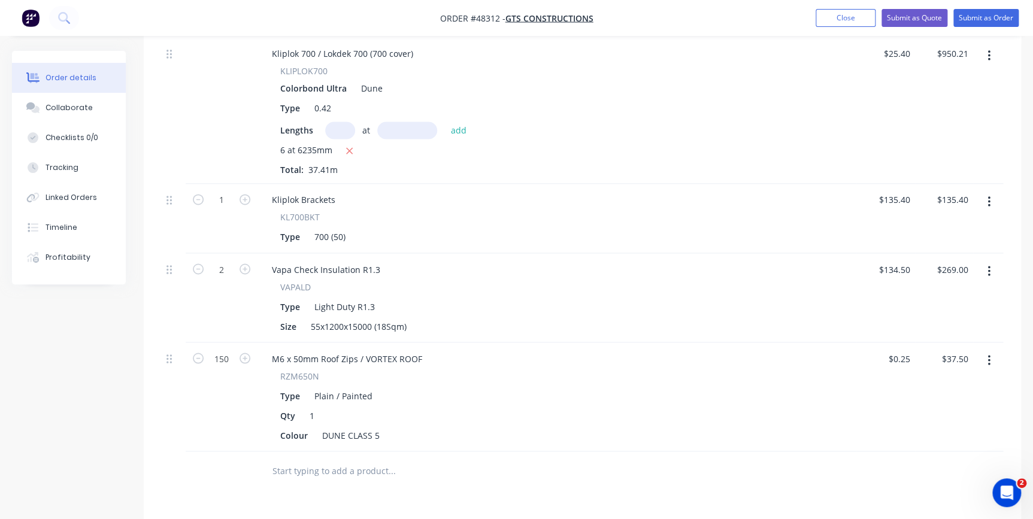
scroll to position [762, 0]
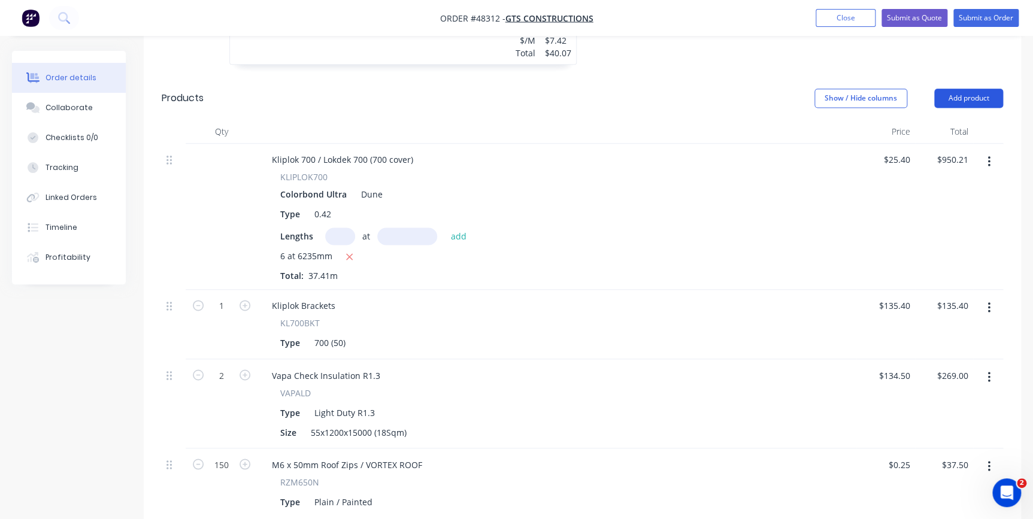
click at [950, 89] on button "Add product" at bounding box center [969, 98] width 69 height 19
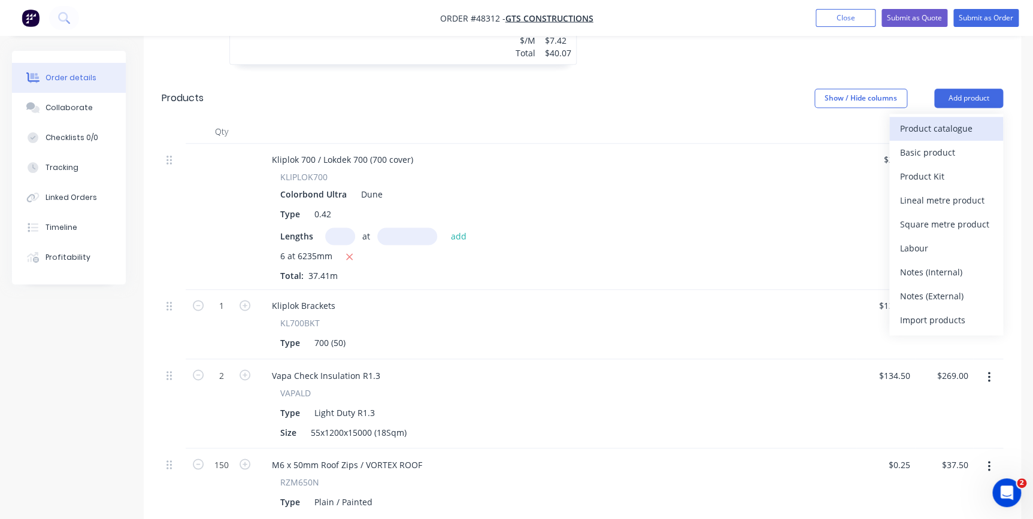
click at [947, 120] on div "Product catalogue" at bounding box center [946, 128] width 92 height 17
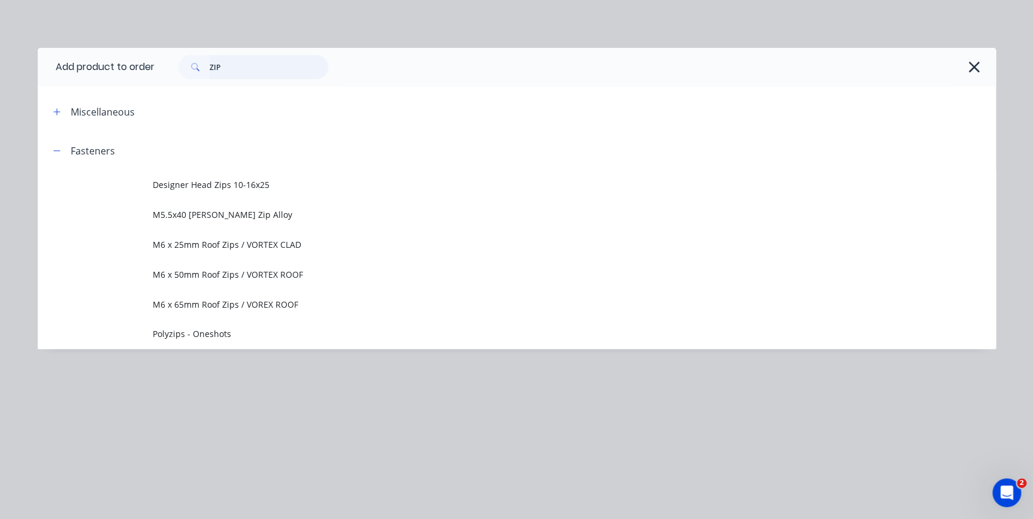
drag, startPoint x: 279, startPoint y: 67, endPoint x: 113, endPoint y: 39, distance: 167.6
click at [110, 46] on div "Add product to order ZIP Miscellaneous Fasteners Designer Head Zips 10-16x25 M5…" at bounding box center [516, 259] width 1033 height 519
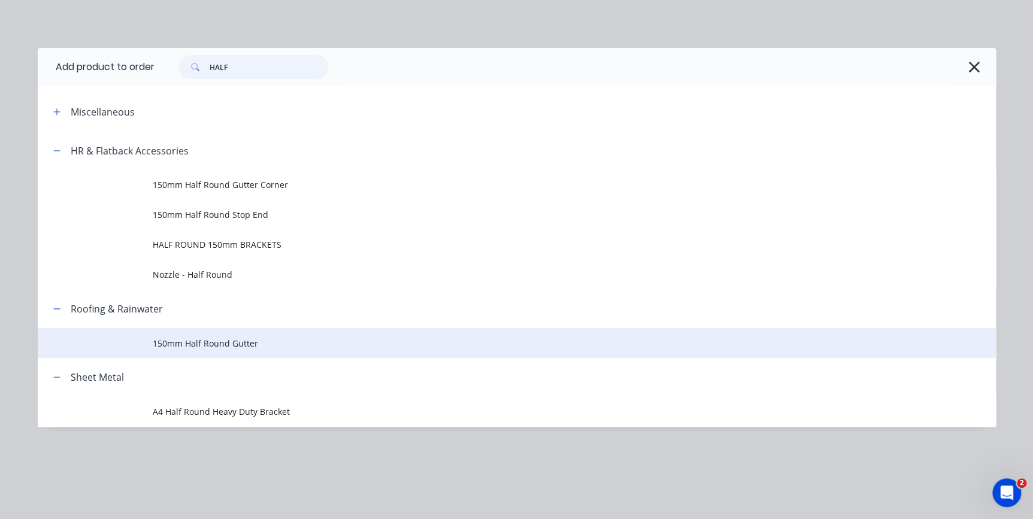
type input "HALF"
click at [211, 343] on span "150mm Half Round Gutter" at bounding box center [490, 343] width 675 height 13
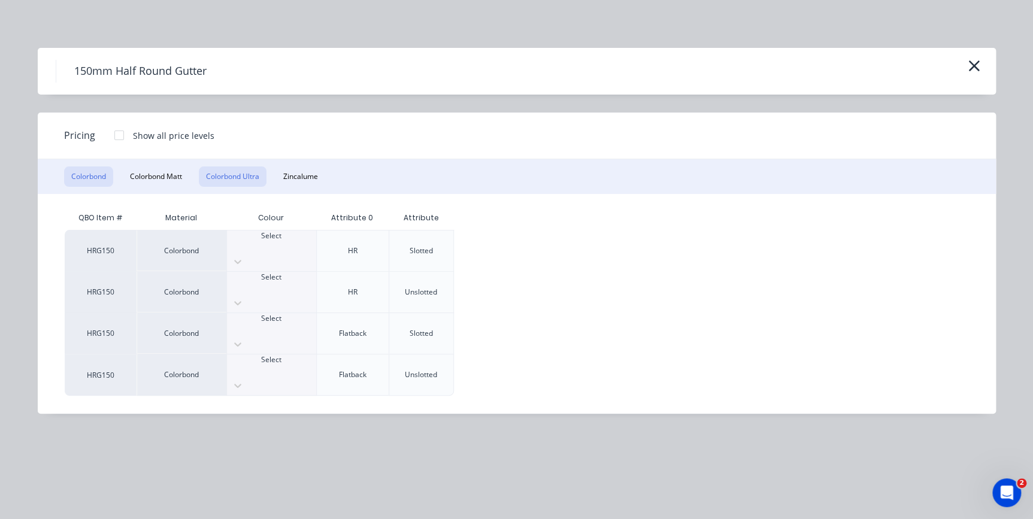
click at [243, 183] on button "Colorbond Ultra" at bounding box center [233, 177] width 68 height 20
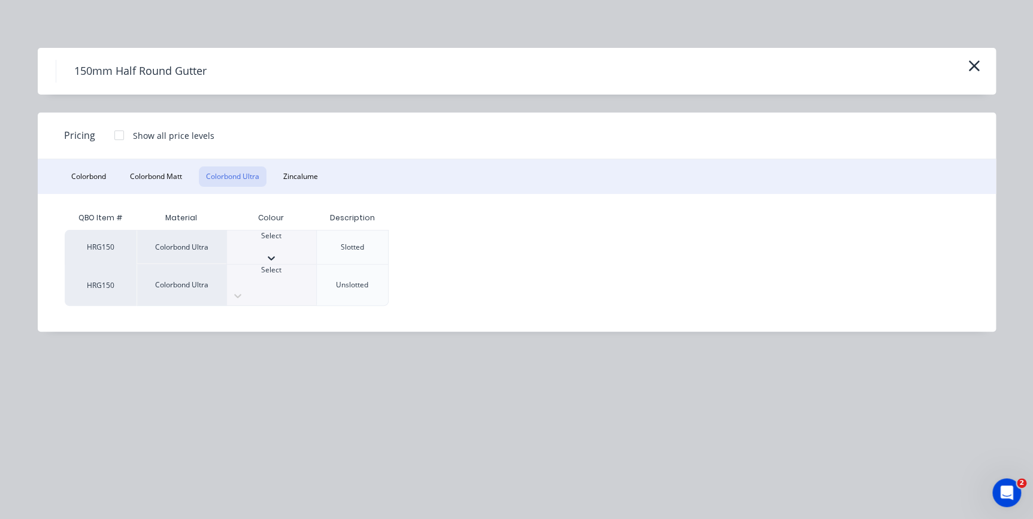
click at [276, 237] on div "Select" at bounding box center [271, 248] width 89 height 34
drag, startPoint x: 259, startPoint y: 272, endPoint x: 222, endPoint y: 180, distance: 98.9
click at [114, 137] on div at bounding box center [119, 135] width 24 height 24
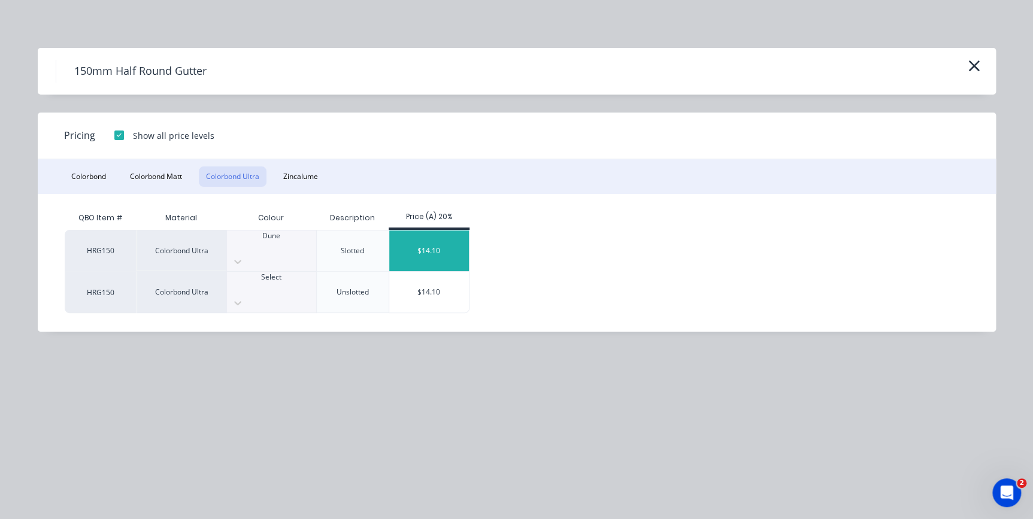
click at [410, 246] on div "$14.10" at bounding box center [429, 251] width 80 height 41
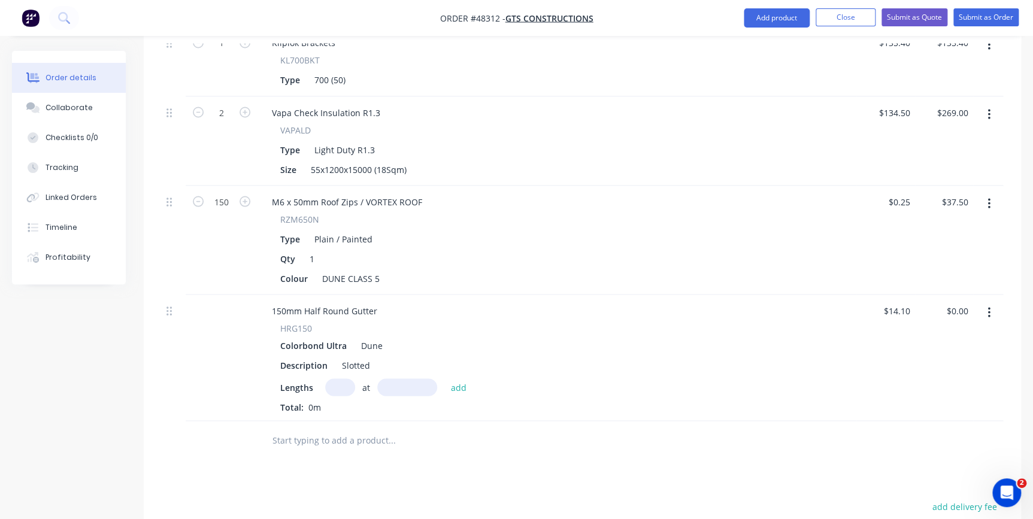
scroll to position [1144, 0]
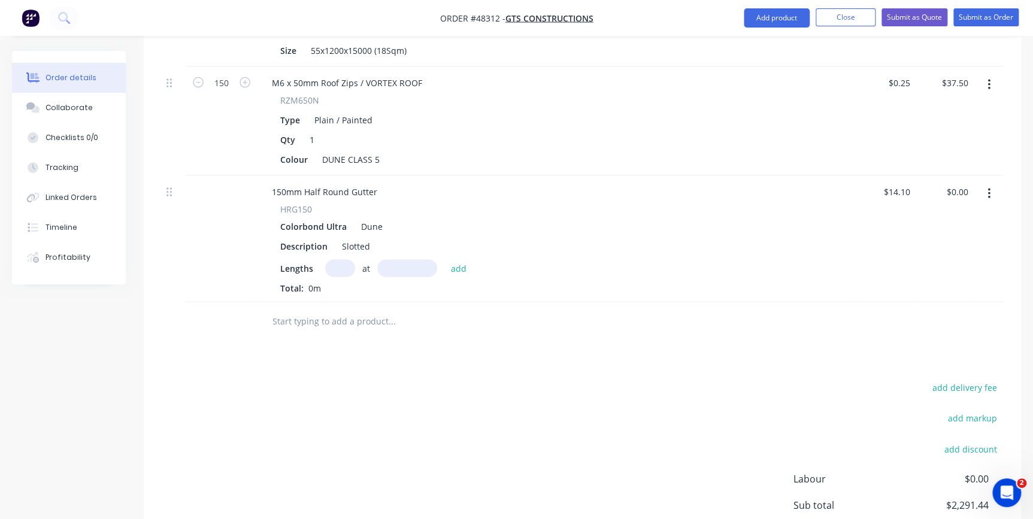
click at [337, 260] on input "text" at bounding box center [340, 268] width 30 height 17
type input "1"
type input "6000"
click at [445, 260] on button "add" at bounding box center [459, 268] width 28 height 16
type input "$84.60"
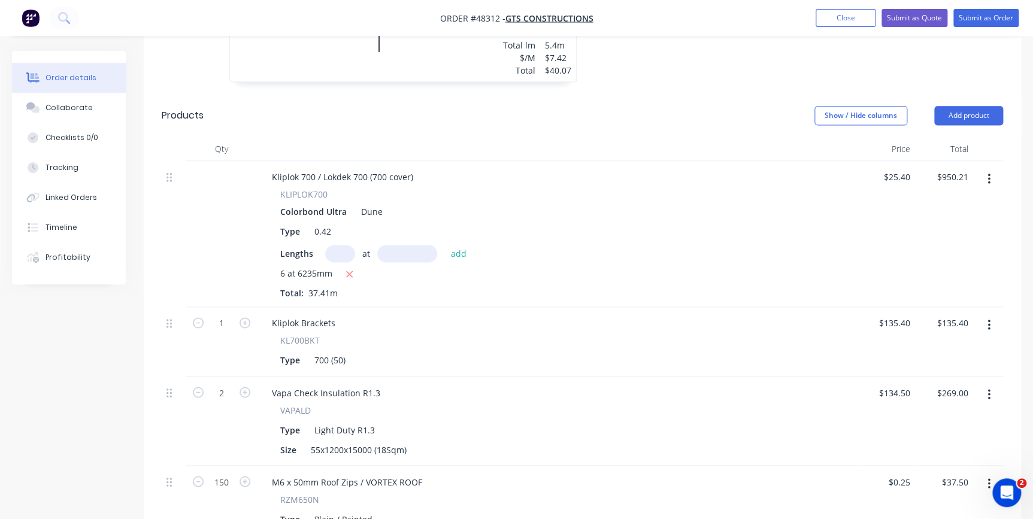
scroll to position [653, 0]
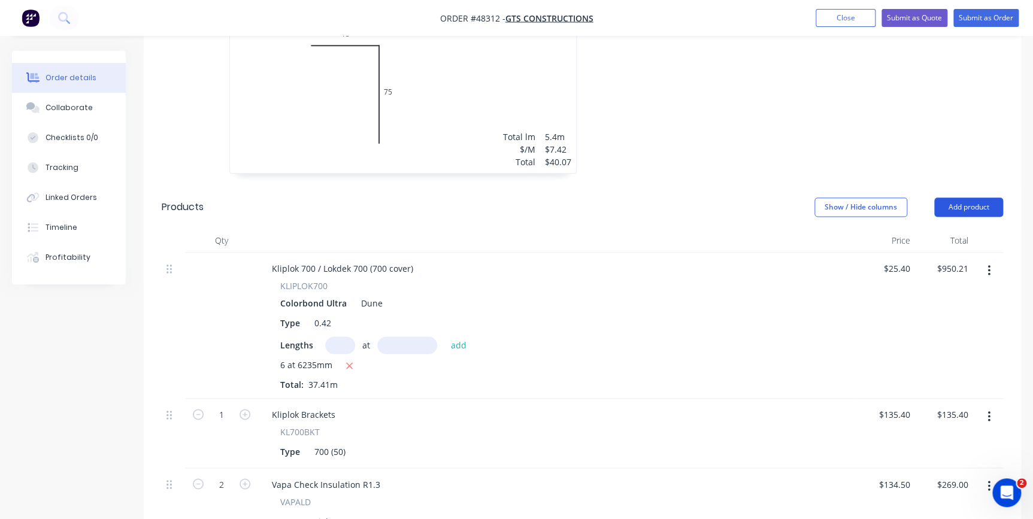
click at [946, 198] on button "Add product" at bounding box center [969, 207] width 69 height 19
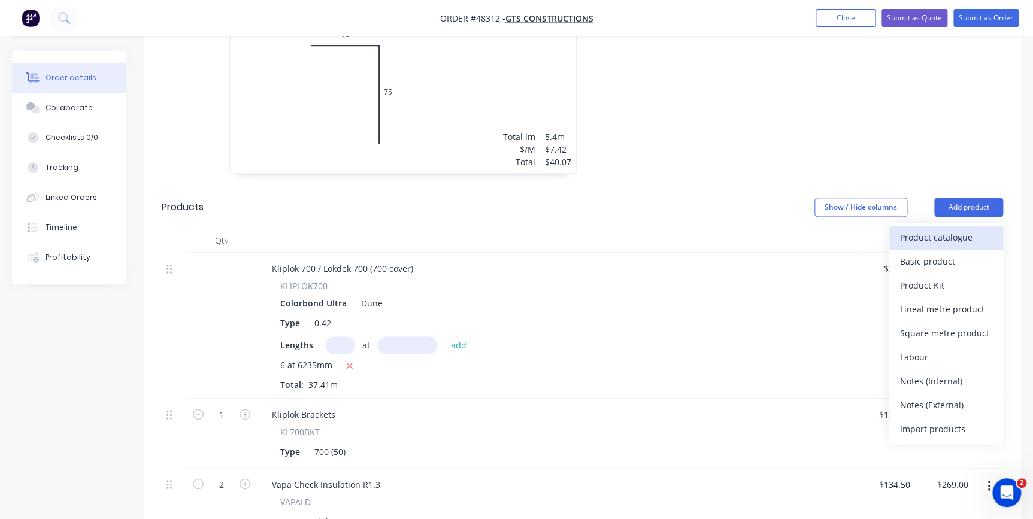
click at [939, 229] on div "Product catalogue" at bounding box center [946, 237] width 92 height 17
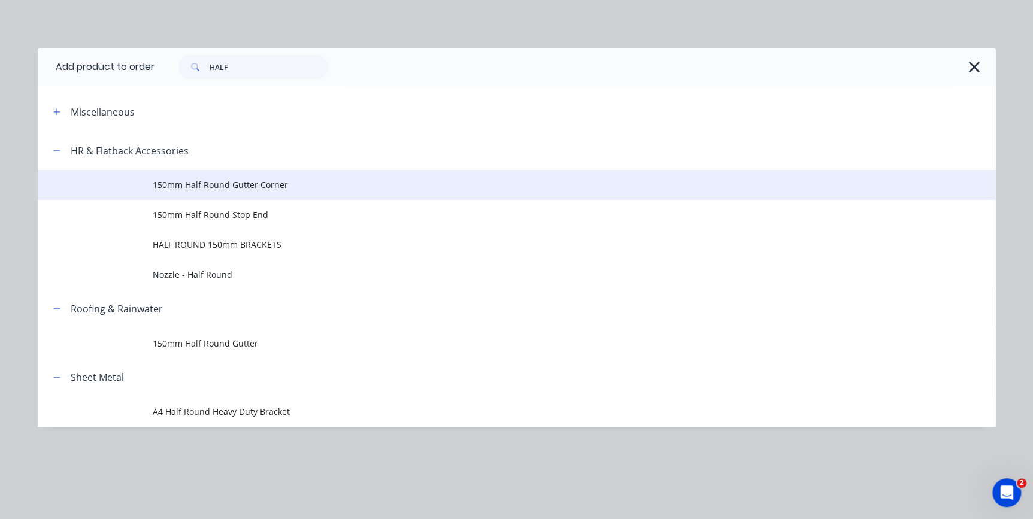
click at [208, 185] on span "150mm Half Round Gutter Corner" at bounding box center [490, 185] width 675 height 13
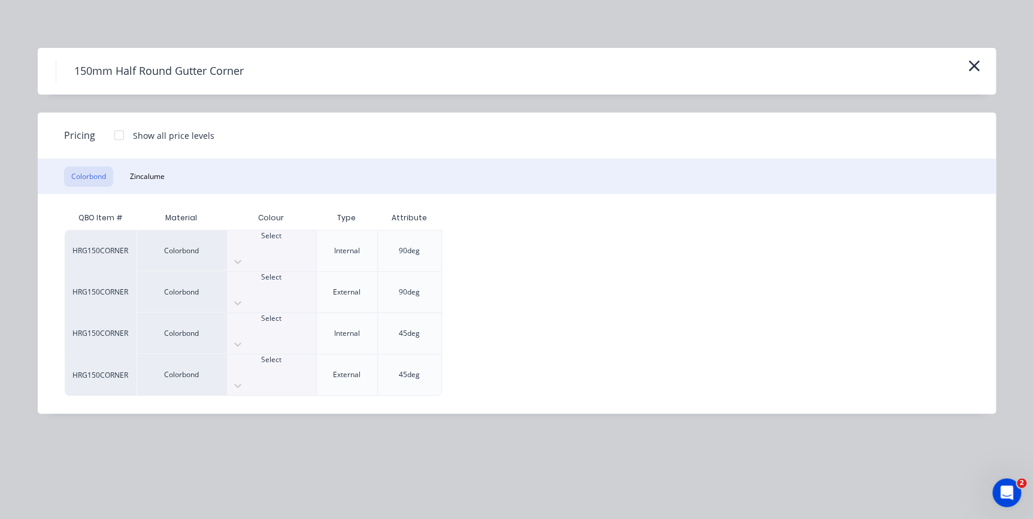
click at [246, 244] on div at bounding box center [271, 246] width 89 height 11
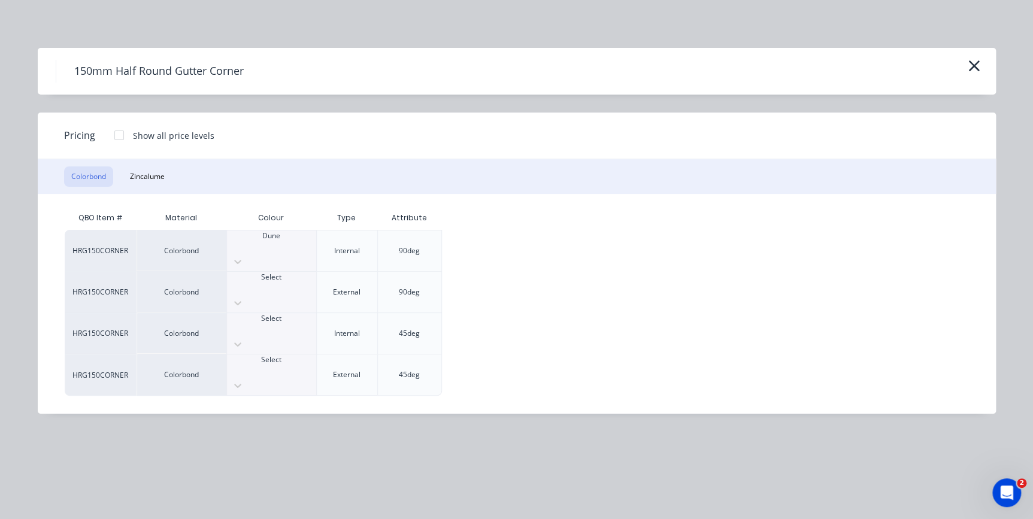
click at [122, 137] on div at bounding box center [119, 135] width 24 height 24
click at [467, 246] on div "$20.45" at bounding box center [483, 251] width 80 height 41
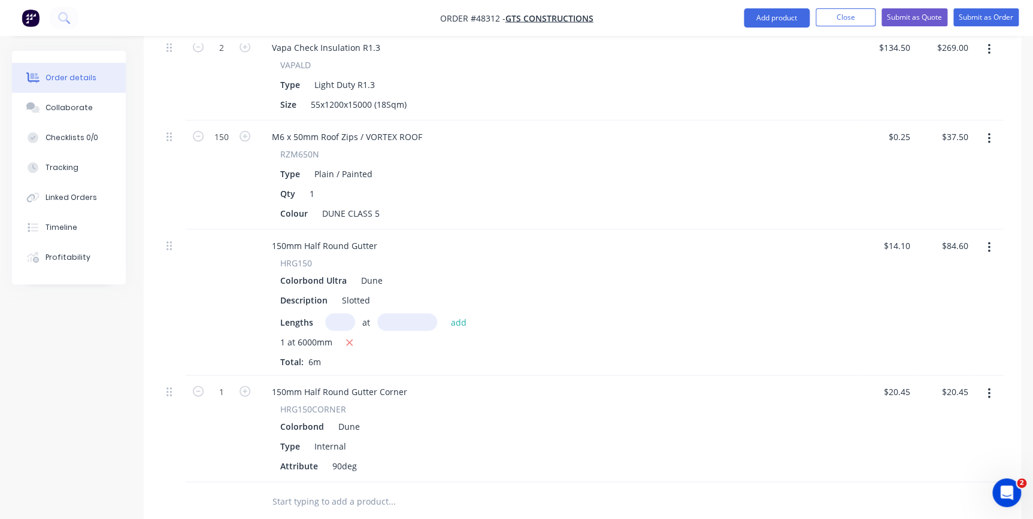
scroll to position [1198, 0]
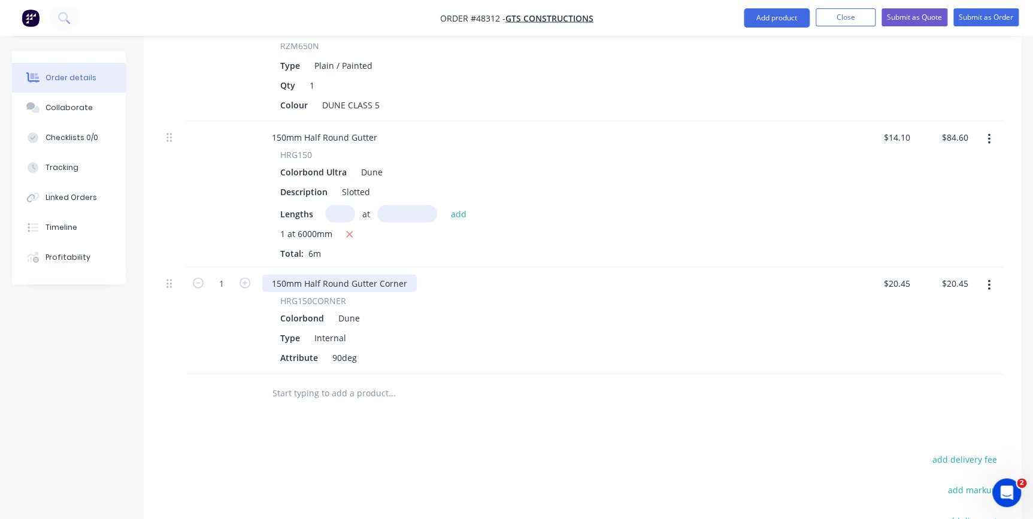
click at [404, 275] on div "150mm Half Round Gutter Corner" at bounding box center [339, 283] width 155 height 17
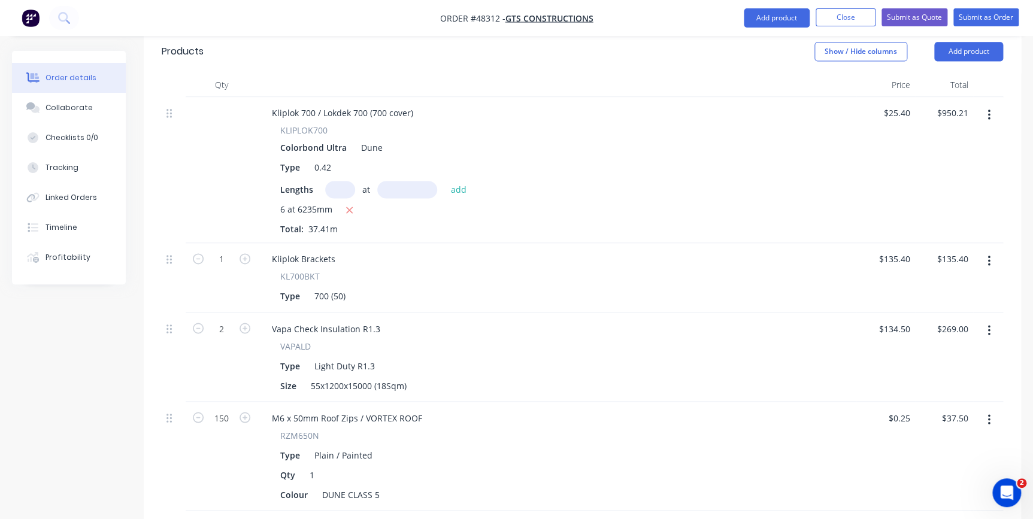
scroll to position [708, 0]
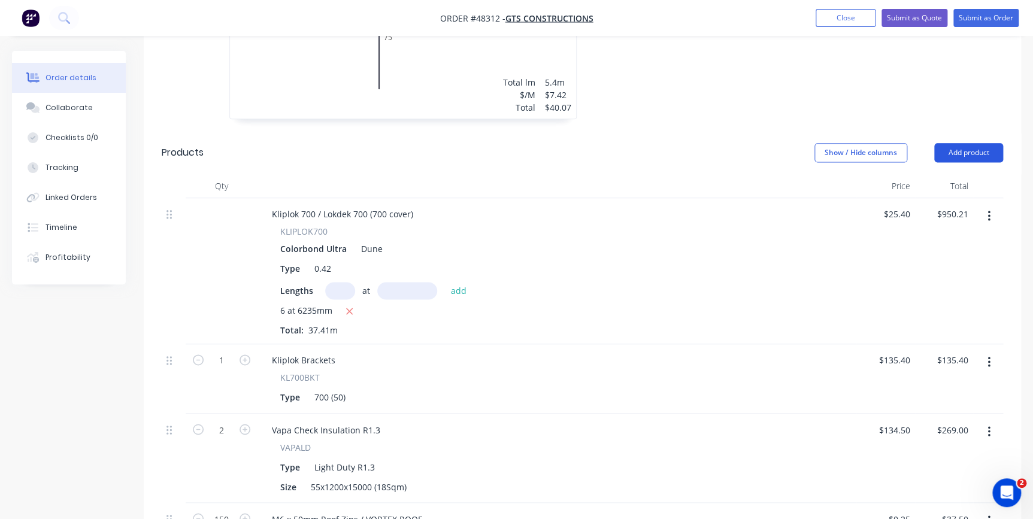
click at [954, 143] on button "Add product" at bounding box center [969, 152] width 69 height 19
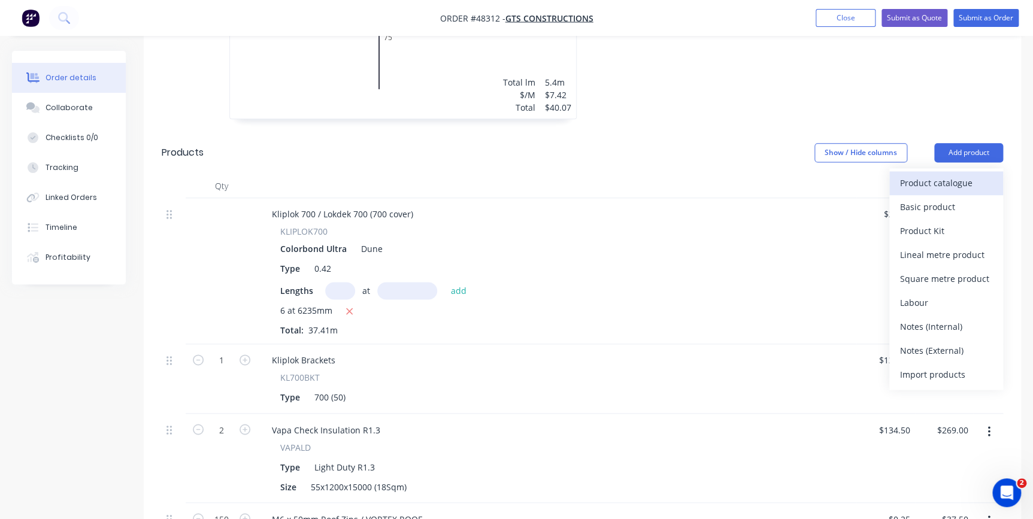
click at [935, 174] on div "Product catalogue" at bounding box center [946, 182] width 92 height 17
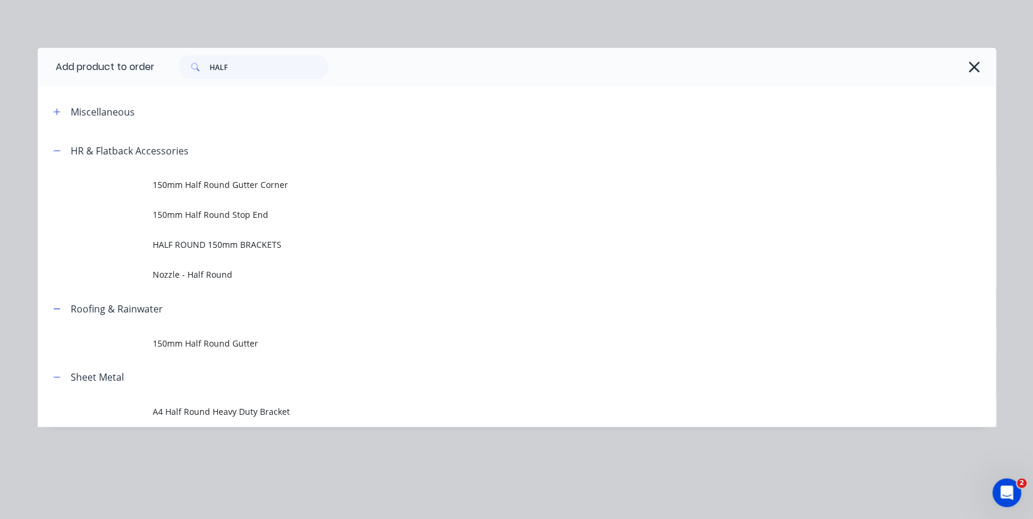
drag, startPoint x: 234, startPoint y: 419, endPoint x: 237, endPoint y: 412, distance: 8.6
click at [235, 416] on td "A4 Half Round Heavy Duty Bracket" at bounding box center [575, 412] width 844 height 30
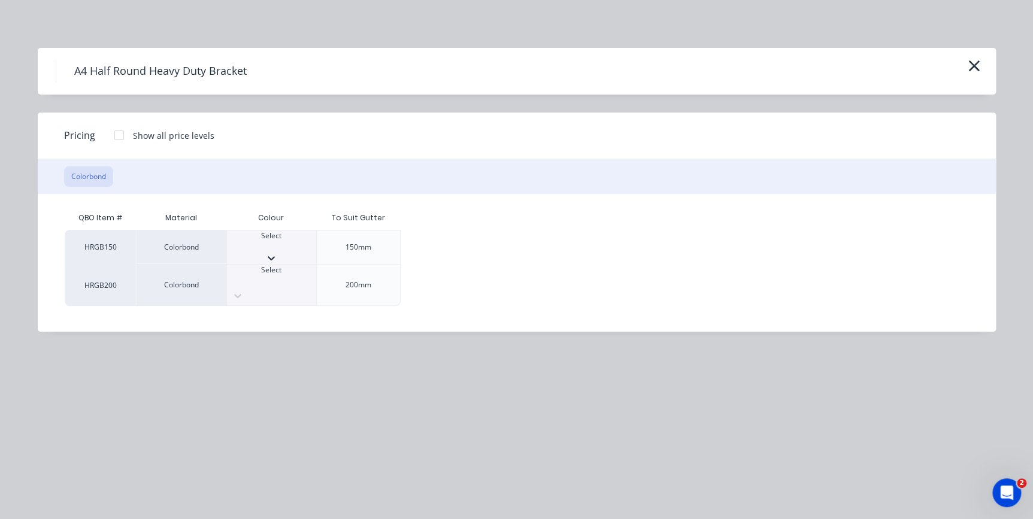
click at [258, 247] on div at bounding box center [271, 246] width 89 height 11
click at [120, 138] on div at bounding box center [119, 135] width 24 height 24
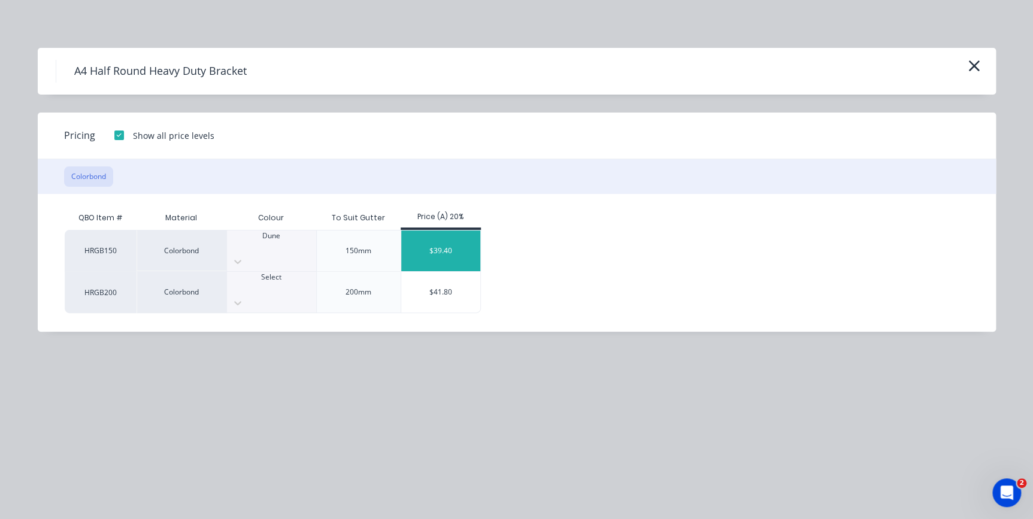
click at [452, 245] on div "$39.40" at bounding box center [441, 251] width 80 height 41
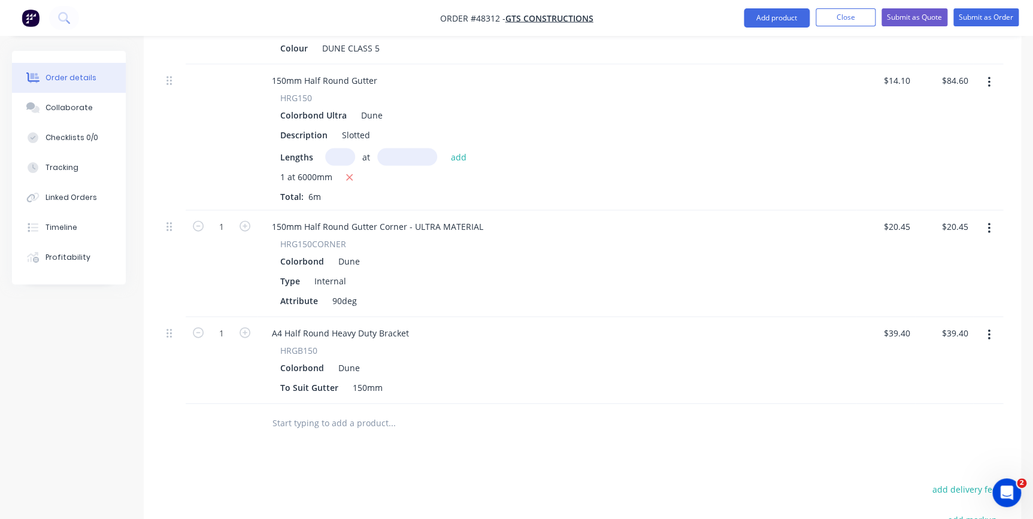
scroll to position [1361, 0]
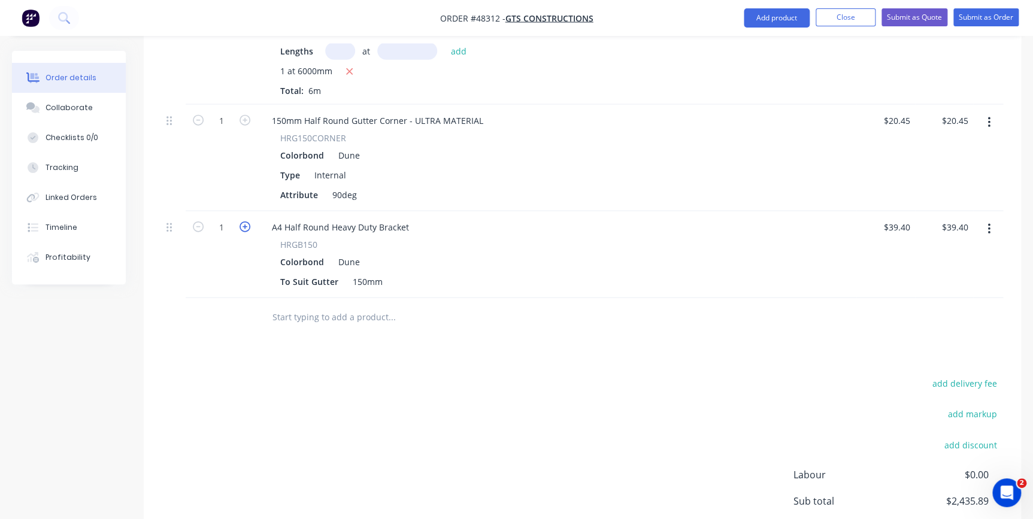
click at [241, 222] on icon "button" at bounding box center [245, 227] width 11 height 11
type input "2"
type input "$78.80"
click at [241, 222] on icon "button" at bounding box center [245, 227] width 11 height 11
type input "3"
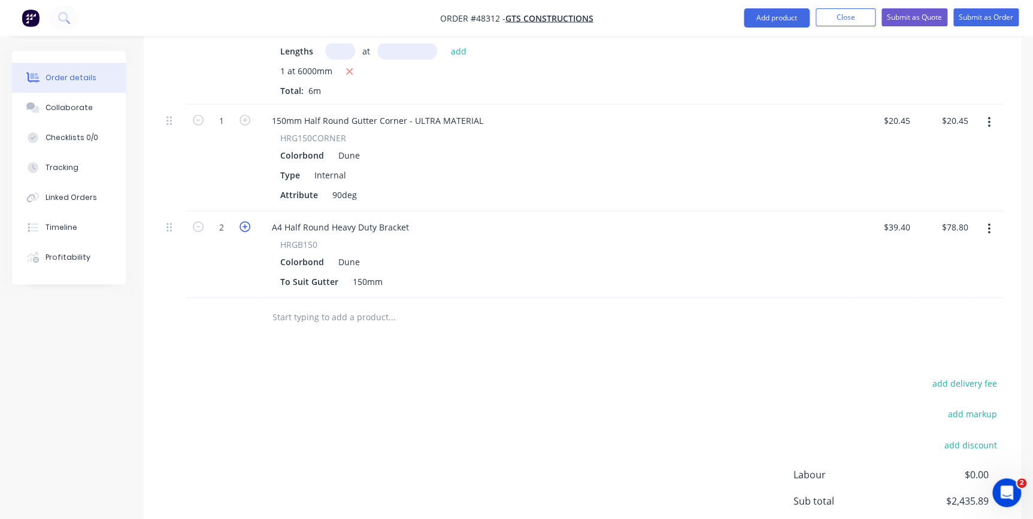
type input "$118.20"
click at [241, 222] on icon "button" at bounding box center [245, 227] width 11 height 11
type input "4"
type input "$157.60"
click at [241, 222] on icon "button" at bounding box center [245, 227] width 11 height 11
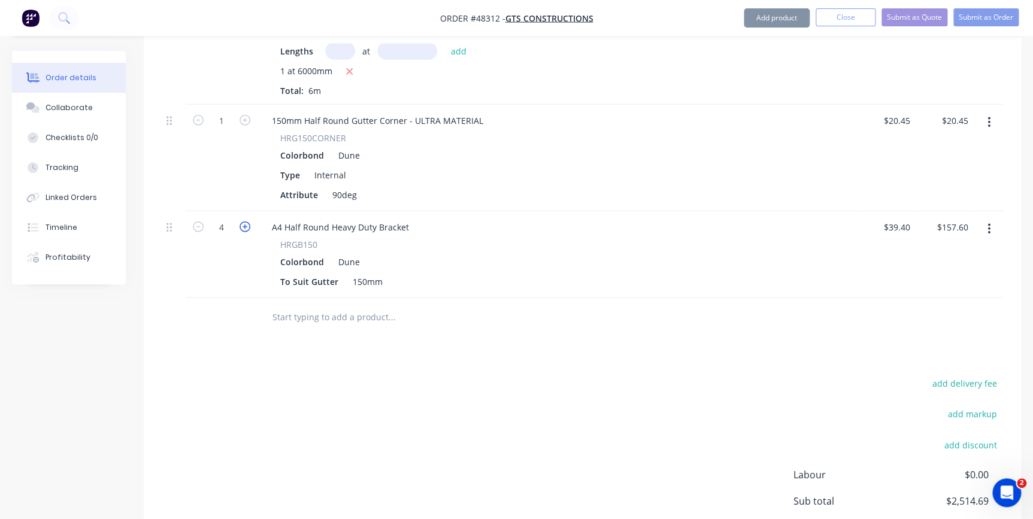
type input "5"
type input "$197.00"
click at [241, 222] on icon "button" at bounding box center [245, 227] width 11 height 11
type input "6"
type input "$236.40"
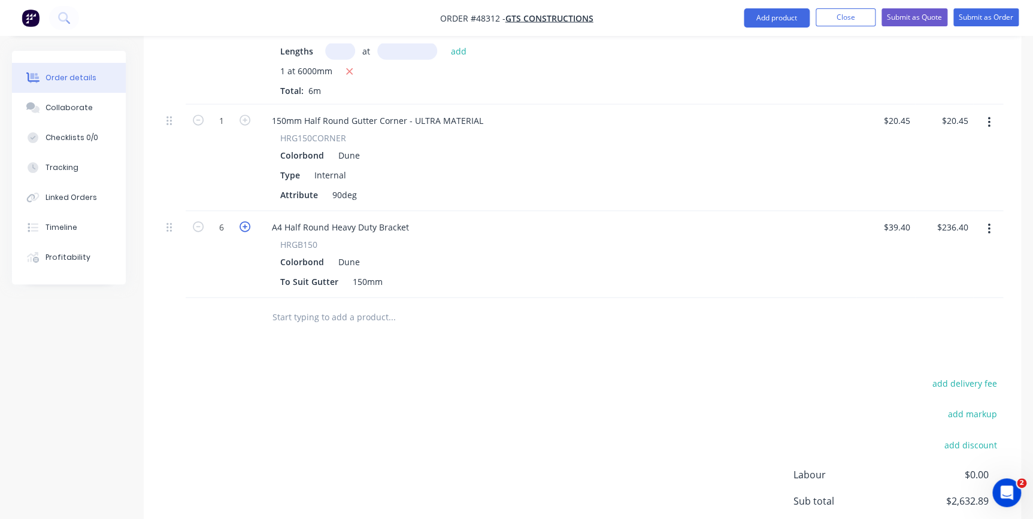
click at [241, 222] on icon "button" at bounding box center [245, 227] width 11 height 11
type input "7"
type input "$275.80"
click at [241, 222] on icon "button" at bounding box center [245, 227] width 11 height 11
type input "8"
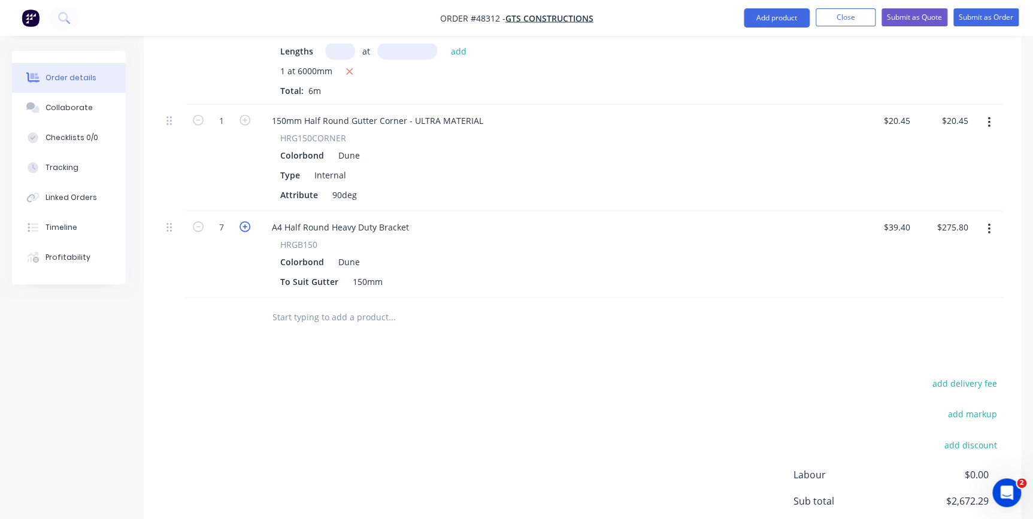
type input "$315.20"
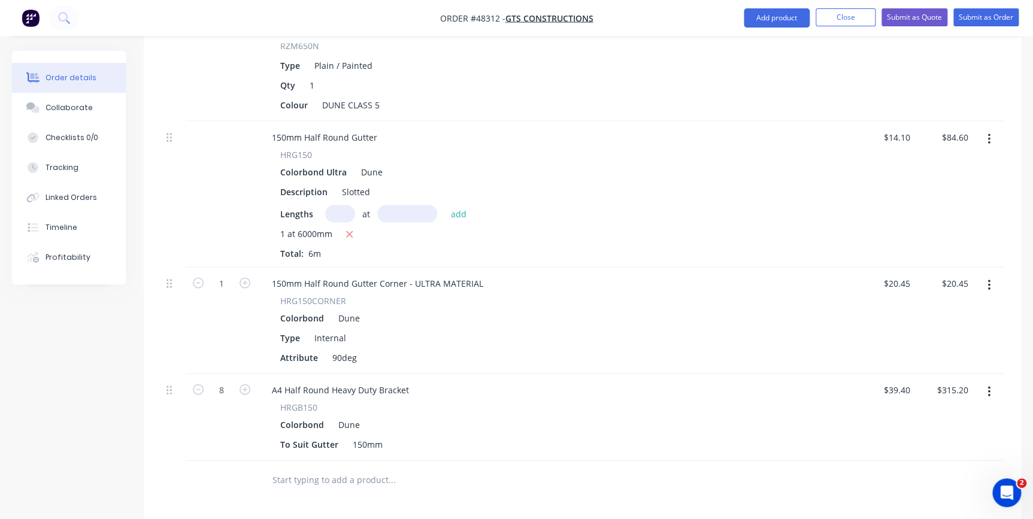
scroll to position [1035, 0]
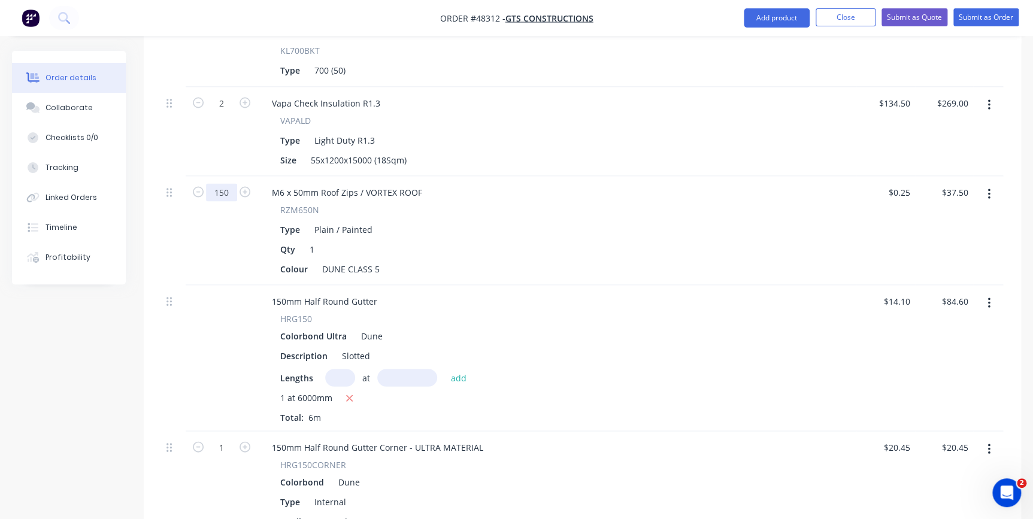
click at [233, 183] on input "150" at bounding box center [221, 192] width 31 height 18
type input "170"
type input "$42.50"
click at [472, 220] on div "Type Plain / Painted" at bounding box center [555, 228] width 558 height 17
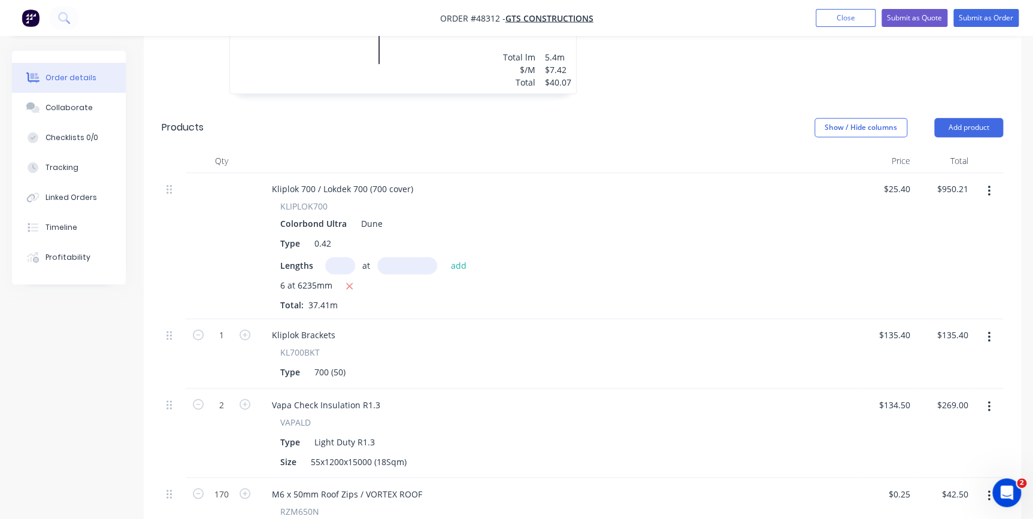
scroll to position [732, 0]
click at [948, 119] on button "Add product" at bounding box center [969, 128] width 69 height 19
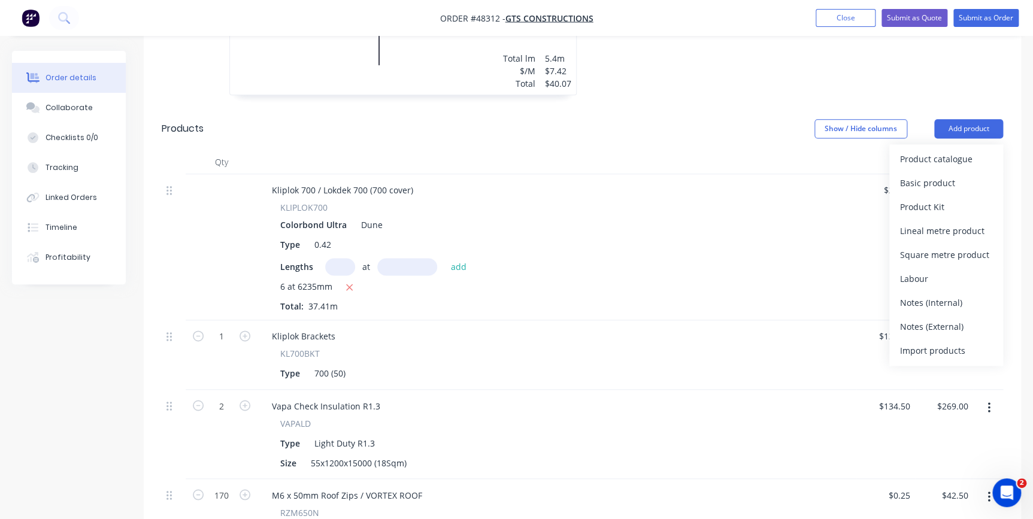
click at [945, 150] on div "Product catalogue" at bounding box center [946, 158] width 92 height 17
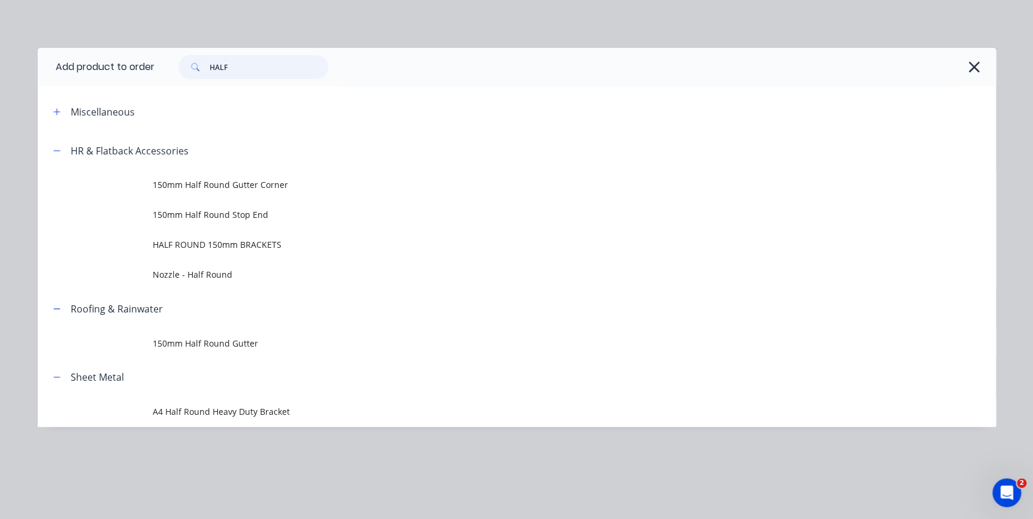
drag, startPoint x: 293, startPoint y: 62, endPoint x: 167, endPoint y: 38, distance: 128.2
click at [158, 63] on div "HALF" at bounding box center [570, 67] width 830 height 24
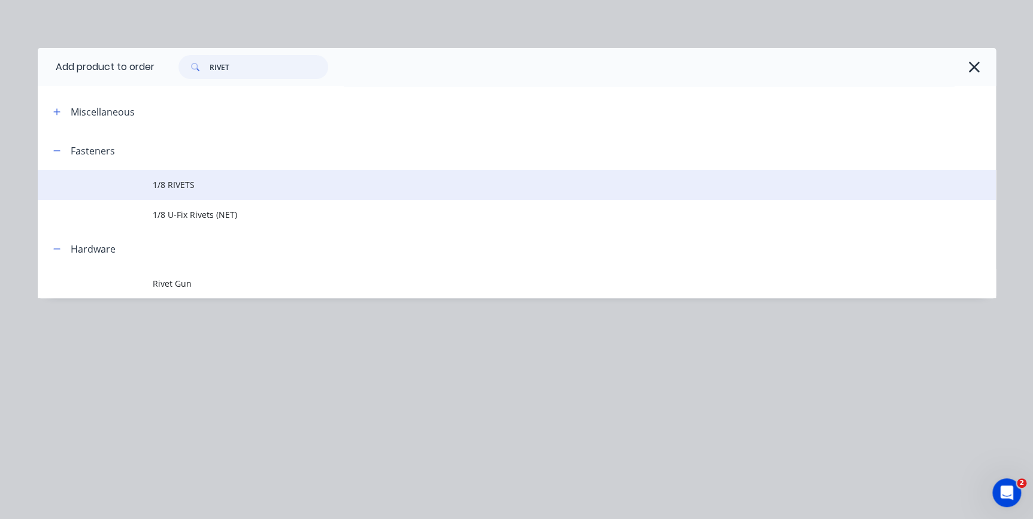
type input "RIVET"
drag, startPoint x: 194, startPoint y: 175, endPoint x: 234, endPoint y: 131, distance: 60.2
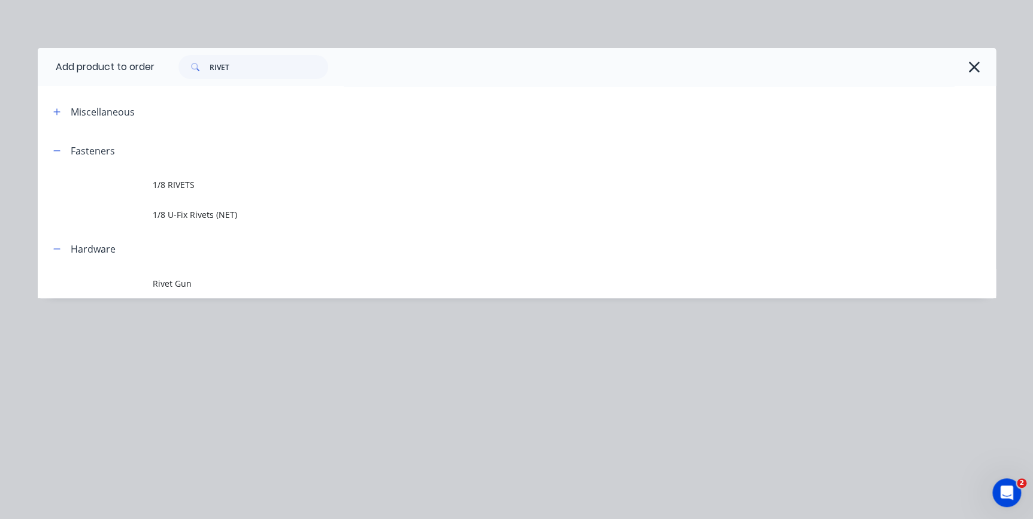
click at [194, 174] on td "1/8 RIVETS" at bounding box center [575, 185] width 844 height 30
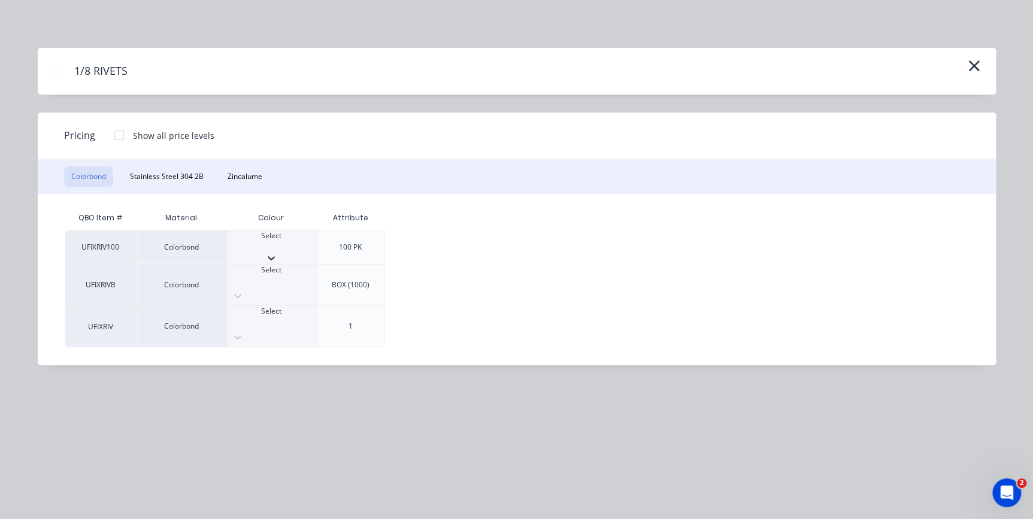
click at [261, 244] on div at bounding box center [271, 246] width 89 height 11
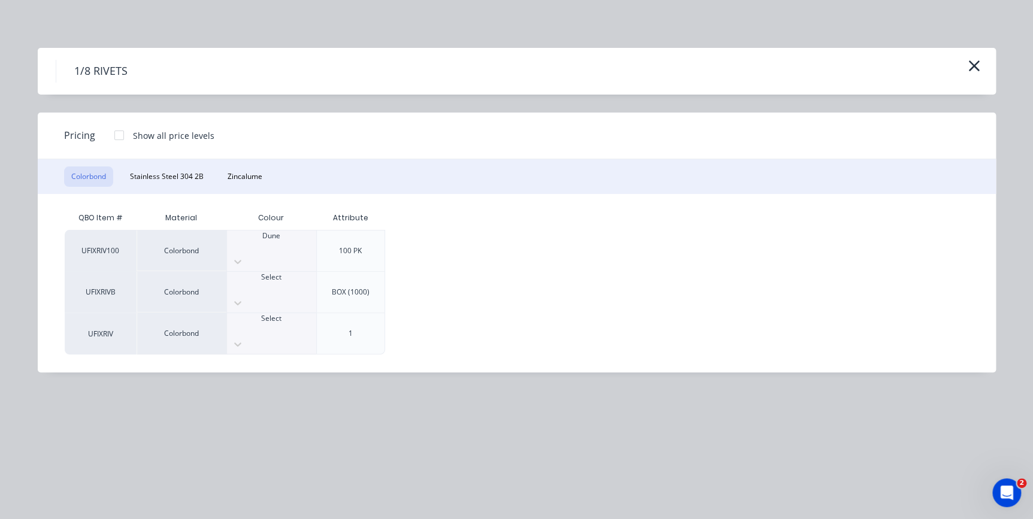
click at [110, 130] on div at bounding box center [119, 135] width 24 height 24
click at [403, 246] on div "$5.95" at bounding box center [426, 251] width 80 height 41
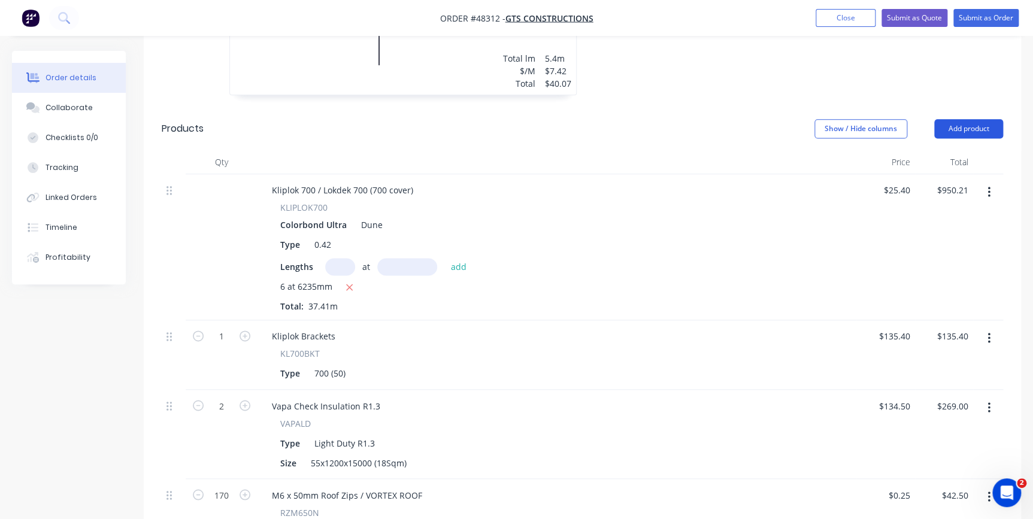
click at [989, 119] on button "Add product" at bounding box center [969, 128] width 69 height 19
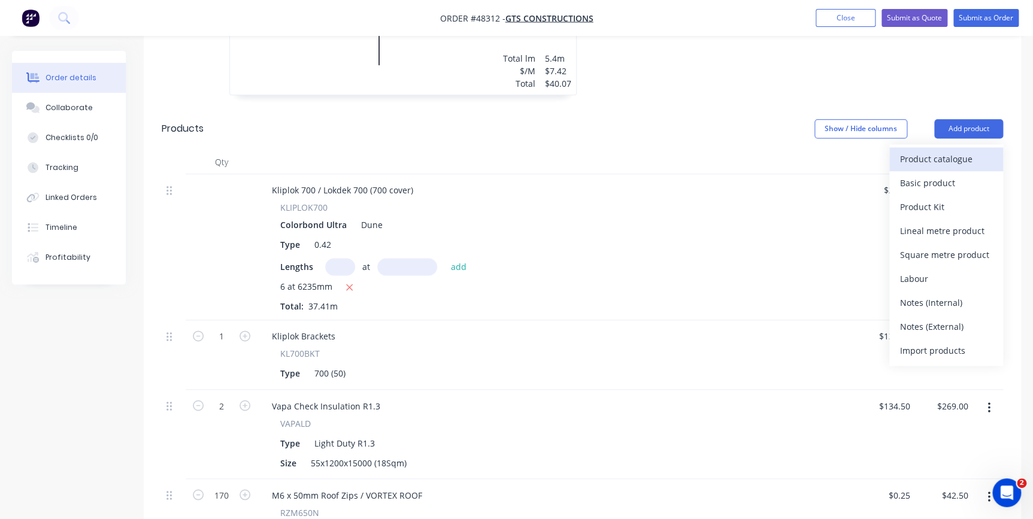
click at [969, 150] on div "Product catalogue" at bounding box center [946, 158] width 92 height 17
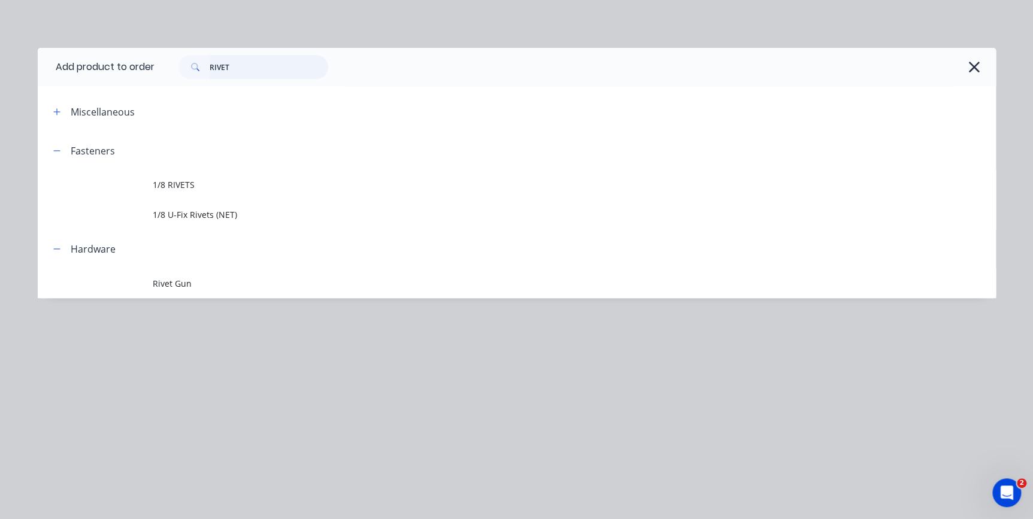
drag, startPoint x: 255, startPoint y: 68, endPoint x: 165, endPoint y: 46, distance: 92.6
click at [155, 52] on header "Add product to order RIVET" at bounding box center [517, 67] width 959 height 38
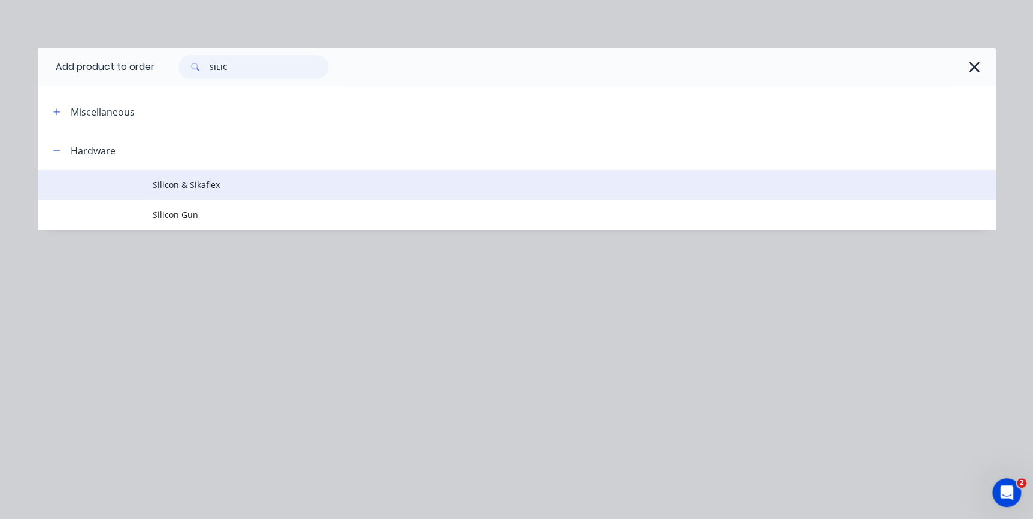
type input "SILIC"
click at [179, 185] on span "Silicon & Sikaflex" at bounding box center [490, 185] width 675 height 13
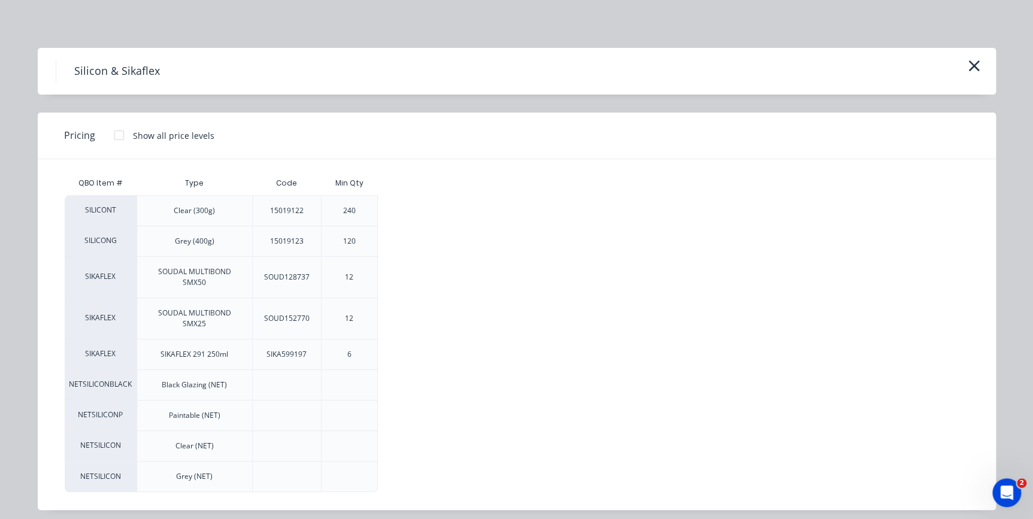
click at [114, 136] on div at bounding box center [119, 135] width 24 height 24
click at [416, 220] on div "$7.15" at bounding box center [419, 211] width 80 height 30
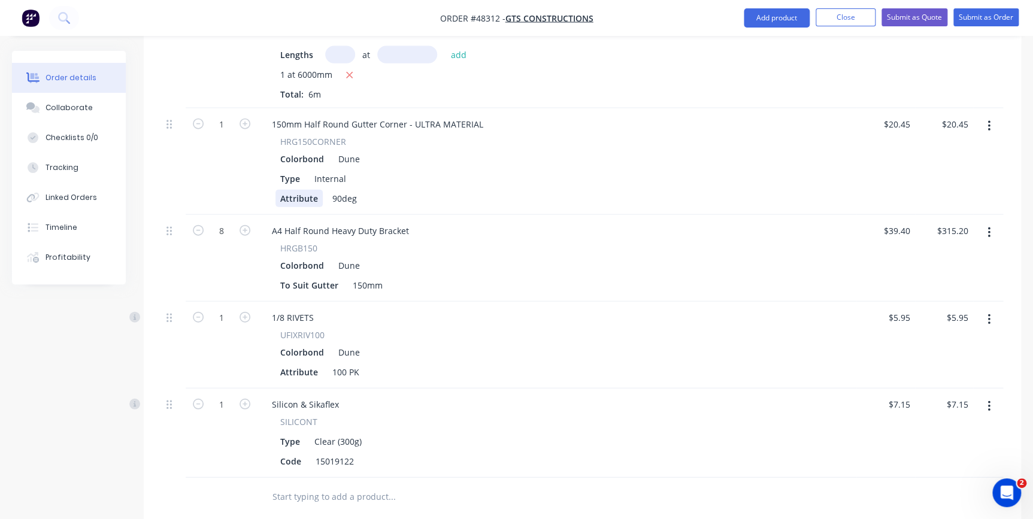
scroll to position [1440, 0]
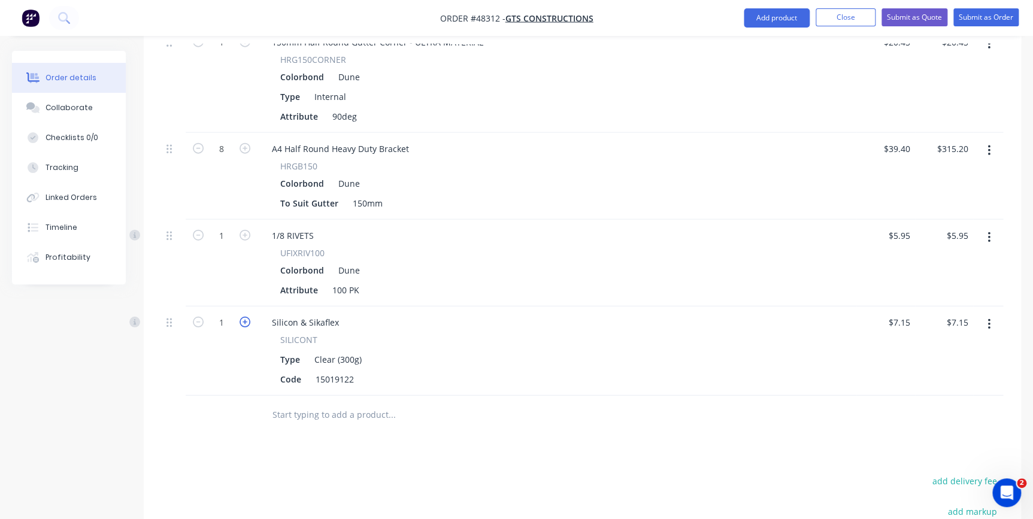
click at [245, 317] on icon "button" at bounding box center [245, 322] width 11 height 11
type input "2"
type input "$14.30"
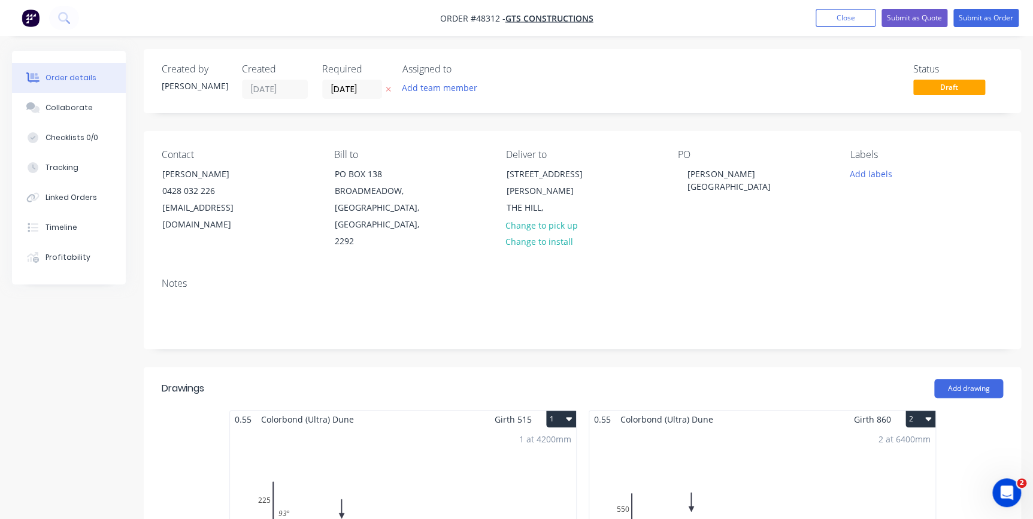
scroll to position [0, 0]
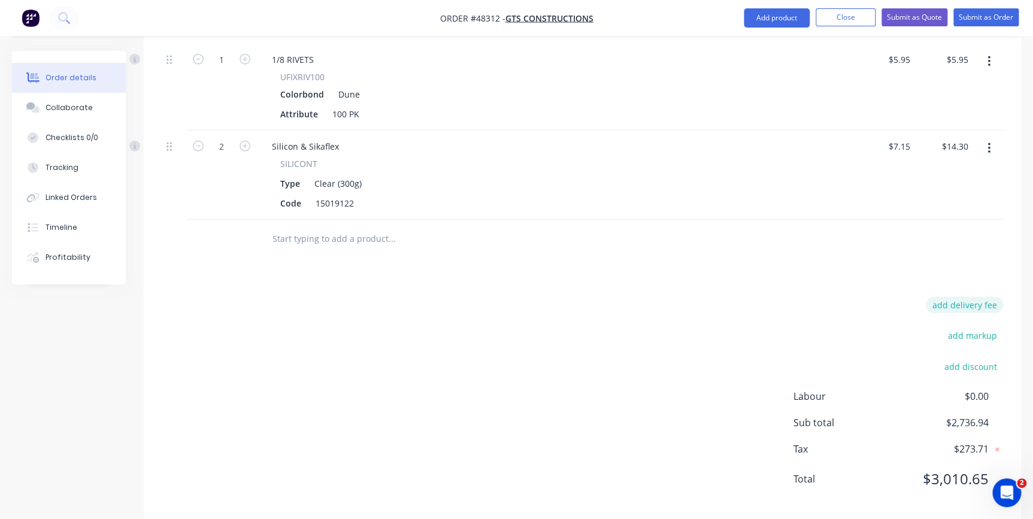
click at [954, 297] on button "add delivery fee" at bounding box center [964, 305] width 77 height 16
type input "90.00"
click input "submit" at bounding box center [0, 0] width 0 height 0
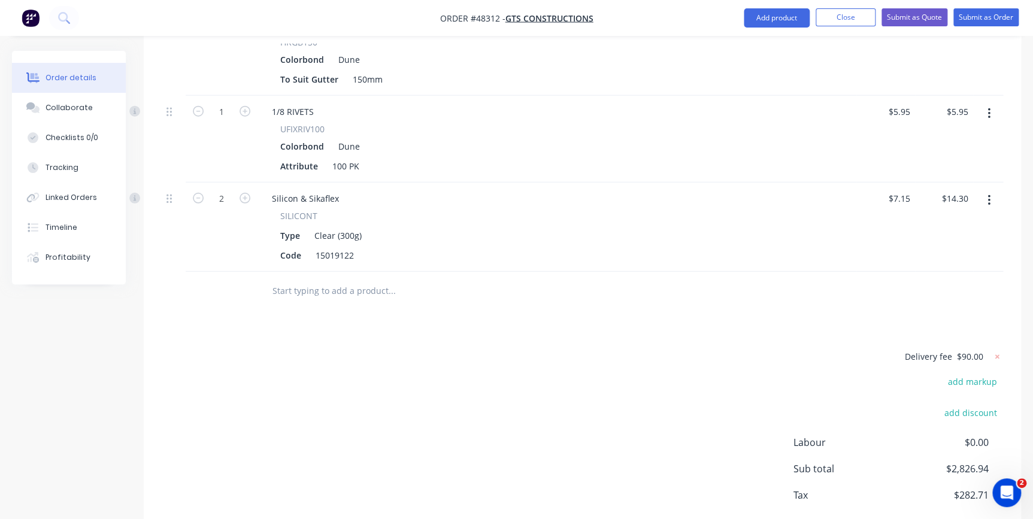
scroll to position [1446, 0]
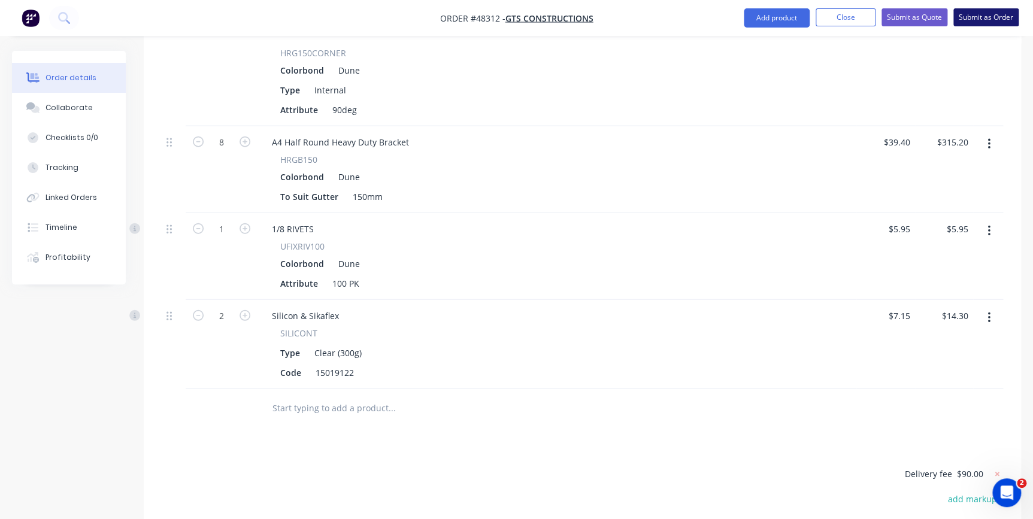
click at [977, 22] on button "Submit as Order" at bounding box center [986, 17] width 65 height 18
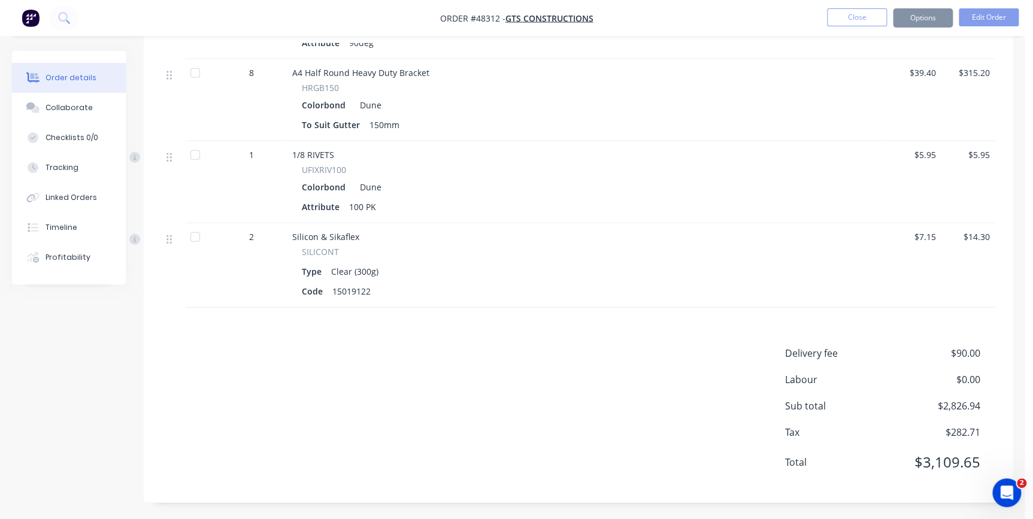
scroll to position [0, 0]
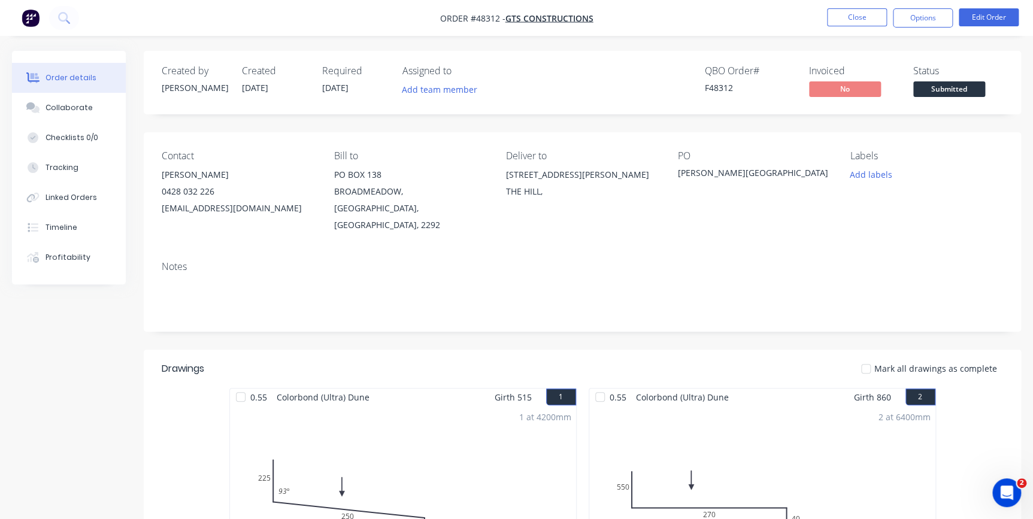
click at [923, 91] on span "Submitted" at bounding box center [950, 88] width 72 height 15
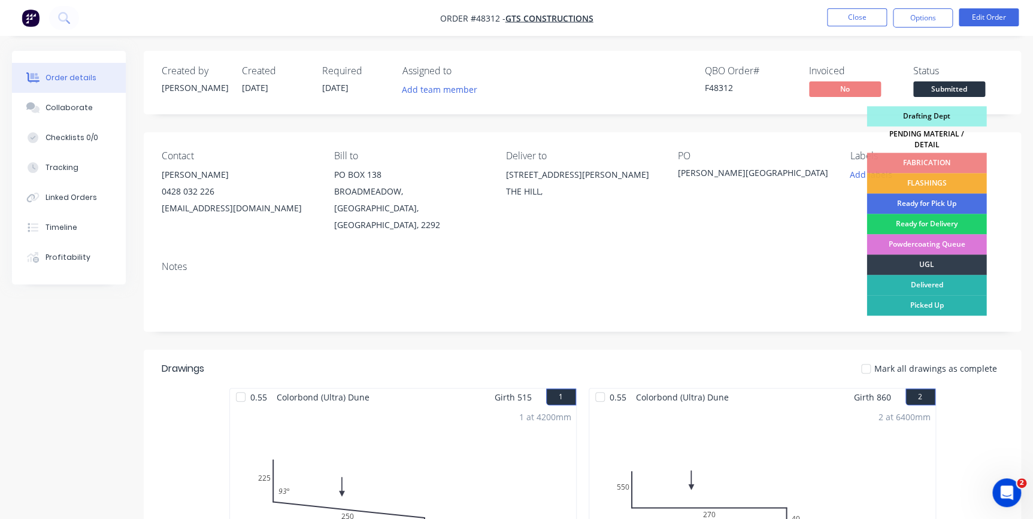
click at [923, 137] on div "PENDING MATERIAL / DETAIL" at bounding box center [927, 139] width 120 height 26
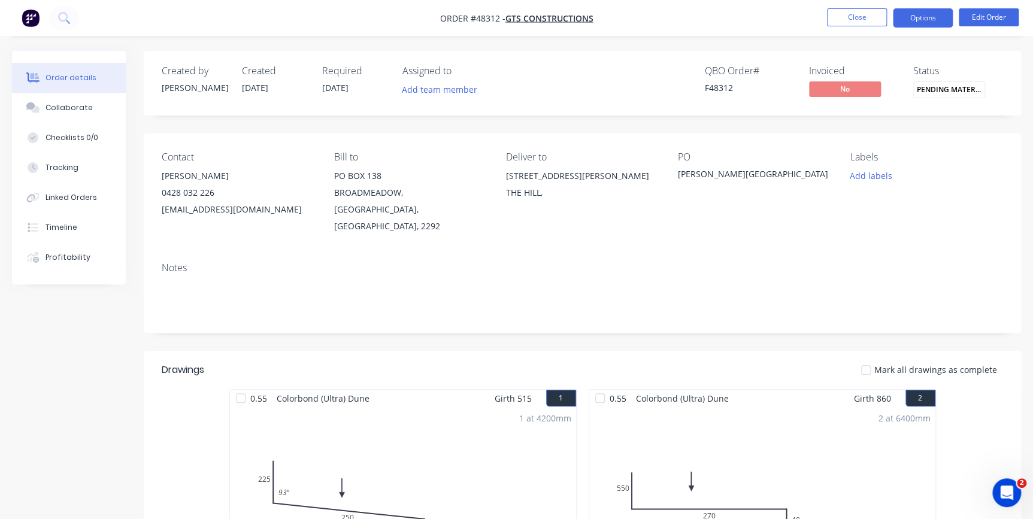
click at [929, 14] on button "Options" at bounding box center [923, 17] width 60 height 19
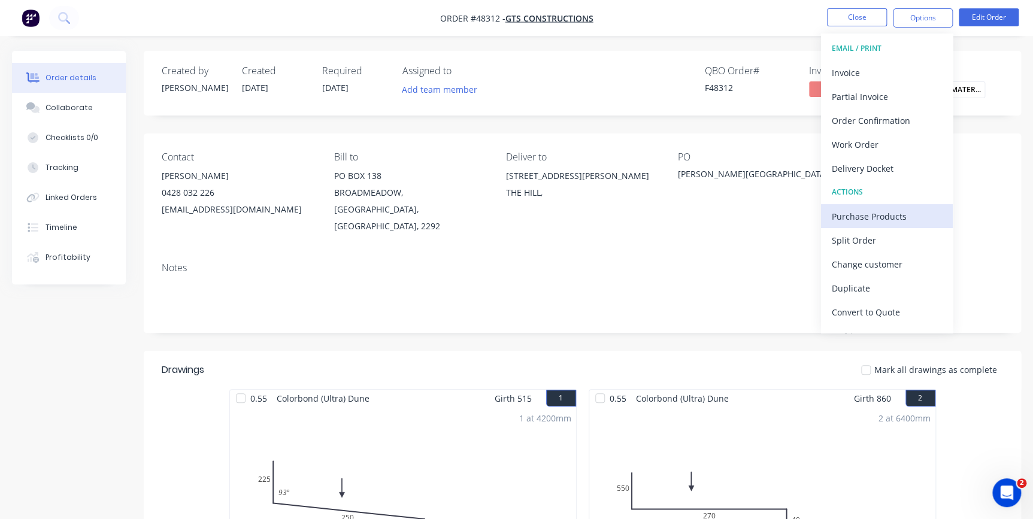
click at [855, 210] on div "Purchase Products" at bounding box center [887, 216] width 110 height 17
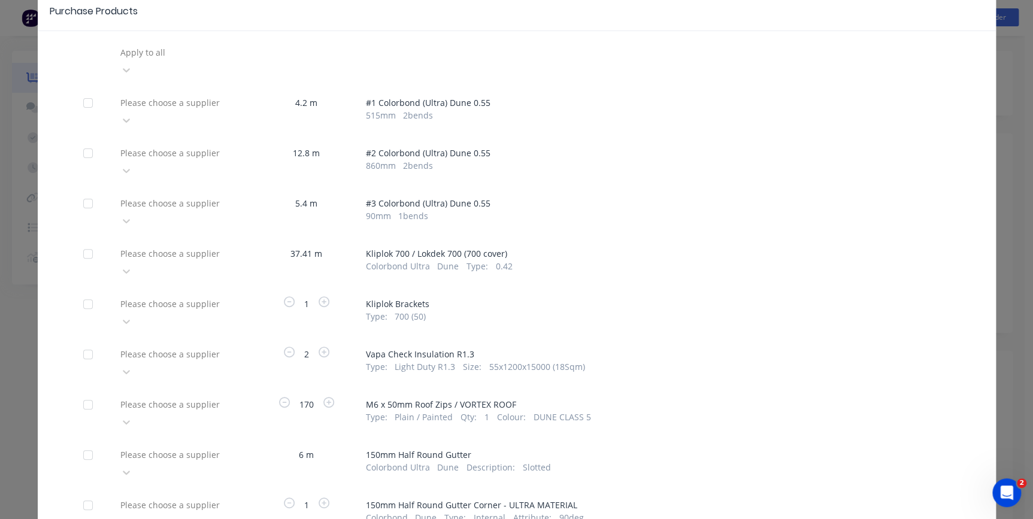
scroll to position [108, 0]
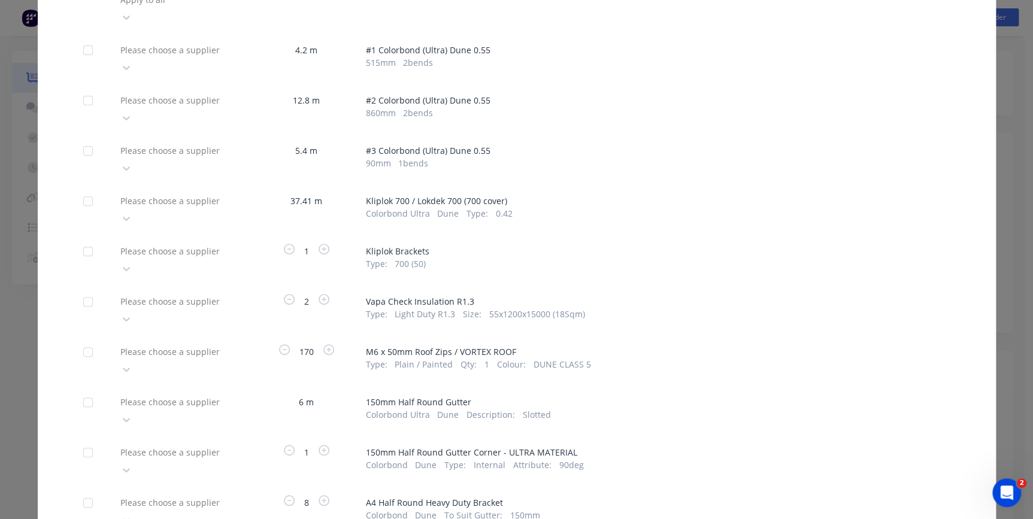
click at [138, 194] on div at bounding box center [205, 201] width 173 height 15
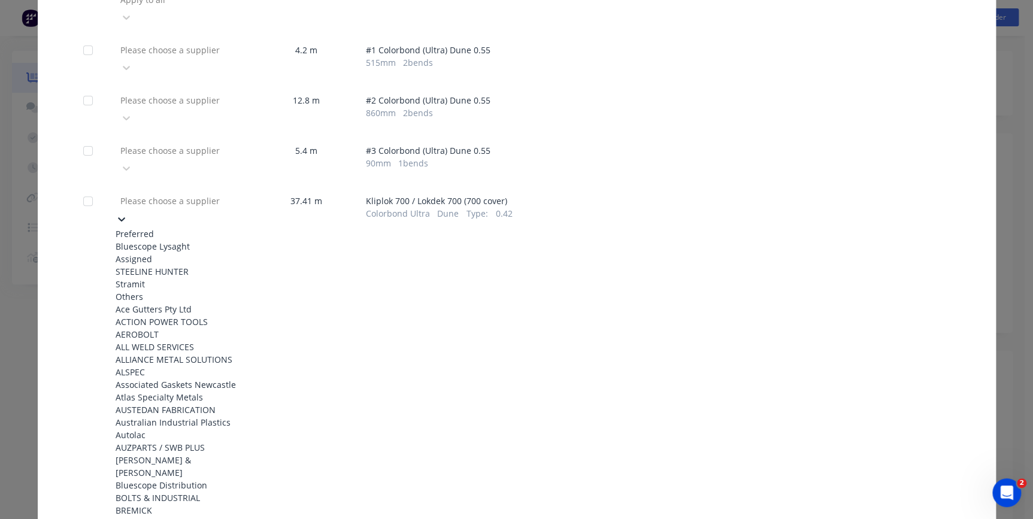
click at [149, 240] on div "Bluescope Lysaght" at bounding box center [182, 246] width 132 height 13
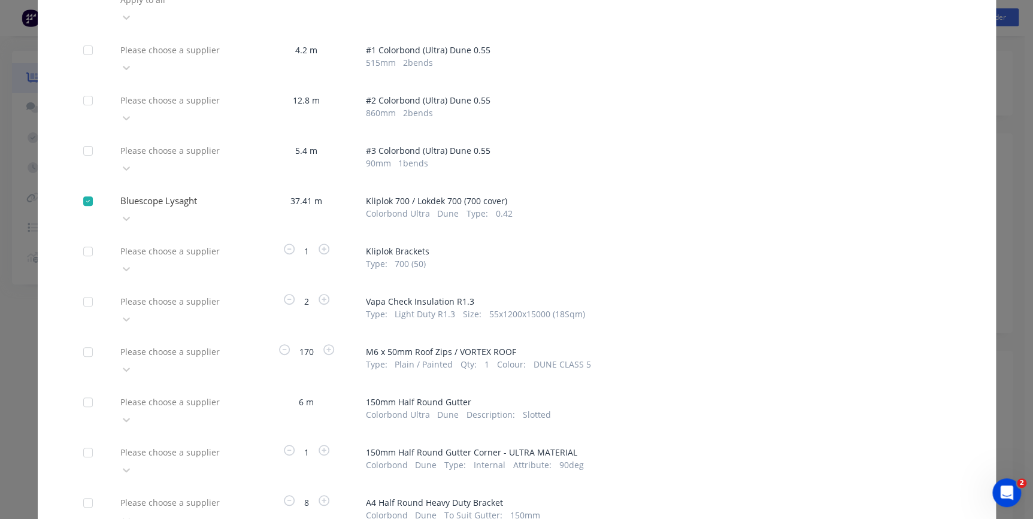
click at [143, 244] on div at bounding box center [205, 251] width 173 height 15
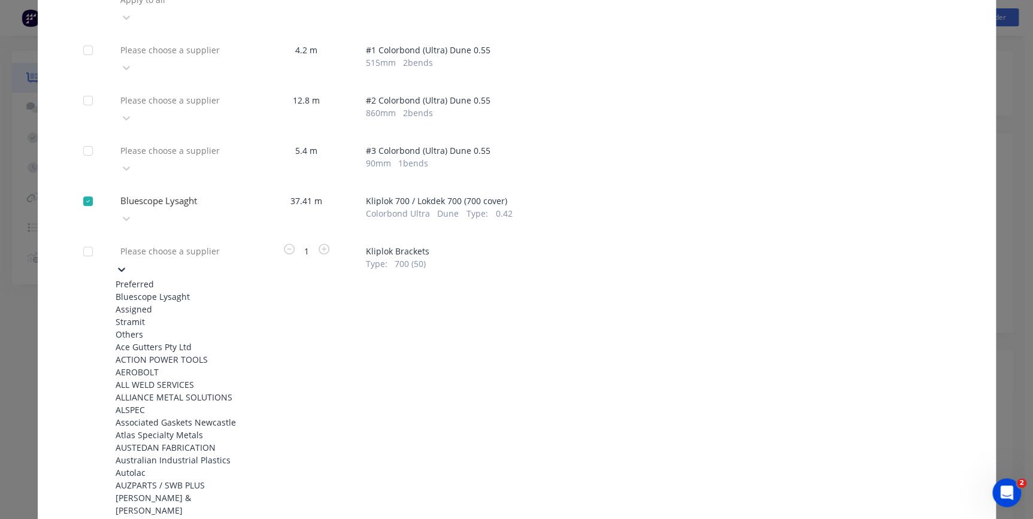
click at [153, 291] on div "Bluescope Lysaght" at bounding box center [182, 297] width 132 height 13
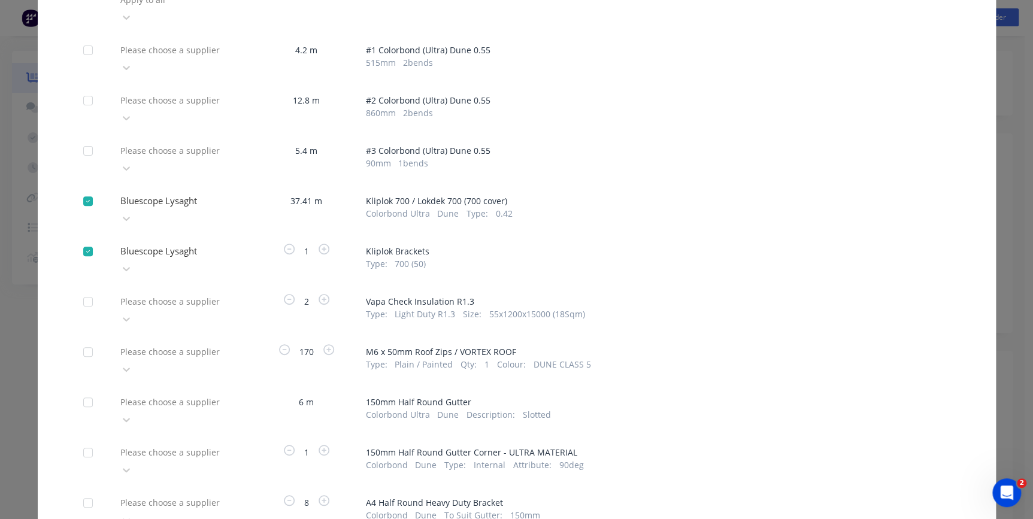
click at [153, 294] on div at bounding box center [205, 301] width 173 height 15
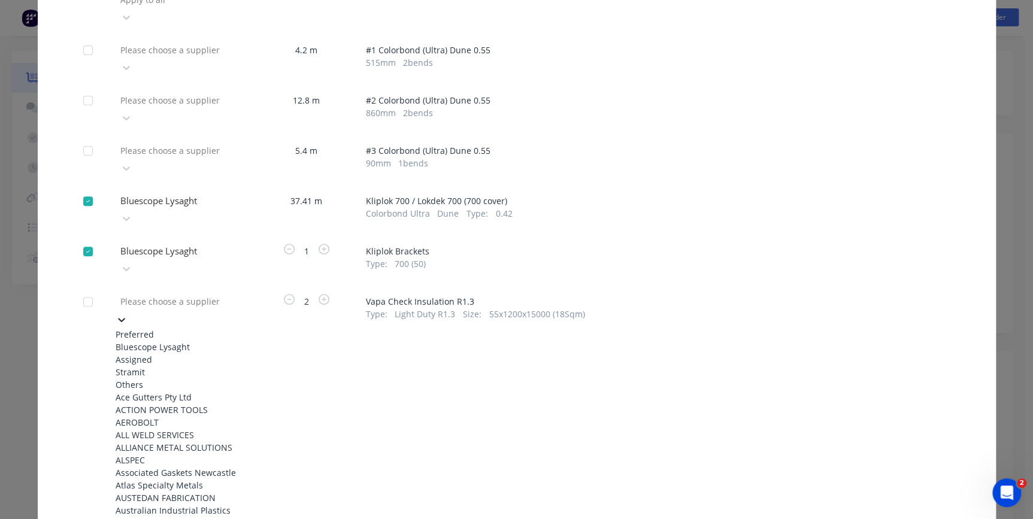
click at [156, 341] on div "Bluescope Lysaght" at bounding box center [182, 347] width 132 height 13
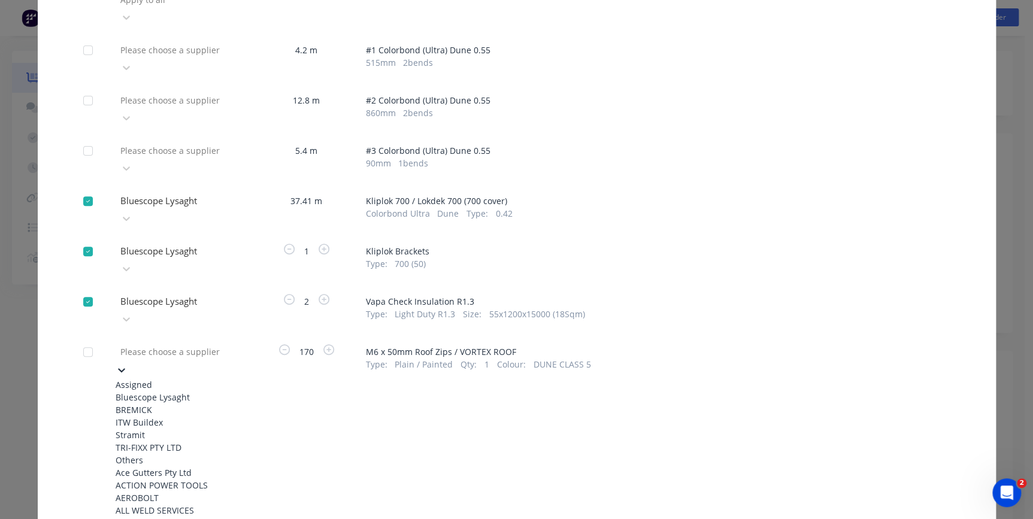
click at [156, 344] on div at bounding box center [205, 351] width 173 height 15
click at [158, 391] on div "Bluescope Lysaght" at bounding box center [182, 397] width 132 height 13
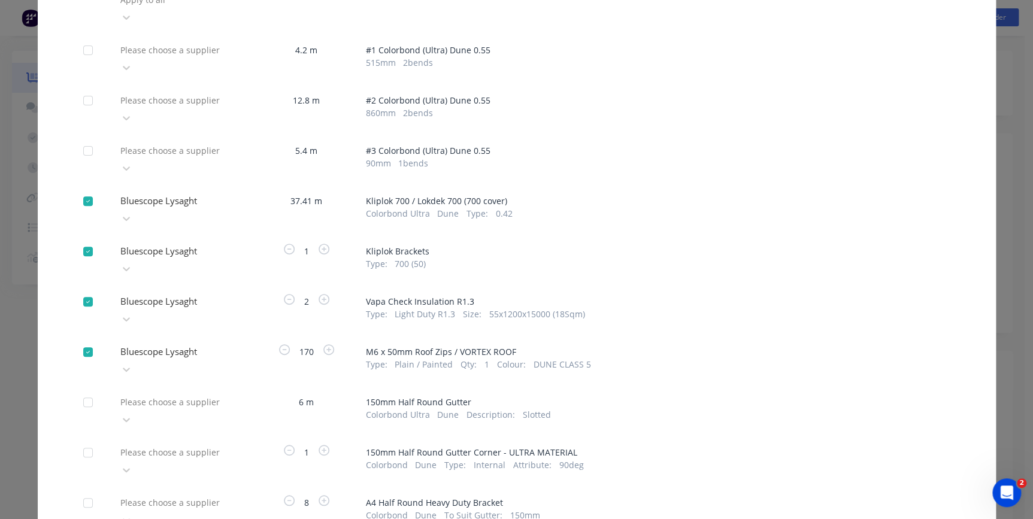
click at [159, 393] on div "Please choose a supplier" at bounding box center [182, 411] width 132 height 36
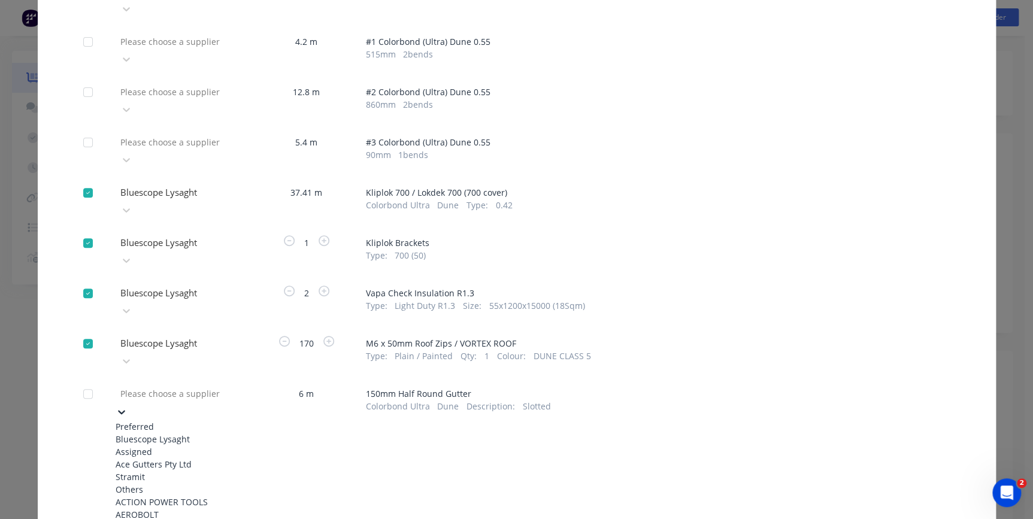
click at [164, 433] on div "Bluescope Lysaght" at bounding box center [182, 439] width 132 height 13
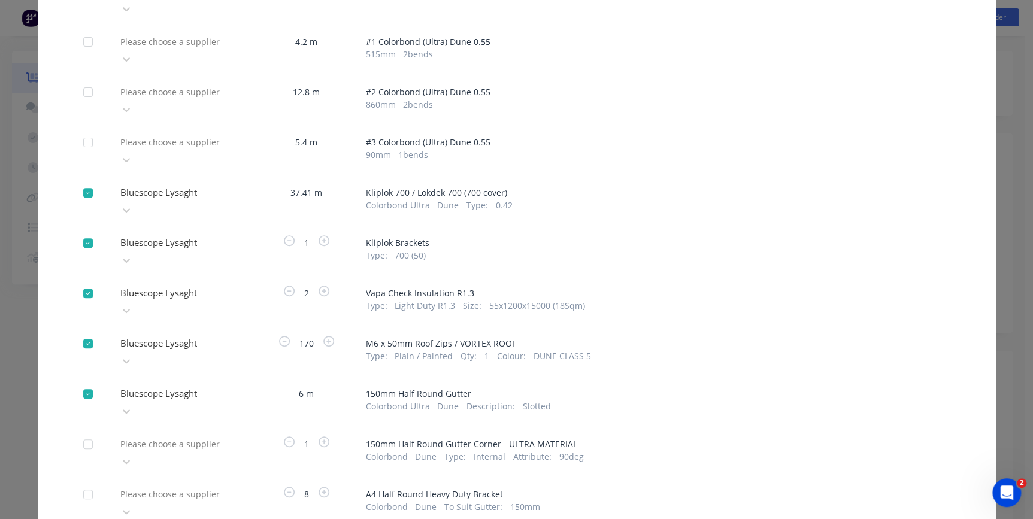
click at [164, 435] on div "Please choose a supplier" at bounding box center [182, 453] width 132 height 36
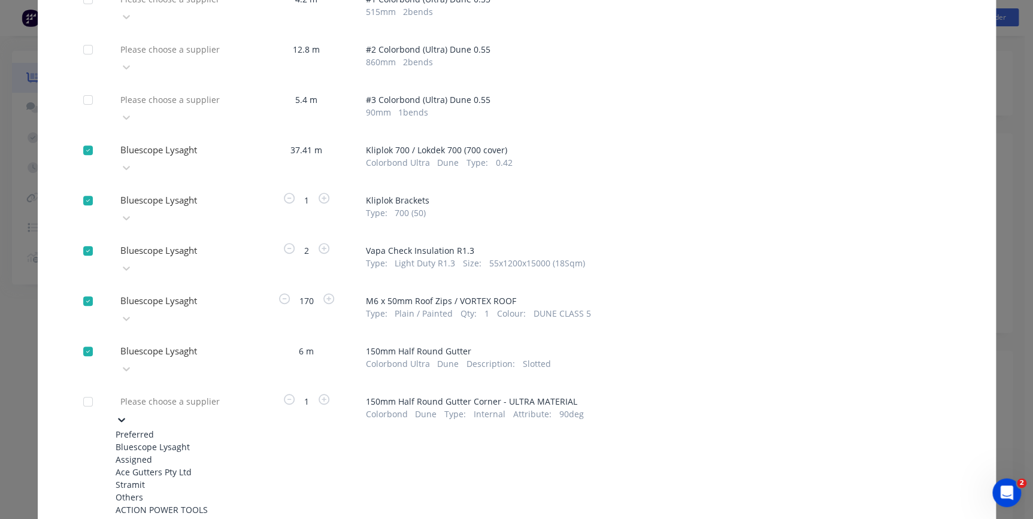
click at [162, 441] on div "Bluescope Lysaght" at bounding box center [182, 447] width 132 height 13
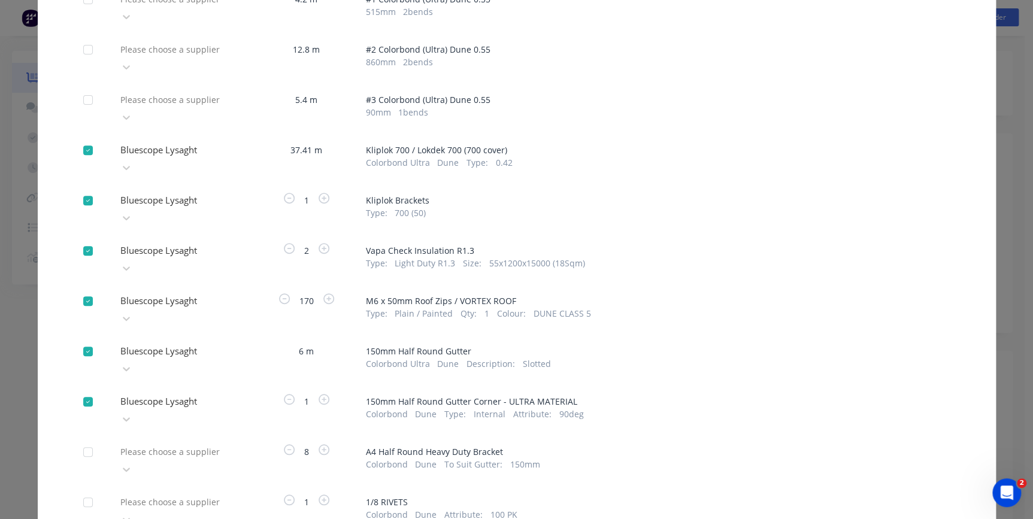
click at [162, 443] on div "Please choose a supplier" at bounding box center [182, 461] width 132 height 36
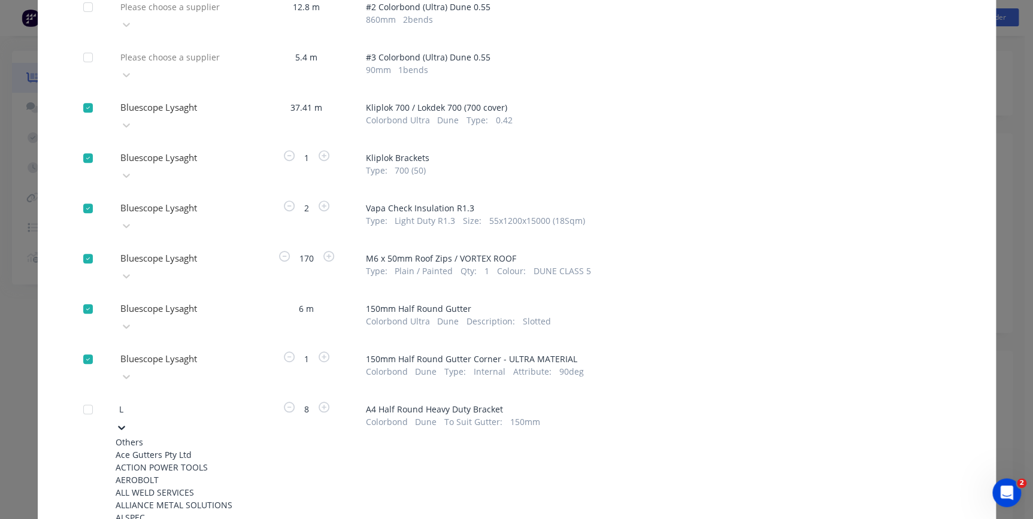
type input "LY"
click at [183, 449] on div "Bluescope Lysaght" at bounding box center [182, 455] width 132 height 13
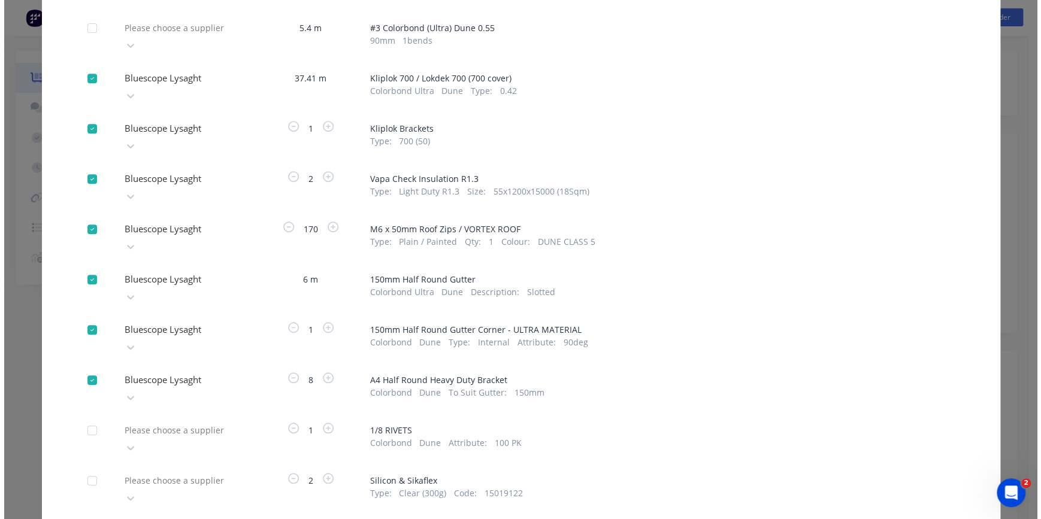
scroll to position [235, 0]
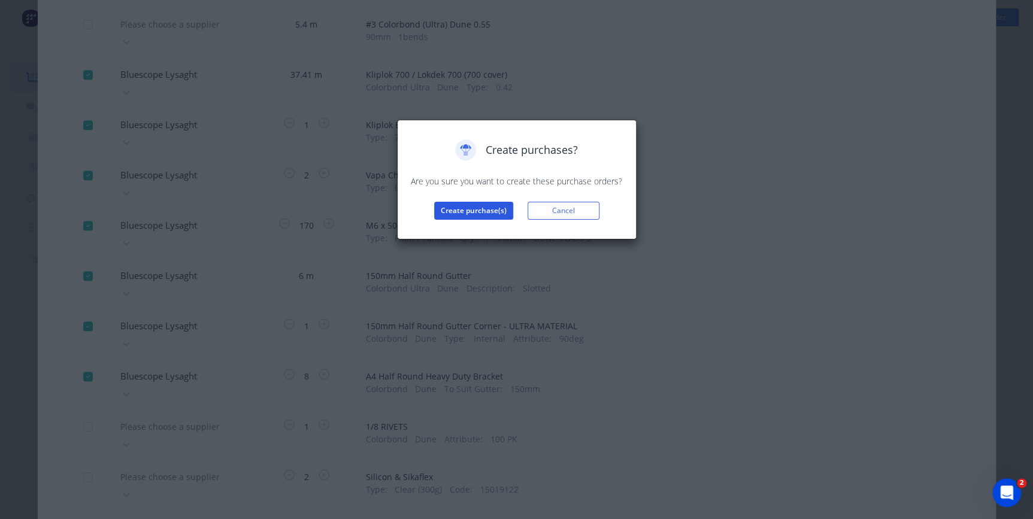
click at [473, 206] on button "Create purchase(s)" at bounding box center [473, 211] width 79 height 18
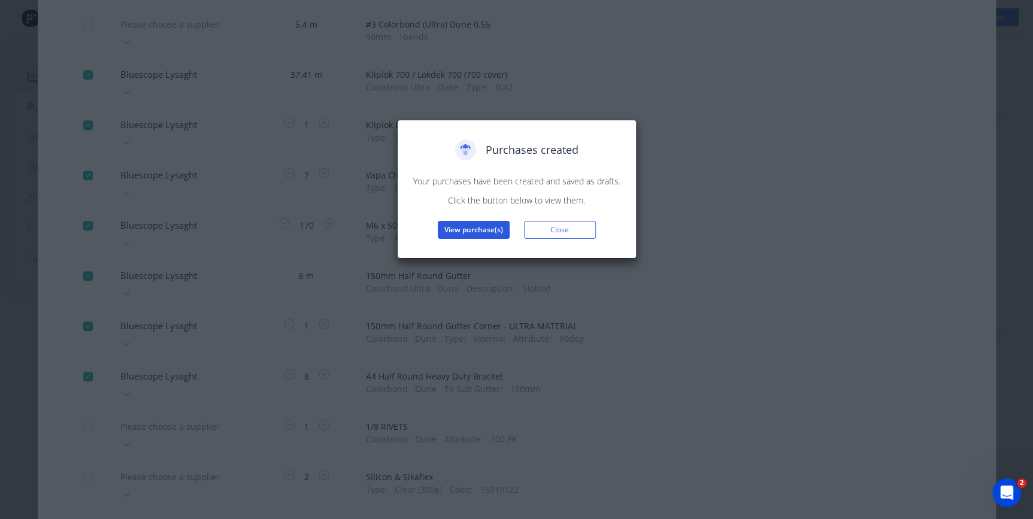
click at [462, 233] on button "View purchase(s)" at bounding box center [474, 230] width 72 height 18
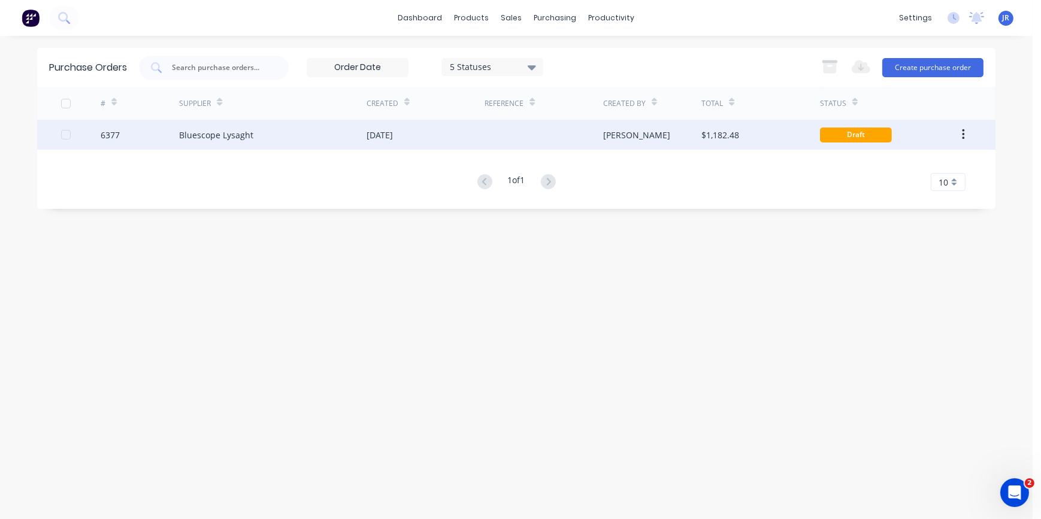
click at [434, 137] on div "[DATE]" at bounding box center [426, 135] width 118 height 30
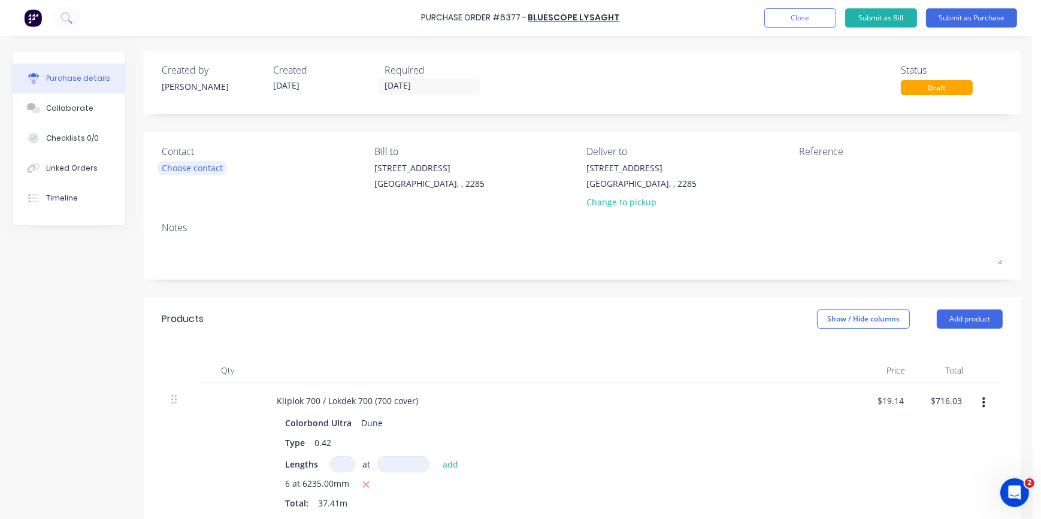
drag, startPoint x: 166, startPoint y: 156, endPoint x: 171, endPoint y: 161, distance: 7.2
click at [167, 157] on div "Contact" at bounding box center [264, 151] width 204 height 14
click at [171, 162] on div "Choose contact" at bounding box center [192, 168] width 61 height 13
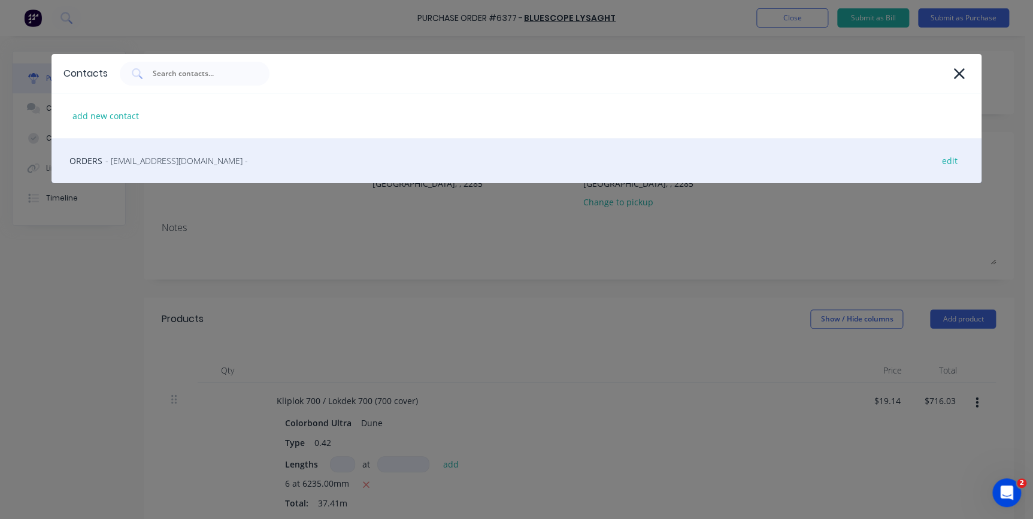
drag, startPoint x: 182, startPoint y: 159, endPoint x: 552, endPoint y: 152, distance: 370.9
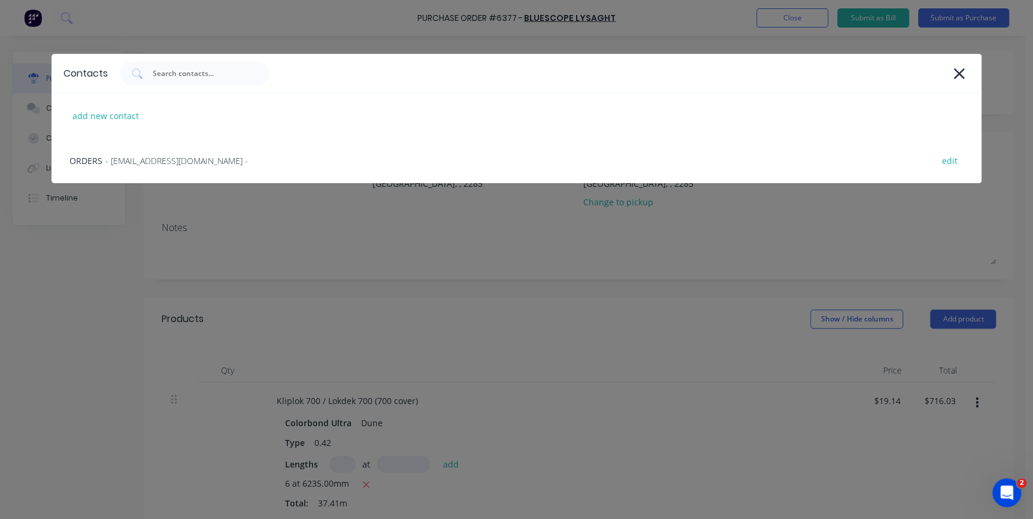
click at [183, 159] on span "- [EMAIL_ADDRESS][DOMAIN_NAME] -" at bounding box center [176, 161] width 143 height 13
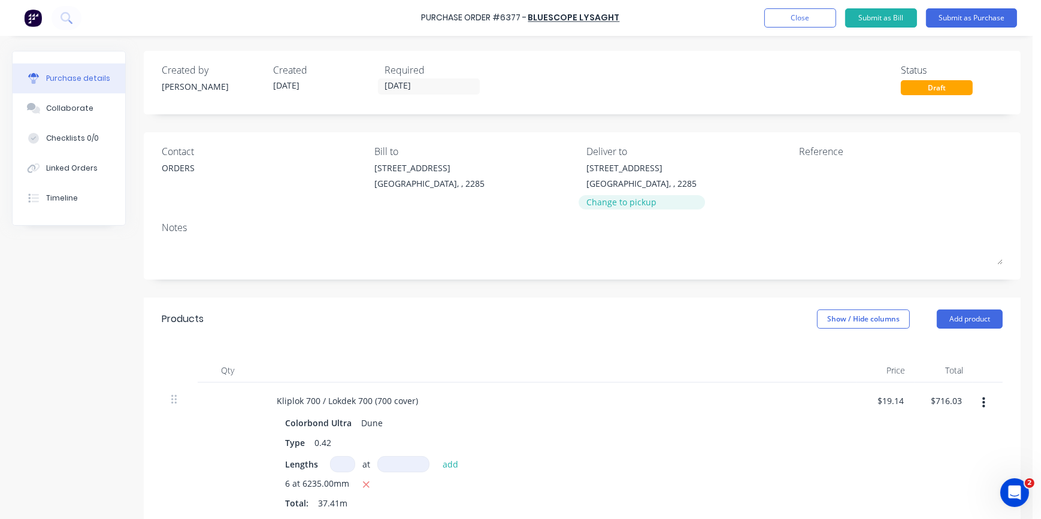
click at [605, 205] on div "Change to pickup" at bounding box center [642, 202] width 110 height 13
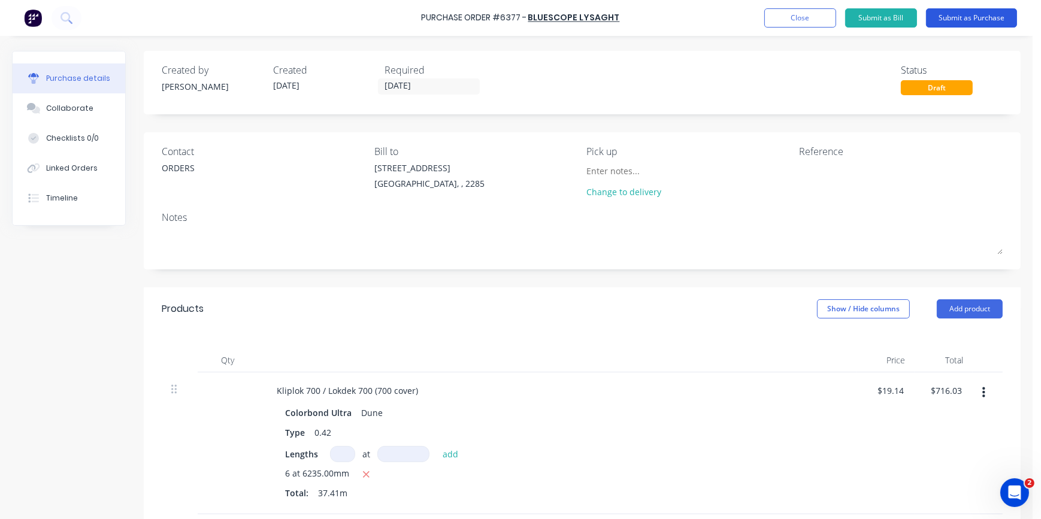
click at [974, 14] on button "Submit as Purchase" at bounding box center [971, 17] width 91 height 19
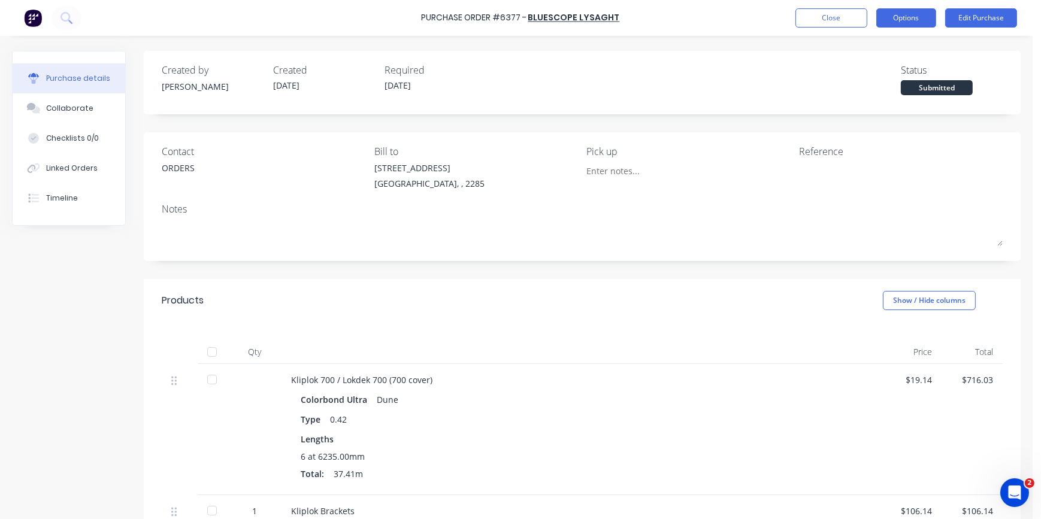
click at [920, 16] on button "Options" at bounding box center [906, 17] width 60 height 19
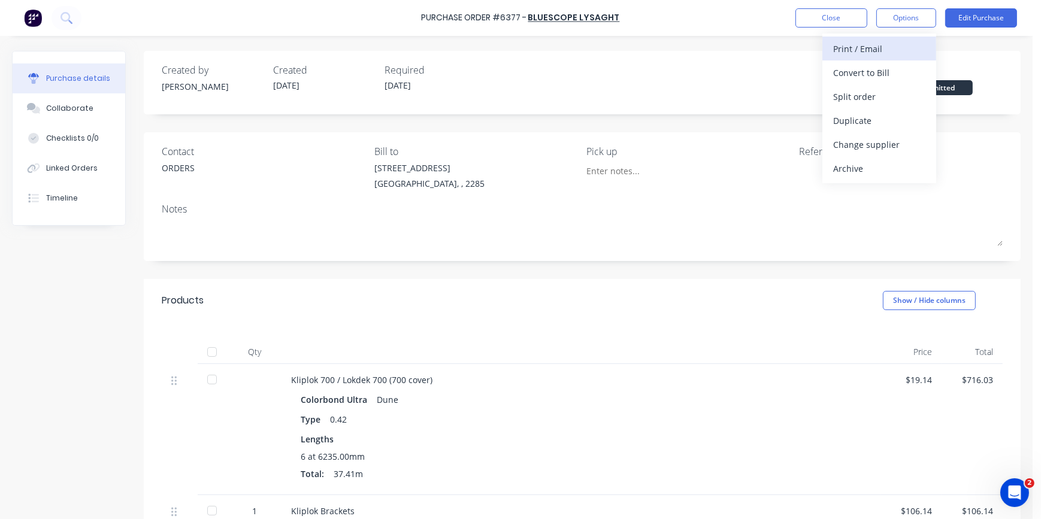
click at [861, 54] on div "Print / Email" at bounding box center [879, 48] width 92 height 17
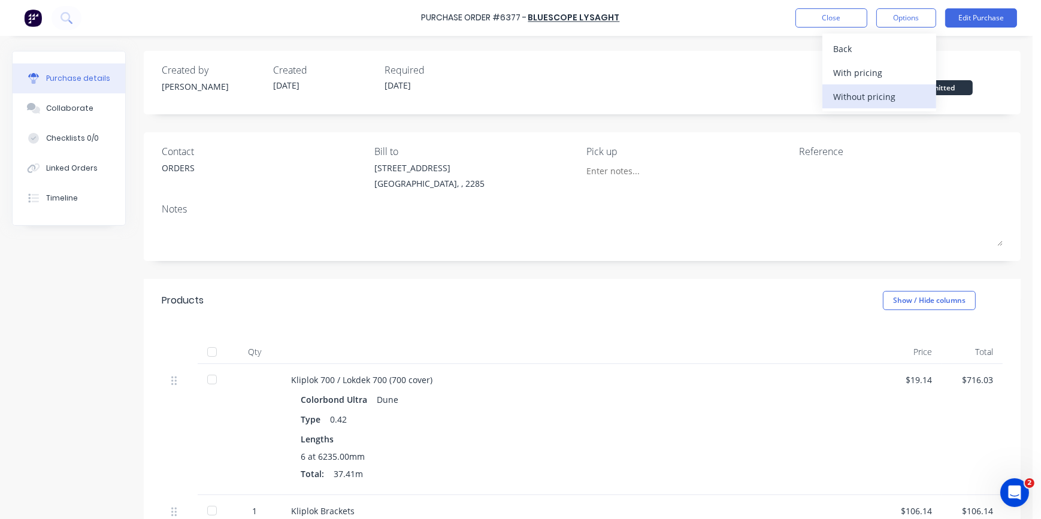
click at [841, 93] on div "Without pricing" at bounding box center [879, 96] width 92 height 17
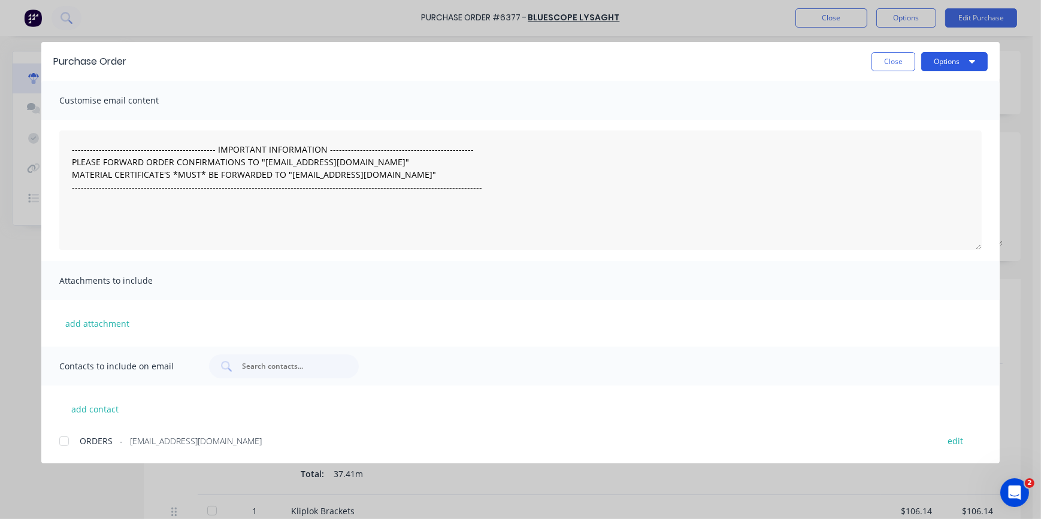
click at [955, 67] on button "Options" at bounding box center [954, 61] width 67 height 19
click at [908, 89] on div "Preview" at bounding box center [931, 91] width 92 height 17
click at [890, 61] on button "Close" at bounding box center [894, 61] width 44 height 19
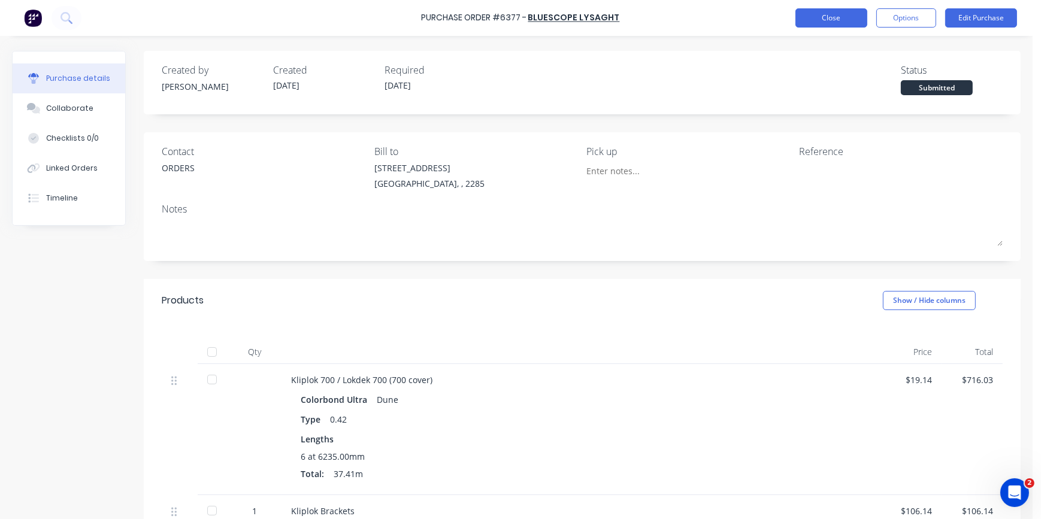
click at [823, 20] on button "Close" at bounding box center [832, 17] width 72 height 19
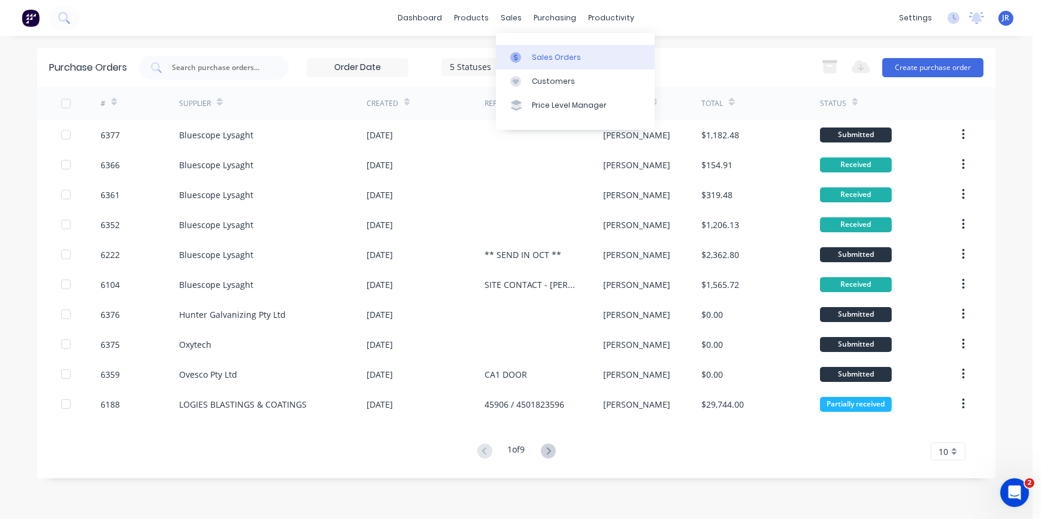
click at [526, 50] on link "Sales Orders" at bounding box center [575, 57] width 159 height 24
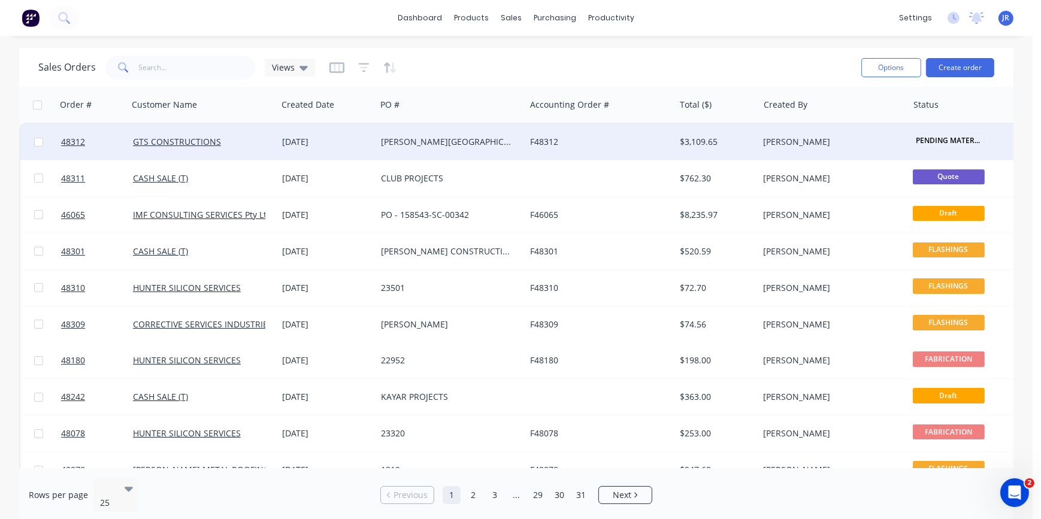
click at [400, 145] on div "[PERSON_NAME][GEOGRAPHIC_DATA]" at bounding box center [447, 142] width 133 height 12
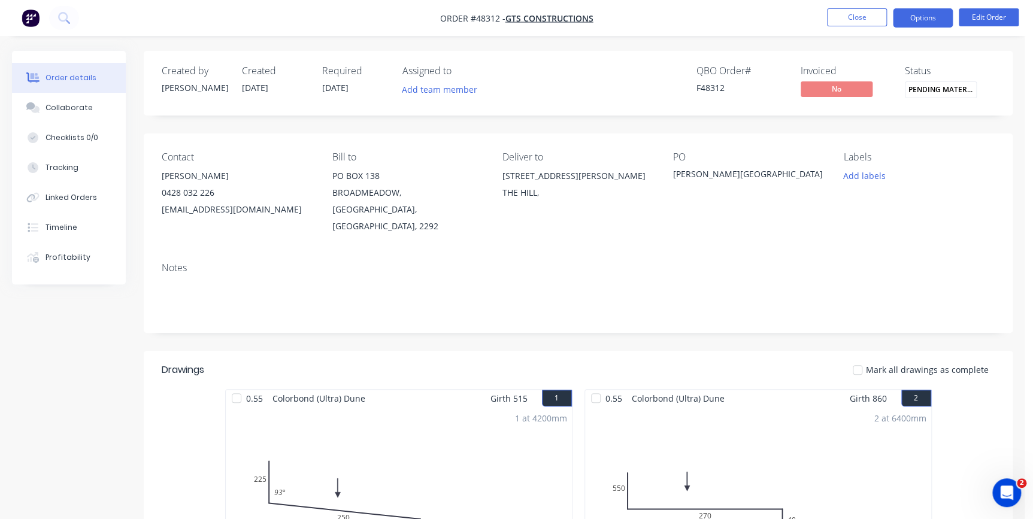
click at [926, 17] on button "Options" at bounding box center [923, 17] width 60 height 19
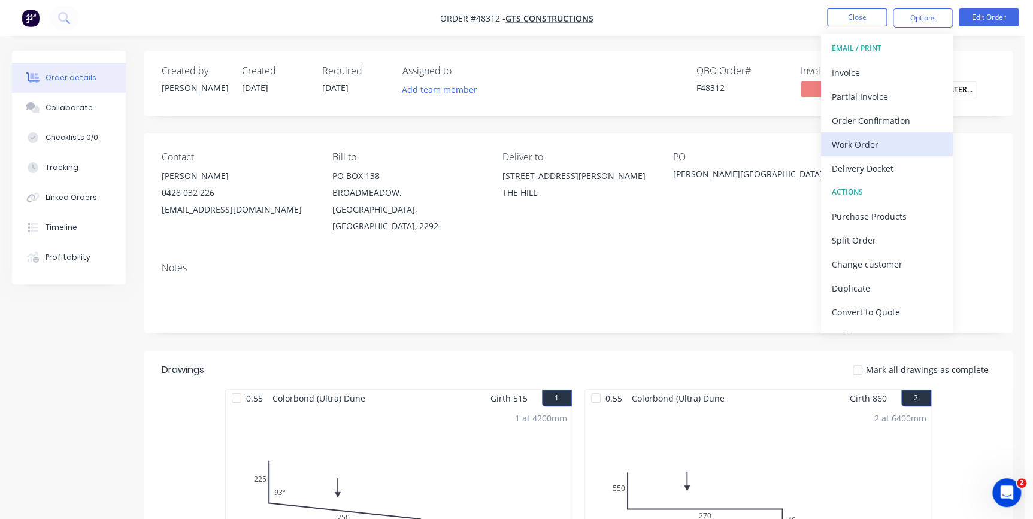
click at [852, 141] on div "Work Order" at bounding box center [887, 144] width 110 height 17
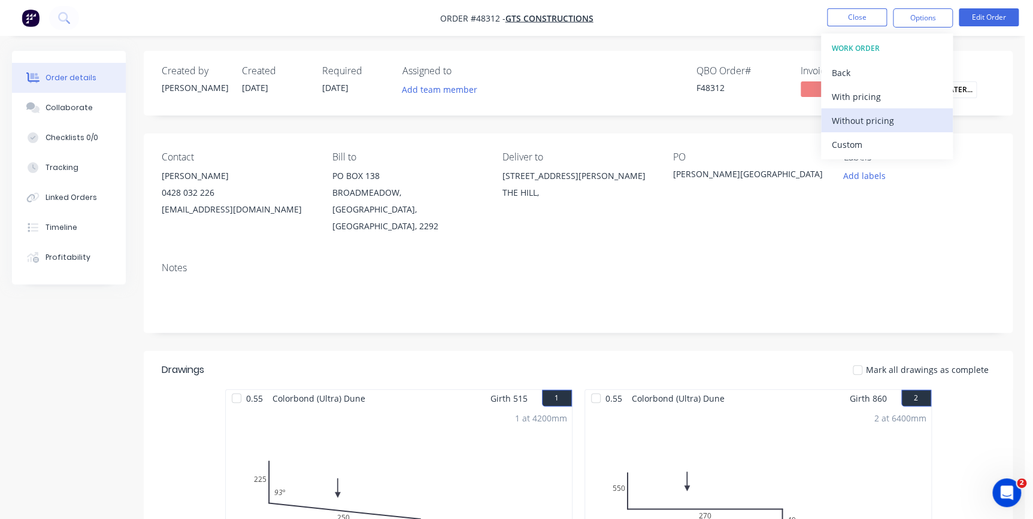
click at [868, 115] on div "Without pricing" at bounding box center [887, 120] width 110 height 17
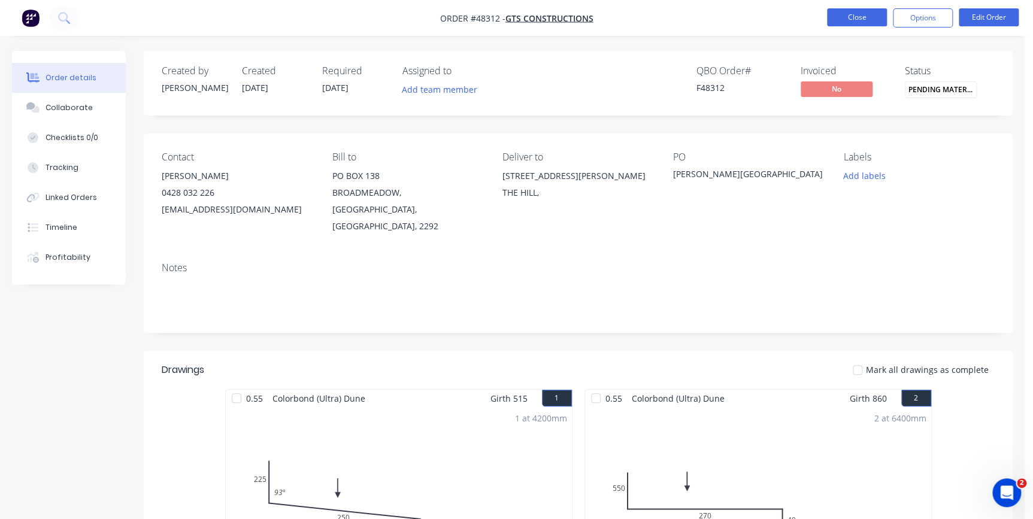
click at [843, 19] on button "Close" at bounding box center [857, 17] width 60 height 18
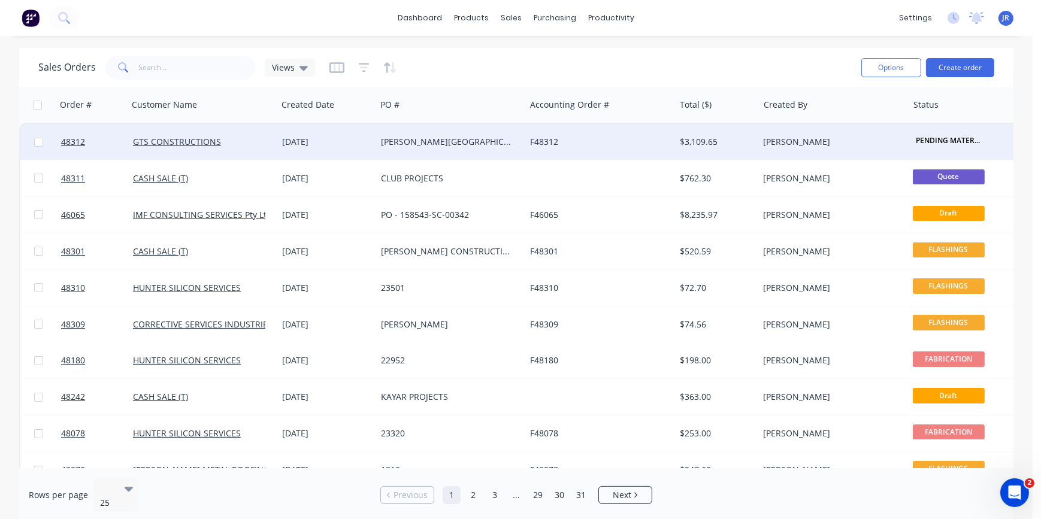
click at [337, 143] on div "[DATE]" at bounding box center [326, 142] width 89 height 12
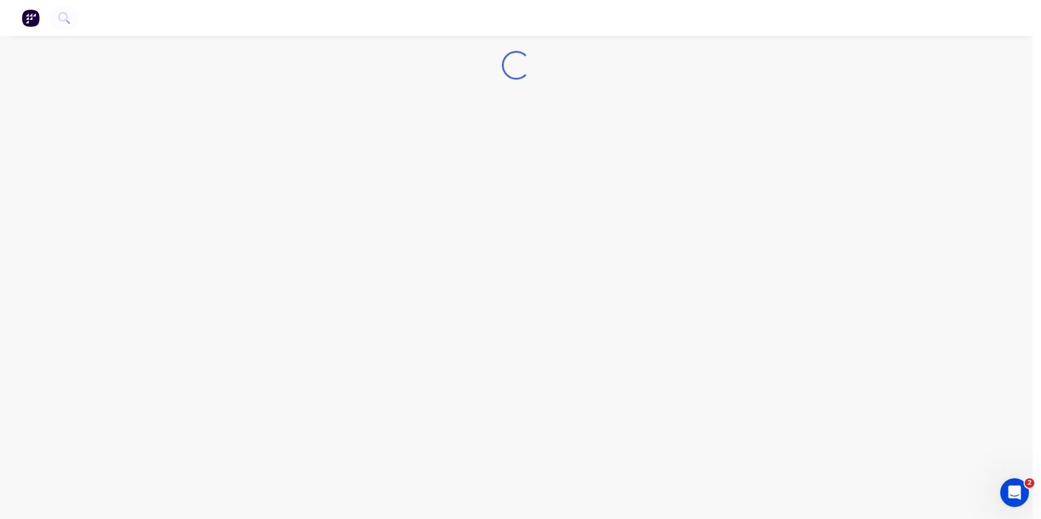
drag, startPoint x: 681, startPoint y: 111, endPoint x: 766, endPoint y: 114, distance: 85.1
click at [717, 114] on div "Loading..." at bounding box center [516, 259] width 1033 height 519
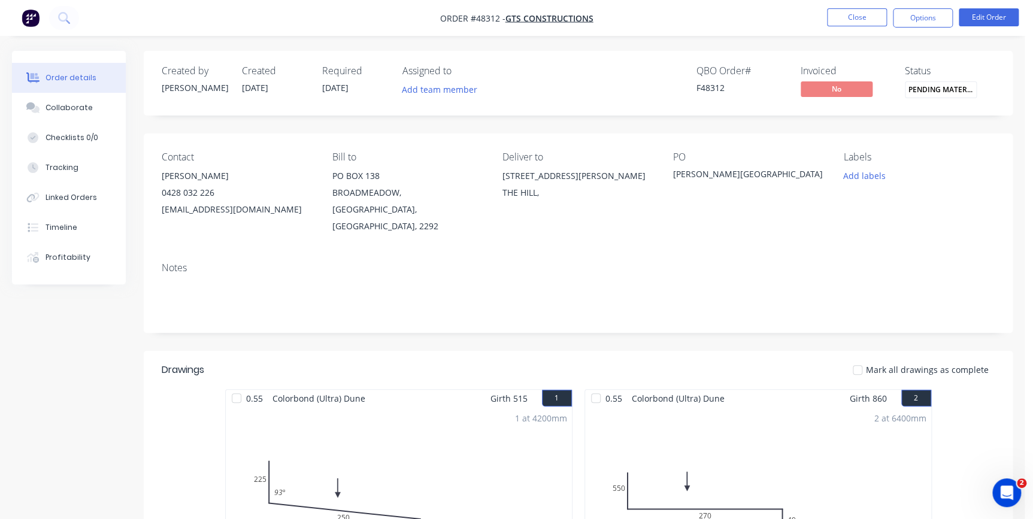
click at [914, 35] on nav "Order #48312 - GTS CONSTRUCTIONS Close Options Edit Order" at bounding box center [516, 18] width 1033 height 36
click at [914, 28] on nav "Order #48312 - GTS CONSTRUCTIONS Close Options Edit Order" at bounding box center [516, 18] width 1033 height 36
click at [914, 15] on button "Options" at bounding box center [923, 17] width 60 height 19
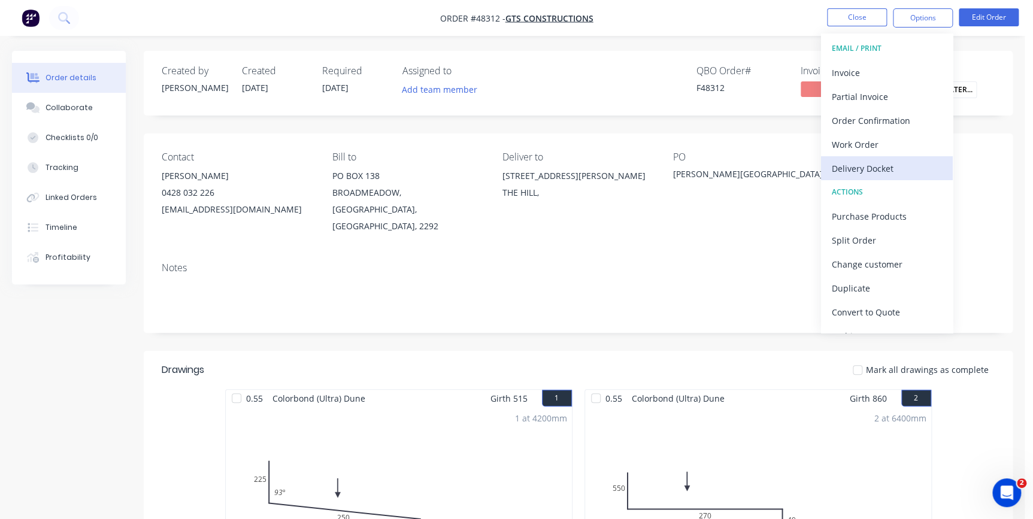
click at [874, 170] on div "Delivery Docket" at bounding box center [887, 168] width 110 height 17
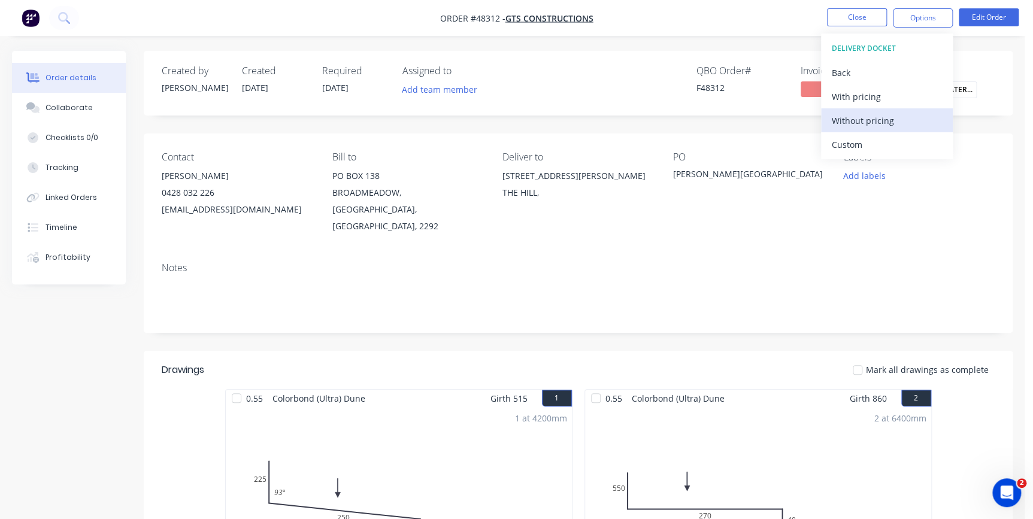
click at [873, 121] on div "Without pricing" at bounding box center [887, 120] width 110 height 17
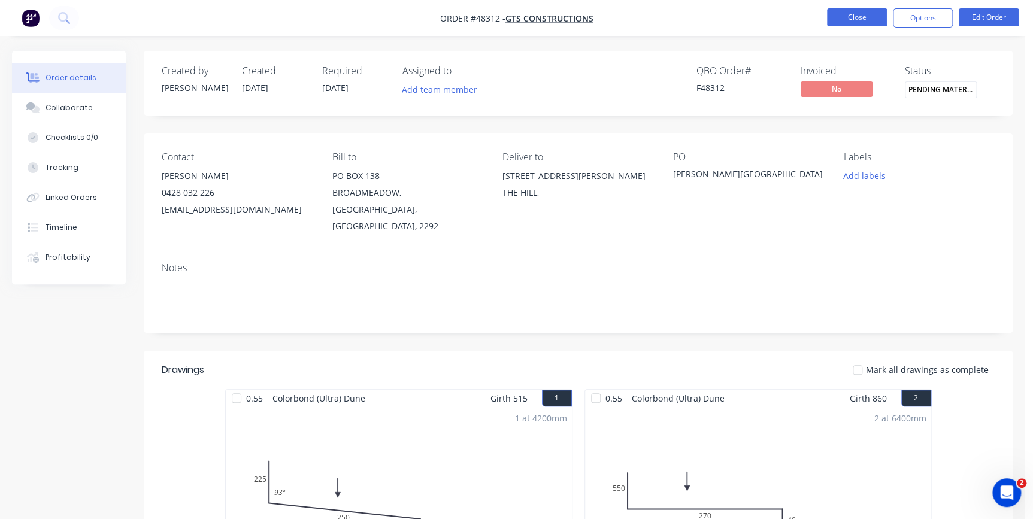
click at [836, 16] on button "Close" at bounding box center [857, 17] width 60 height 18
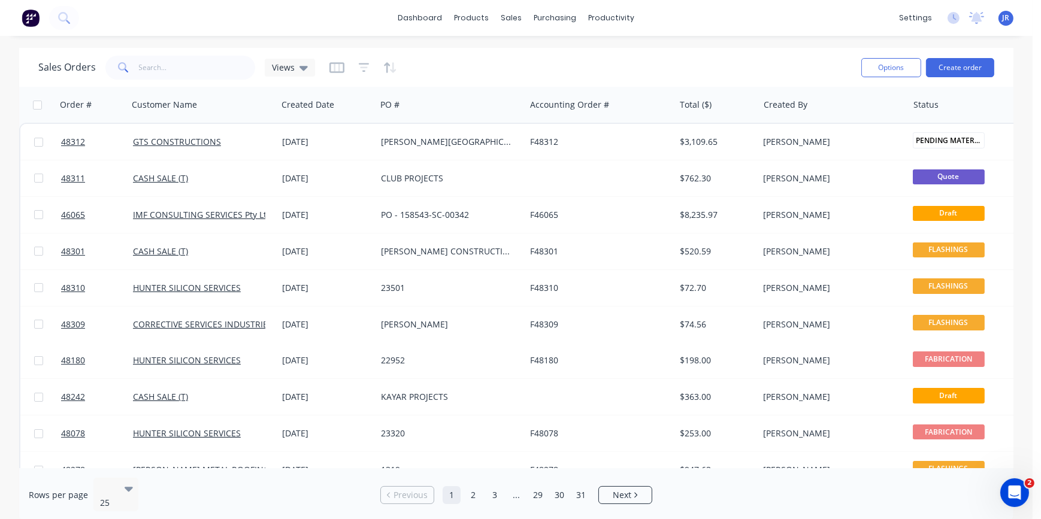
click at [955, 6] on div "dashboard products sales purchasing productivity dashboard products Product Cat…" at bounding box center [516, 18] width 1033 height 36
